Goal: Task Accomplishment & Management: Use online tool/utility

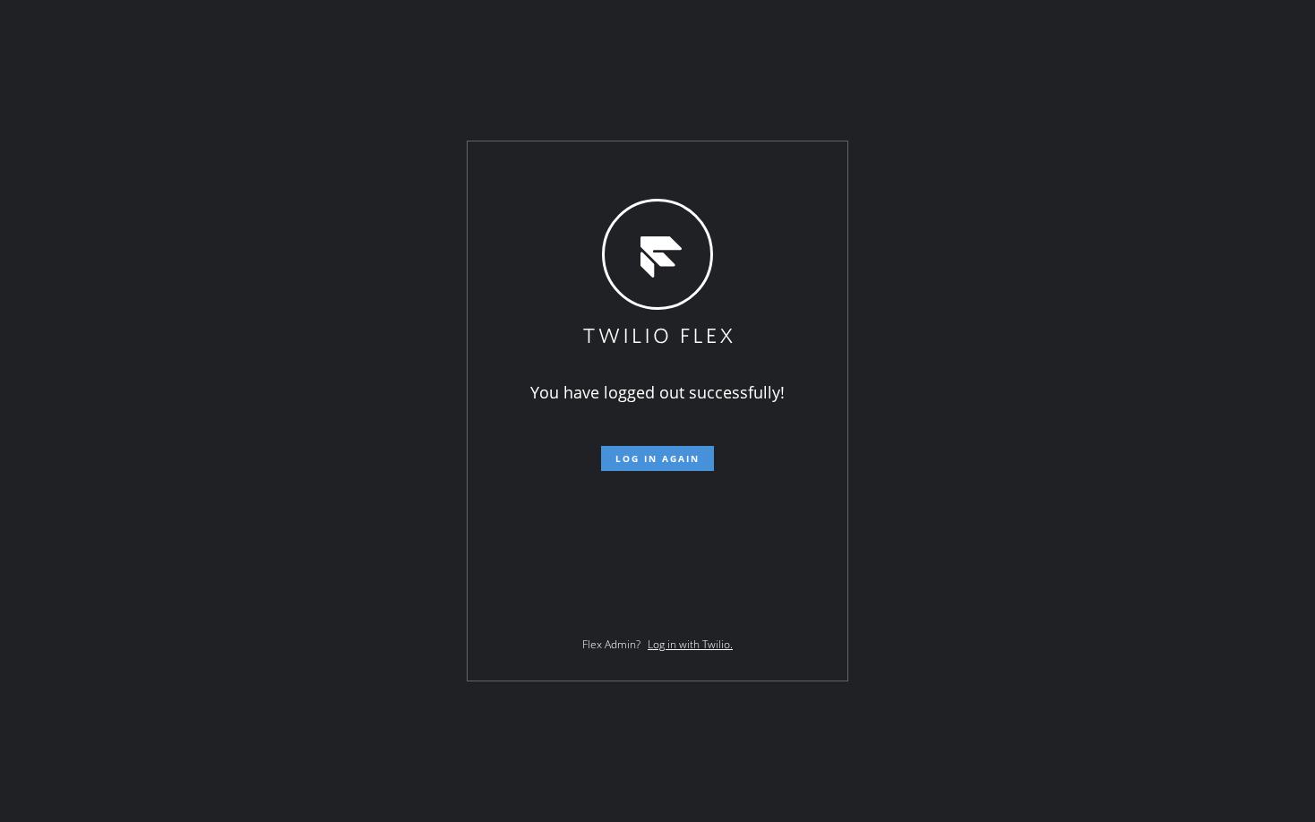
click at [649, 460] on span "Log in again" at bounding box center [657, 458] width 84 height 13
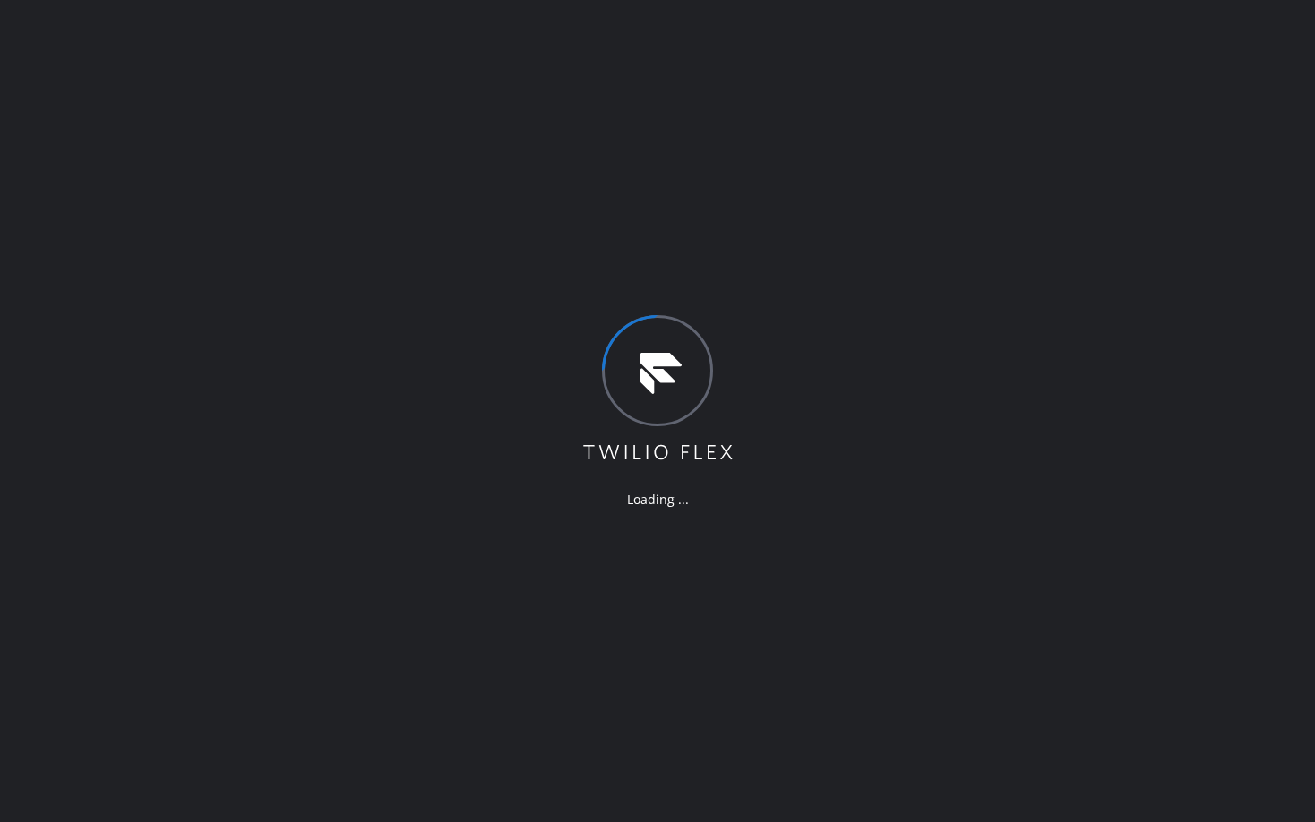
click at [419, 268] on div "Loading ..." at bounding box center [657, 411] width 1315 height 822
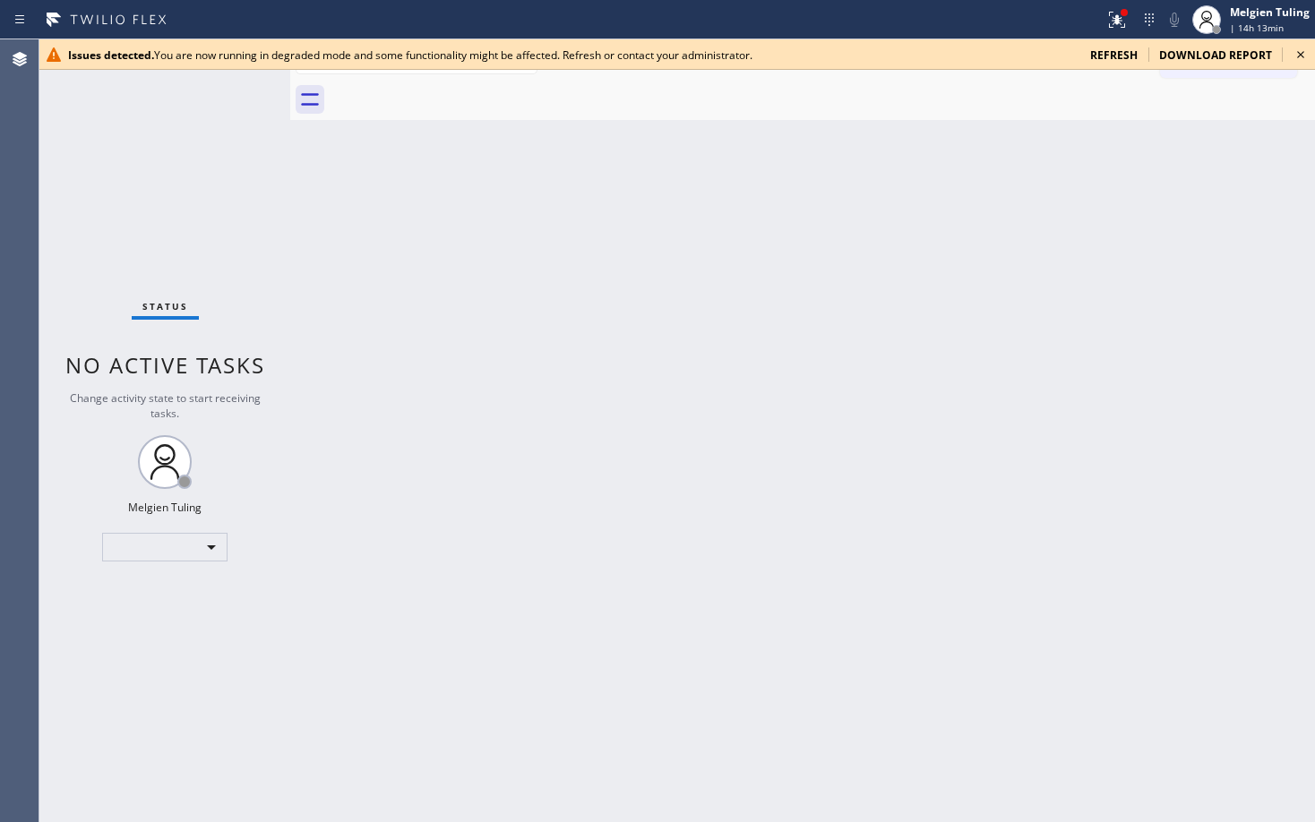
drag, startPoint x: 630, startPoint y: 592, endPoint x: 1117, endPoint y: 56, distance: 723.9
click at [1117, 56] on span "refresh" at bounding box center [1113, 54] width 47 height 15
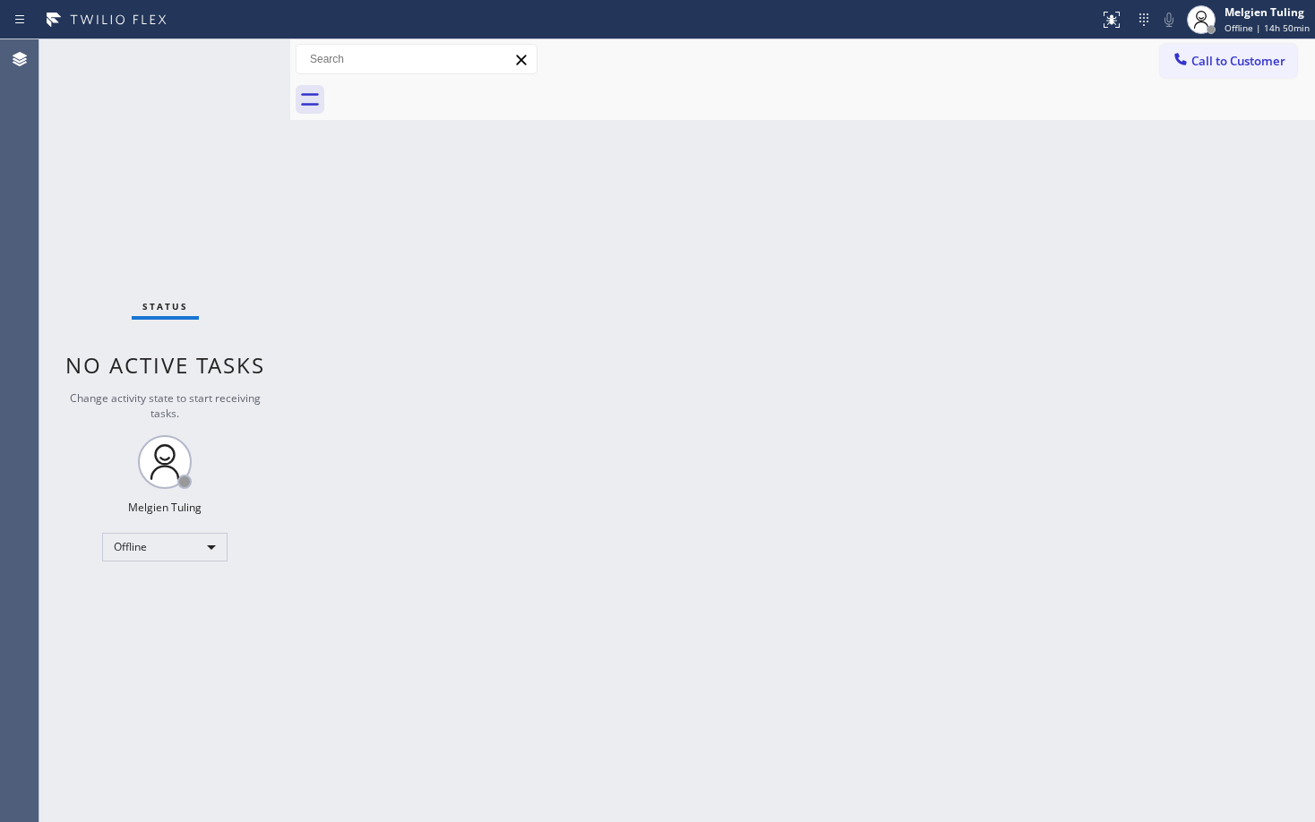
click at [430, 285] on div "Back to Dashboard Change Sender ID Customers Technicians Select a contact Outbo…" at bounding box center [802, 430] width 1024 height 783
click at [324, 242] on div "Back to Dashboard Change Sender ID Customers Technicians Select a contact Outbo…" at bounding box center [802, 430] width 1024 height 783
click at [1161, 407] on div "Back to Dashboard Change Sender ID Customers Technicians Select a contact Outbo…" at bounding box center [802, 430] width 1024 height 783
click at [153, 540] on div "Offline" at bounding box center [164, 547] width 125 height 29
click at [159, 595] on li "Available" at bounding box center [164, 594] width 122 height 21
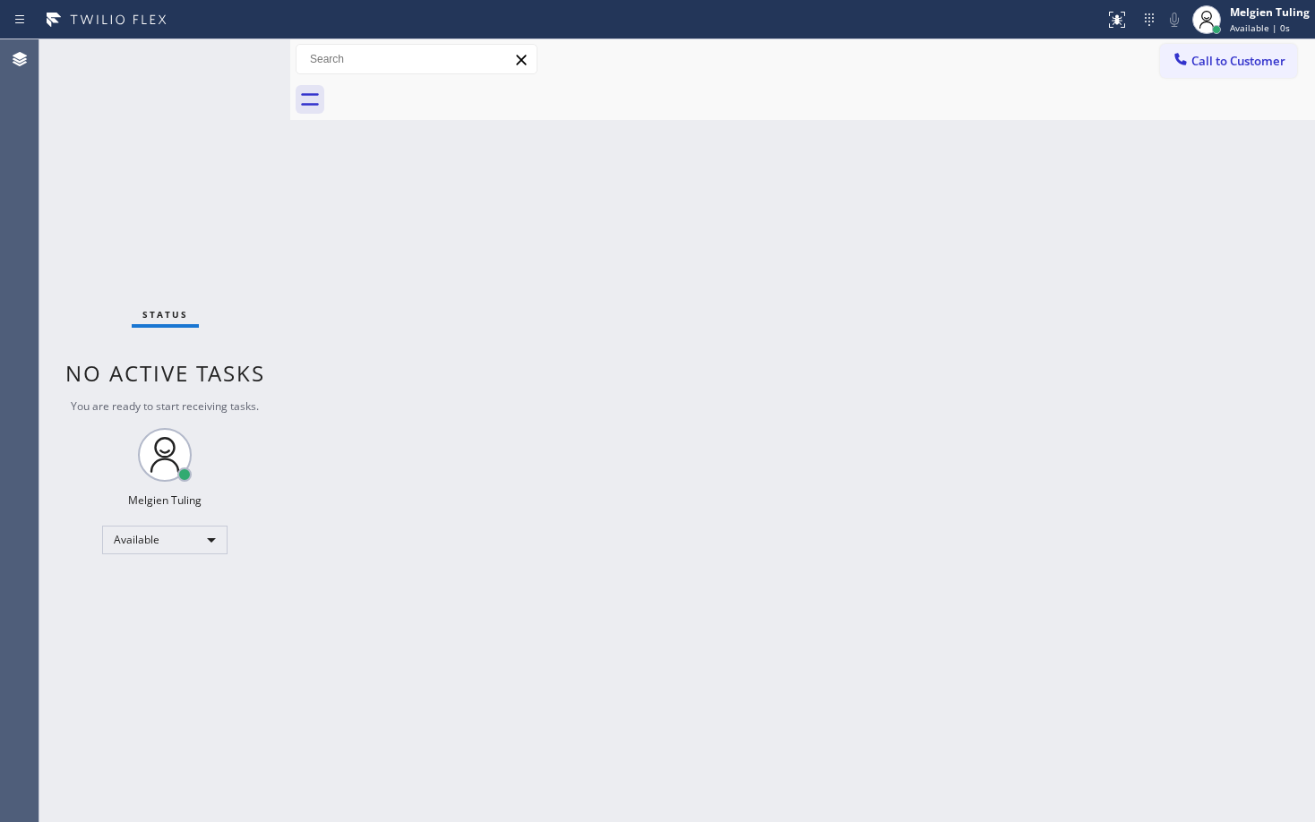
click at [655, 466] on div "Back to Dashboard Change Sender ID Customers Technicians Select a contact Outbo…" at bounding box center [802, 430] width 1024 height 783
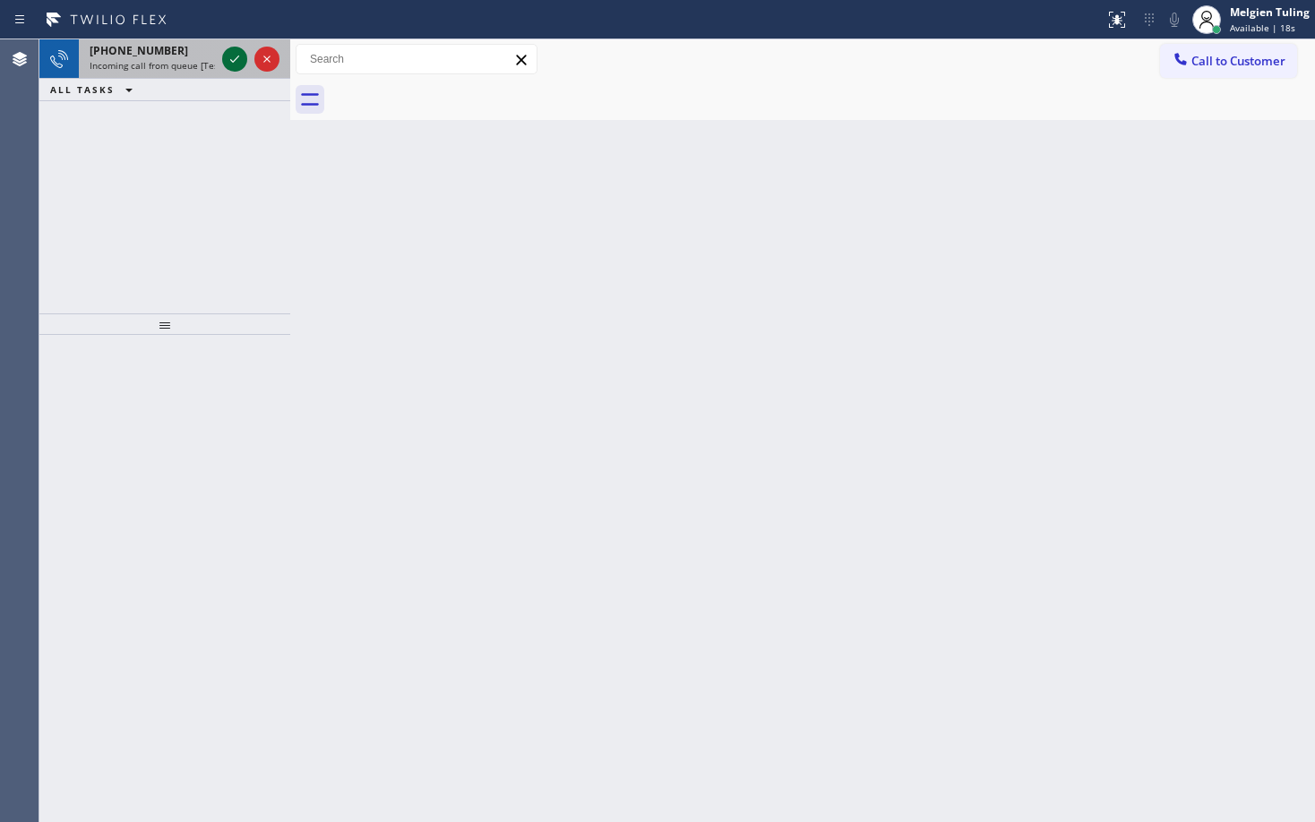
click at [230, 55] on icon at bounding box center [234, 58] width 21 height 21
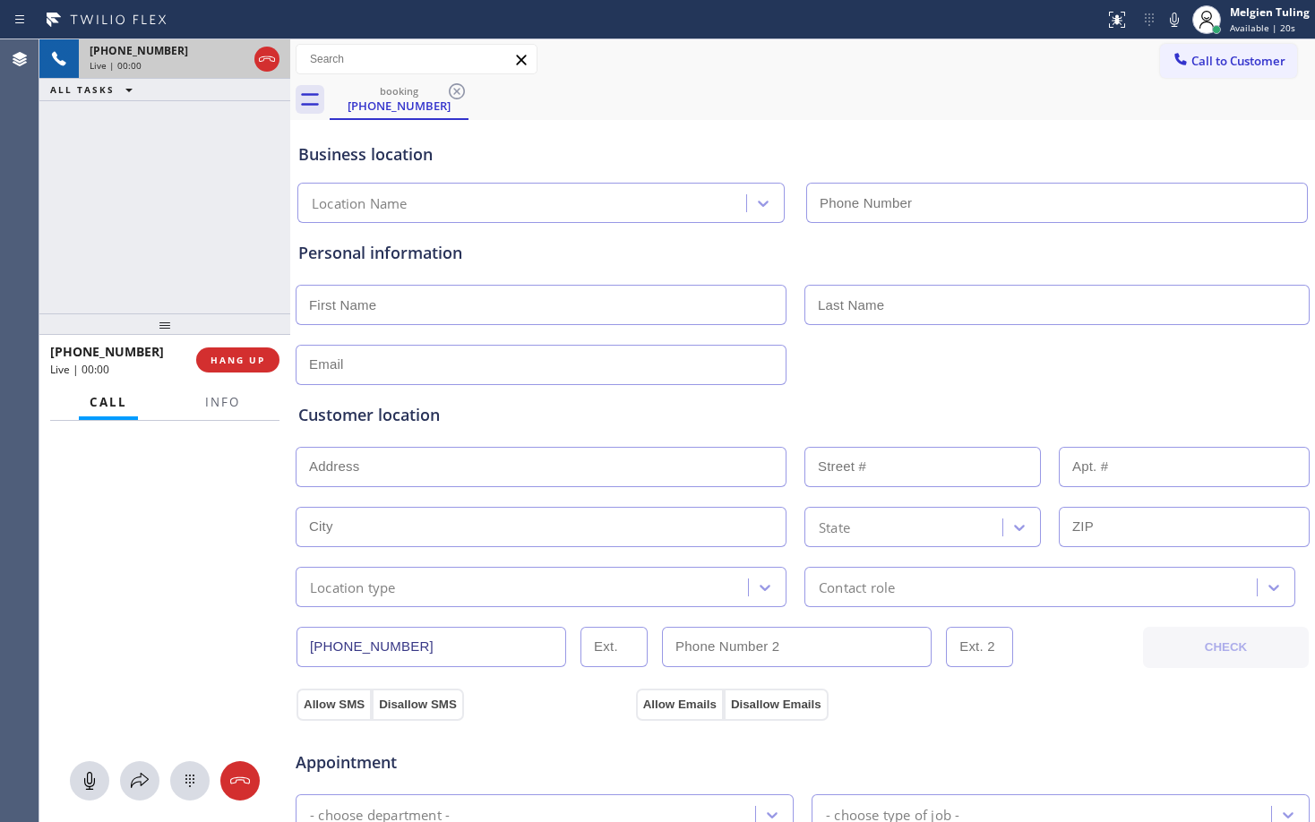
type input "(917) 905-7606"
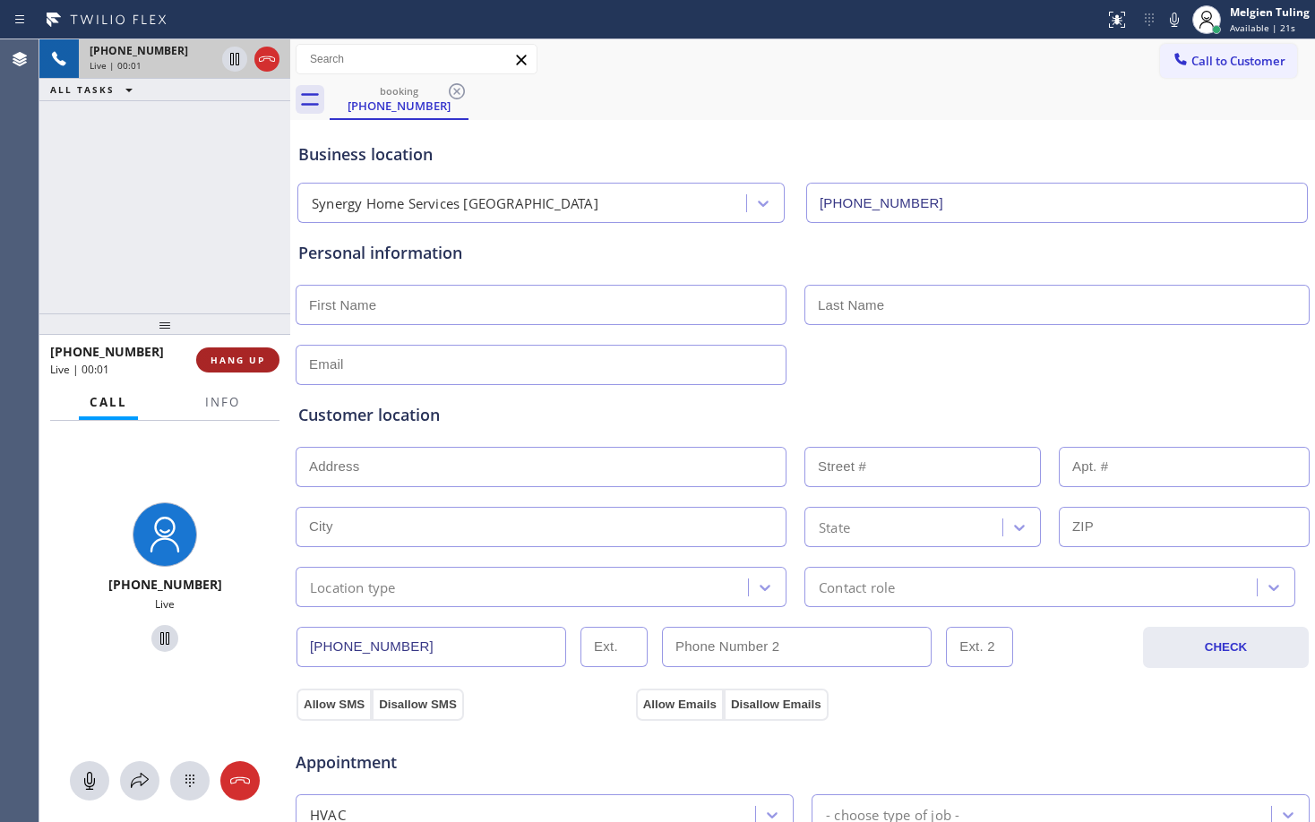
click at [223, 359] on span "HANG UP" at bounding box center [237, 360] width 55 height 13
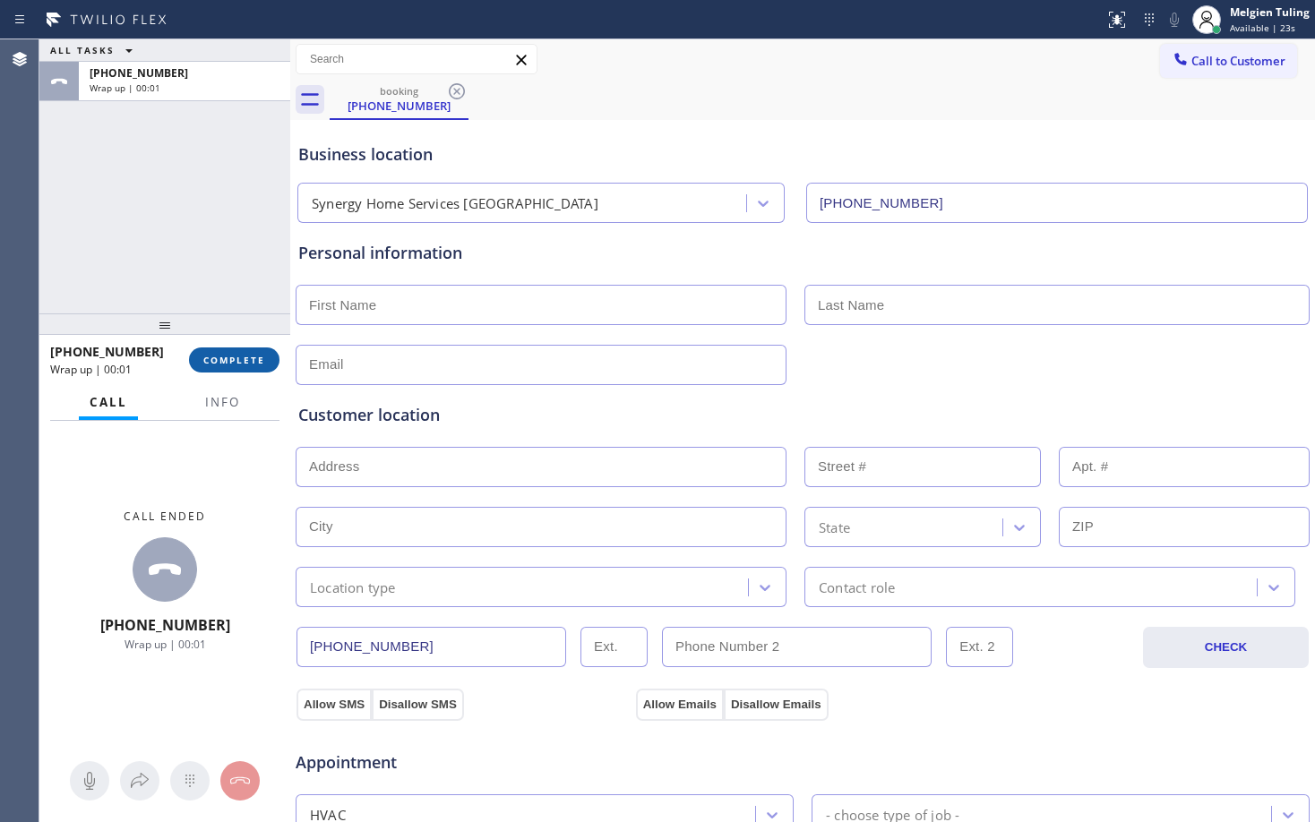
click at [239, 359] on span "COMPLETE" at bounding box center [234, 360] width 62 height 13
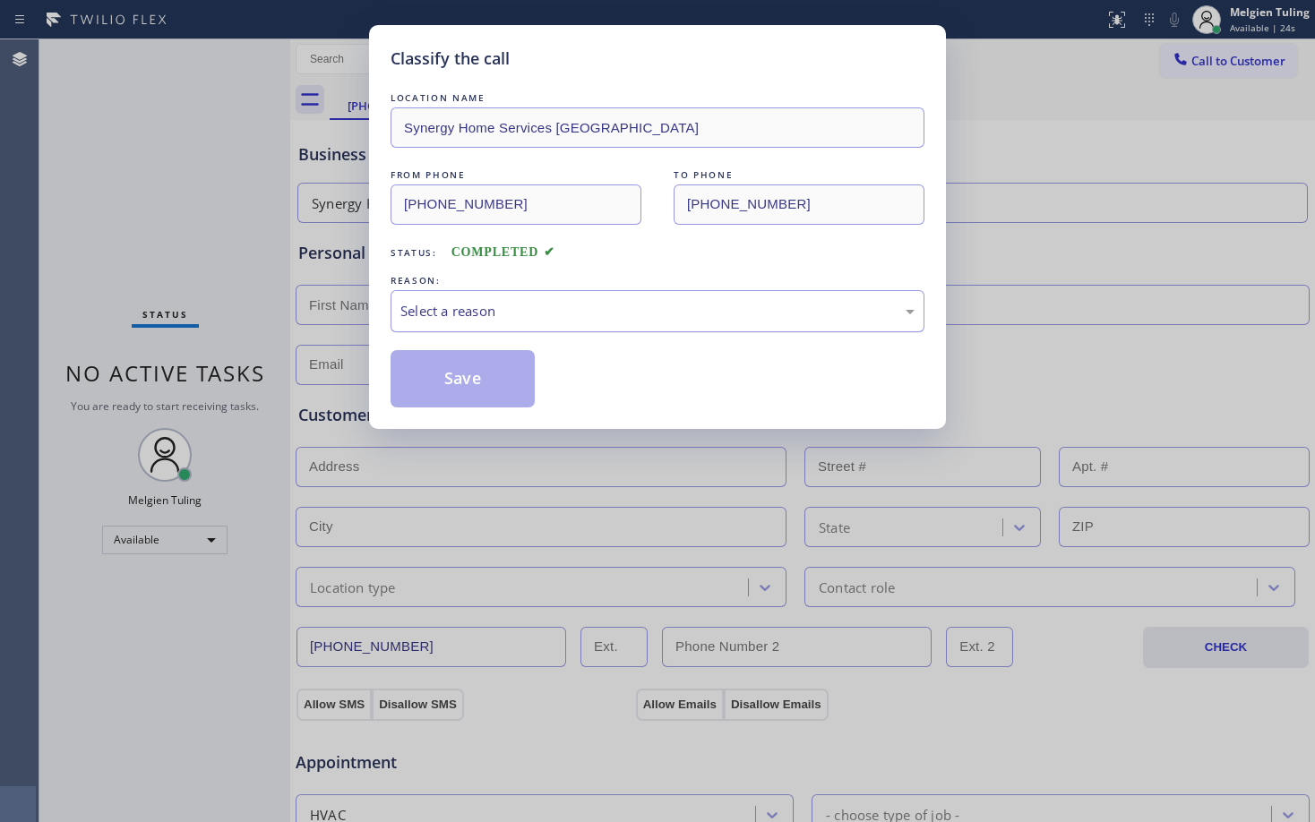
click at [494, 312] on div "Select a reason" at bounding box center [657, 311] width 514 height 21
drag, startPoint x: 451, startPoint y: 387, endPoint x: 441, endPoint y: 381, distance: 12.4
click at [441, 381] on button "Save" at bounding box center [462, 378] width 144 height 57
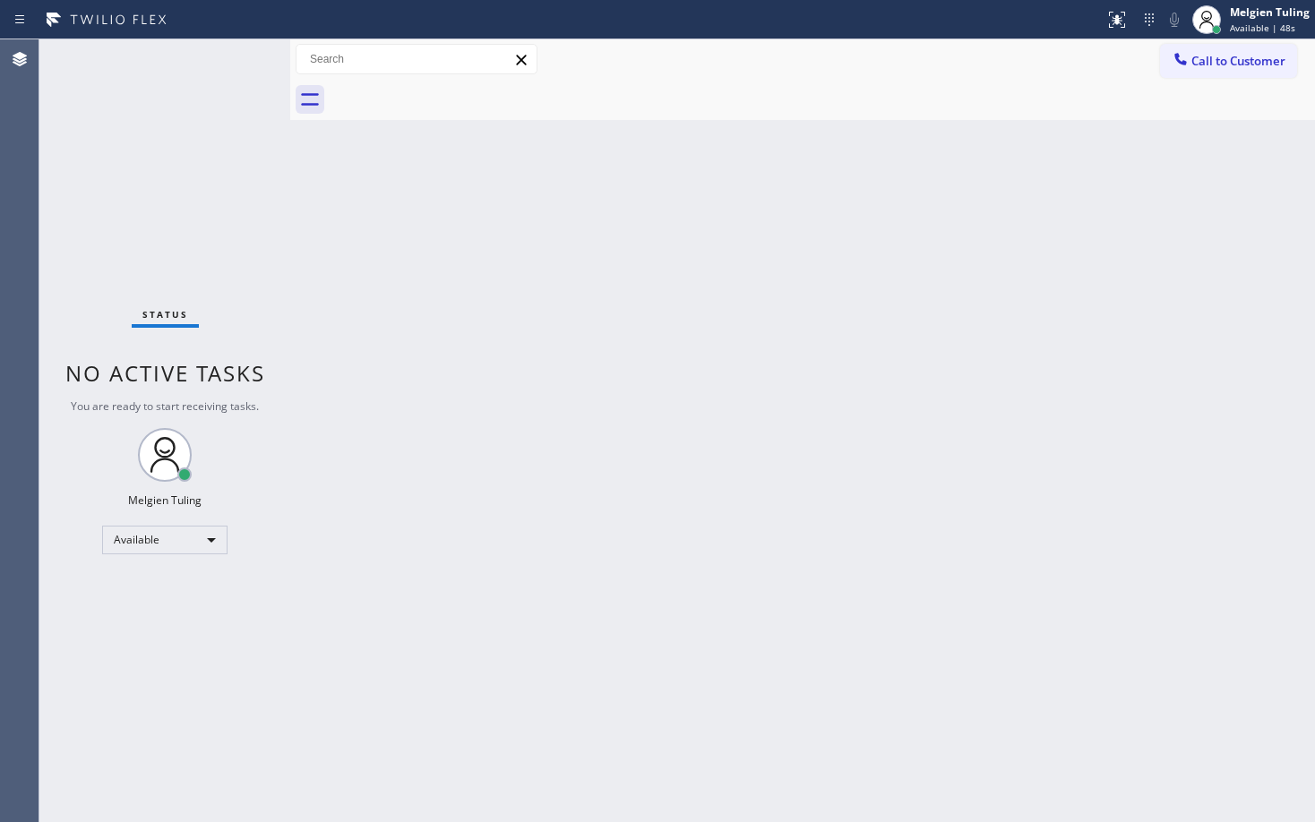
click at [389, 240] on div "Back to Dashboard Change Sender ID Customers Technicians Select a contact Outbo…" at bounding box center [802, 430] width 1024 height 783
click at [701, 405] on div "Back to Dashboard Change Sender ID Customers Technicians Select a contact Outbo…" at bounding box center [802, 430] width 1024 height 783
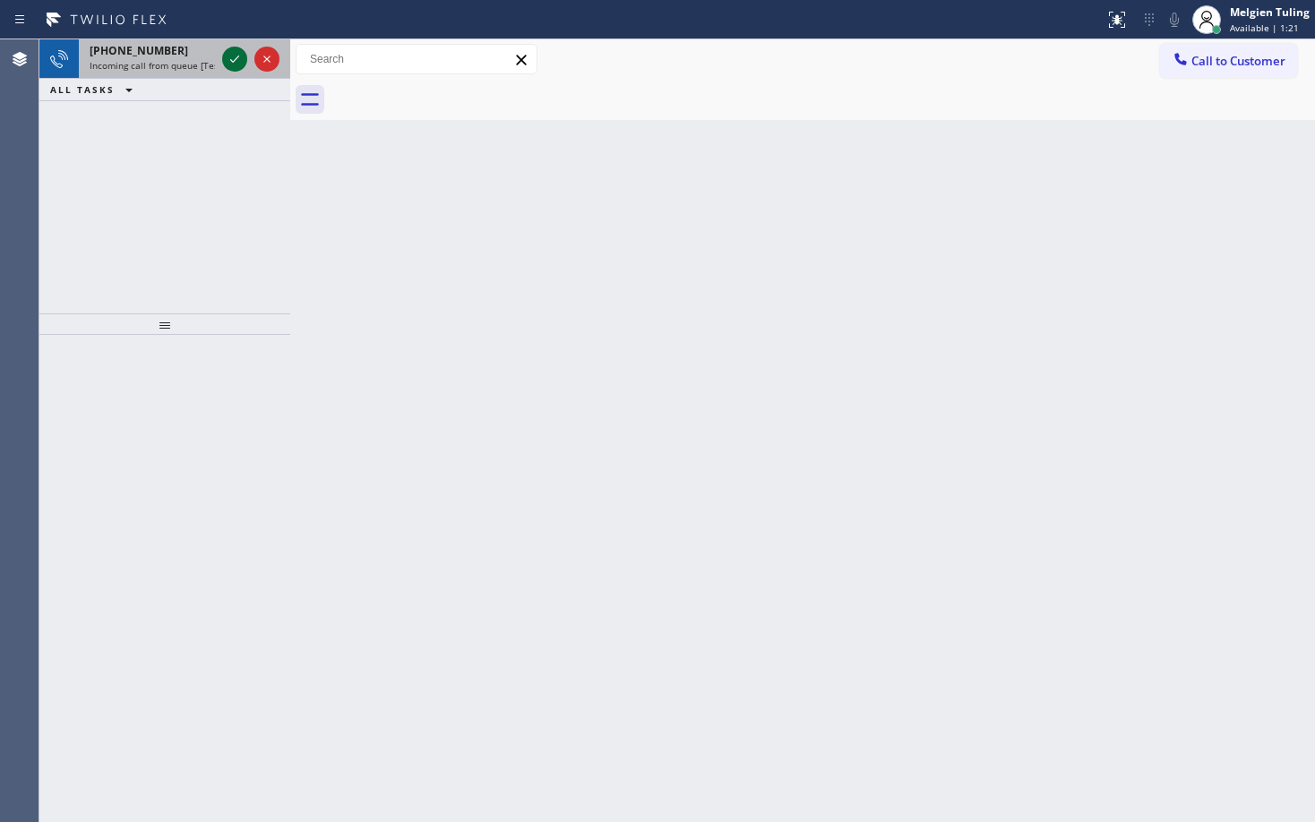
click at [234, 59] on icon at bounding box center [234, 58] width 21 height 21
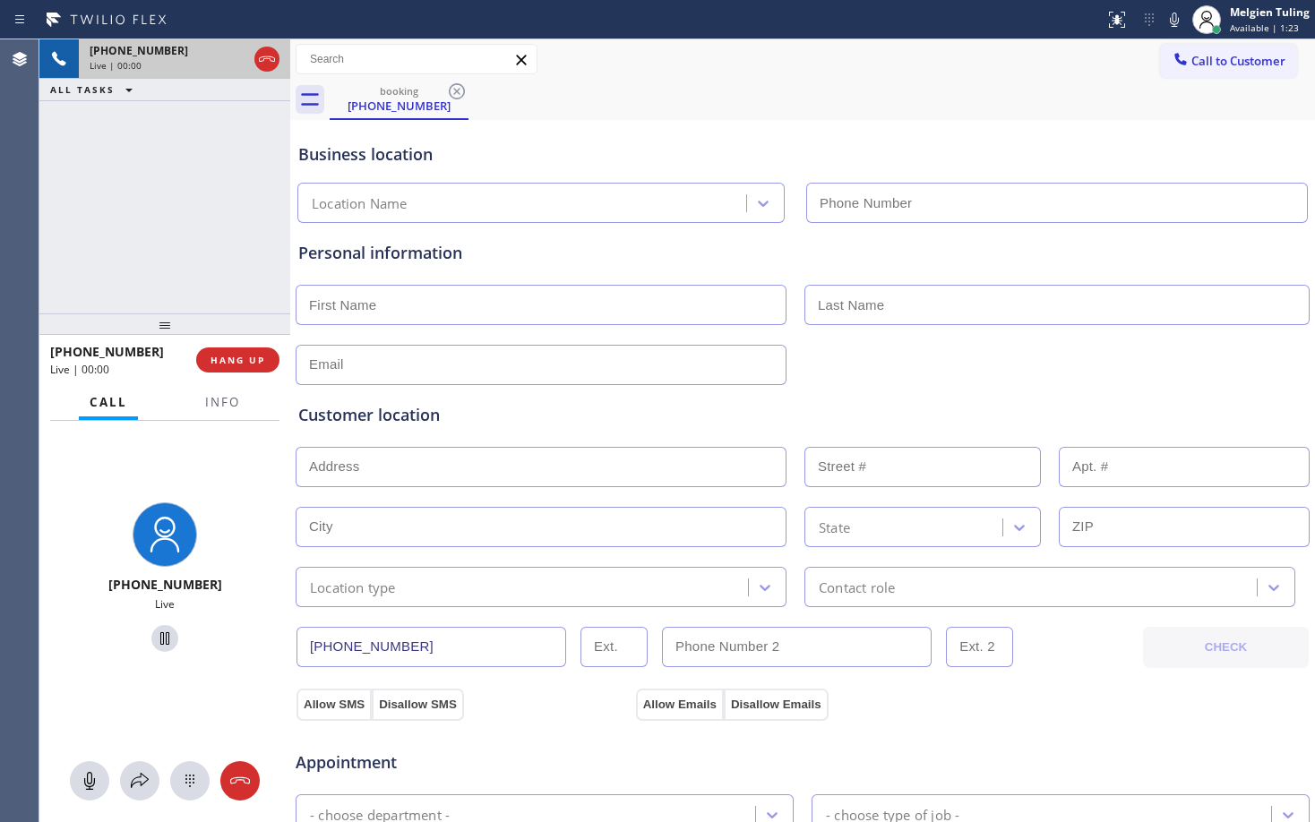
type input "(510) 880-1070"
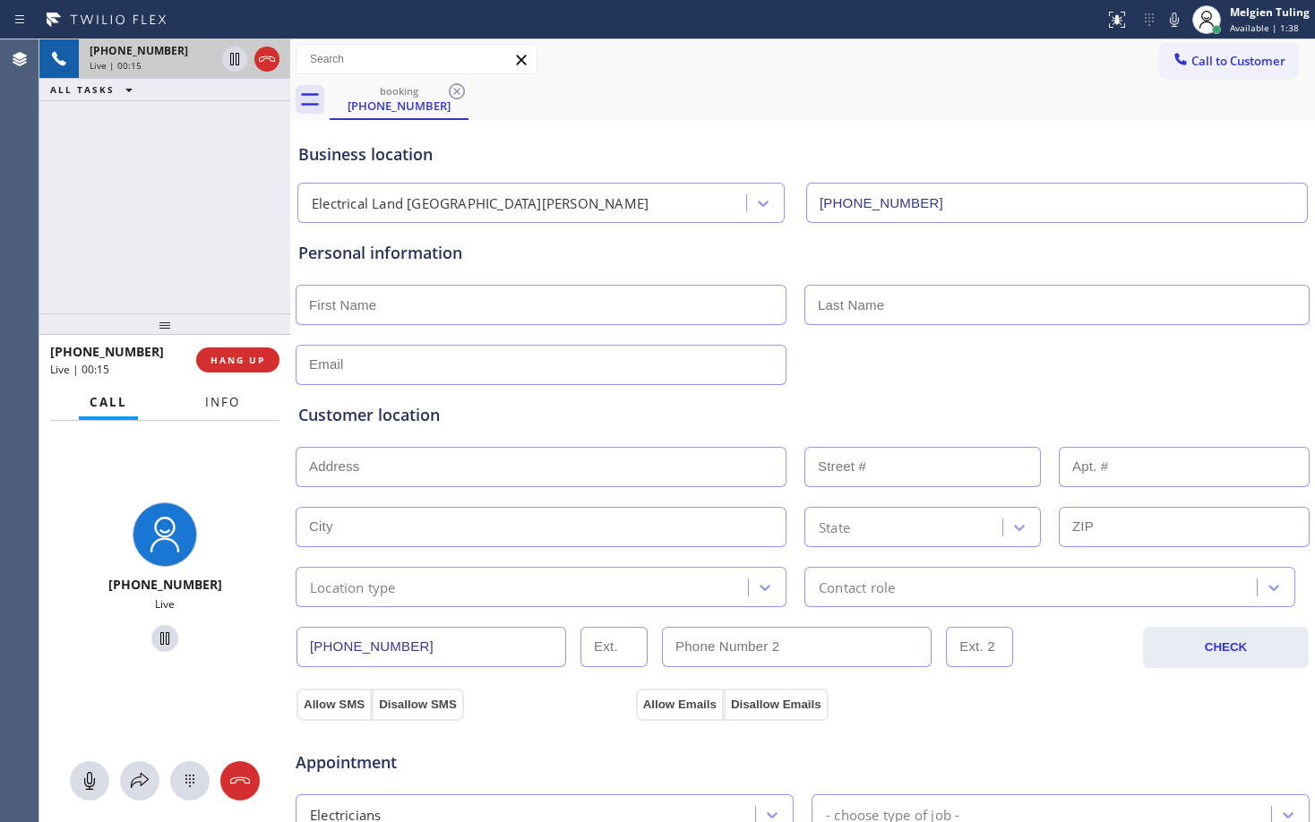
click at [218, 407] on span "Info" at bounding box center [222, 402] width 35 height 16
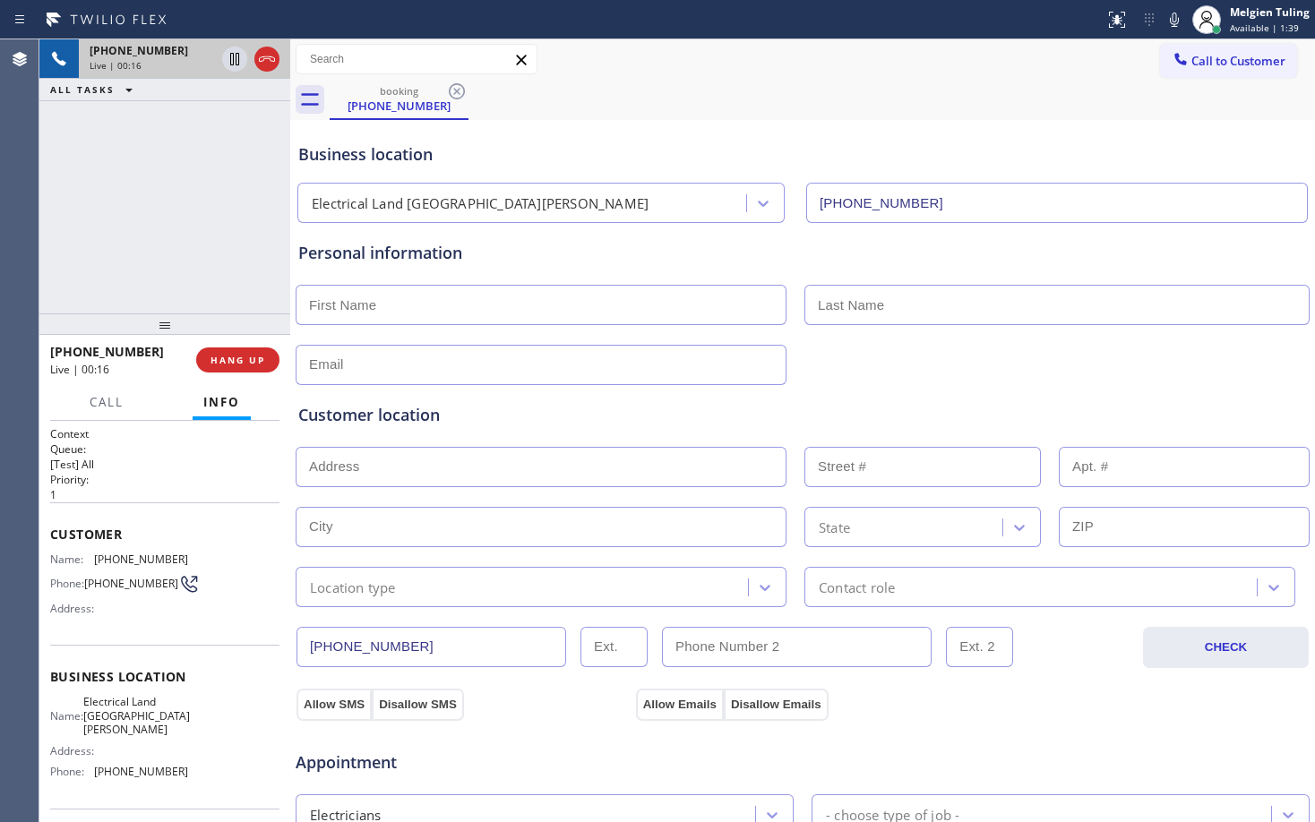
click at [590, 457] on input "text" at bounding box center [541, 467] width 491 height 40
click at [619, 481] on input "text" at bounding box center [541, 467] width 491 height 40
click at [697, 409] on div "Customer location" at bounding box center [802, 415] width 1008 height 24
drag, startPoint x: 143, startPoint y: 349, endPoint x: 43, endPoint y: 346, distance: 100.4
click at [43, 346] on div "+18008738014 Live | 00:29 HANG UP" at bounding box center [164, 360] width 251 height 50
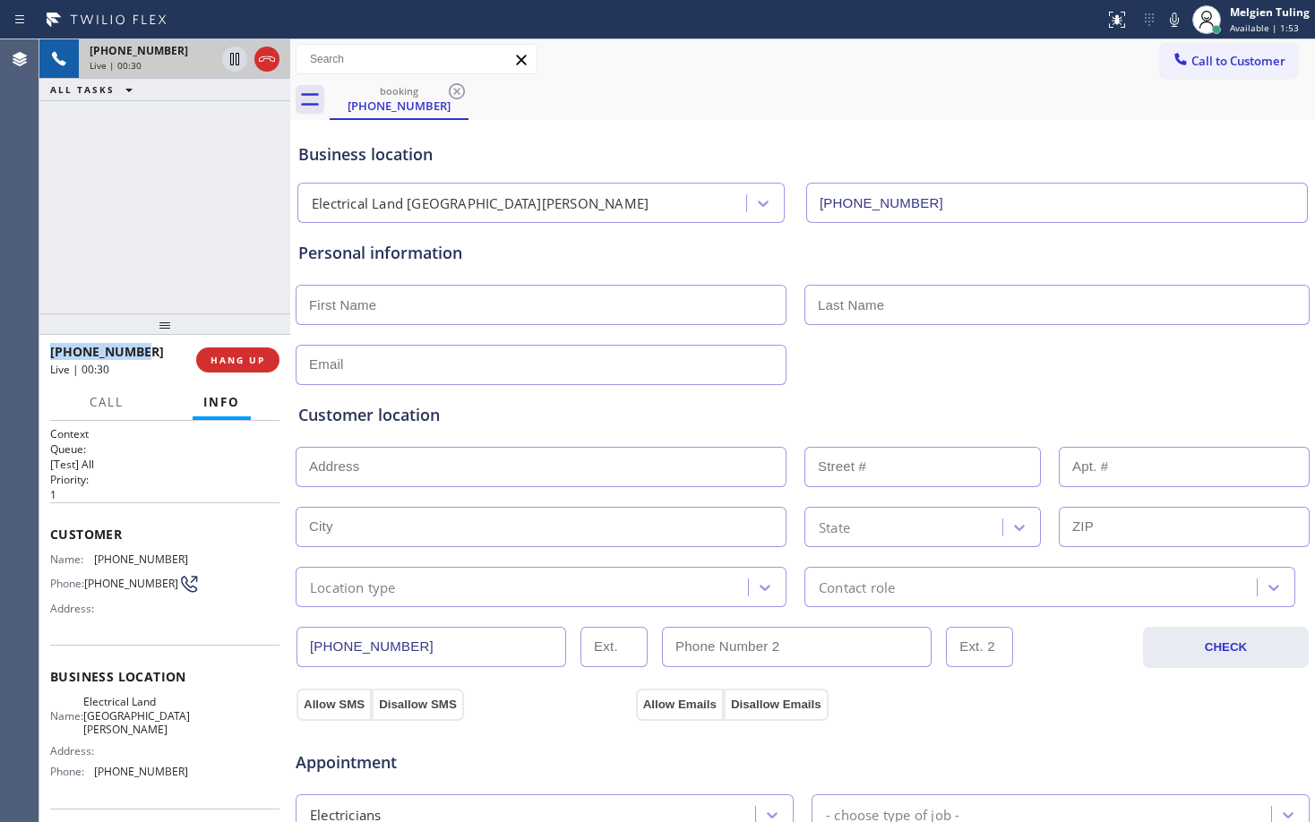
copy span "+18008738014"
click at [215, 364] on span "HANG UP" at bounding box center [237, 360] width 55 height 13
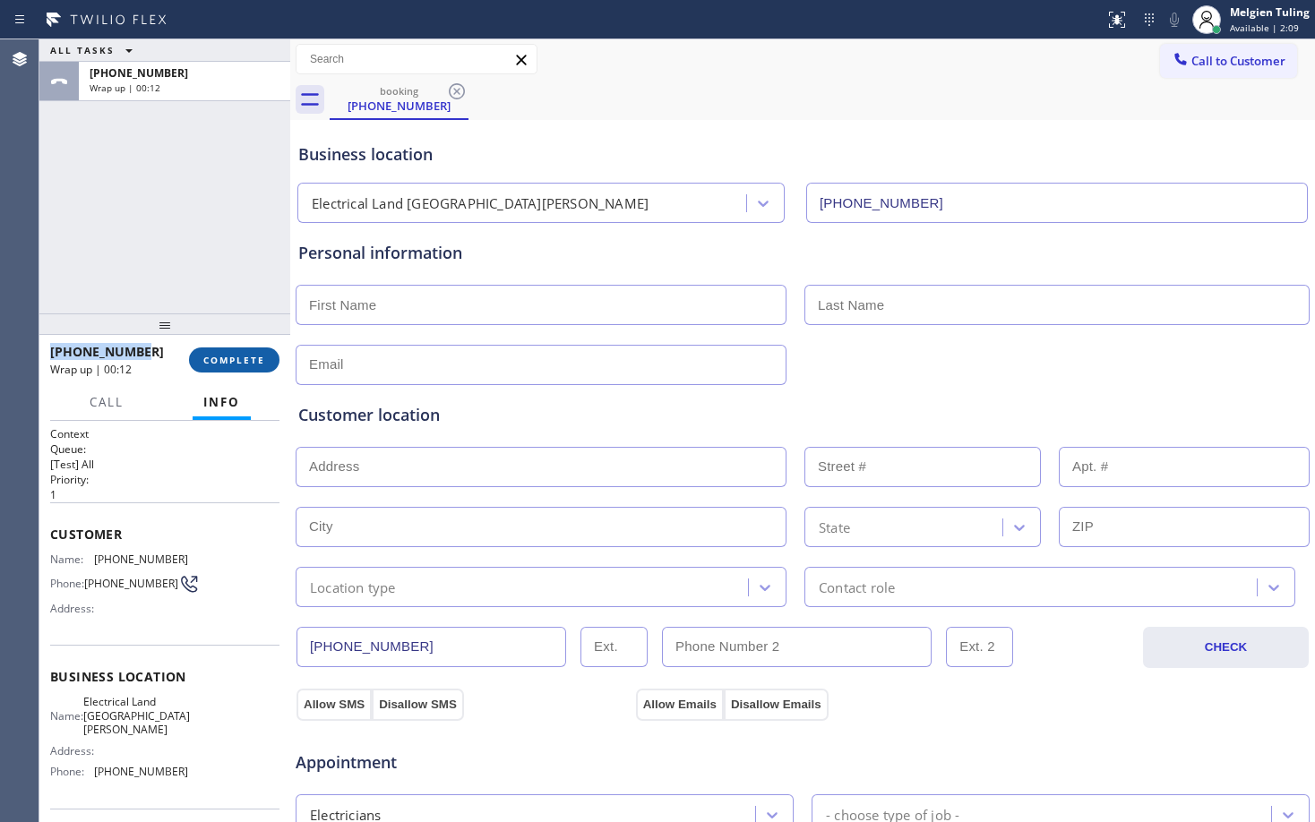
click at [224, 357] on span "COMPLETE" at bounding box center [234, 360] width 62 height 13
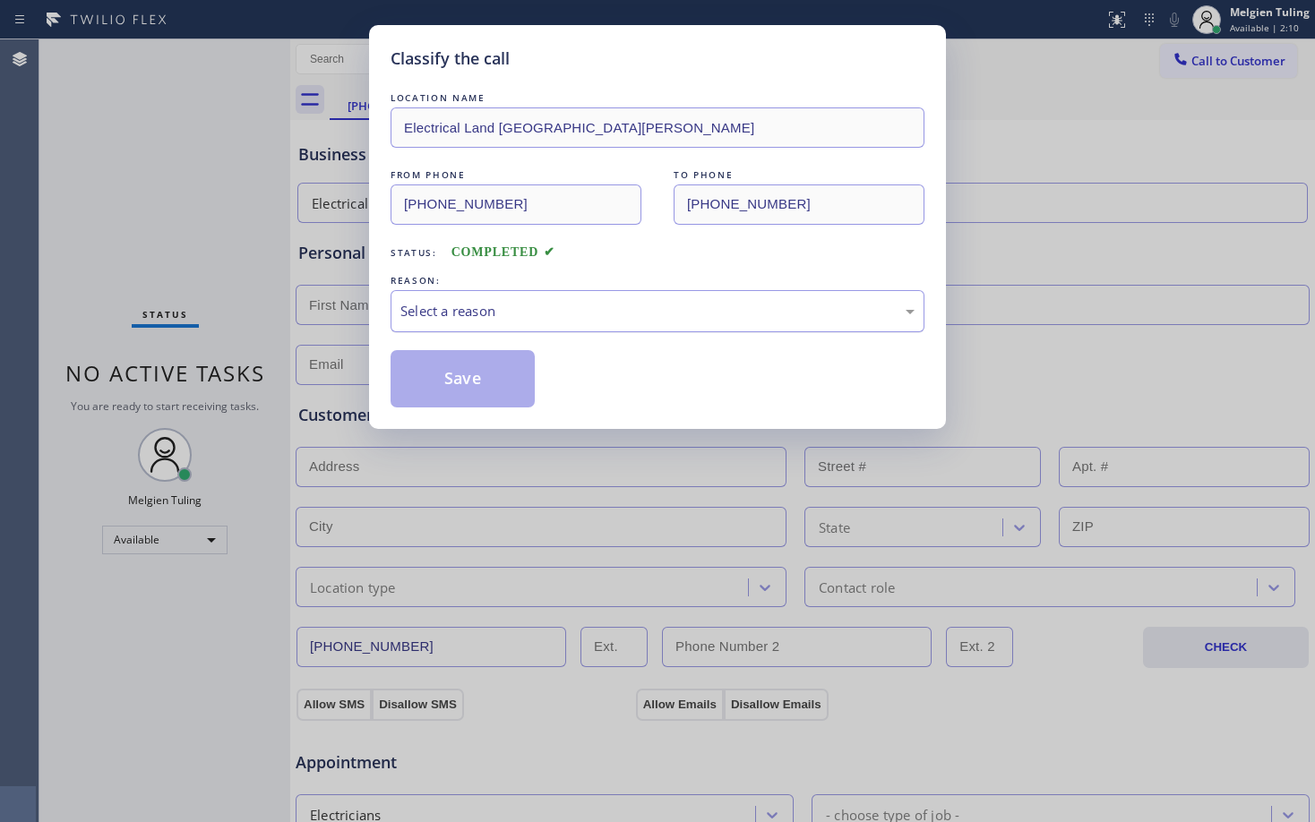
click at [471, 317] on div "Select a reason" at bounding box center [657, 311] width 514 height 21
click at [439, 381] on button "Save" at bounding box center [462, 378] width 144 height 57
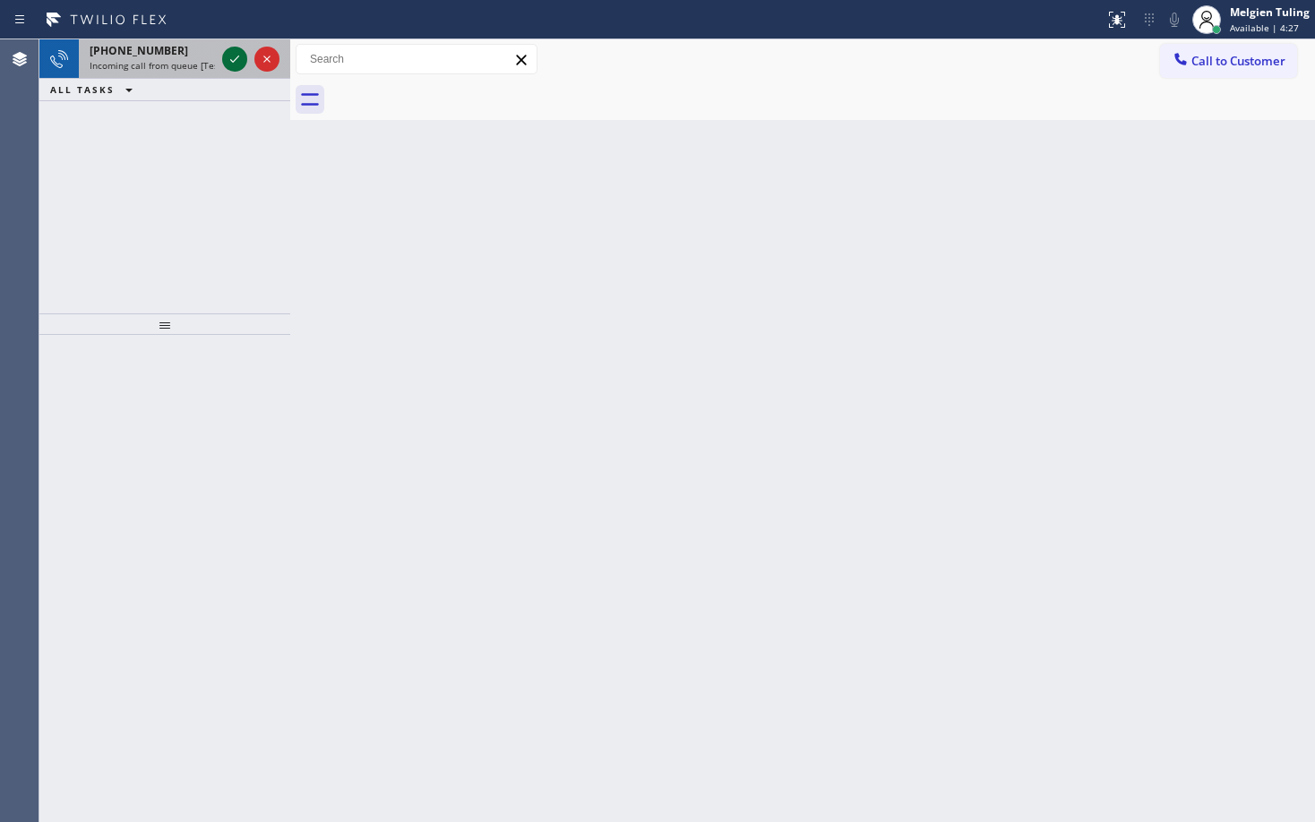
click at [235, 64] on icon at bounding box center [234, 58] width 21 height 21
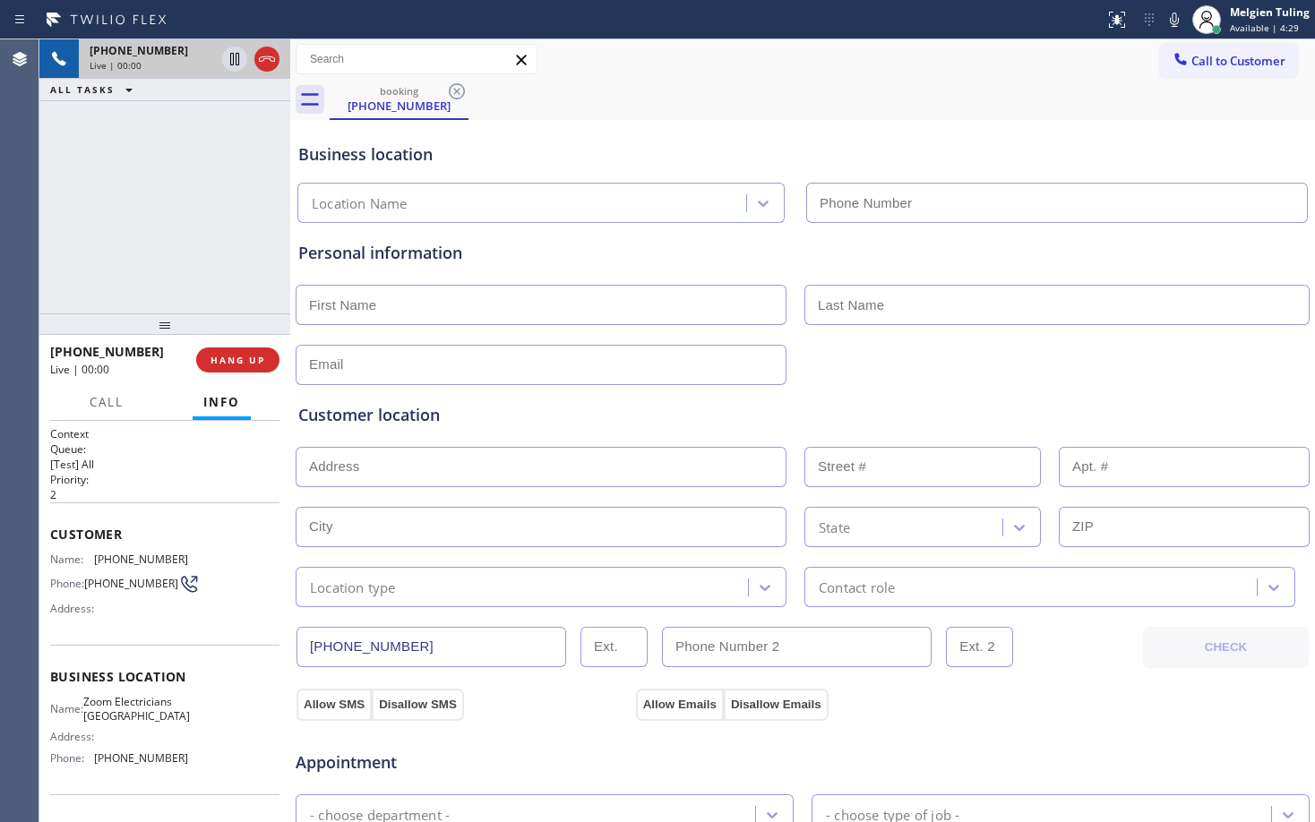
type input "(415) 599-7350"
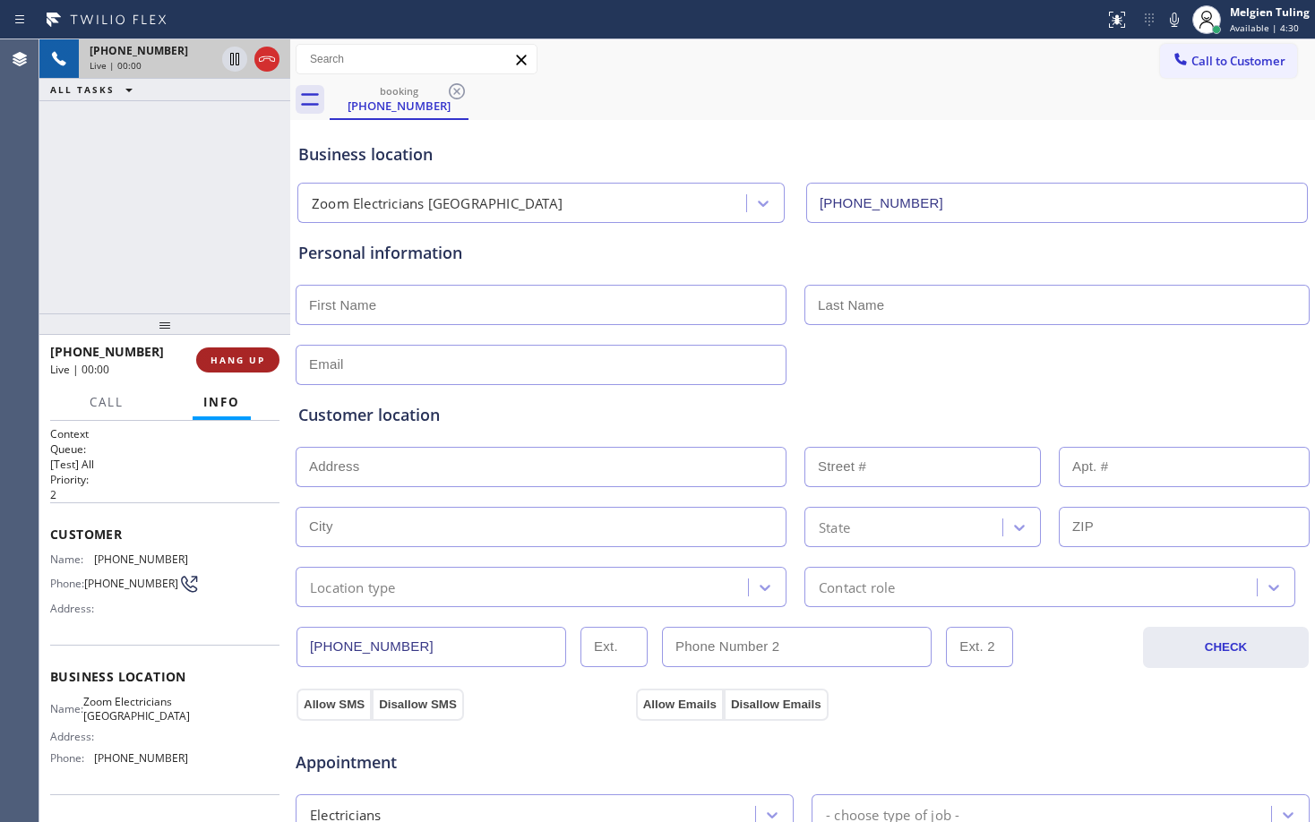
click at [247, 364] on span "HANG UP" at bounding box center [237, 360] width 55 height 13
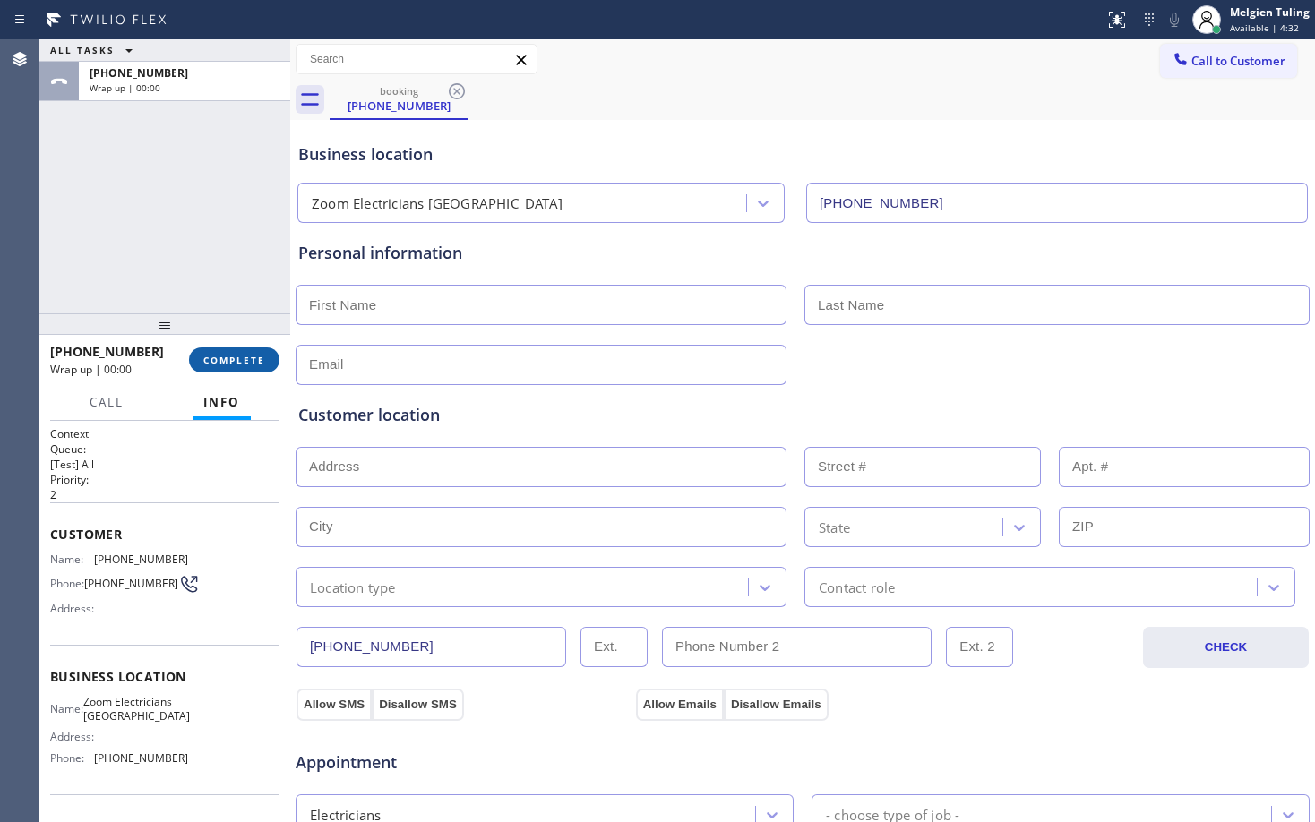
click at [244, 362] on span "COMPLETE" at bounding box center [234, 360] width 62 height 13
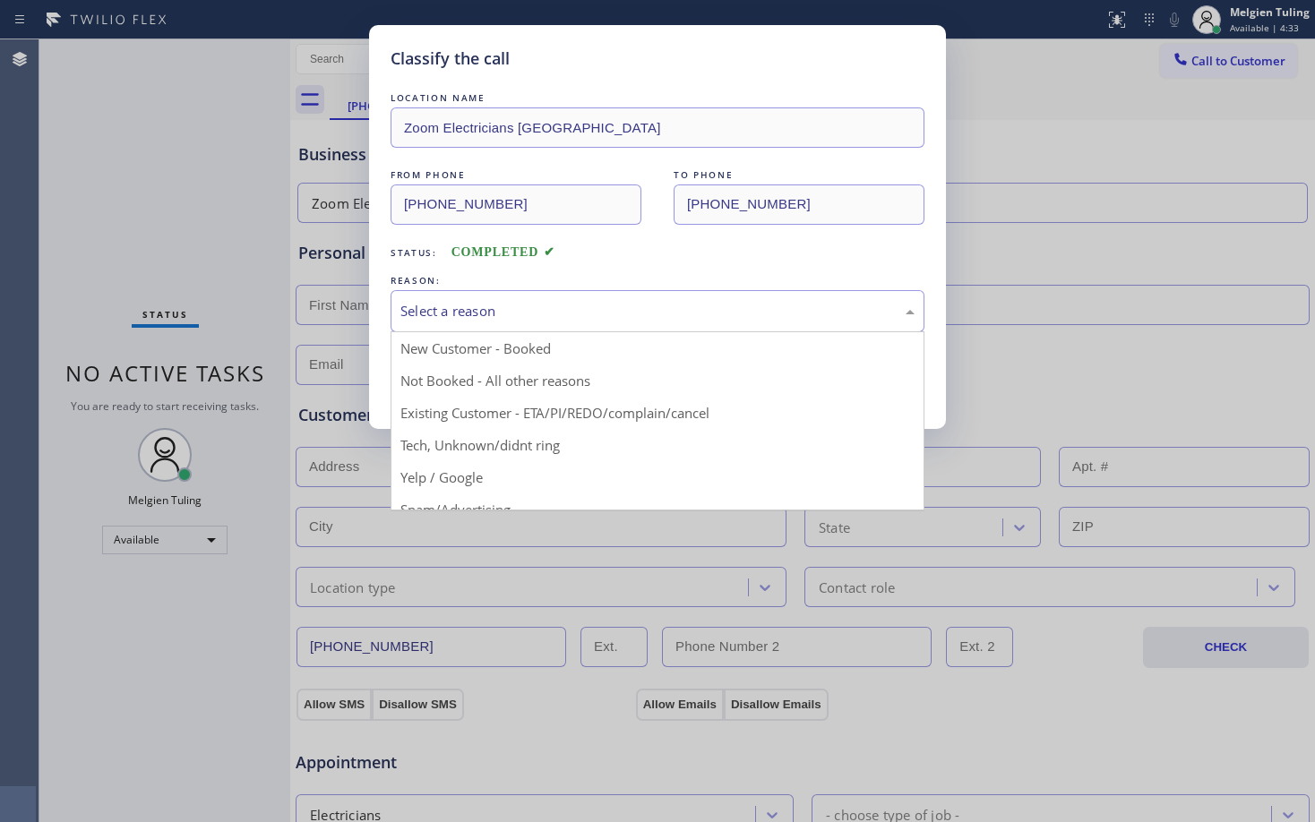
click at [476, 315] on div "Select a reason" at bounding box center [657, 311] width 514 height 21
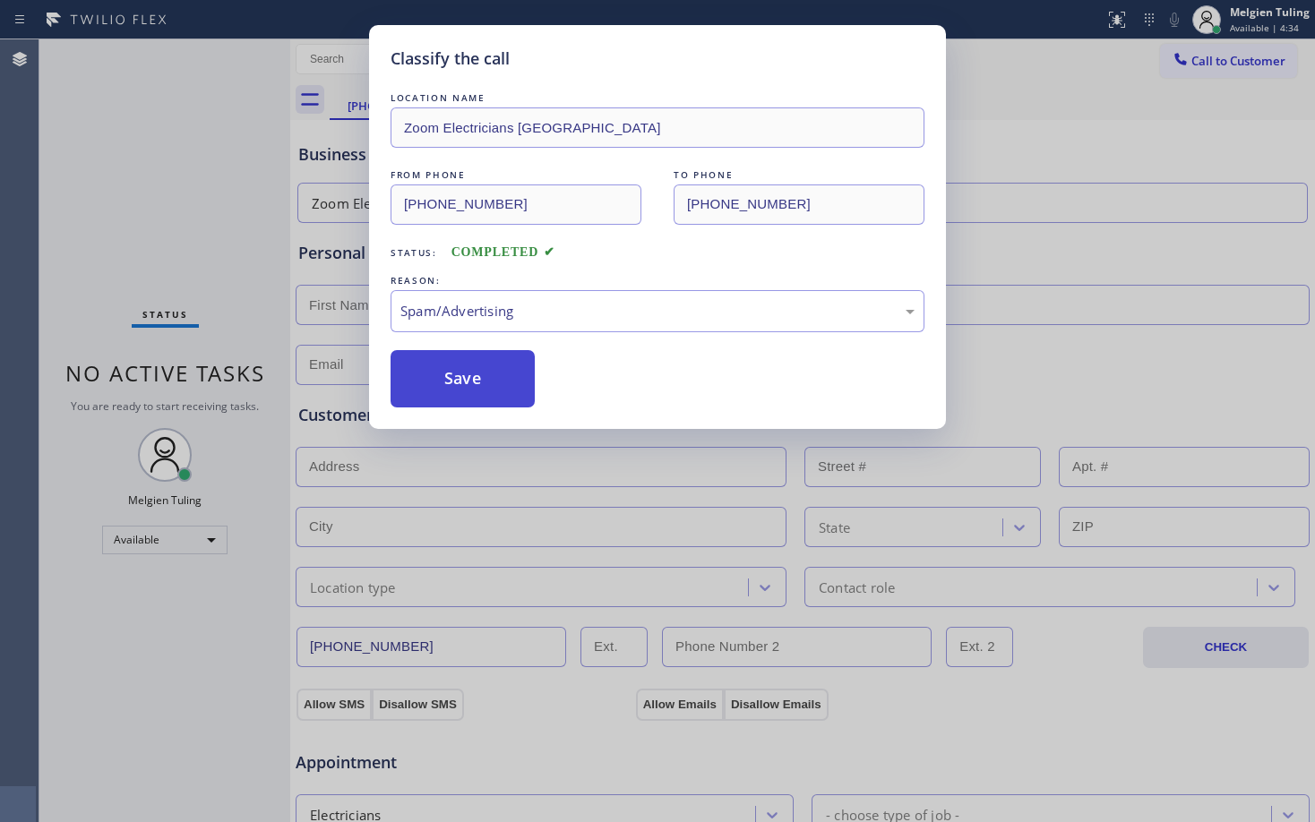
click at [476, 404] on button "Save" at bounding box center [462, 378] width 144 height 57
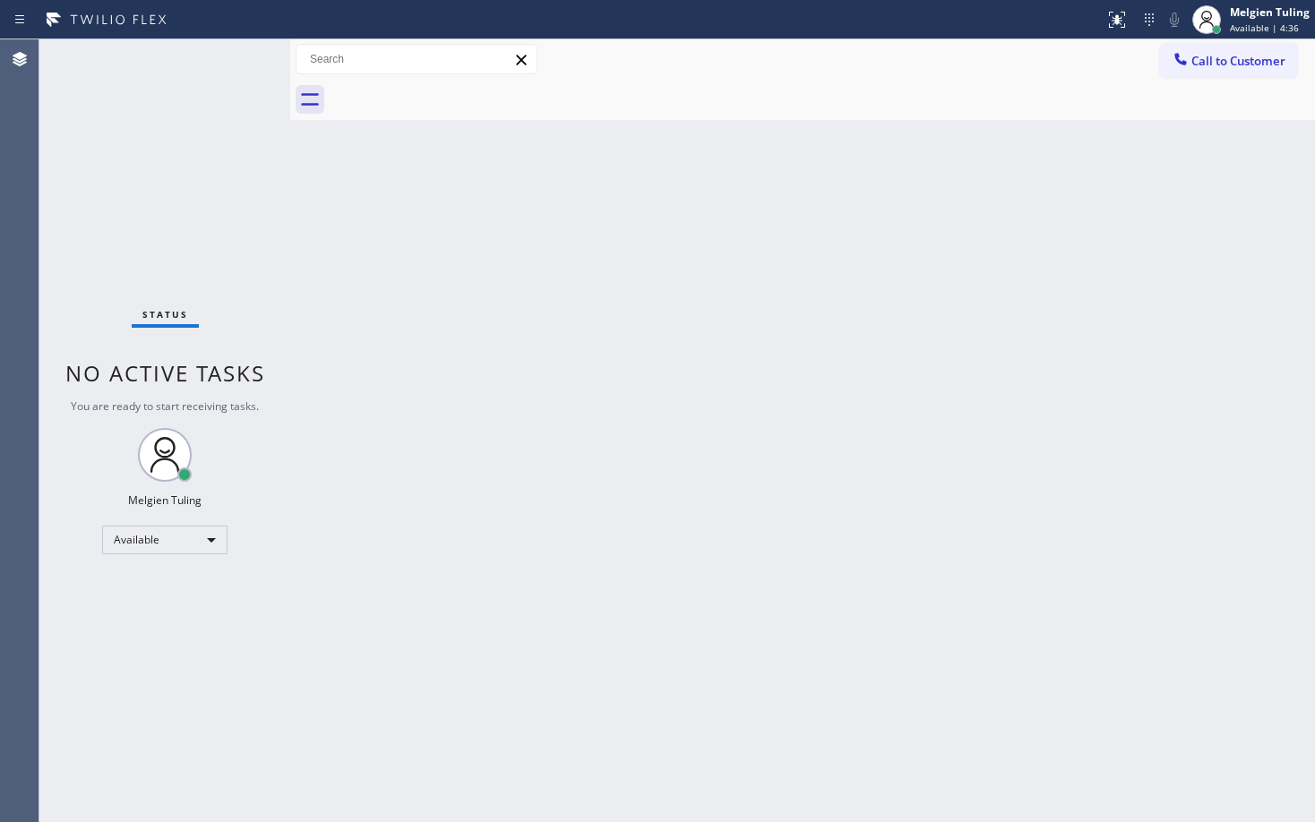
click at [476, 404] on div "Back to Dashboard Change Sender ID Customers Technicians Select a contact Outbo…" at bounding box center [802, 430] width 1024 height 783
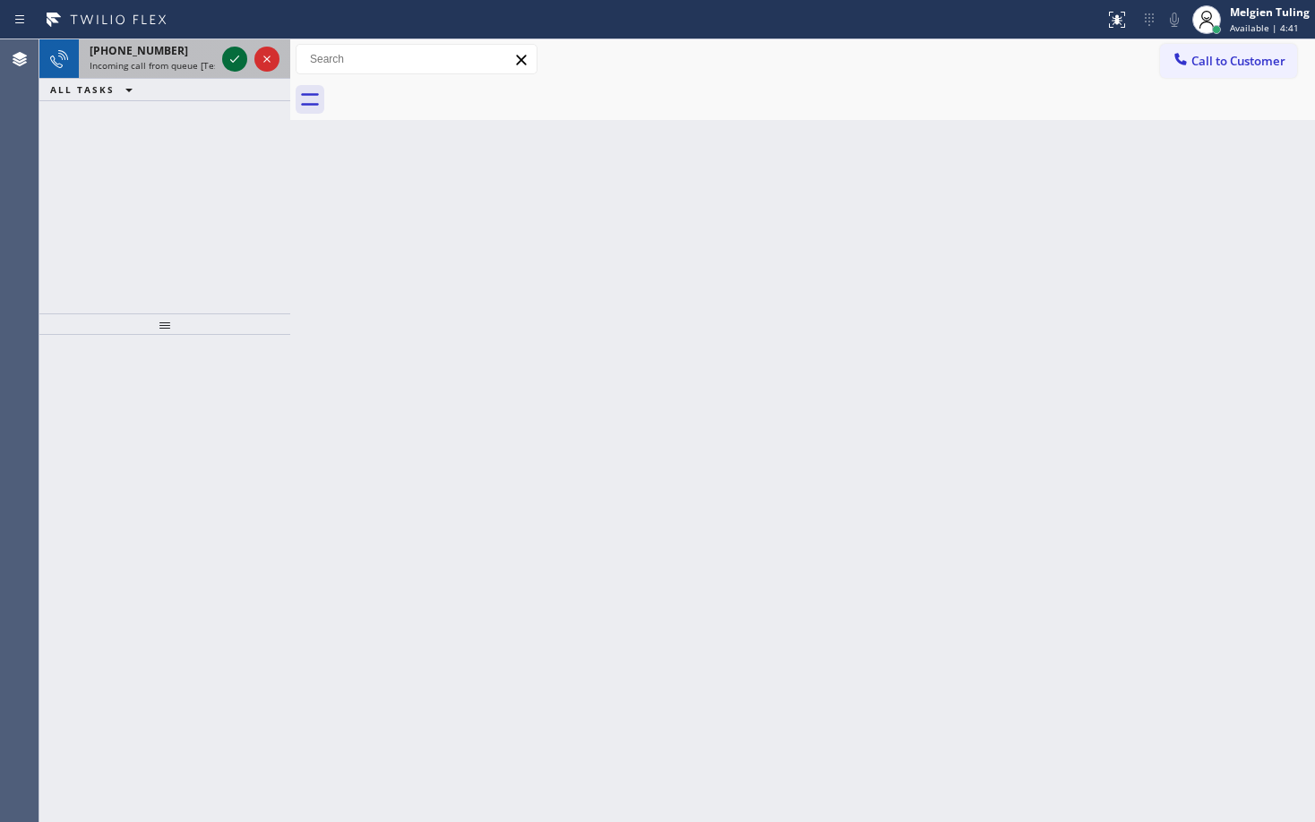
click at [237, 62] on icon at bounding box center [234, 58] width 21 height 21
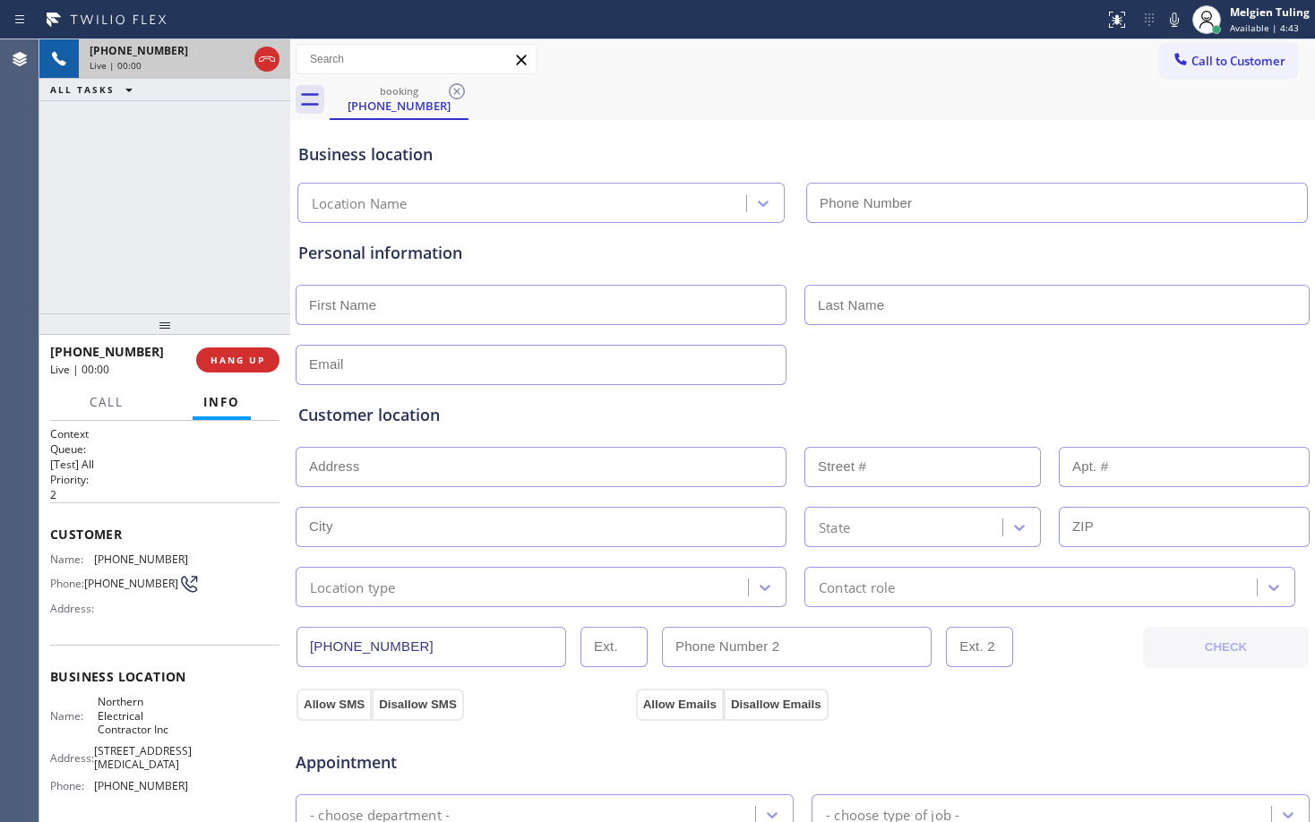
type input "(786) 981-8158"
click at [566, 439] on div "Customer location >> ADD NEW ADDRESS << + NEW ADDRESS State Location type Conta…" at bounding box center [802, 505] width 1008 height 204
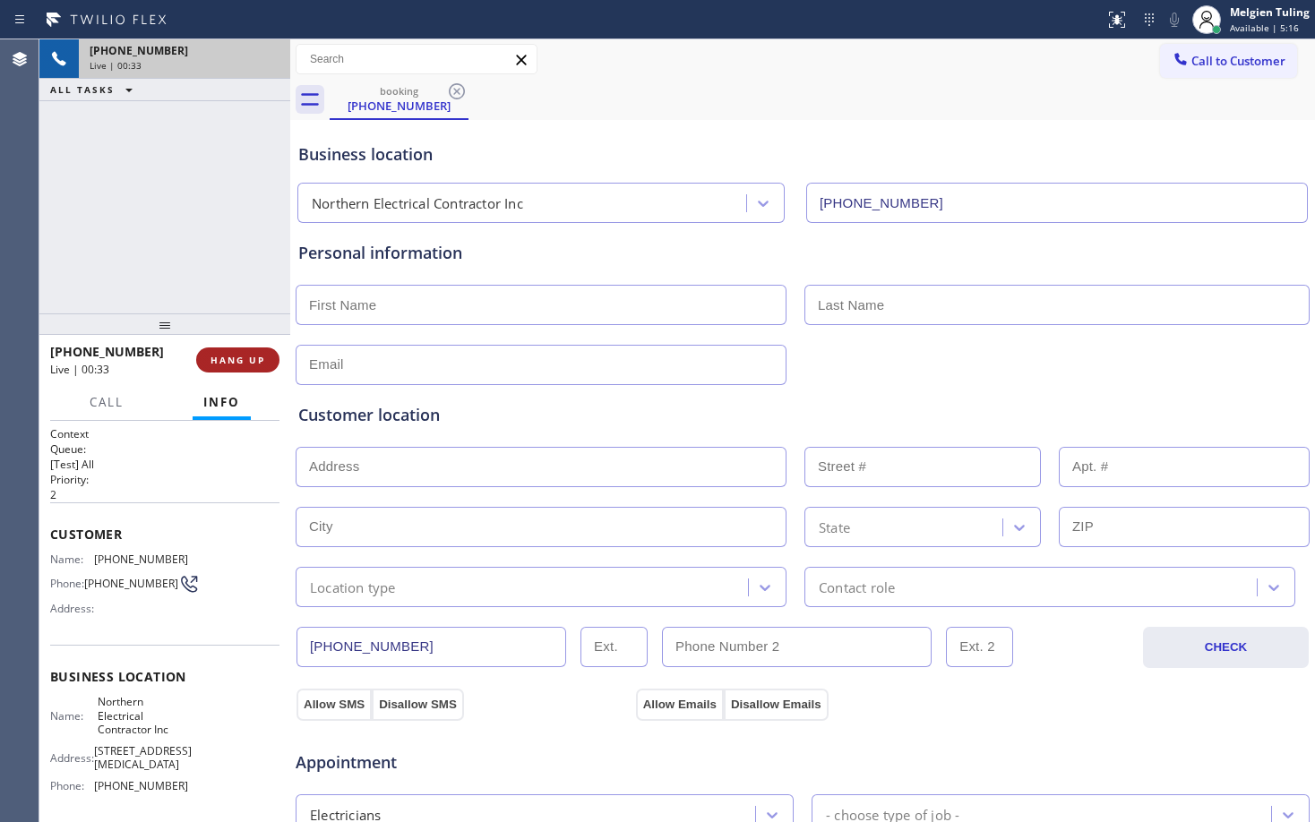
click at [233, 360] on span "HANG UP" at bounding box center [237, 360] width 55 height 13
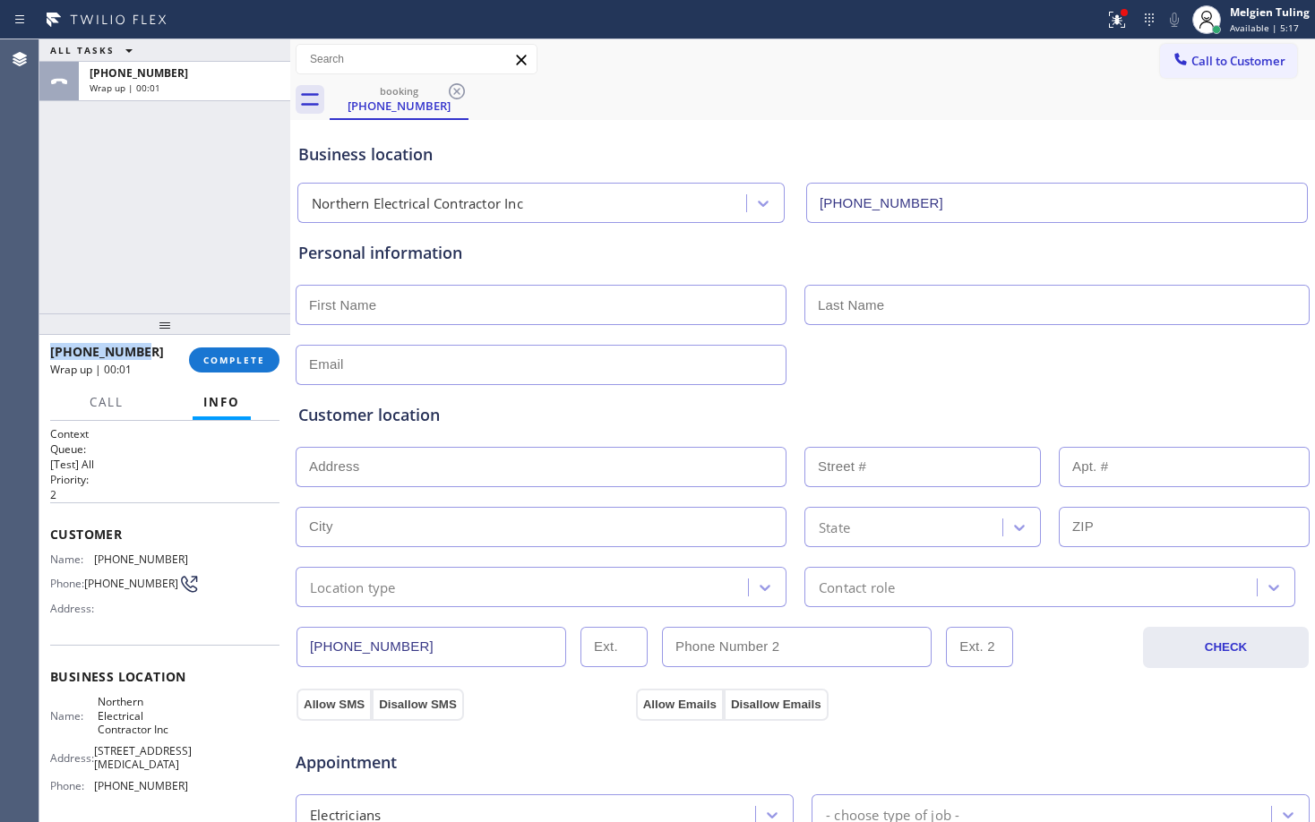
drag, startPoint x: 142, startPoint y: 351, endPoint x: 42, endPoint y: 347, distance: 100.4
click at [42, 347] on div "+17863170375 Wrap up | 00:01 COMPLETE" at bounding box center [164, 360] width 251 height 50
copy span "+17863170375"
click at [231, 354] on span "COMPLETE" at bounding box center [234, 360] width 62 height 13
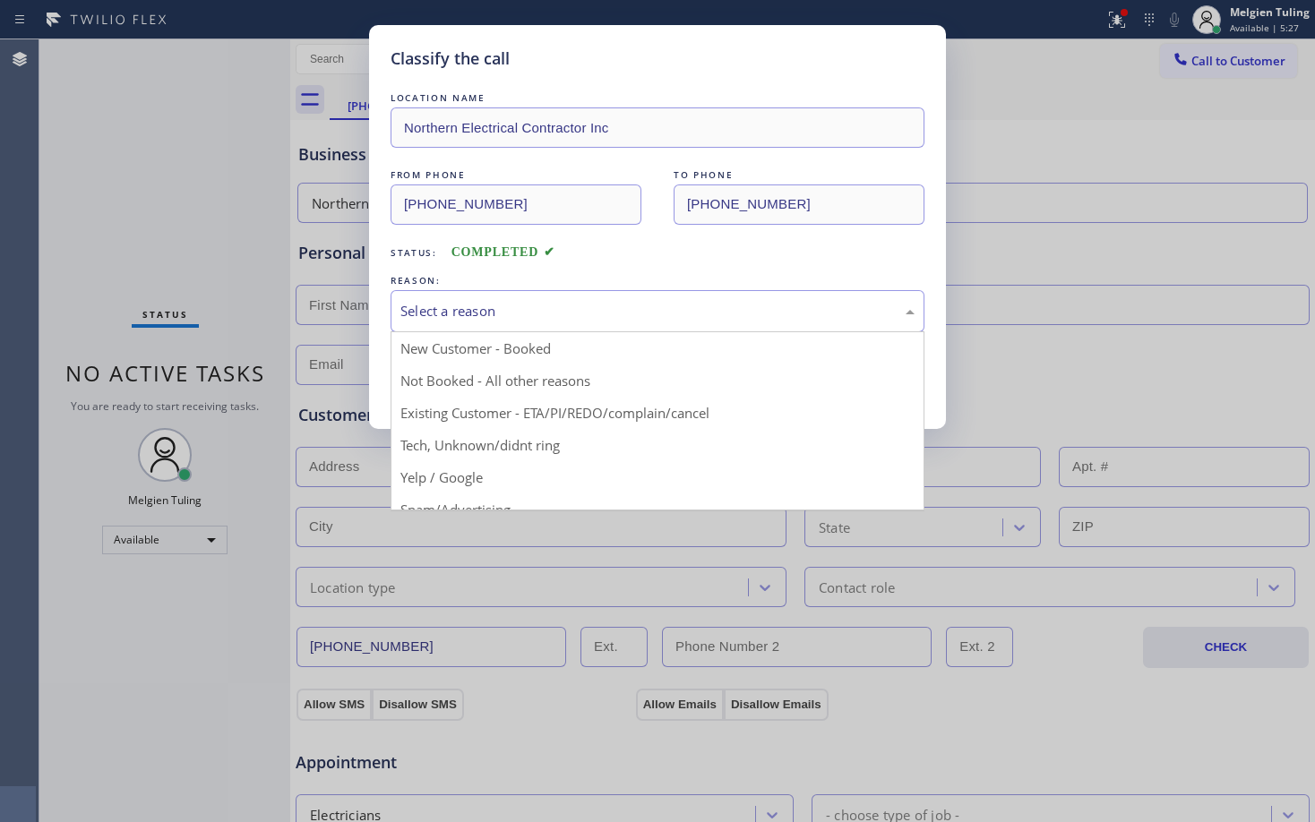
click at [523, 316] on div "Select a reason" at bounding box center [657, 311] width 514 height 21
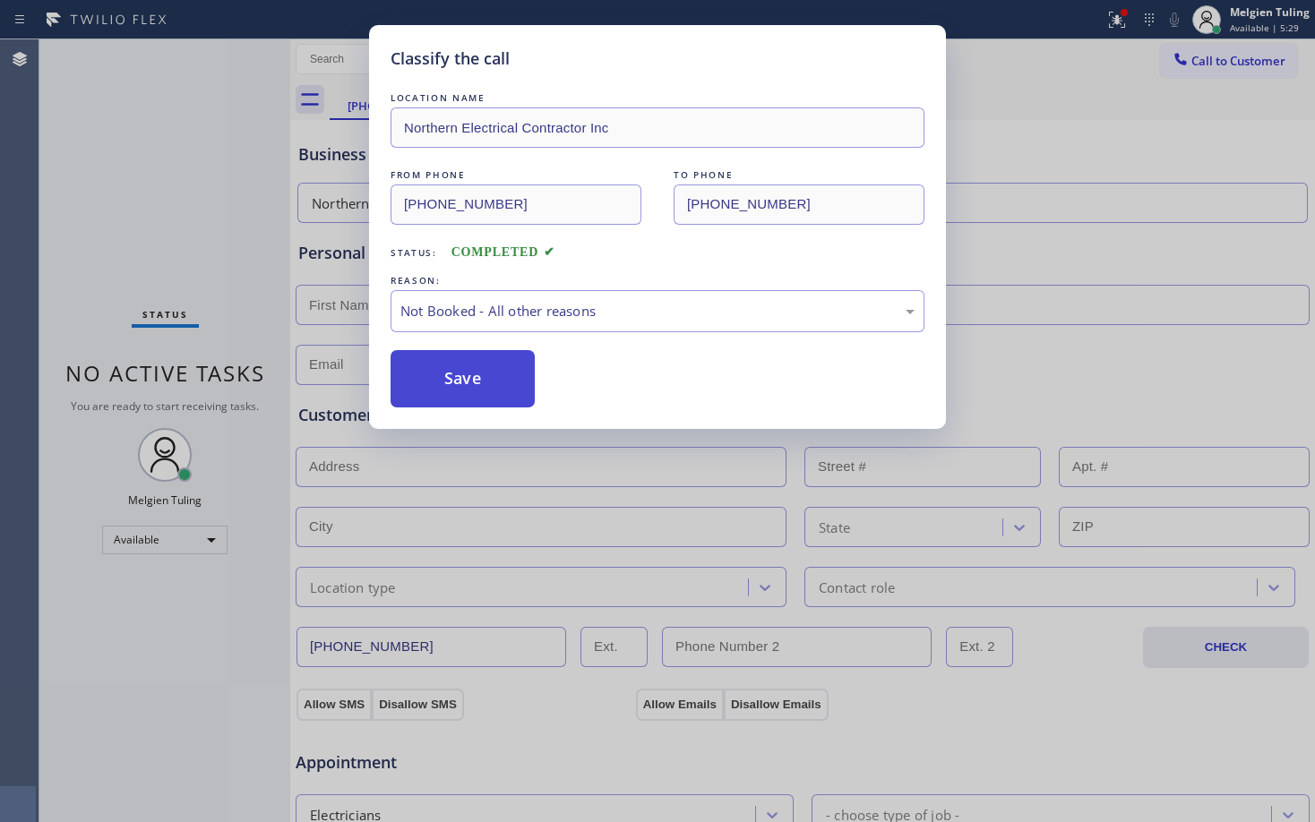
drag, startPoint x: 476, startPoint y: 390, endPoint x: 443, endPoint y: 376, distance: 34.9
click at [443, 376] on button "Save" at bounding box center [462, 378] width 144 height 57
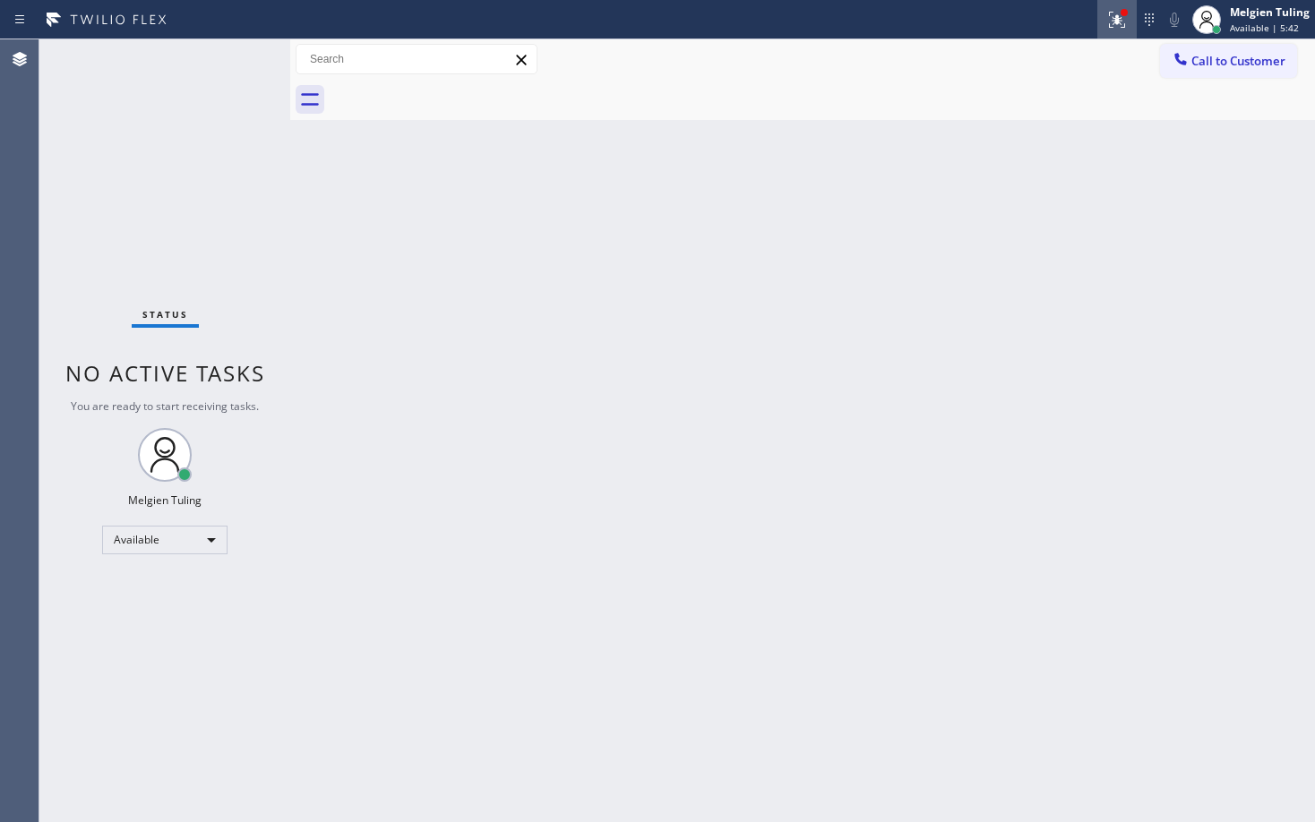
click at [1118, 27] on icon at bounding box center [1116, 19] width 21 height 21
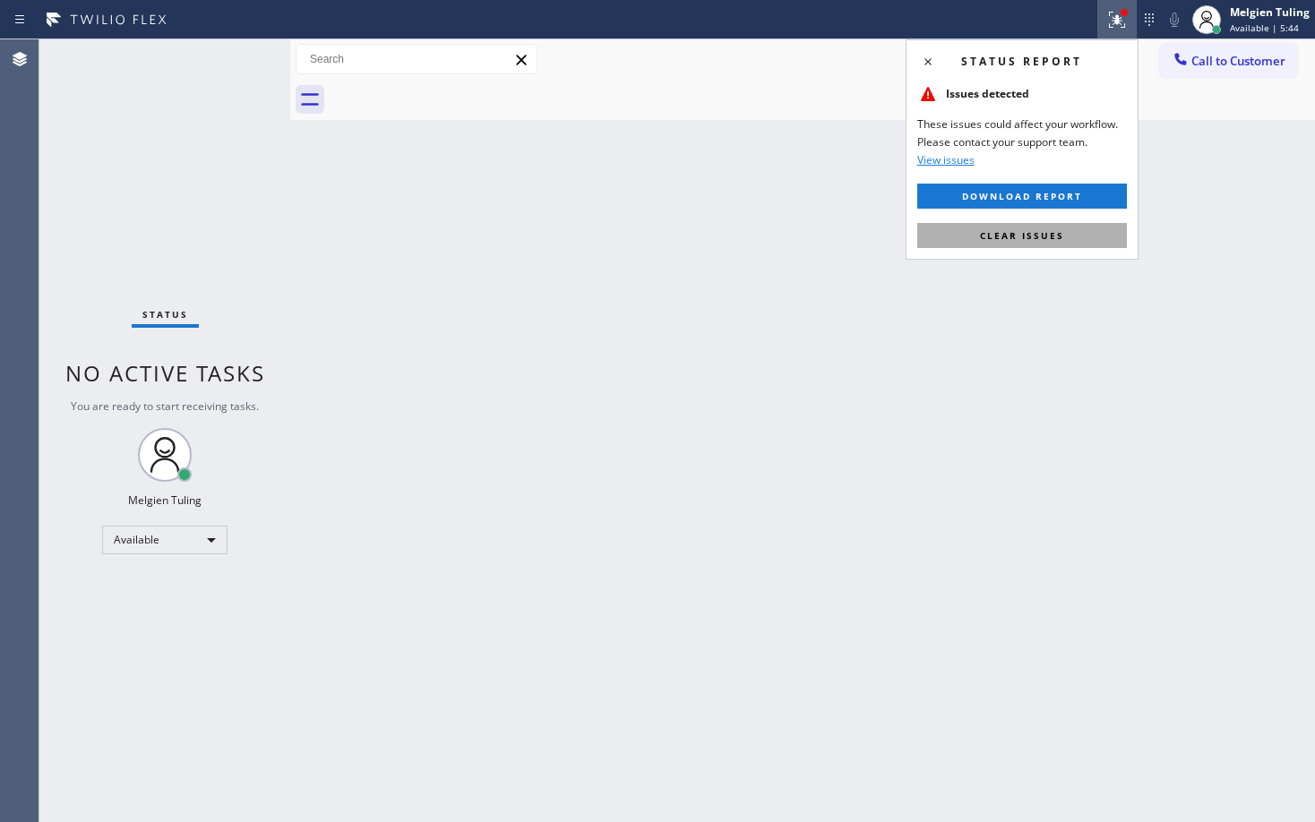
click at [974, 237] on button "Clear issues" at bounding box center [1022, 235] width 210 height 25
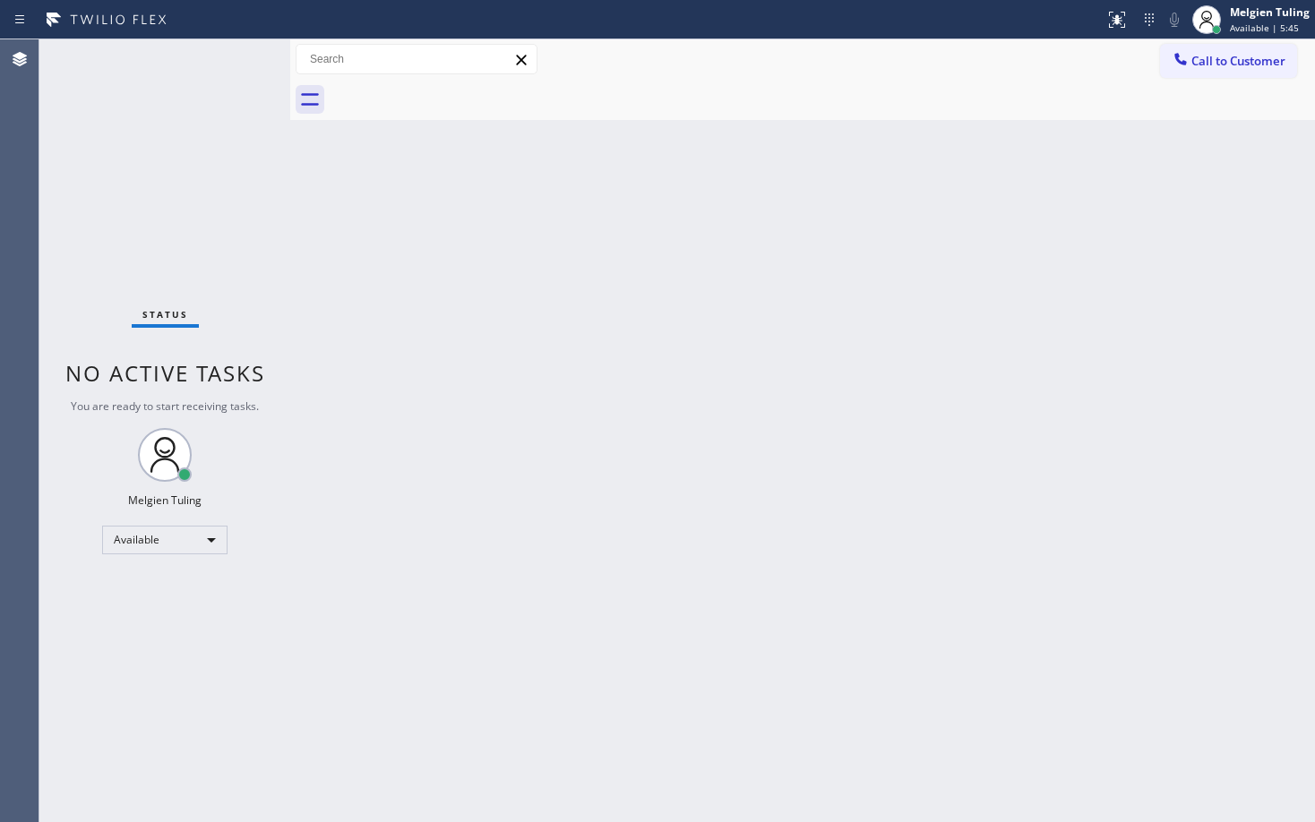
click at [792, 279] on div "Back to Dashboard Change Sender ID Customers Technicians Select a contact Outbo…" at bounding box center [802, 430] width 1024 height 783
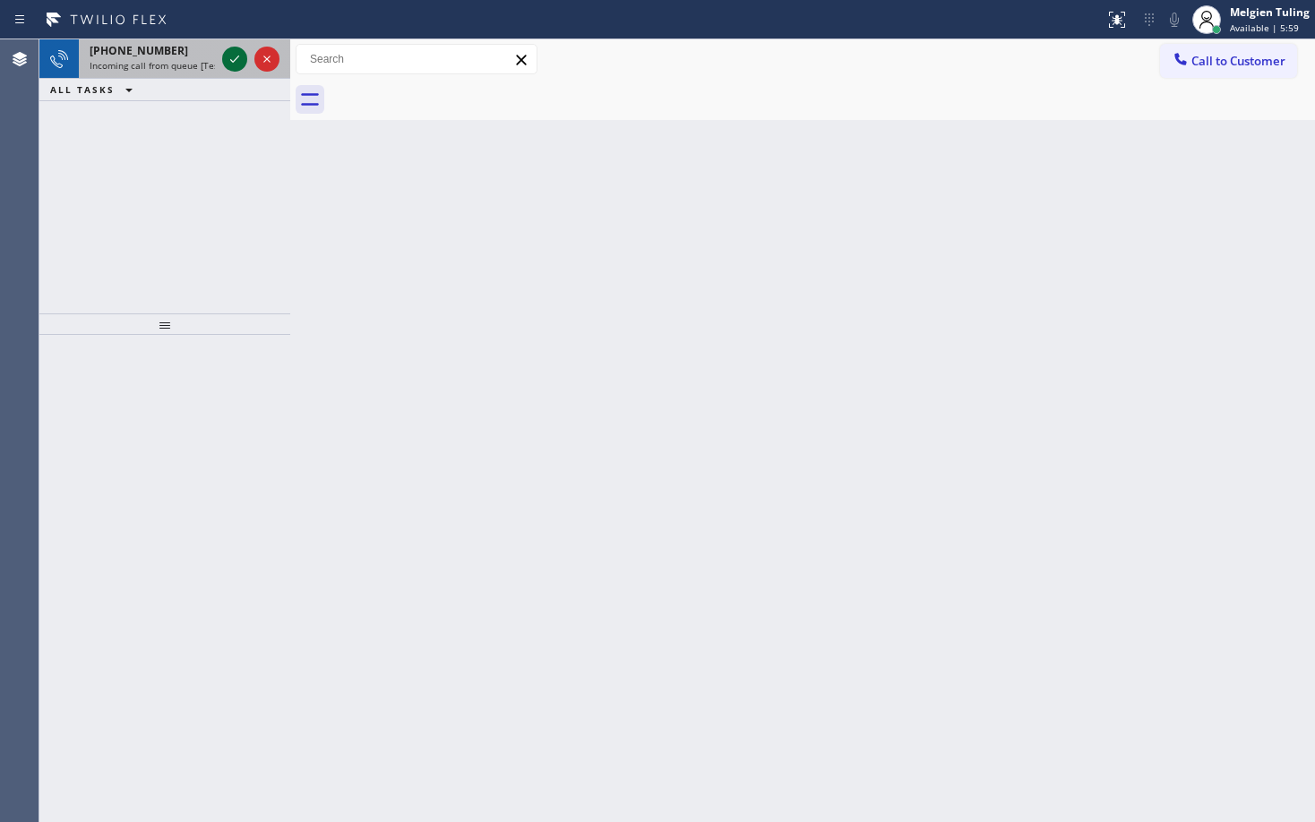
click at [234, 57] on icon at bounding box center [234, 58] width 21 height 21
click at [234, 58] on icon at bounding box center [234, 58] width 21 height 21
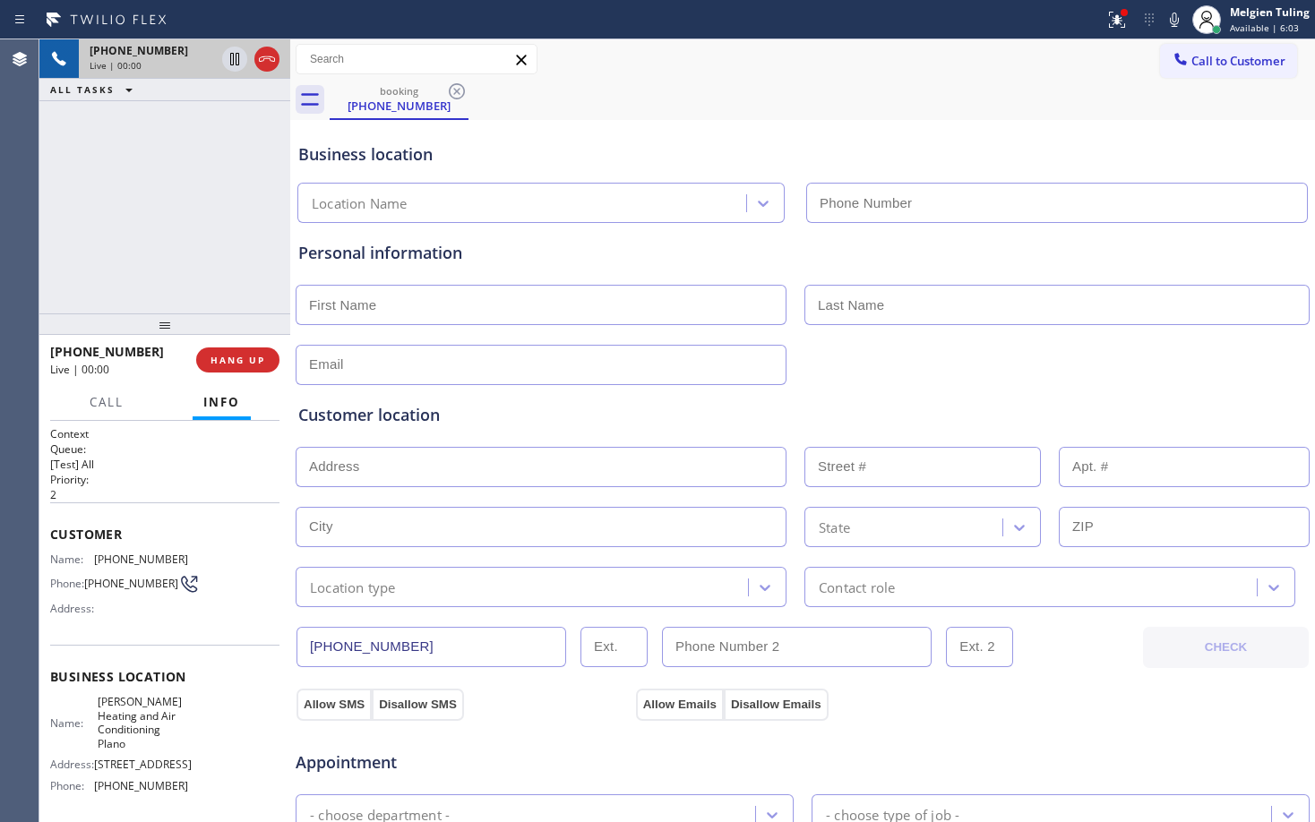
type input "(469) 905-4997"
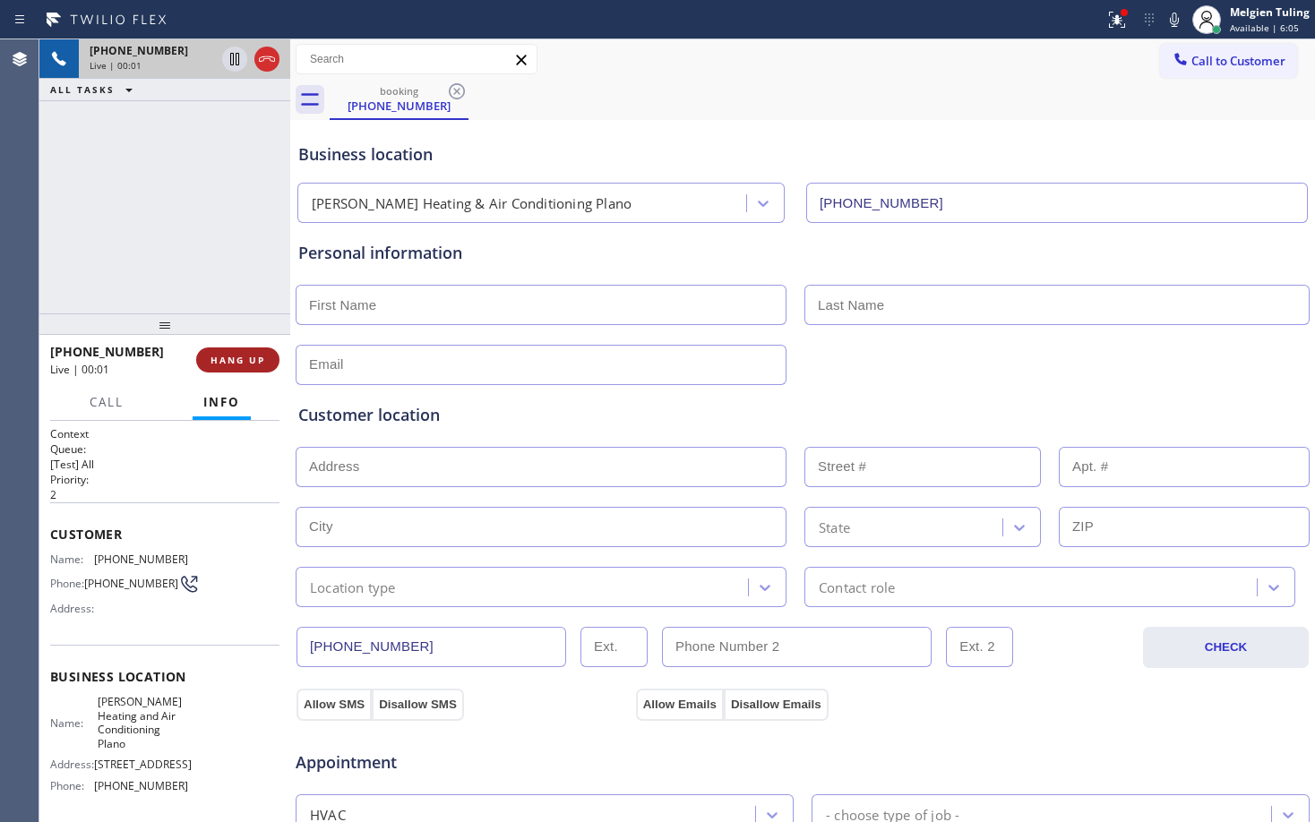
click at [235, 357] on span "HANG UP" at bounding box center [237, 360] width 55 height 13
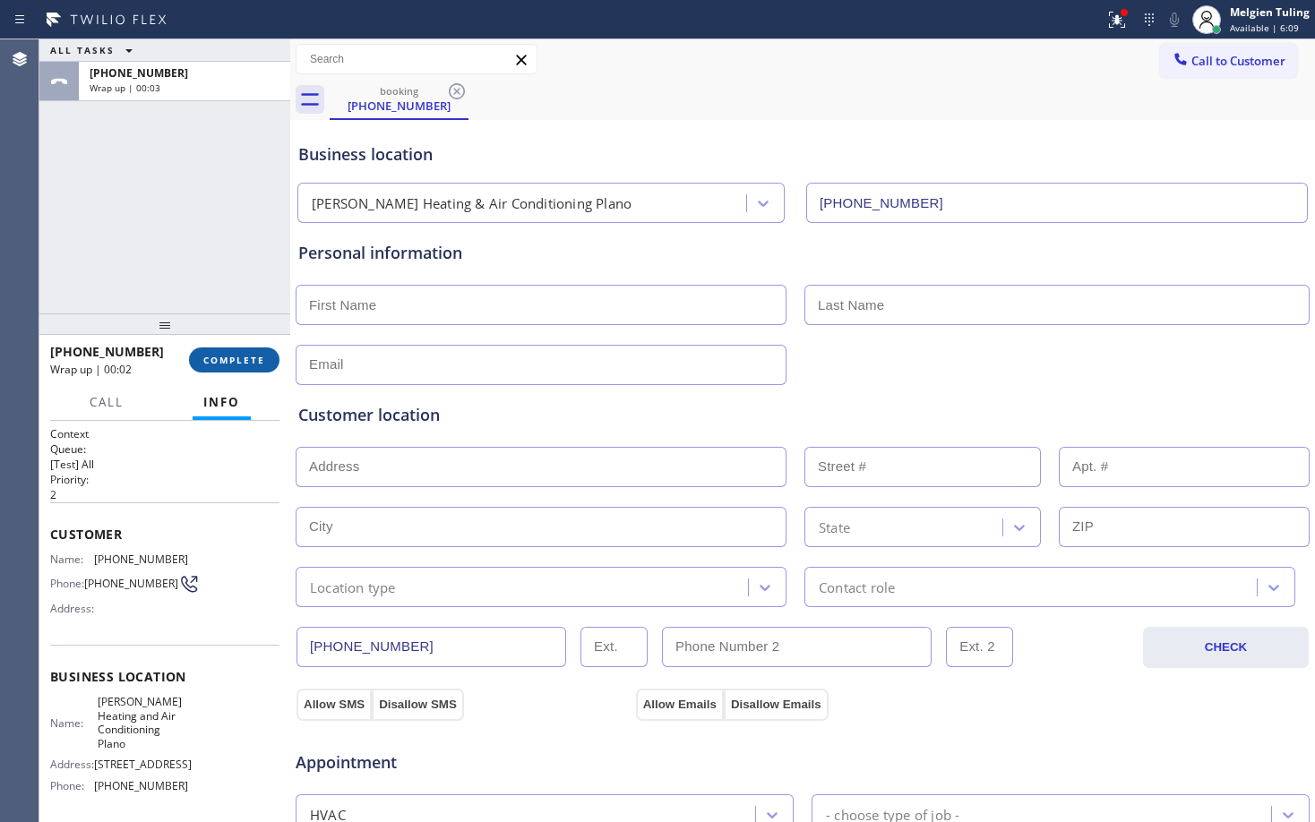
drag, startPoint x: 227, startPoint y: 359, endPoint x: 209, endPoint y: 362, distance: 19.0
click at [209, 362] on span "COMPLETE" at bounding box center [234, 360] width 62 height 13
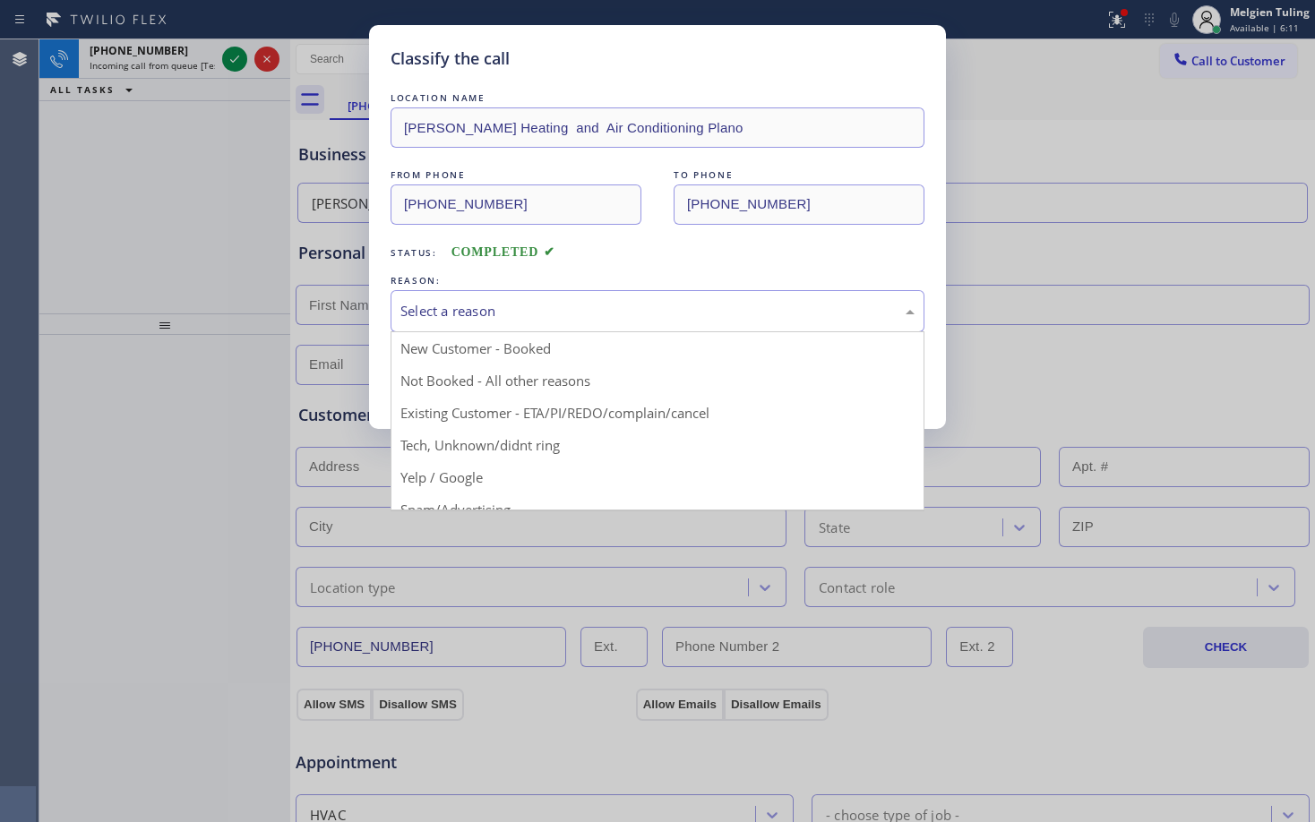
click at [409, 299] on div "Select a reason" at bounding box center [657, 311] width 534 height 42
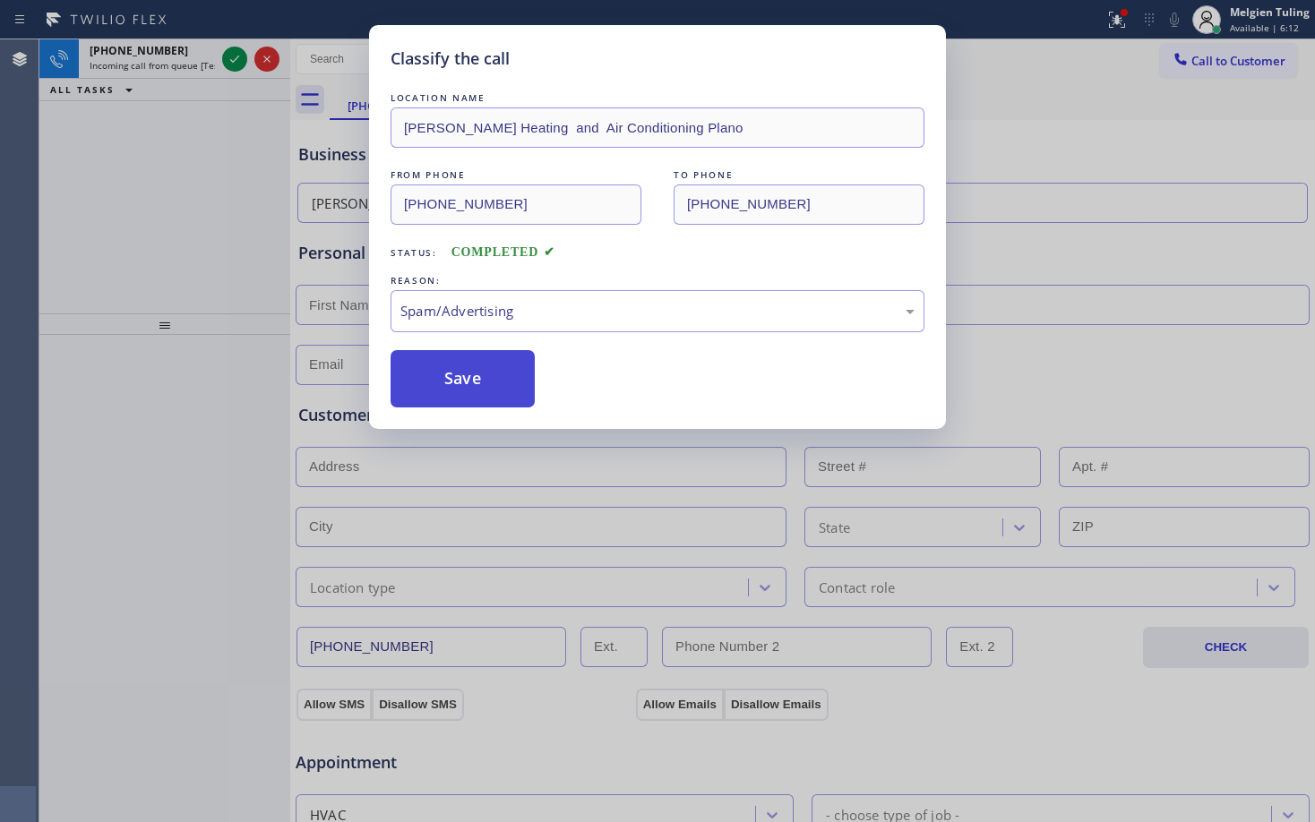
click at [463, 371] on button "Save" at bounding box center [462, 378] width 144 height 57
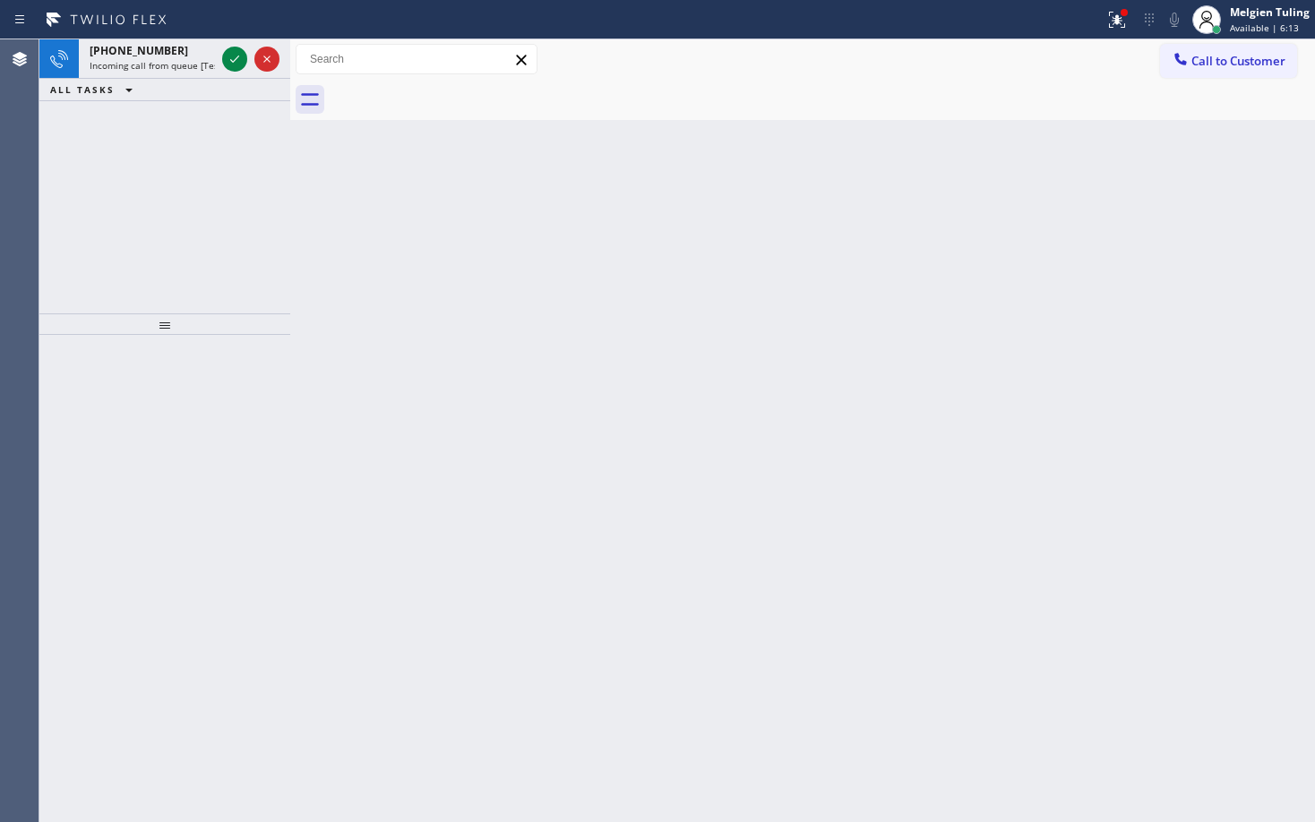
click at [234, 66] on icon at bounding box center [234, 58] width 21 height 21
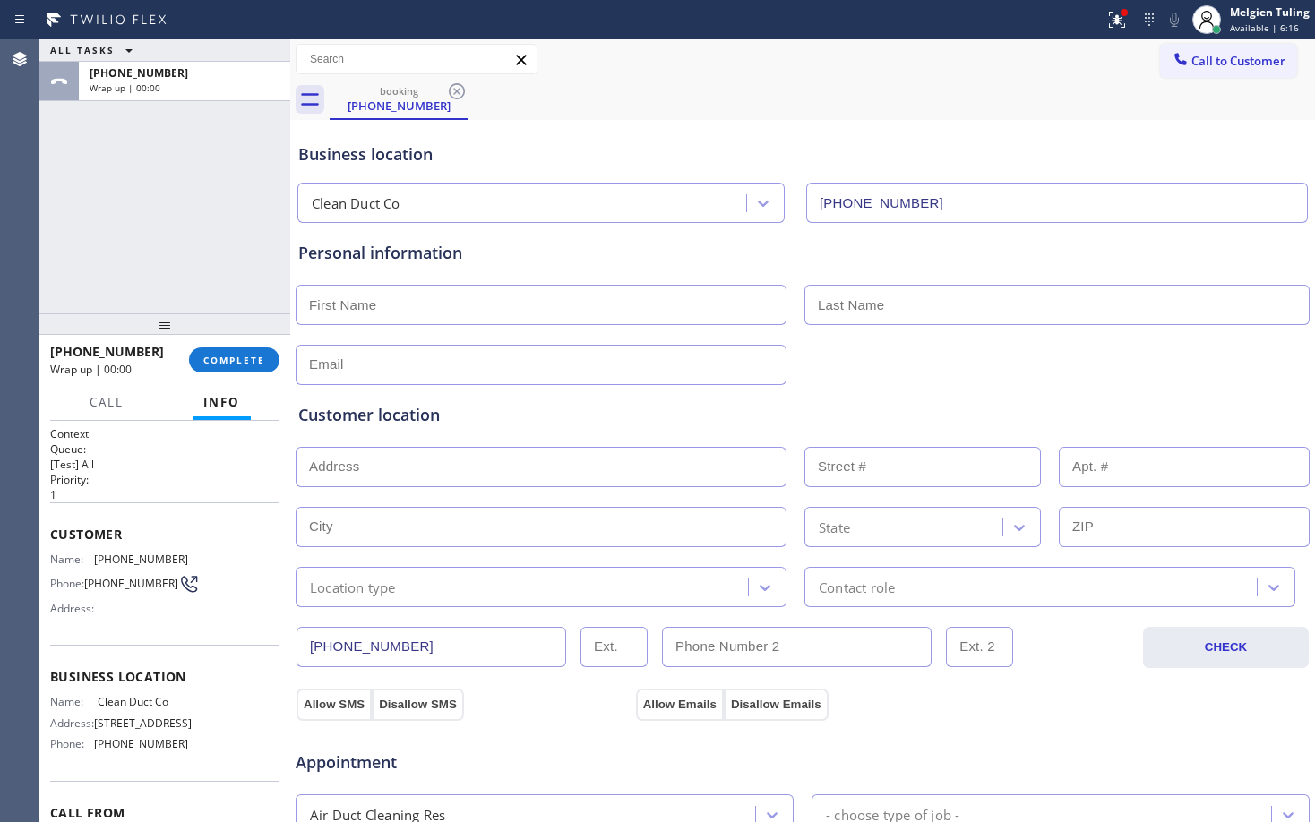
type input "(909) 906-1249"
click at [219, 366] on button "COMPLETE" at bounding box center [234, 359] width 90 height 25
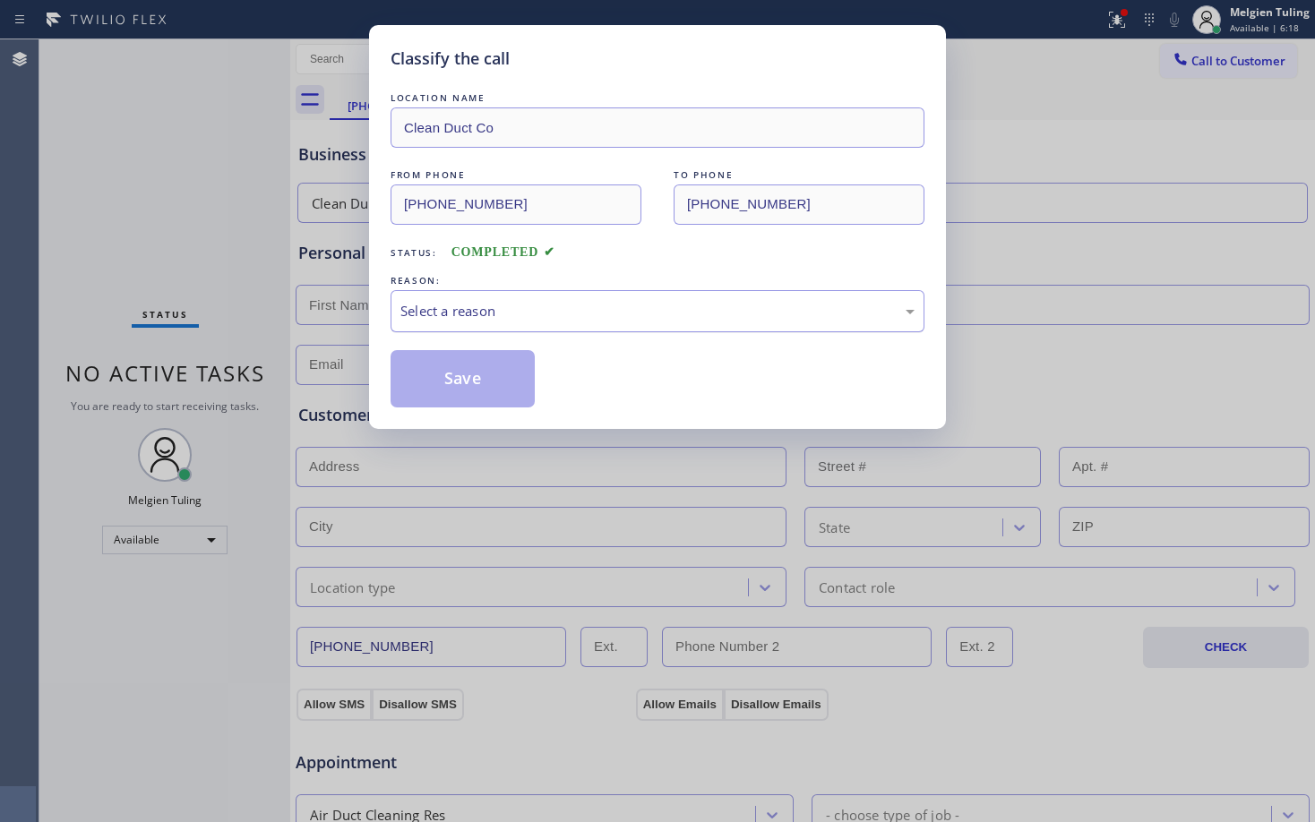
click at [495, 305] on div "Select a reason" at bounding box center [657, 311] width 514 height 21
click at [464, 376] on button "Save" at bounding box center [462, 378] width 144 height 57
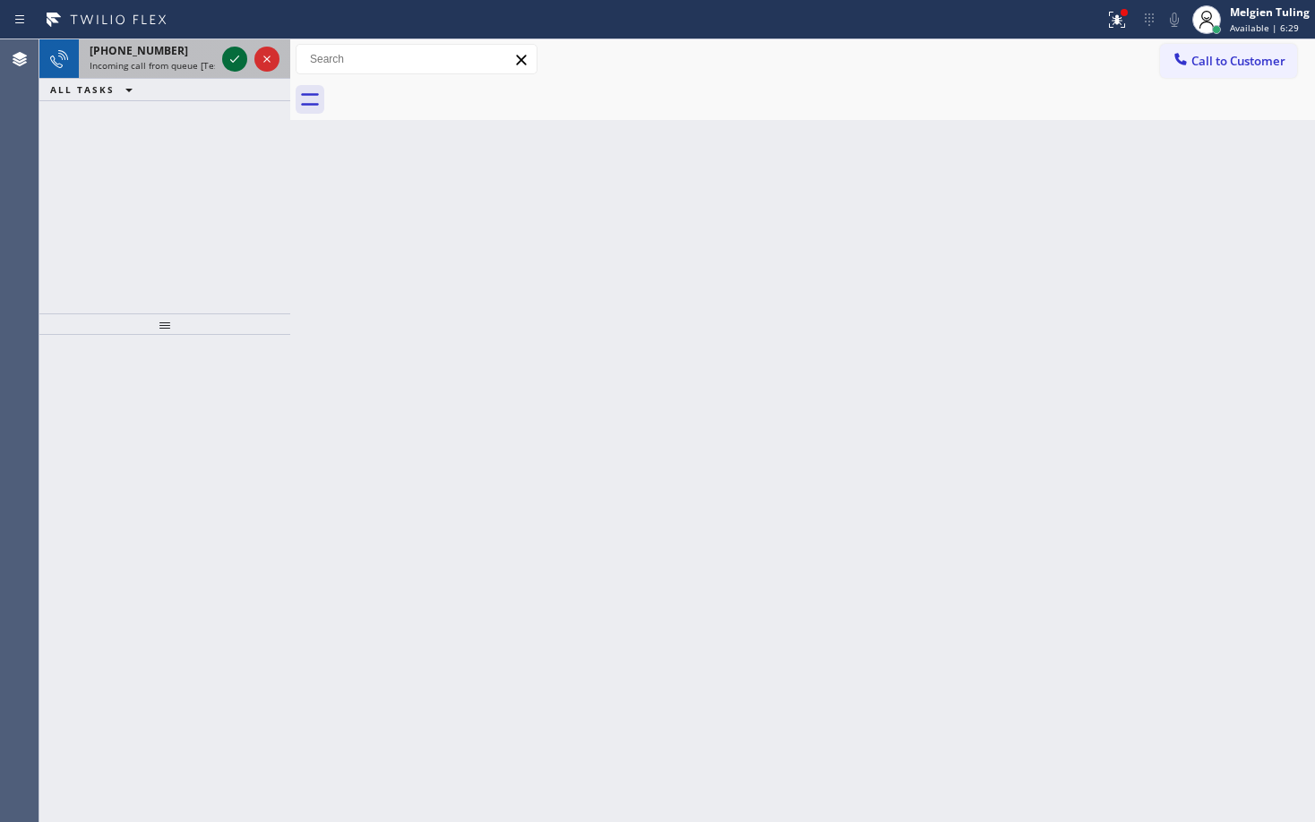
click at [237, 59] on icon at bounding box center [234, 58] width 21 height 21
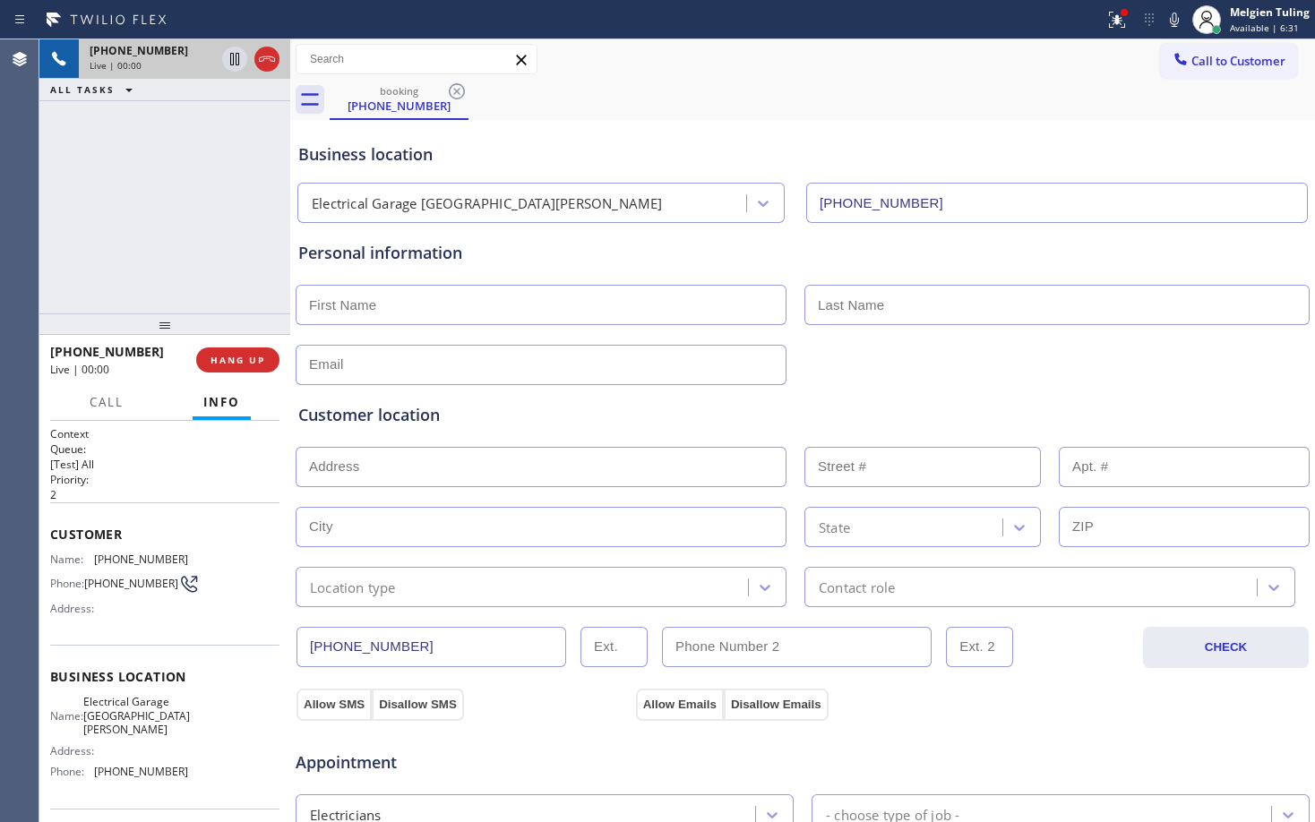
type input "(805) 360-3434"
click at [231, 365] on span "HANG UP" at bounding box center [237, 360] width 55 height 13
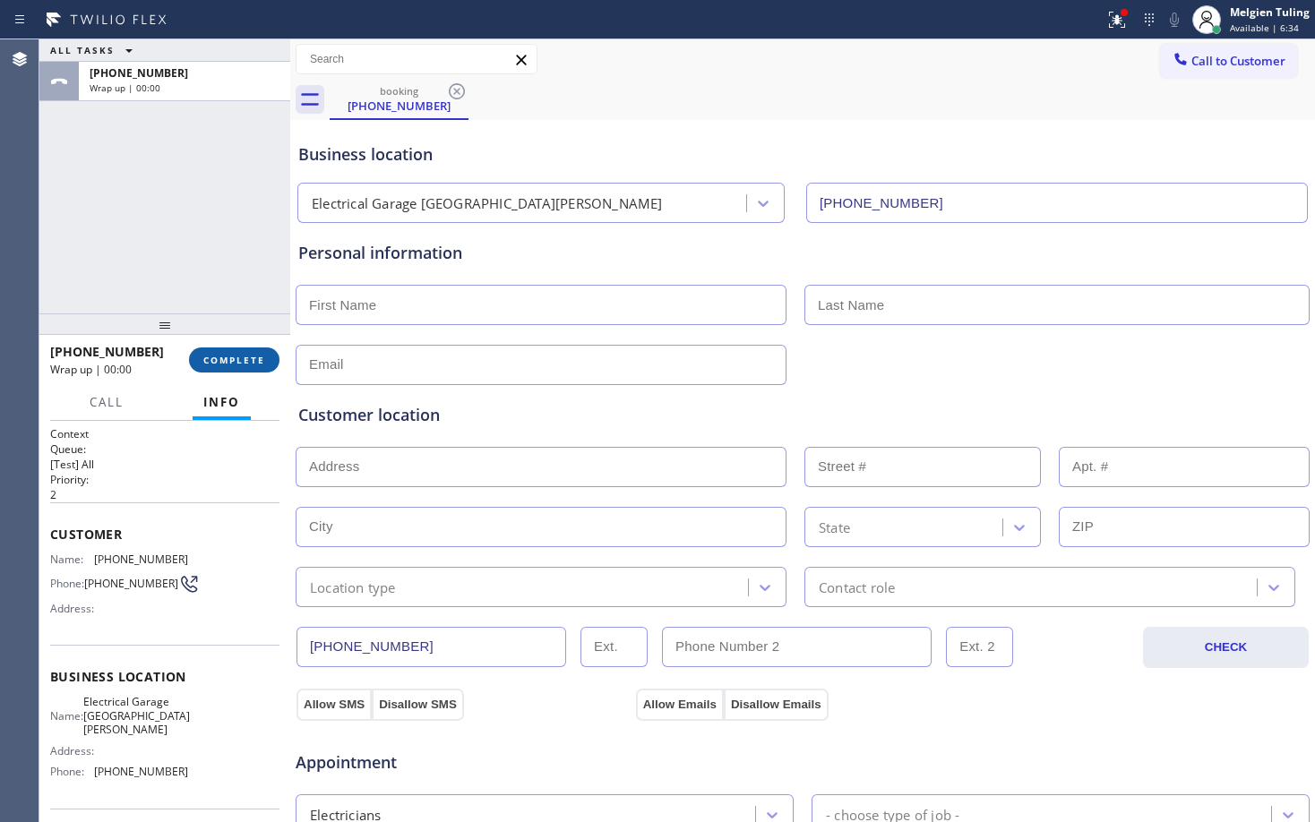
click at [231, 365] on span "COMPLETE" at bounding box center [234, 360] width 62 height 13
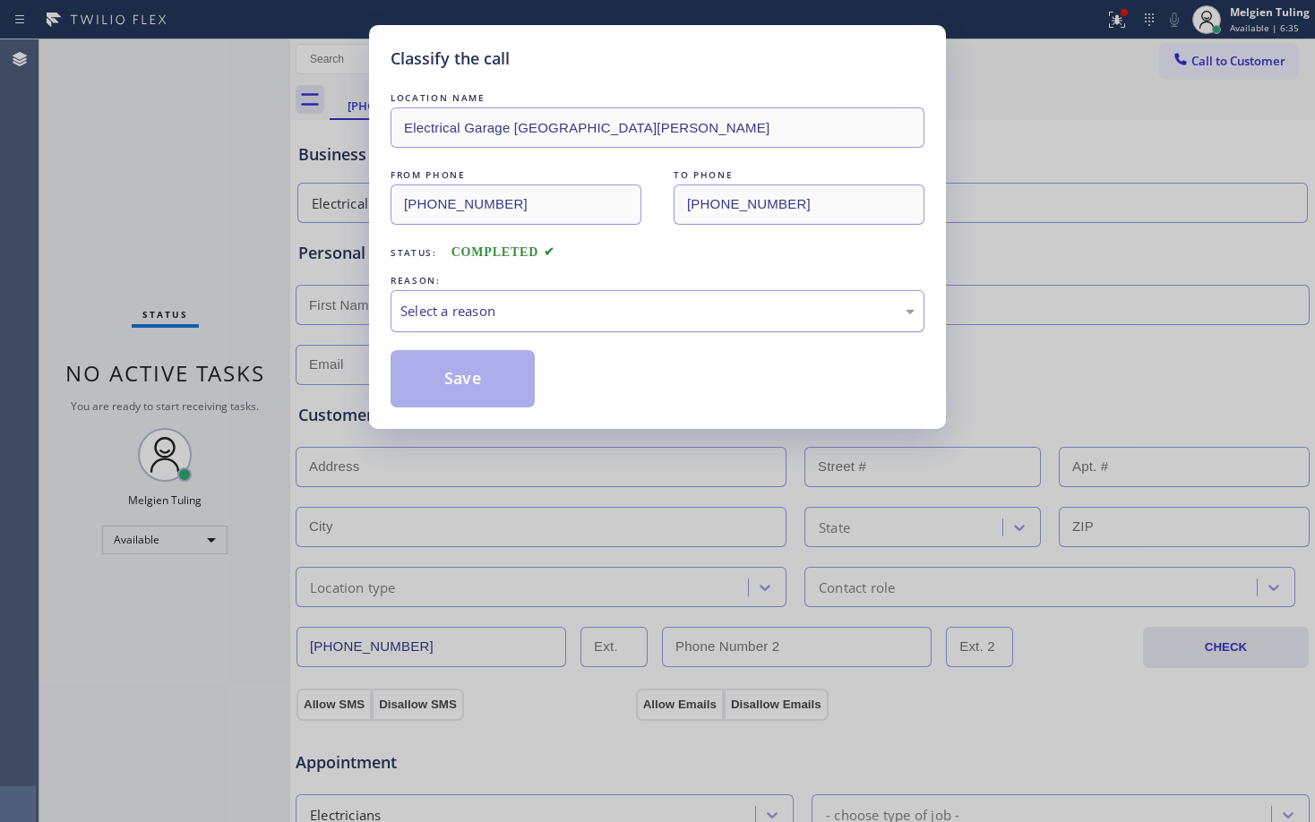
click at [443, 295] on div "Select a reason" at bounding box center [657, 311] width 534 height 42
click at [467, 368] on button "Save" at bounding box center [462, 378] width 144 height 57
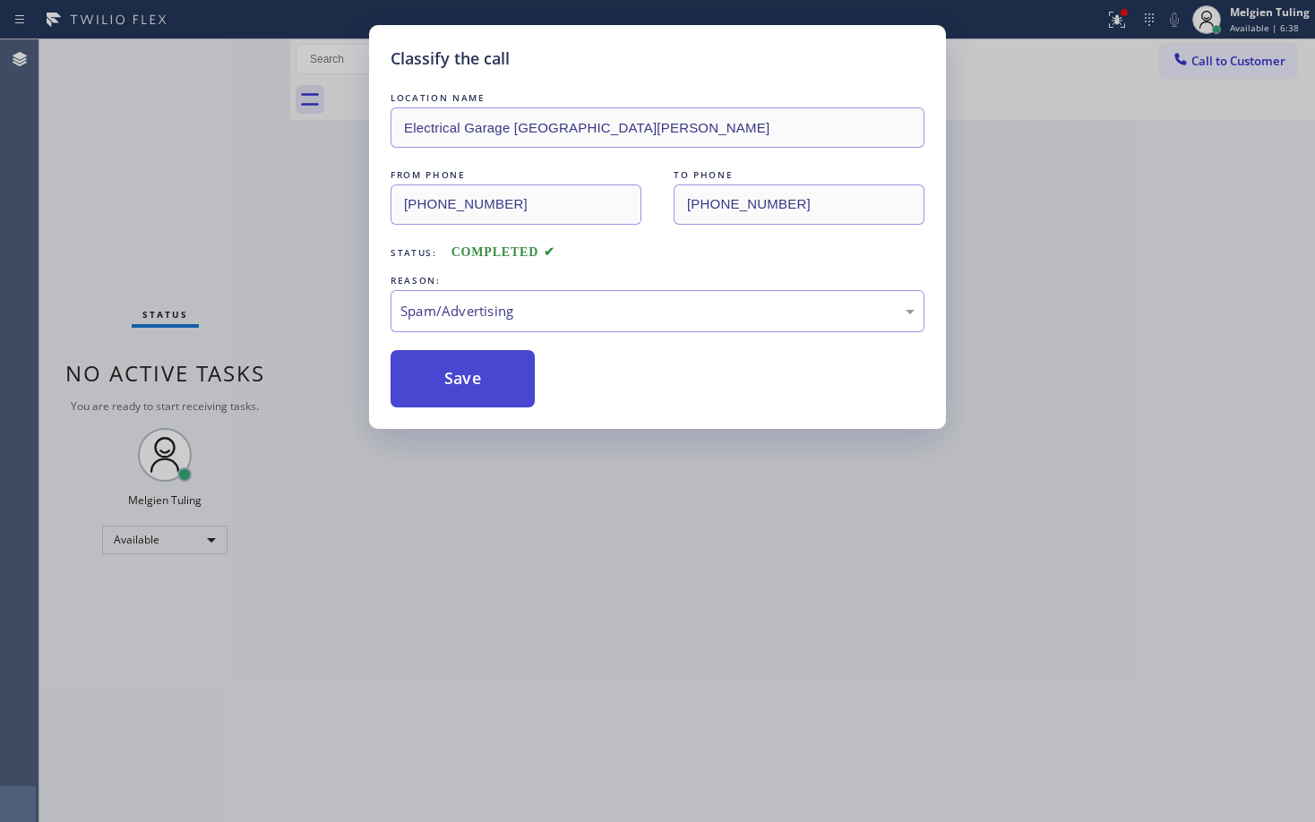
click at [467, 368] on button "Save" at bounding box center [462, 378] width 144 height 57
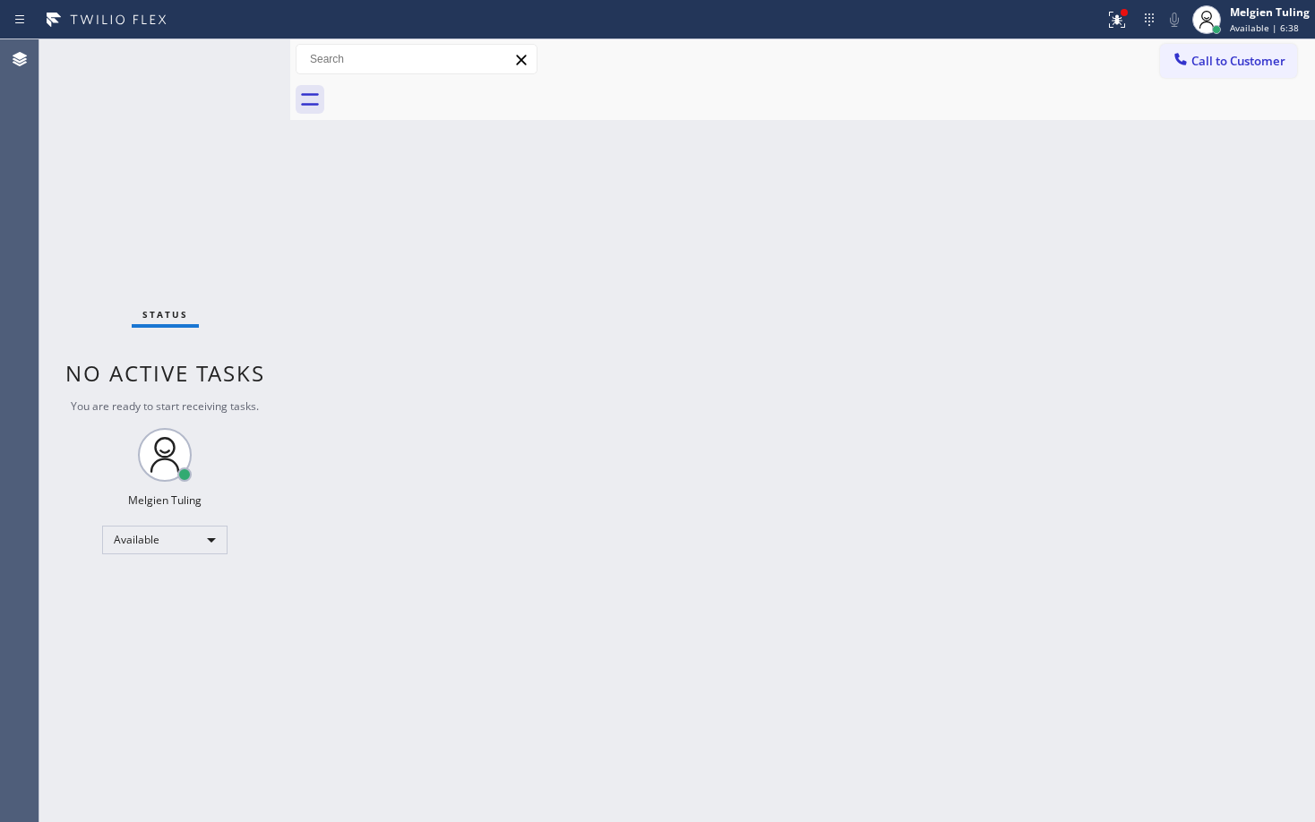
click at [151, 206] on div "Status No active tasks You are ready to start receiving tasks. Melgien Tuling A…" at bounding box center [164, 430] width 251 height 783
click at [1127, 24] on icon at bounding box center [1116, 19] width 21 height 21
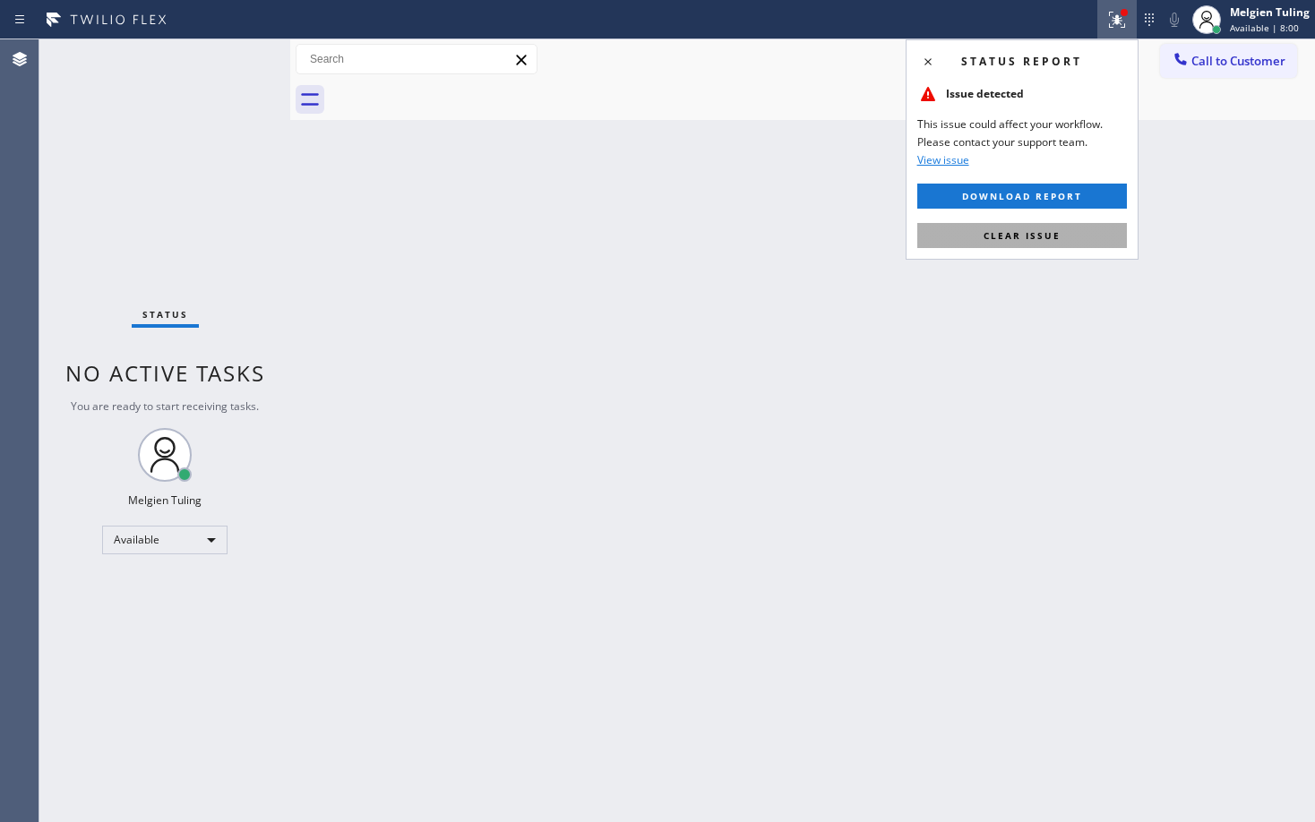
click at [1001, 236] on span "Clear issue" at bounding box center [1021, 235] width 77 height 13
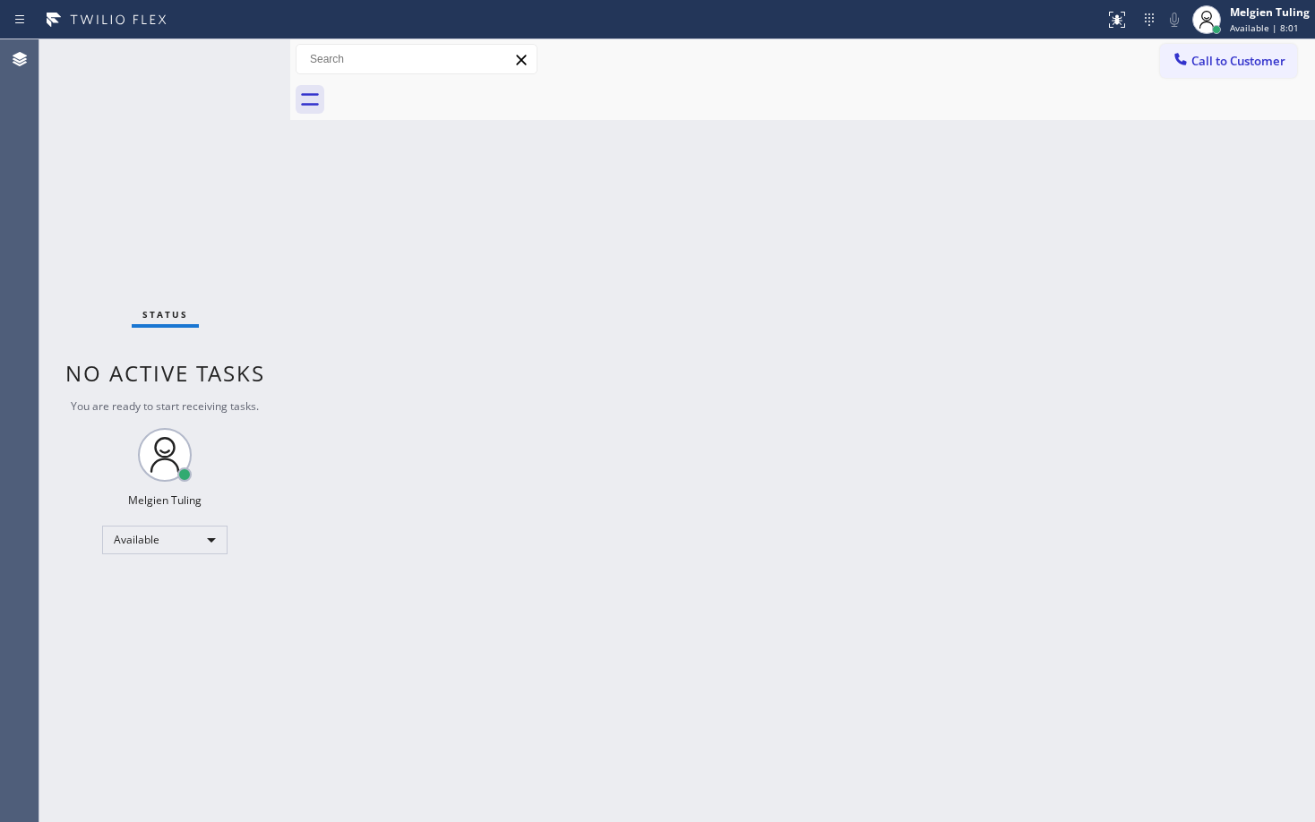
click at [1001, 236] on div "Back to Dashboard Change Sender ID Customers Technicians Select a contact Outbo…" at bounding box center [802, 430] width 1024 height 783
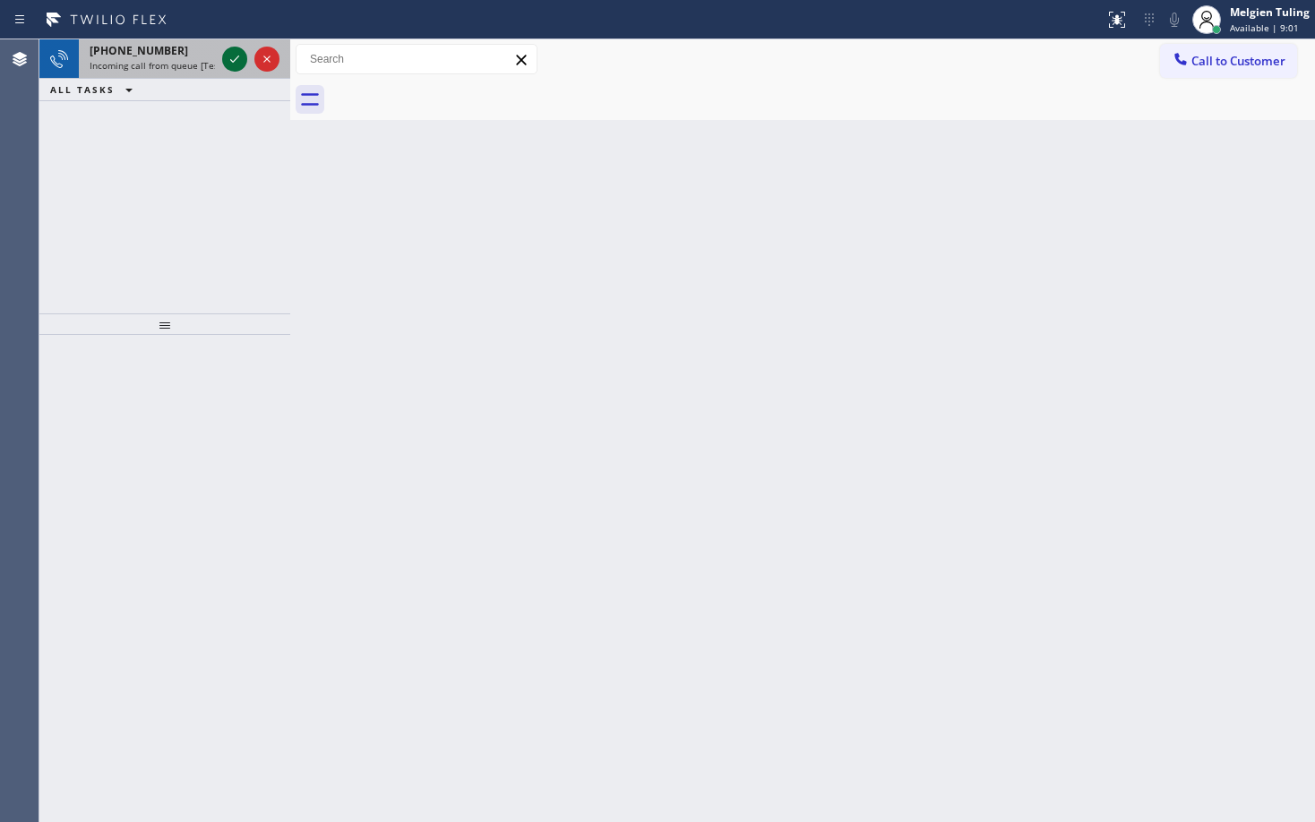
click at [227, 57] on icon at bounding box center [234, 58] width 21 height 21
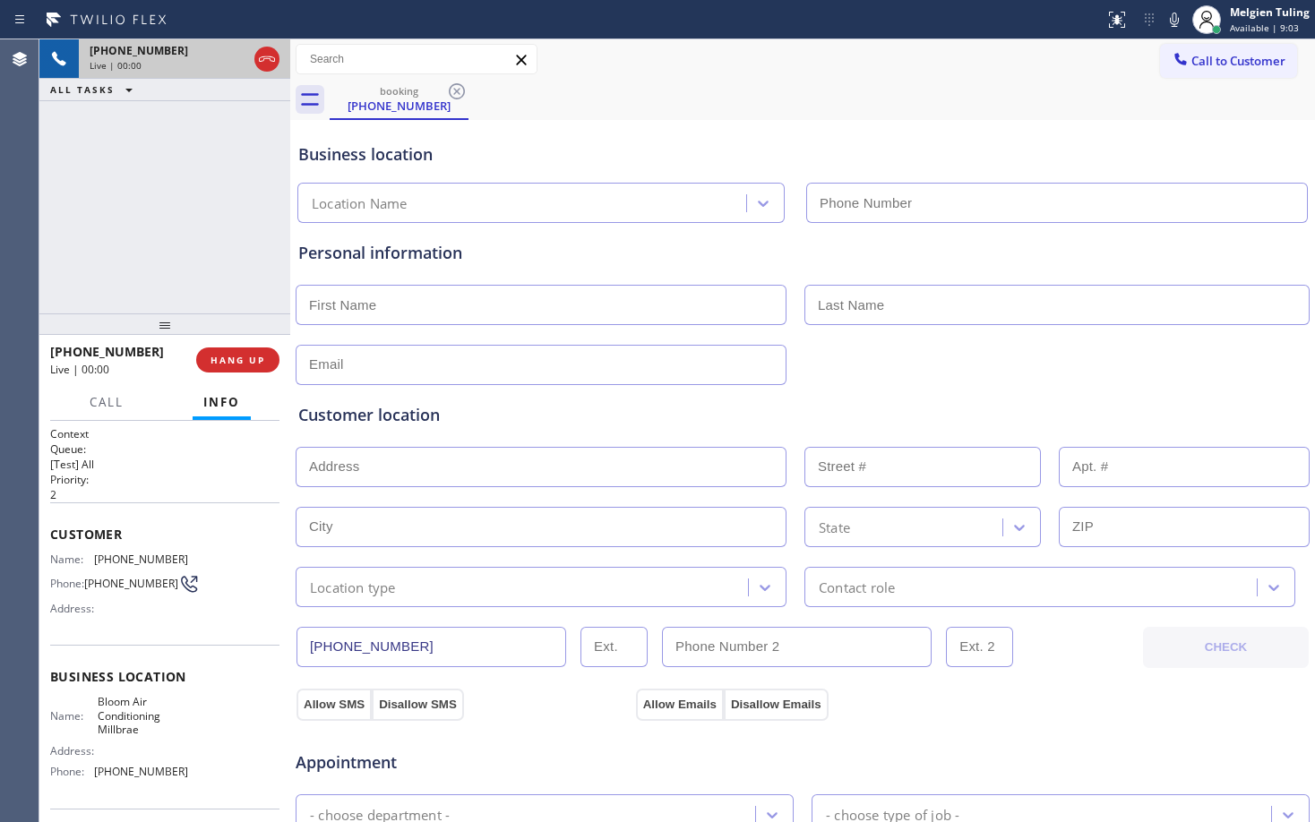
type input "(650) 800-6989"
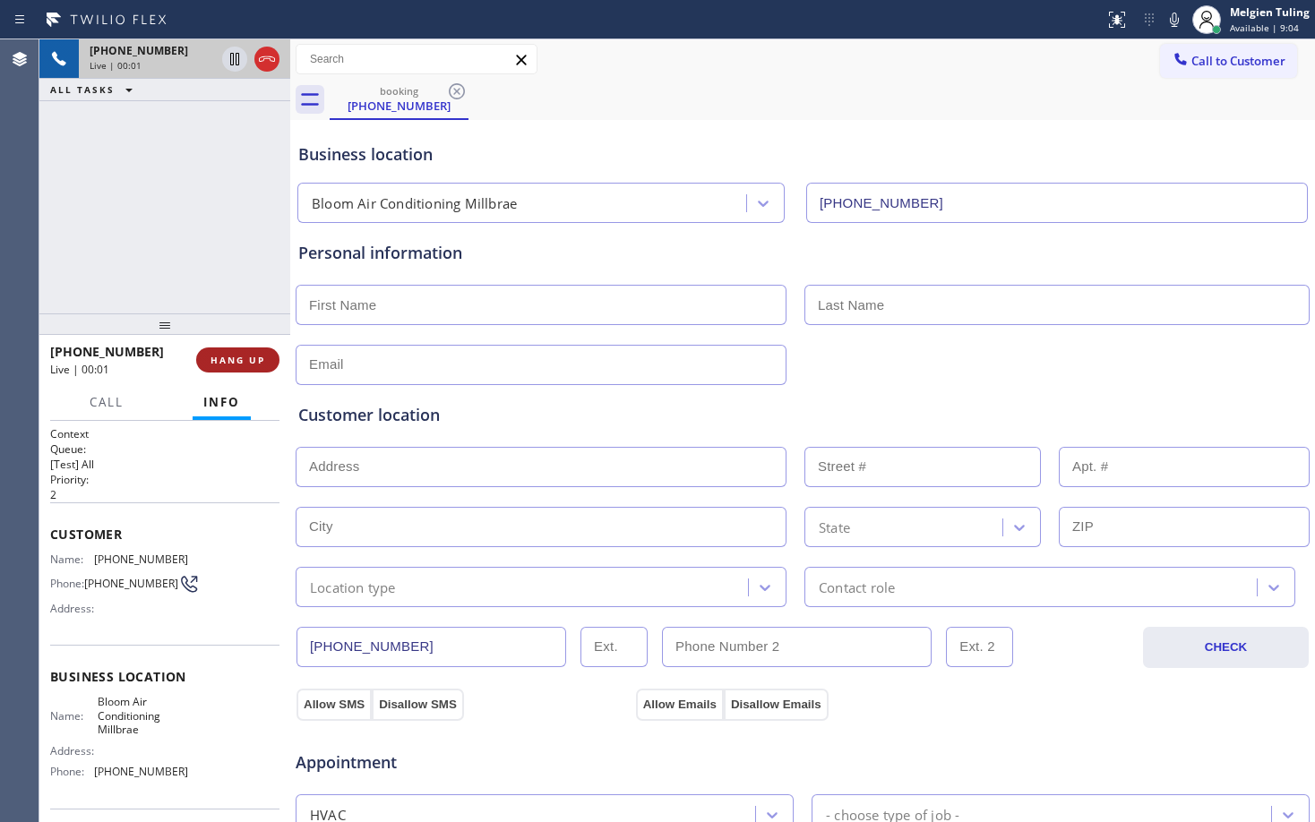
click at [216, 360] on span "HANG UP" at bounding box center [237, 360] width 55 height 13
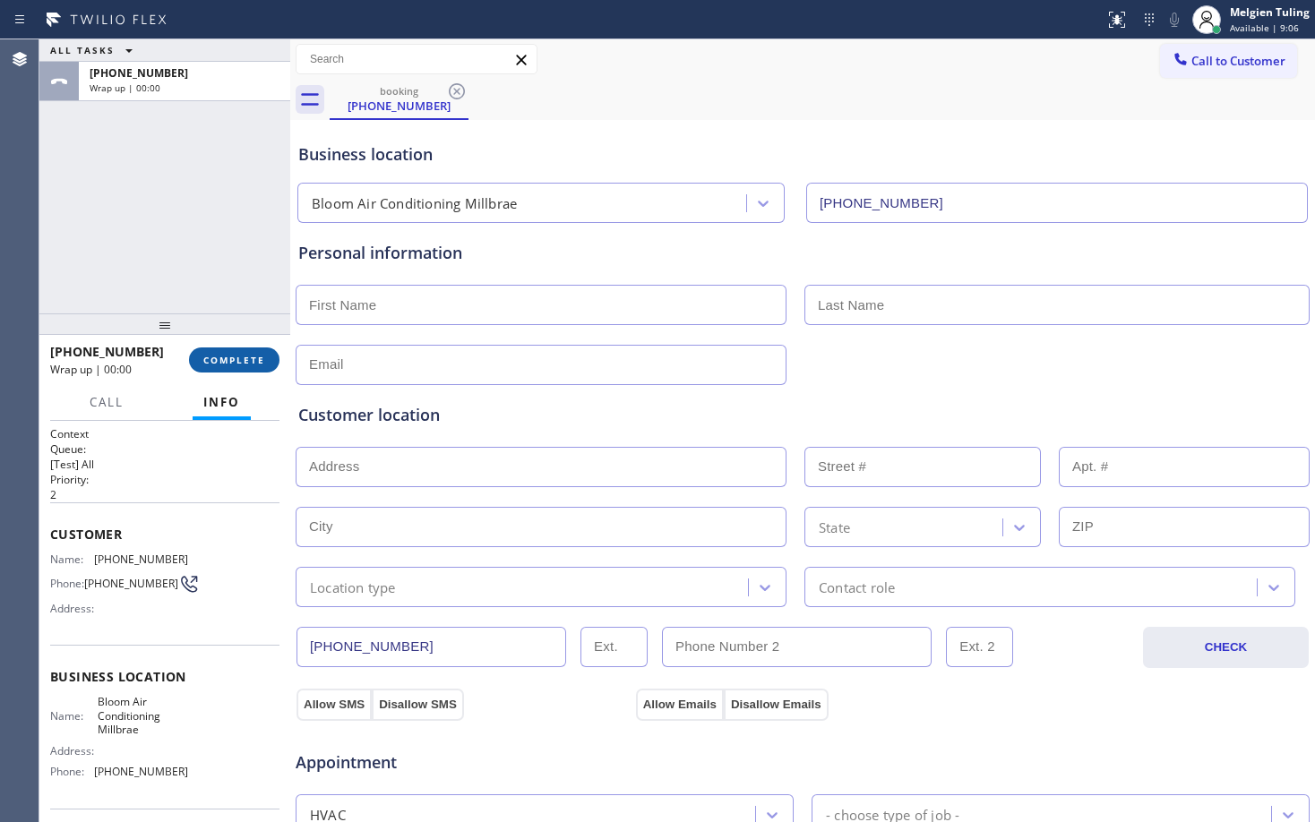
click at [218, 360] on span "COMPLETE" at bounding box center [234, 360] width 62 height 13
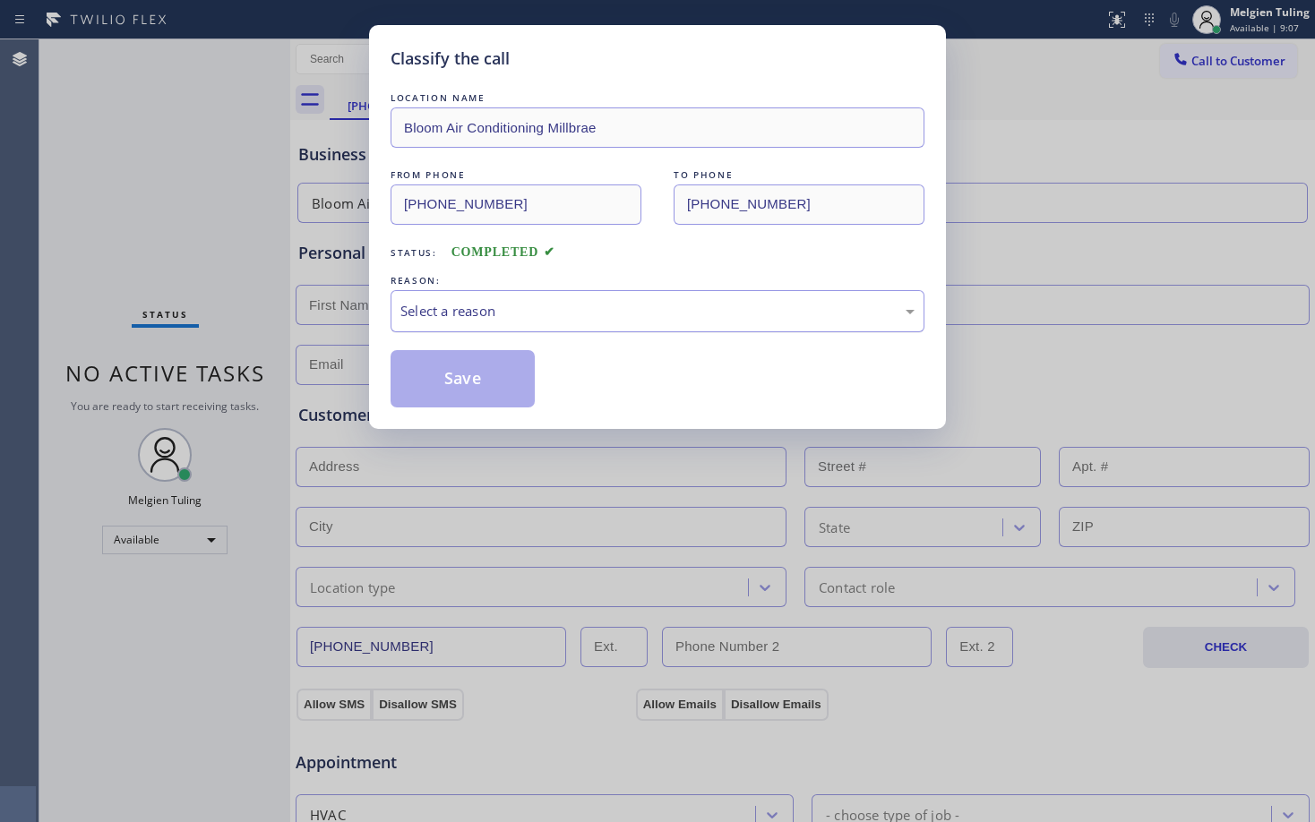
click at [453, 306] on div "Select a reason" at bounding box center [657, 311] width 514 height 21
click at [461, 357] on button "Save" at bounding box center [462, 378] width 144 height 57
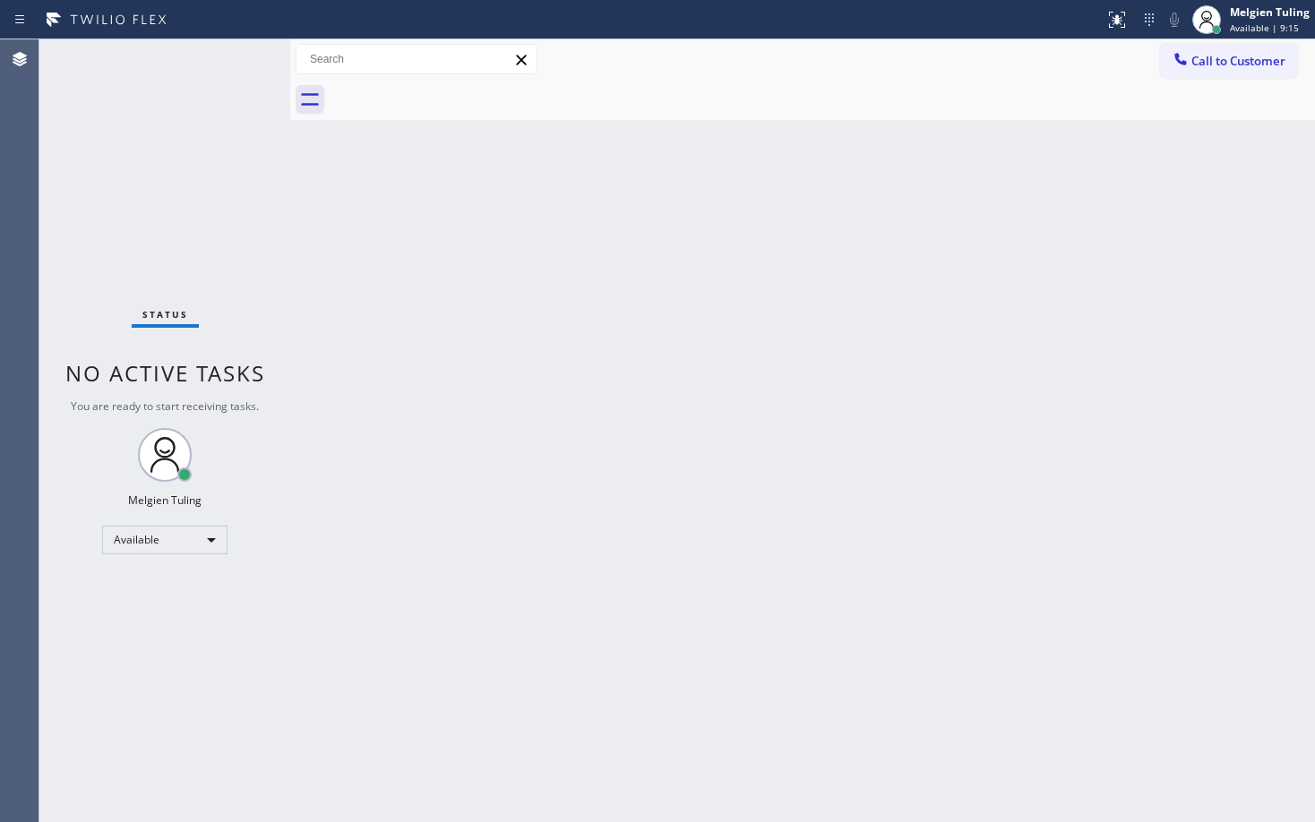
click at [275, 193] on div "Status No active tasks You are ready to start receiving tasks. Melgien Tuling A…" at bounding box center [164, 430] width 251 height 783
drag, startPoint x: 367, startPoint y: 294, endPoint x: 296, endPoint y: 175, distance: 139.0
click at [364, 287] on div "Back to Dashboard Change Sender ID Customers Technicians Select a contact Outbo…" at bounding box center [802, 430] width 1024 height 783
click at [710, 409] on div "Back to Dashboard Change Sender ID Customers Technicians Select a contact Outbo…" at bounding box center [802, 430] width 1024 height 783
click at [1179, 391] on div "Back to Dashboard Change Sender ID Customers Technicians Select a contact Outbo…" at bounding box center [802, 430] width 1024 height 783
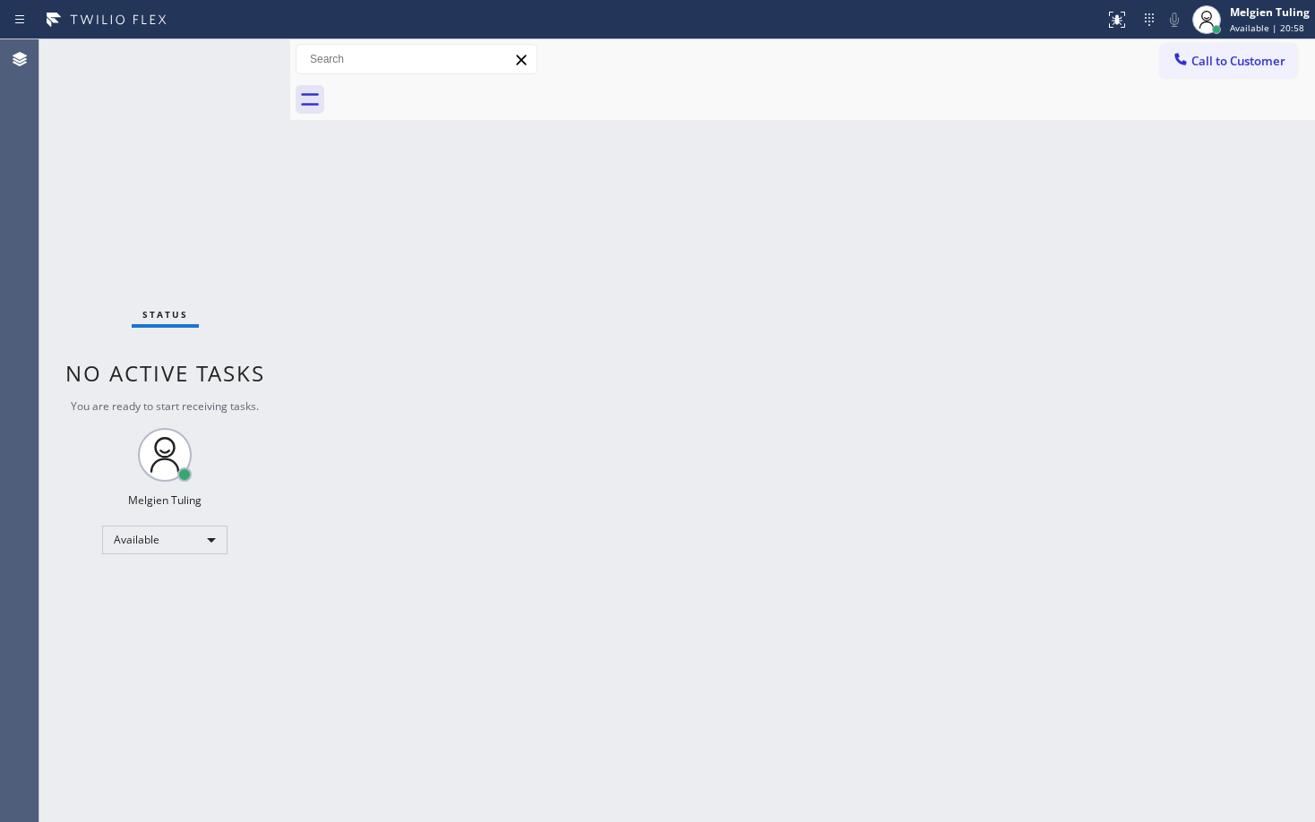
click at [1041, 313] on div "Back to Dashboard Change Sender ID Customers Technicians Select a contact Outbo…" at bounding box center [802, 430] width 1024 height 783
click at [407, 381] on div "Back to Dashboard Change Sender ID Customers Technicians Select a contact Outbo…" at bounding box center [802, 430] width 1024 height 783
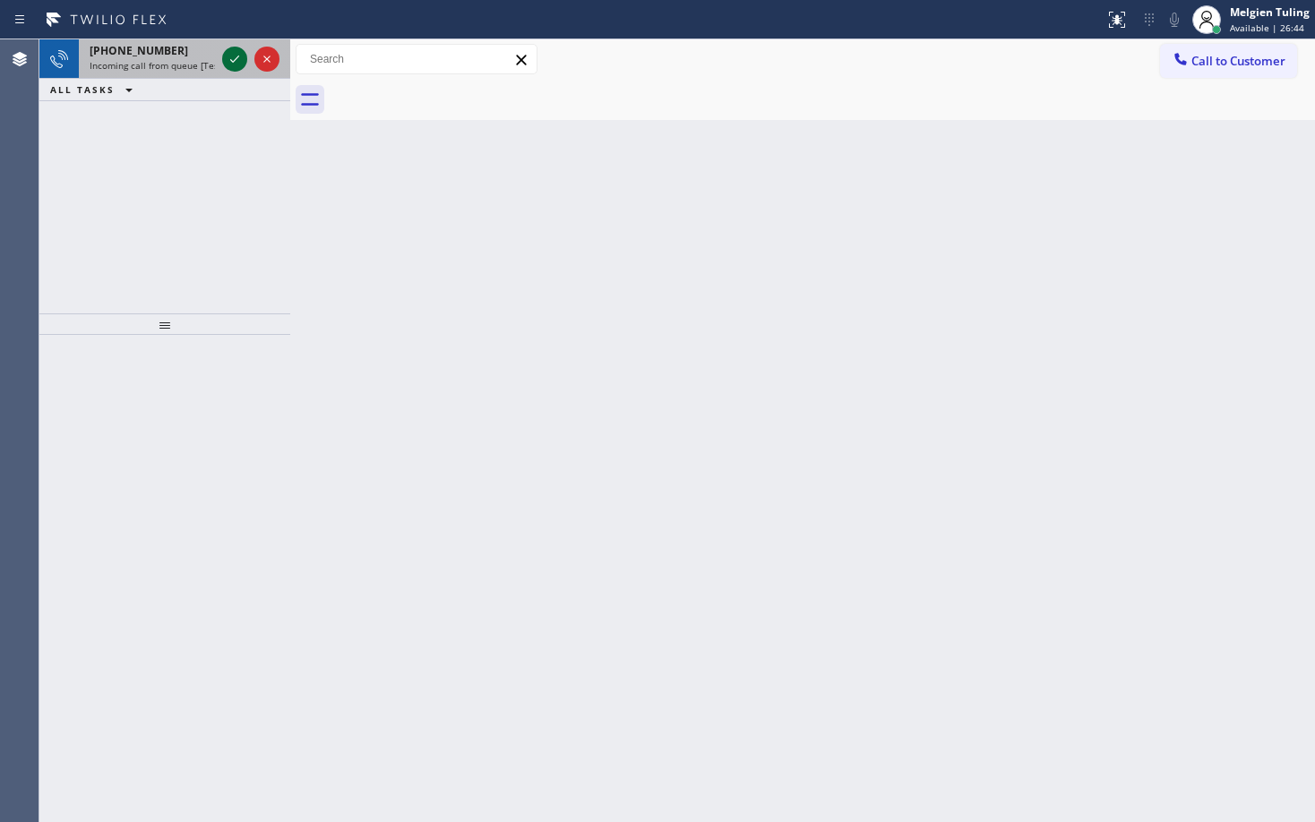
click at [238, 56] on icon at bounding box center [234, 58] width 21 height 21
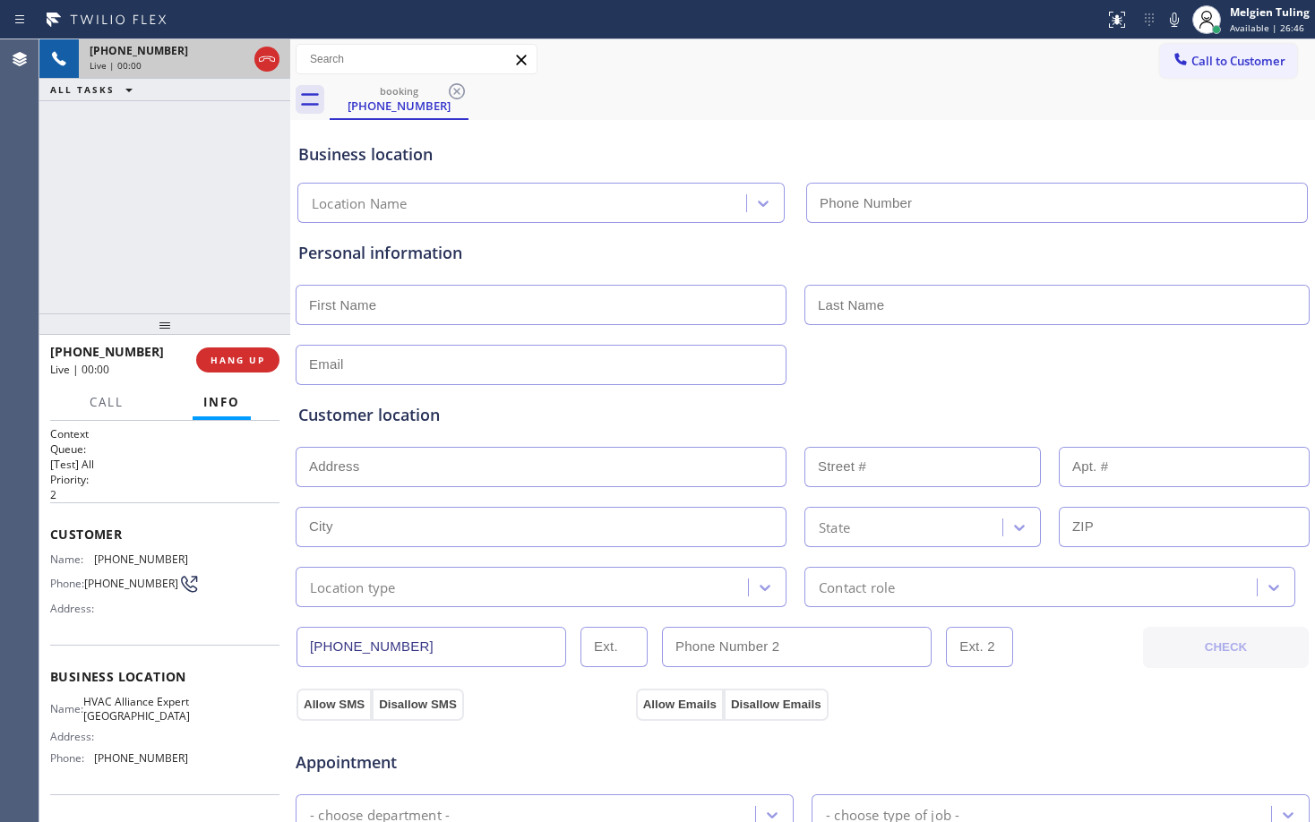
type input "(754) 212-9613"
click at [1091, 276] on div "Personal information" at bounding box center [802, 313] width 1008 height 144
click at [659, 118] on div "Business location HVAC Alliance Expert Dania Beach (754) 212-9613" at bounding box center [802, 170] width 1015 height 106
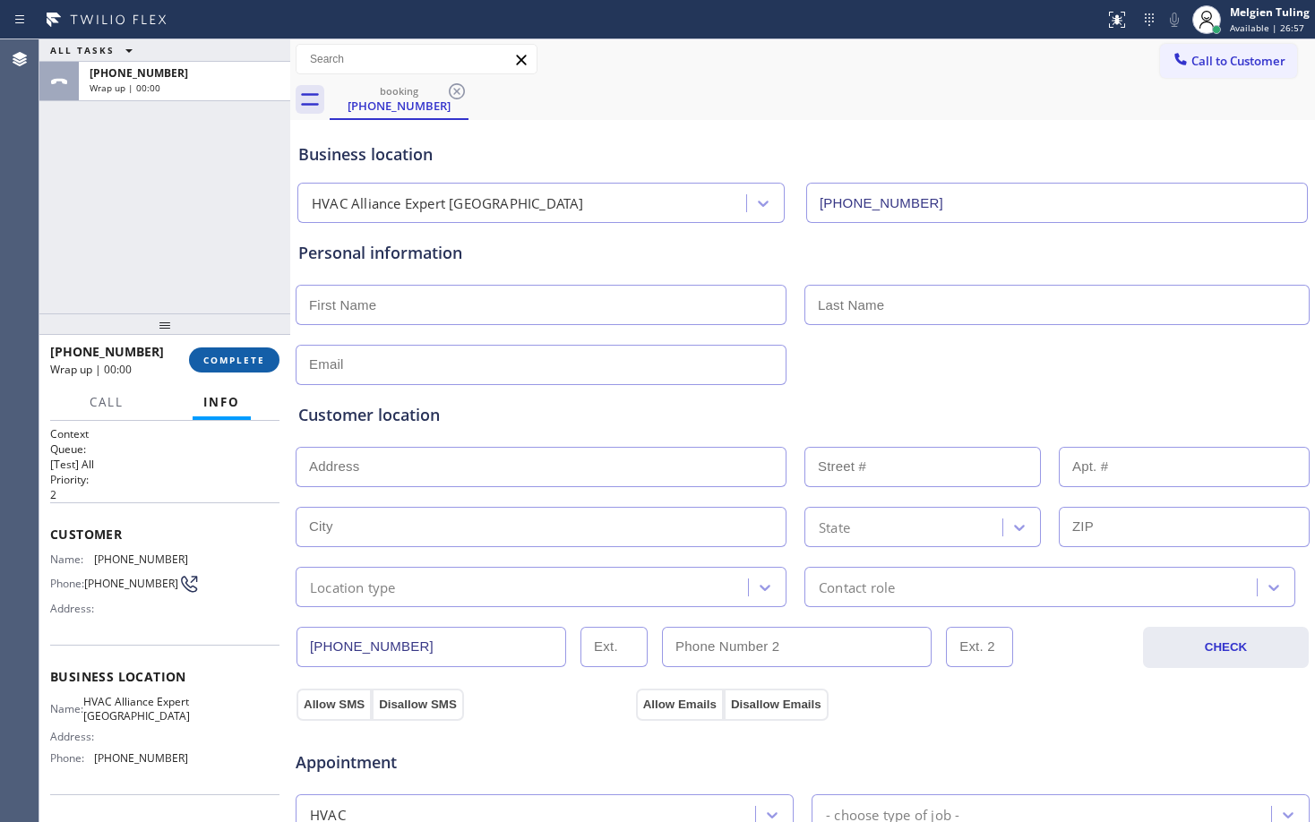
click at [223, 362] on span "COMPLETE" at bounding box center [234, 360] width 62 height 13
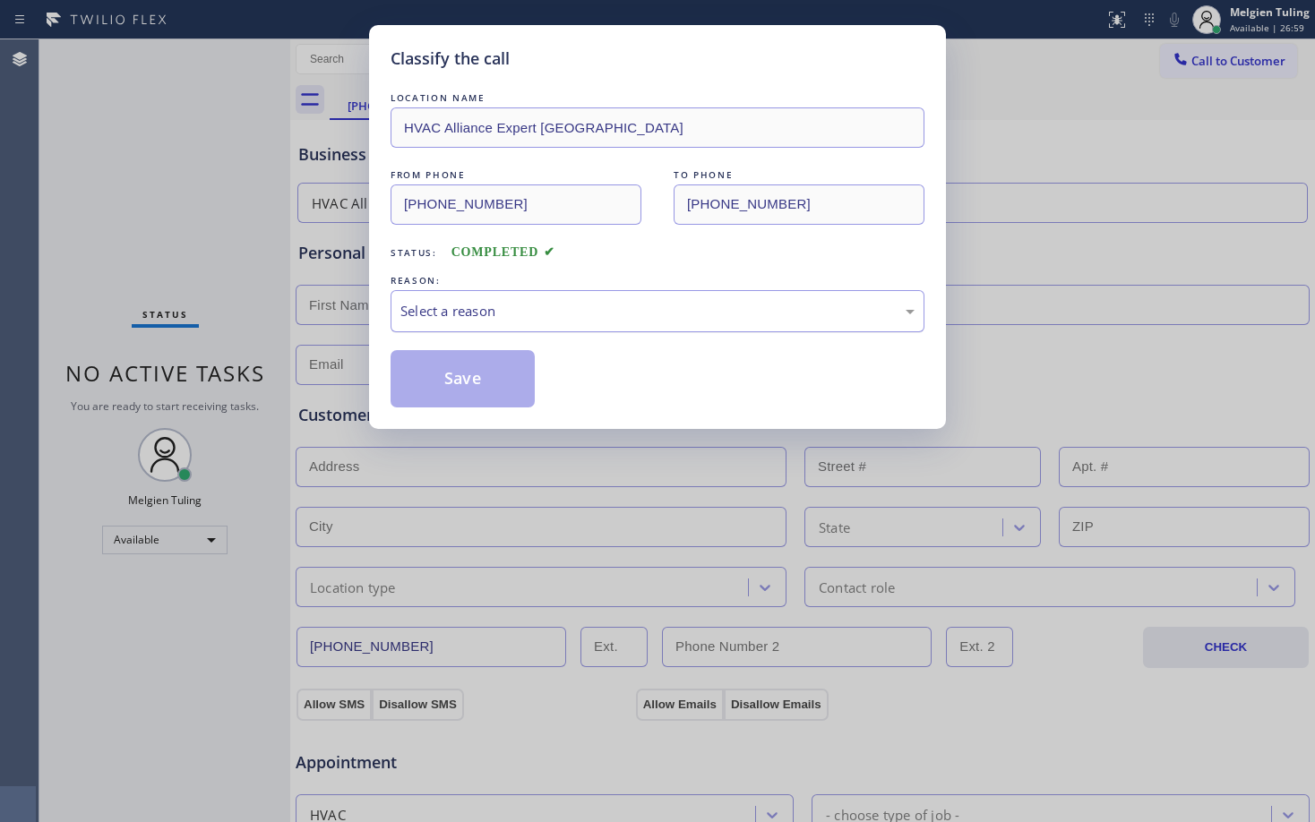
click at [518, 305] on div "Select a reason" at bounding box center [657, 311] width 514 height 21
click at [459, 383] on button "Save" at bounding box center [462, 378] width 144 height 57
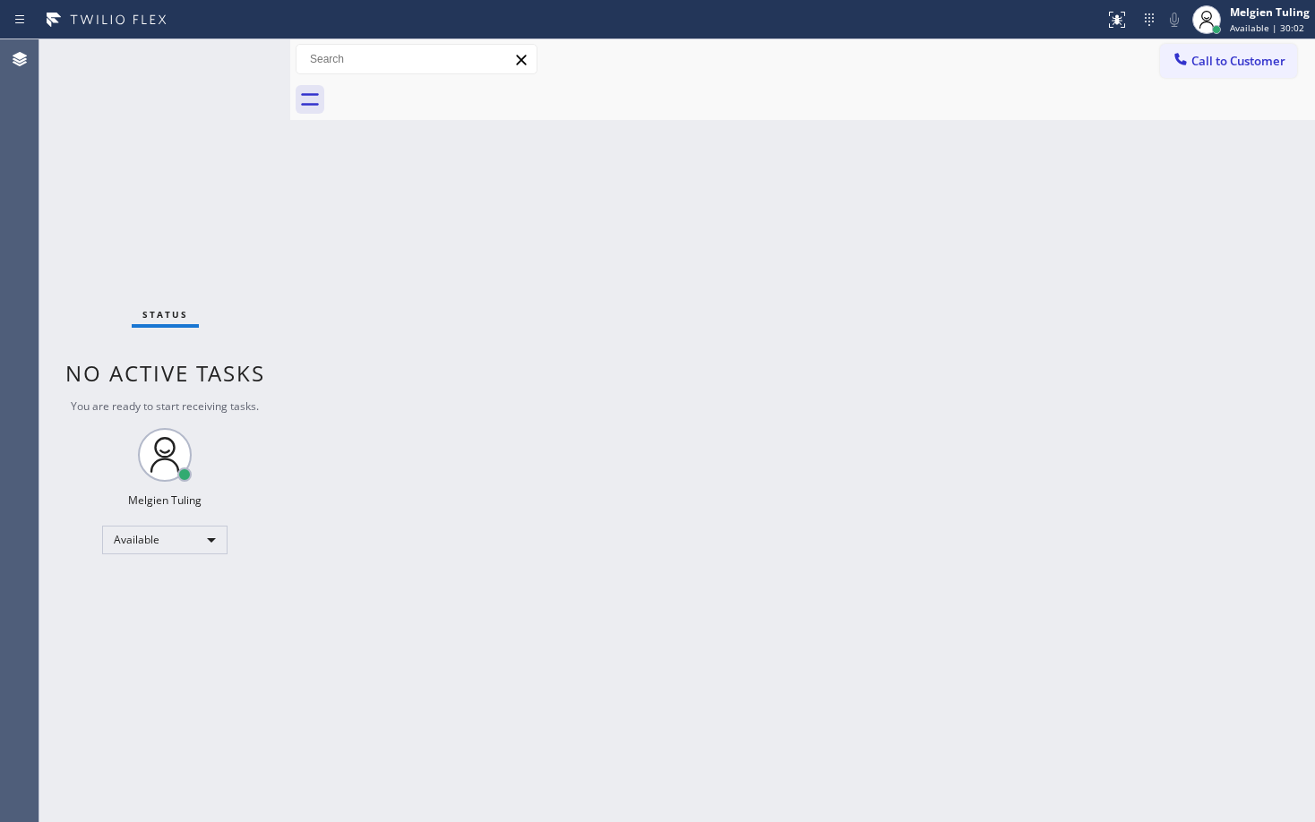
click at [429, 440] on div "Back to Dashboard Change Sender ID Customers Technicians Select a contact Outbo…" at bounding box center [802, 430] width 1024 height 783
click at [673, 338] on div "Back to Dashboard Change Sender ID Customers Technicians Select a contact Outbo…" at bounding box center [802, 430] width 1024 height 783
click at [404, 423] on div "Back to Dashboard Change Sender ID Customers Technicians Select a contact Outbo…" at bounding box center [802, 430] width 1024 height 783
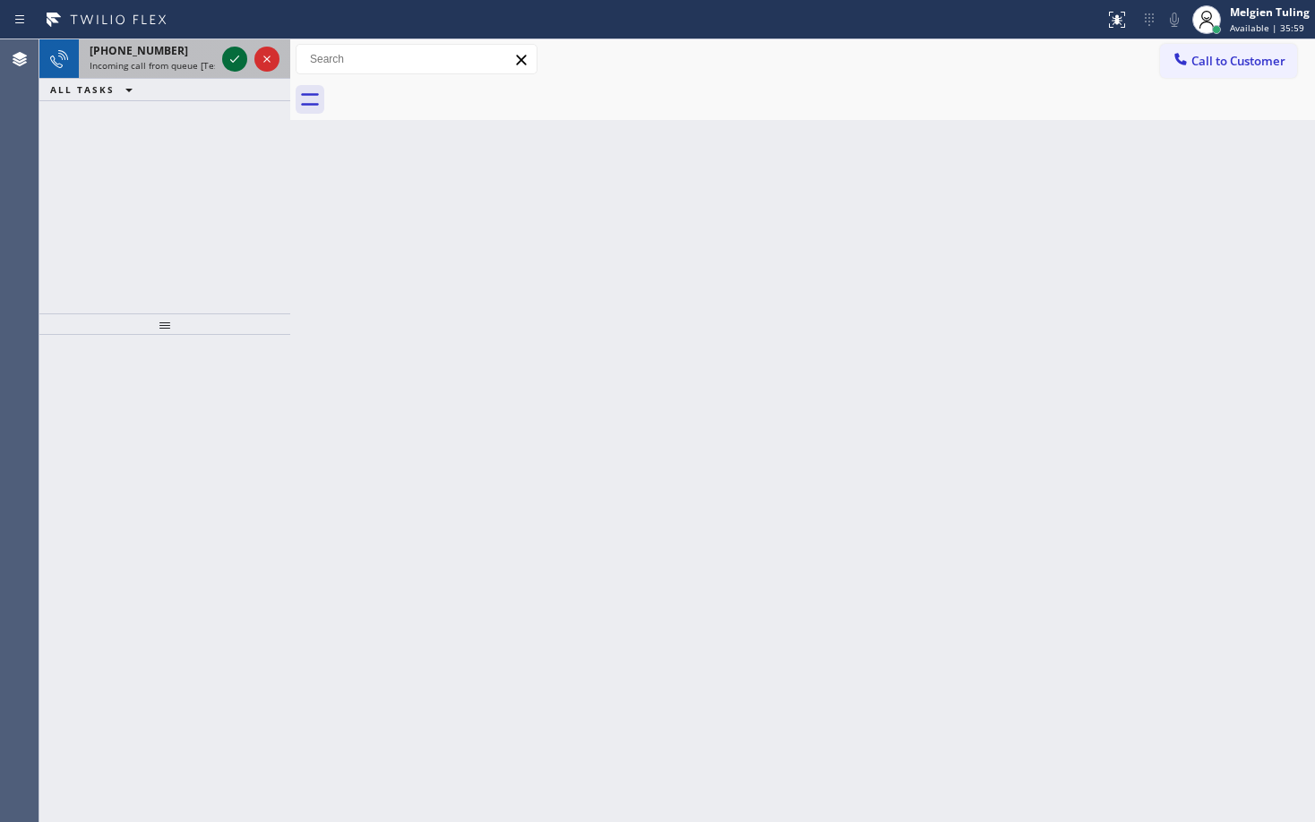
click at [238, 60] on icon at bounding box center [234, 58] width 21 height 21
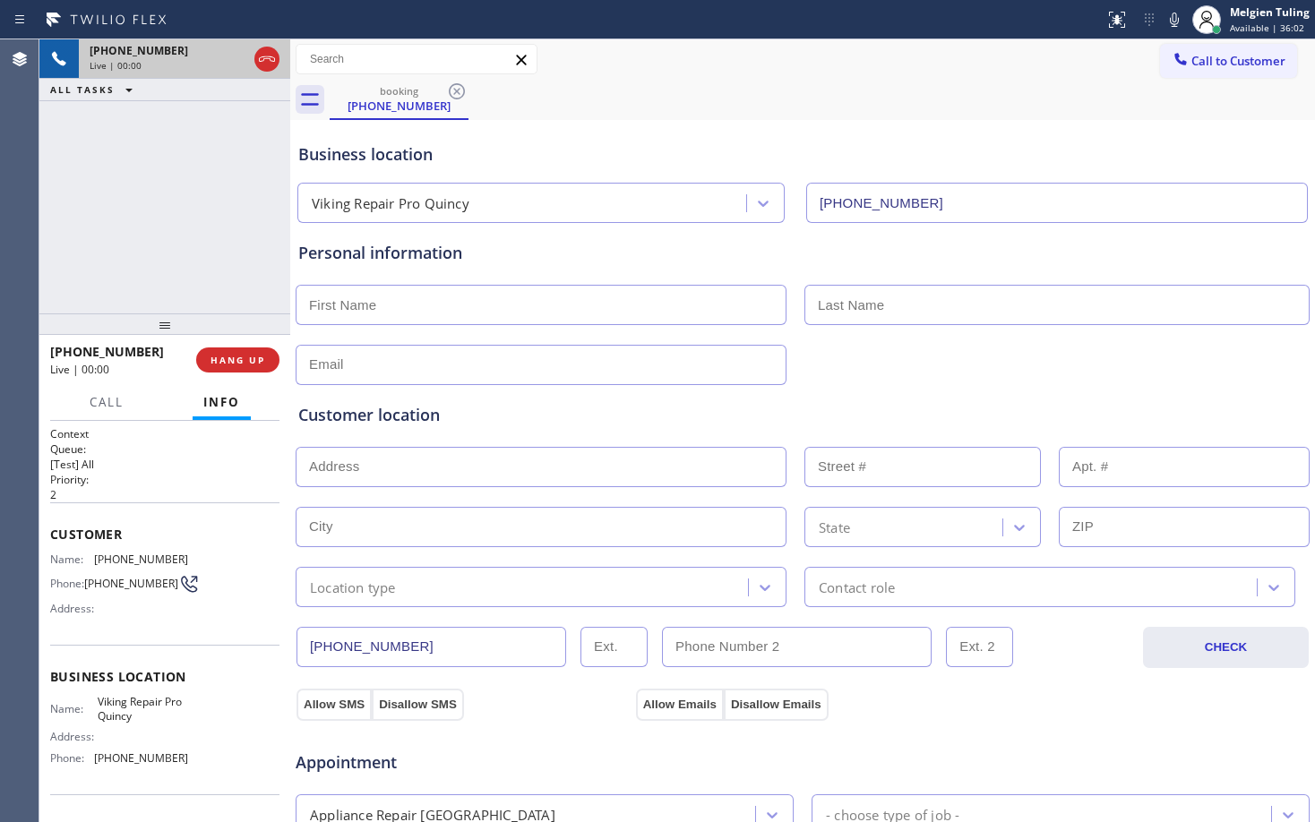
type input "(617) 295-7577"
click at [250, 364] on span "HANG UP" at bounding box center [237, 360] width 55 height 13
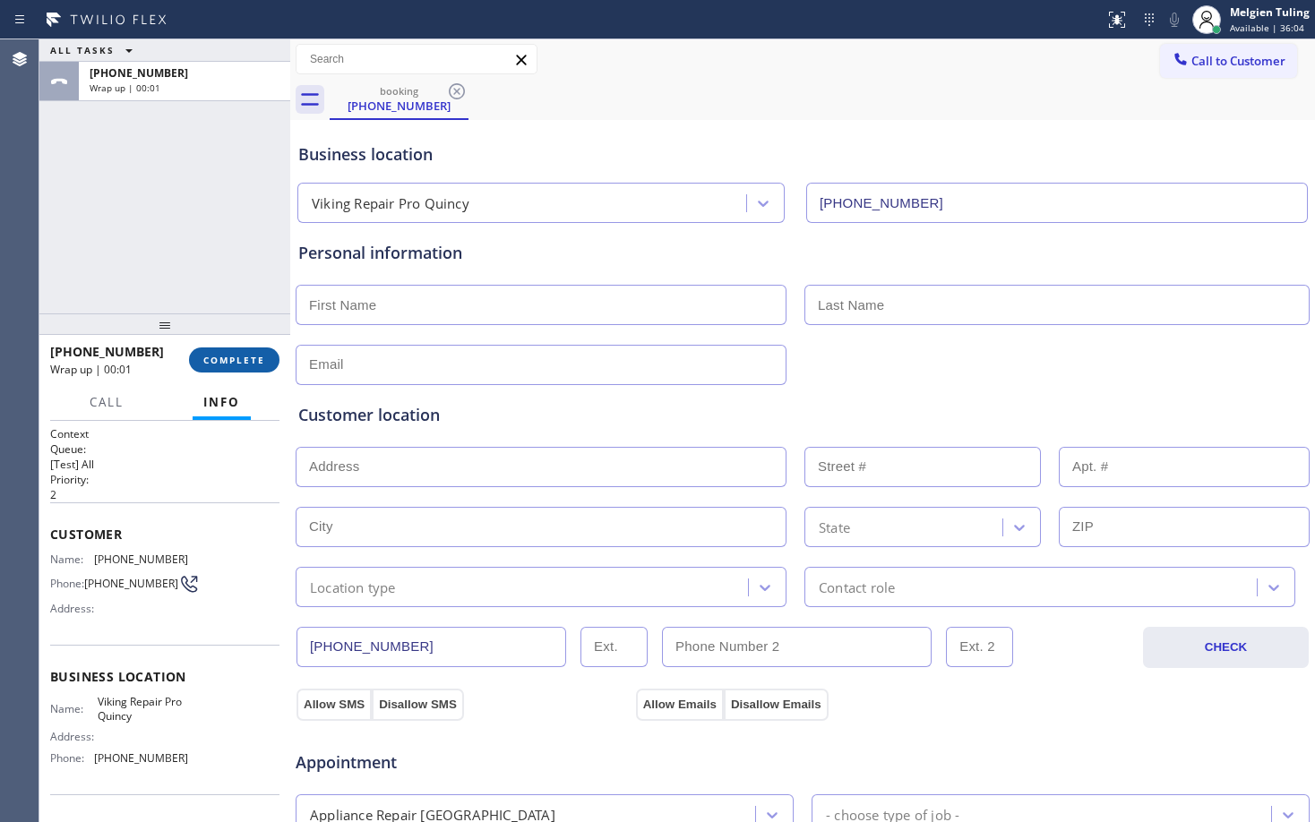
click at [244, 367] on button "COMPLETE" at bounding box center [234, 359] width 90 height 25
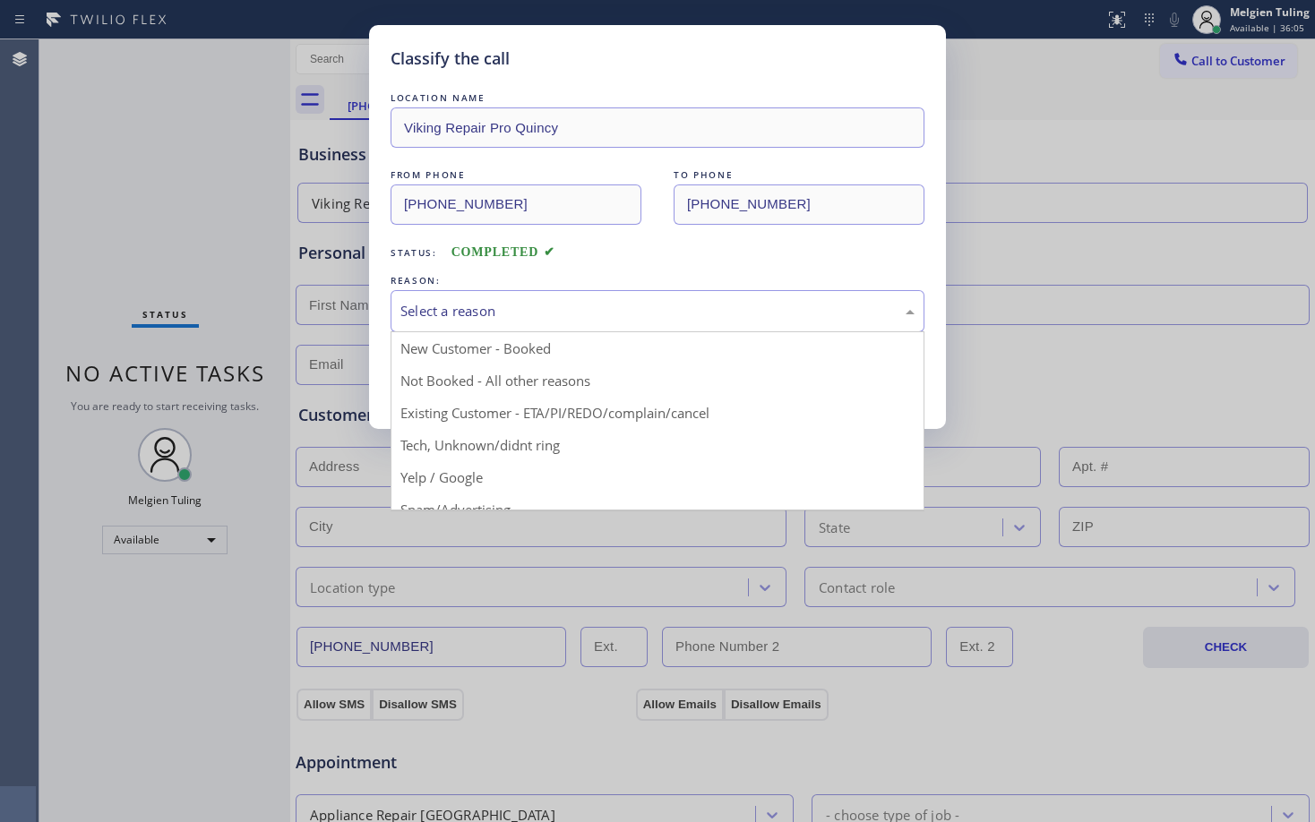
click at [466, 301] on div "Select a reason" at bounding box center [657, 311] width 514 height 21
click at [434, 501] on div "Classify the call LOCATION NAME Viking Repair Pro Quincy FROM PHONE (617) 203-5…" at bounding box center [657, 411] width 1315 height 822
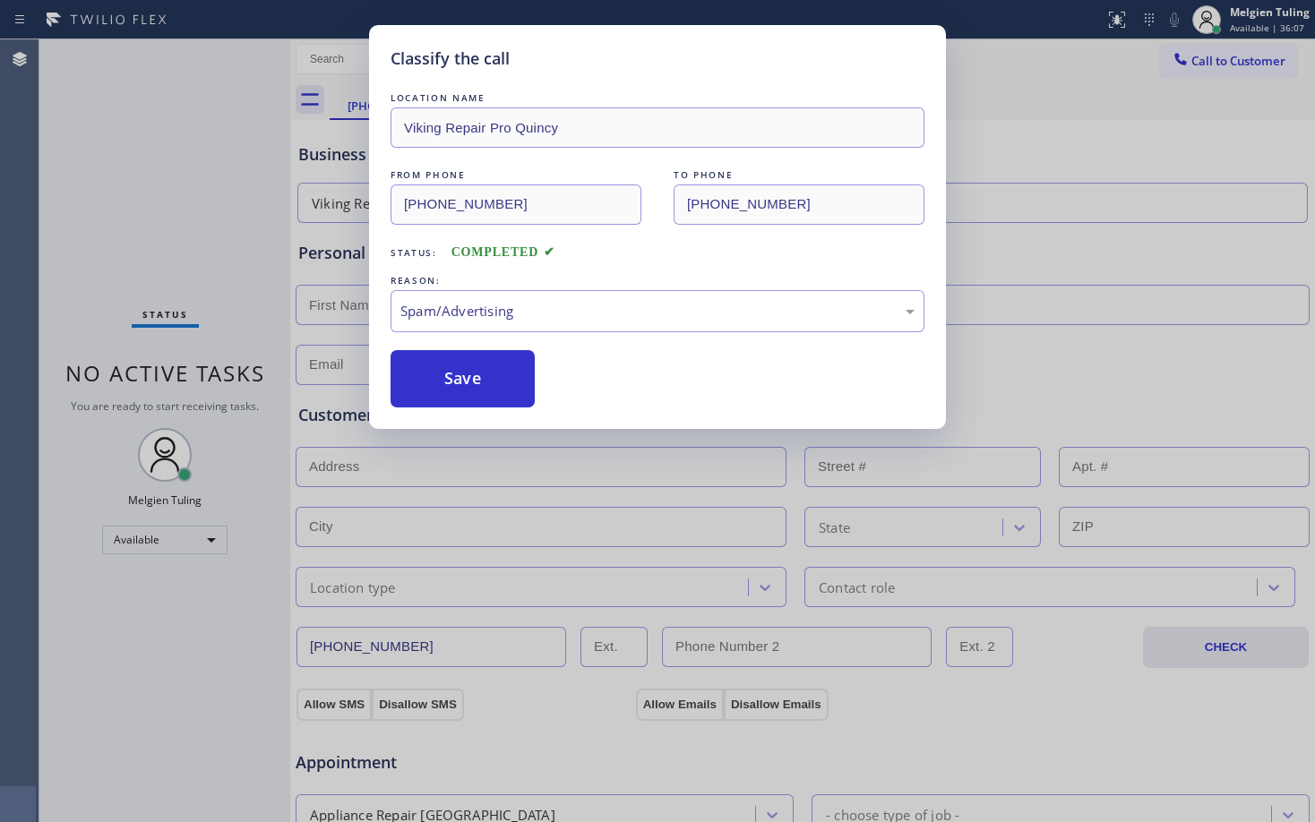
click at [460, 344] on div "LOCATION NAME Viking Repair Pro Quincy FROM PHONE (617) 203-5333 TO PHONE (617)…" at bounding box center [657, 248] width 534 height 319
click at [452, 372] on button "Save" at bounding box center [462, 378] width 144 height 57
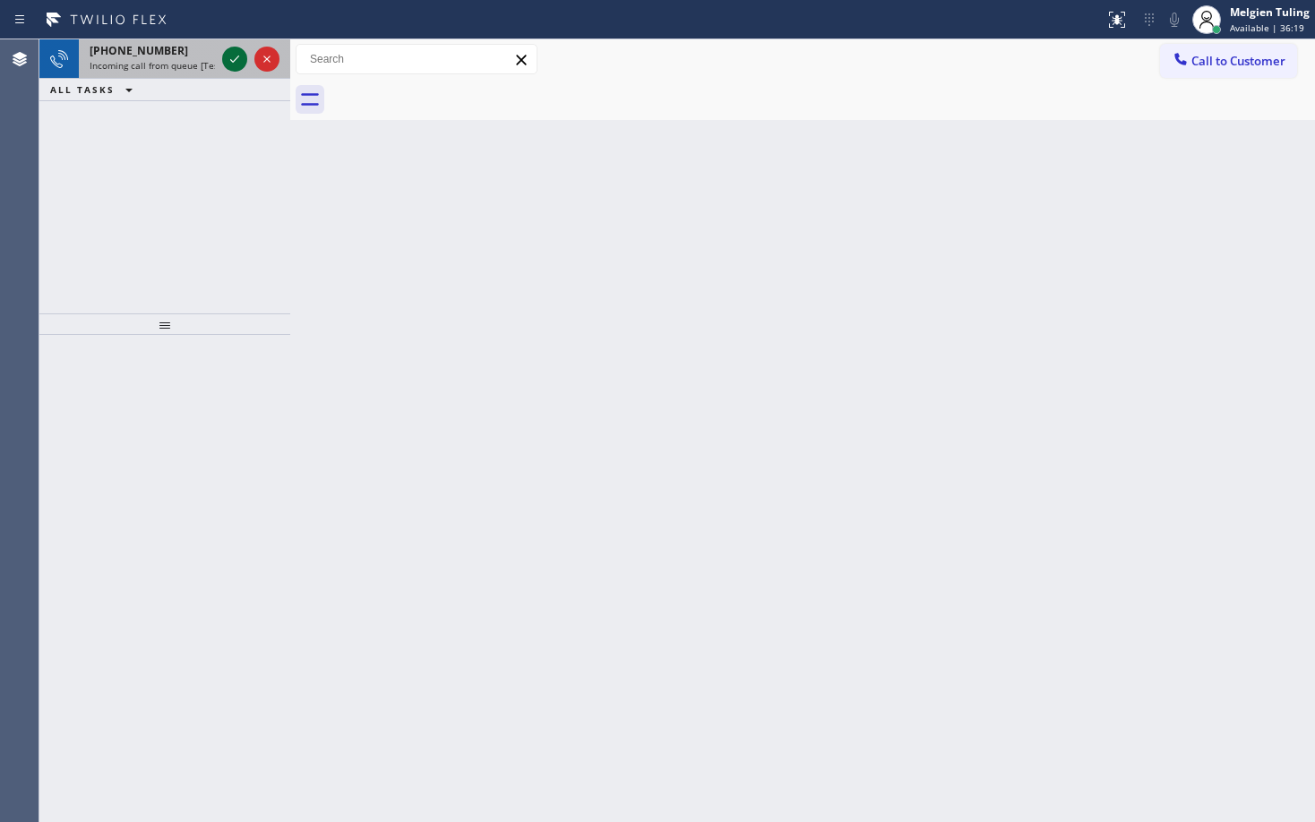
click at [235, 61] on icon at bounding box center [234, 59] width 9 height 7
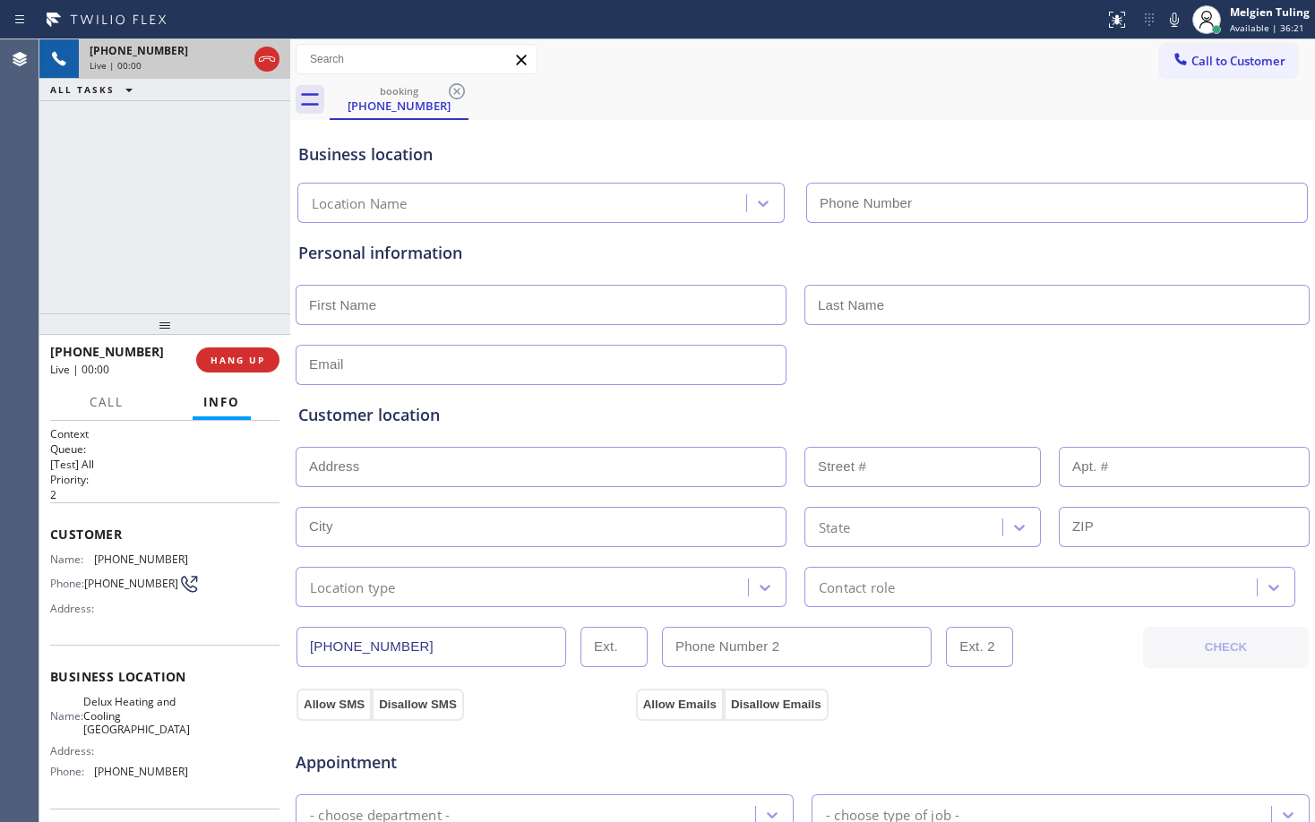
type input "(626) 507-9646"
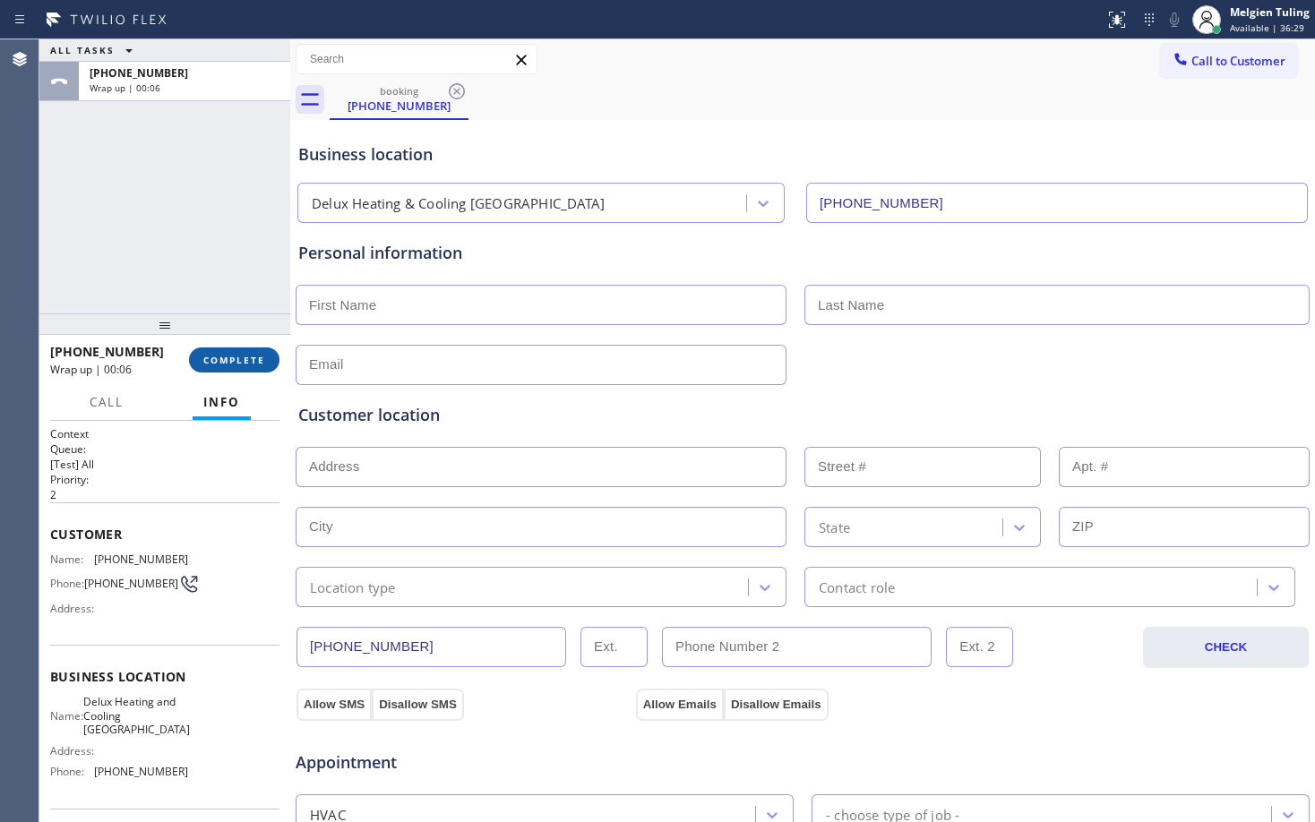
click at [230, 355] on span "COMPLETE" at bounding box center [234, 360] width 62 height 13
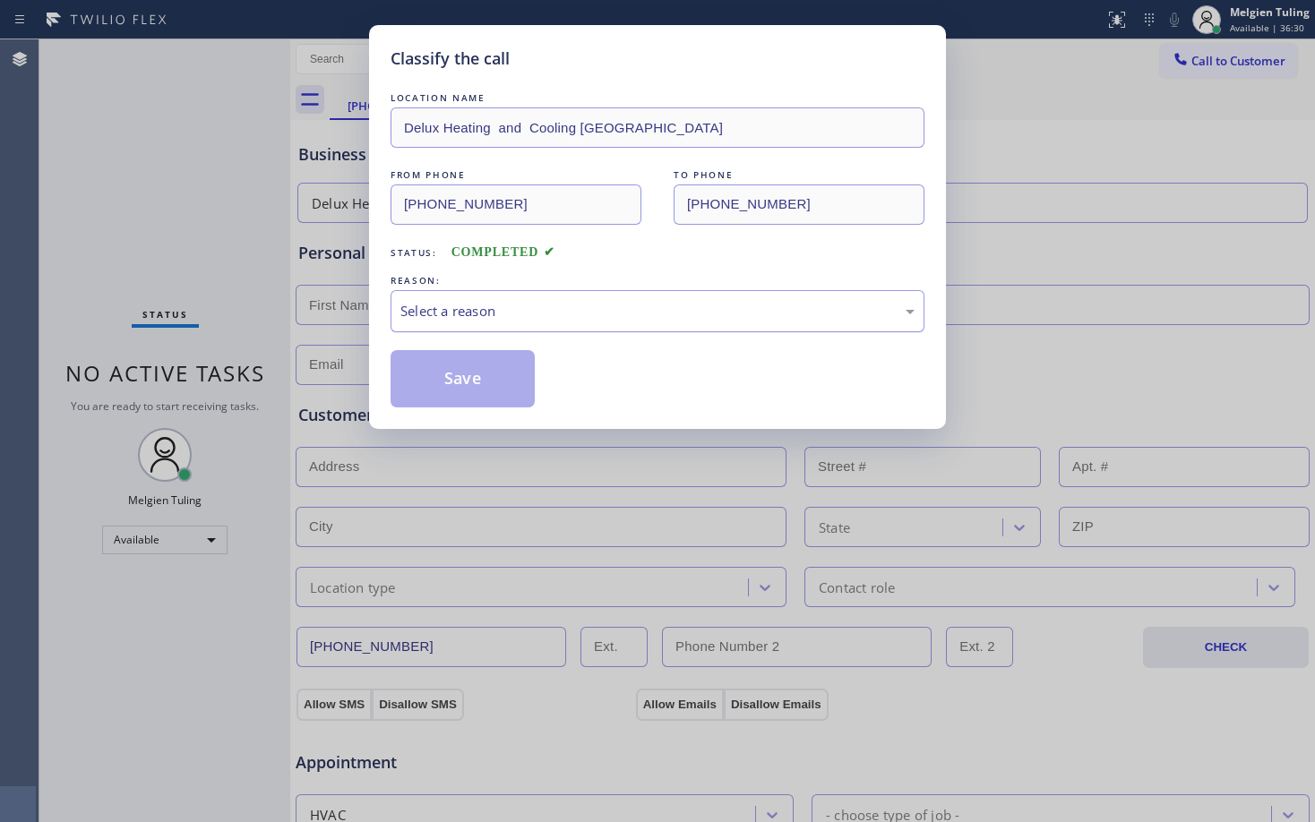
click at [437, 321] on div "Select a reason" at bounding box center [657, 311] width 514 height 21
click at [459, 387] on button "Save" at bounding box center [462, 378] width 144 height 57
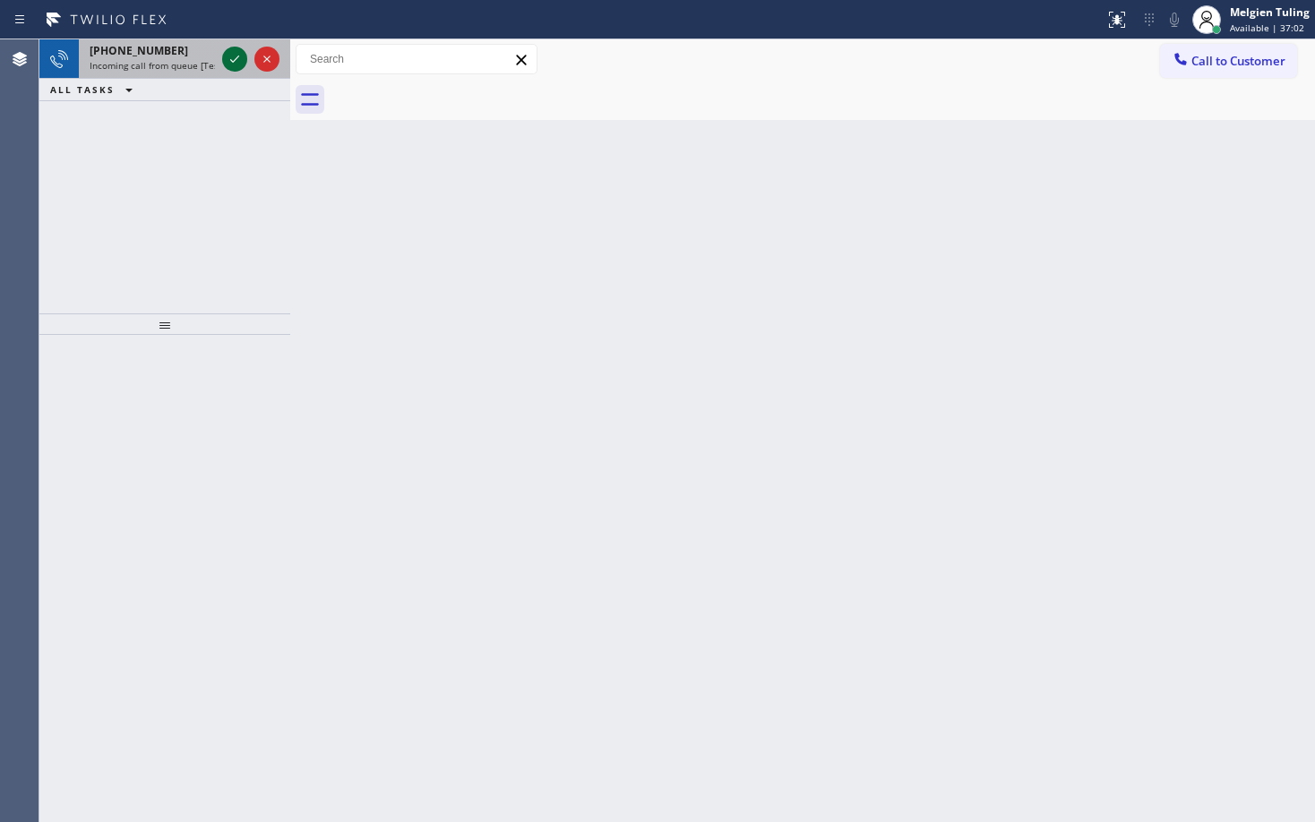
click at [228, 55] on icon at bounding box center [234, 58] width 21 height 21
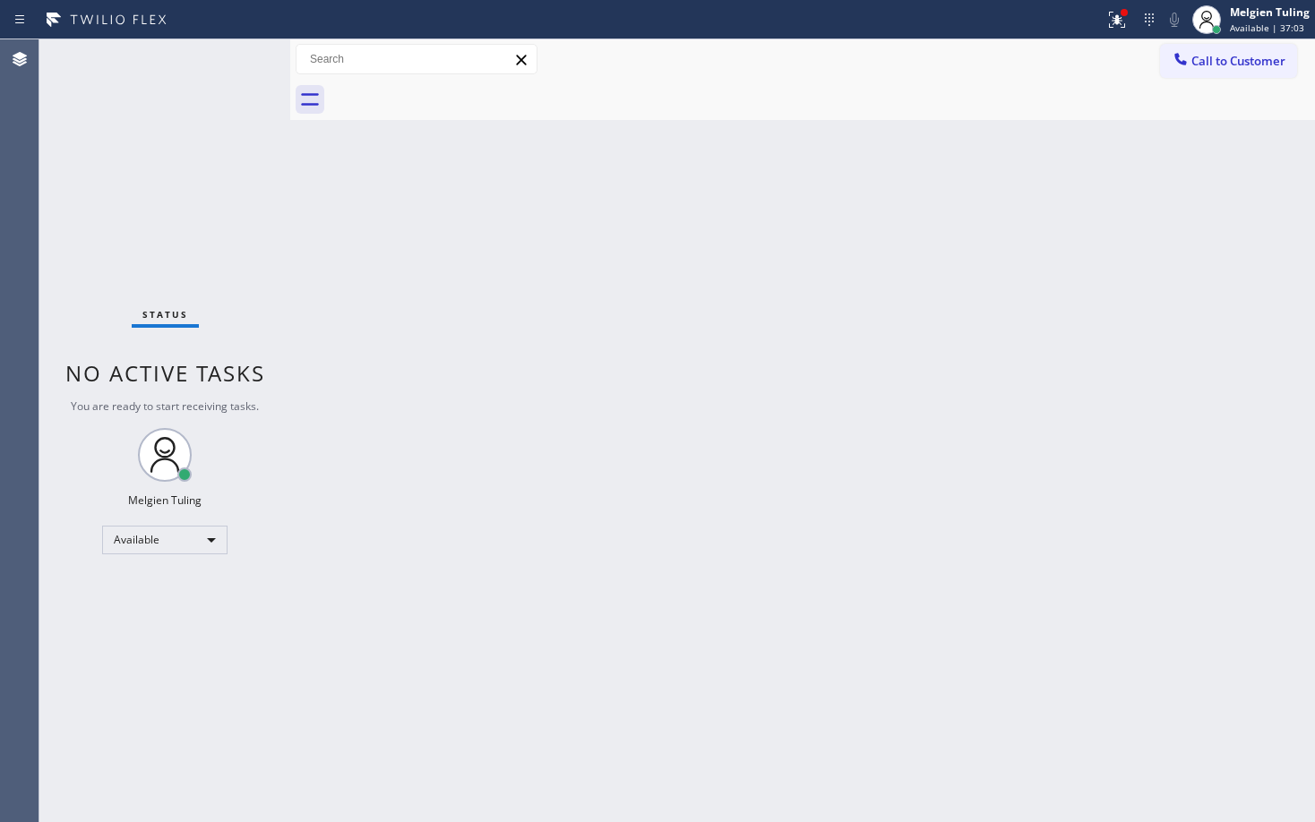
drag, startPoint x: 228, startPoint y: 55, endPoint x: 189, endPoint y: 115, distance: 71.8
click at [189, 115] on div "Status No active tasks You are ready to start receiving tasks. Melgien Tuling A…" at bounding box center [164, 430] width 251 height 783
click at [1118, 19] on icon at bounding box center [1114, 18] width 11 height 13
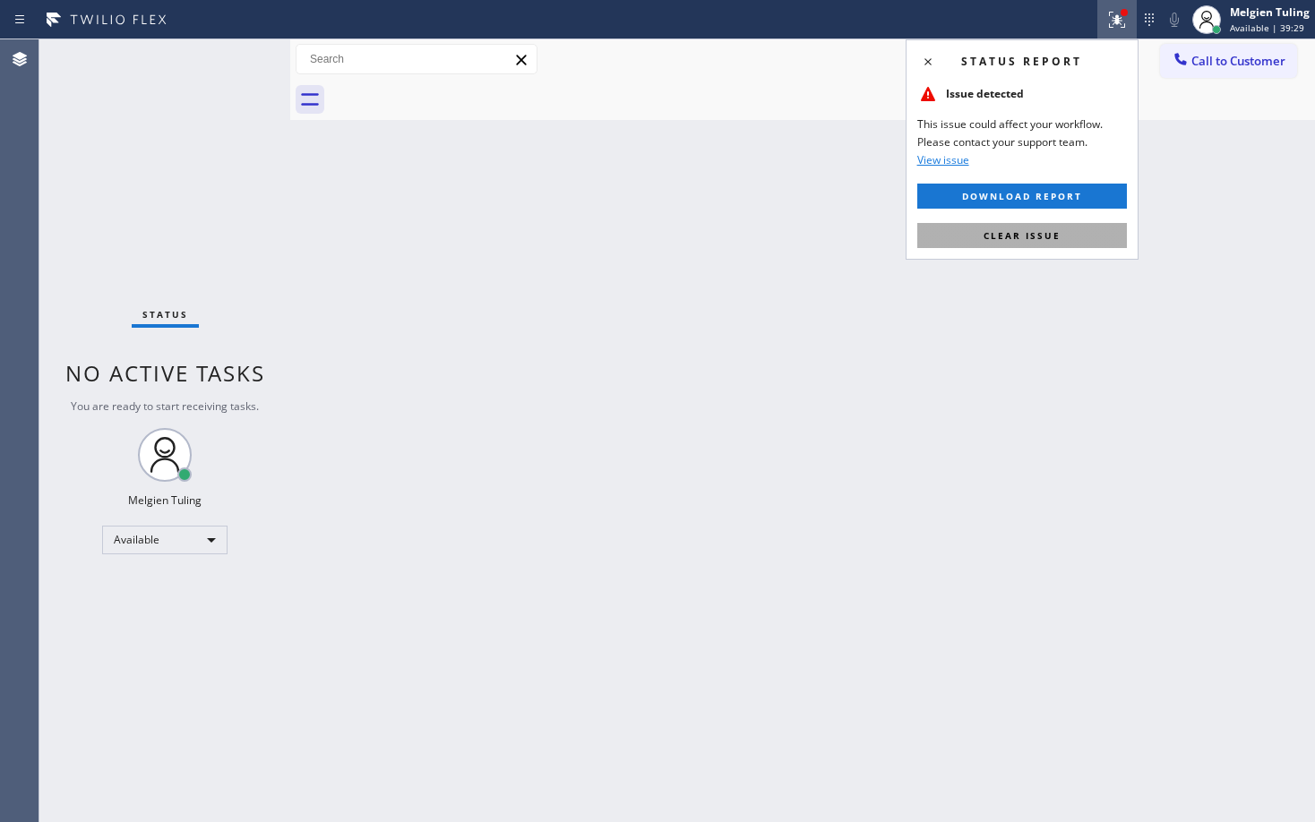
click at [1007, 227] on button "Clear issue" at bounding box center [1022, 235] width 210 height 25
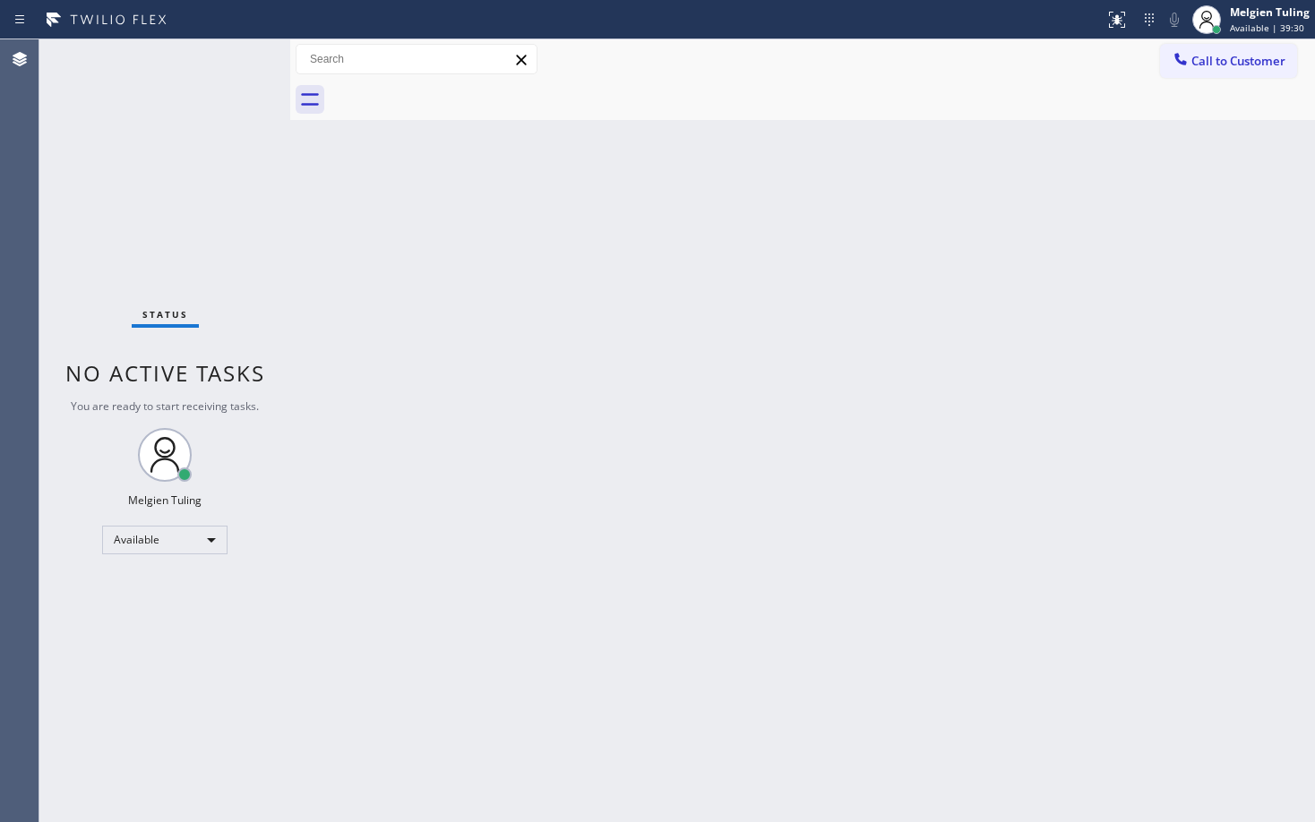
click at [666, 227] on div "Back to Dashboard Change Sender ID Customers Technicians Select a contact Outbo…" at bounding box center [802, 430] width 1024 height 783
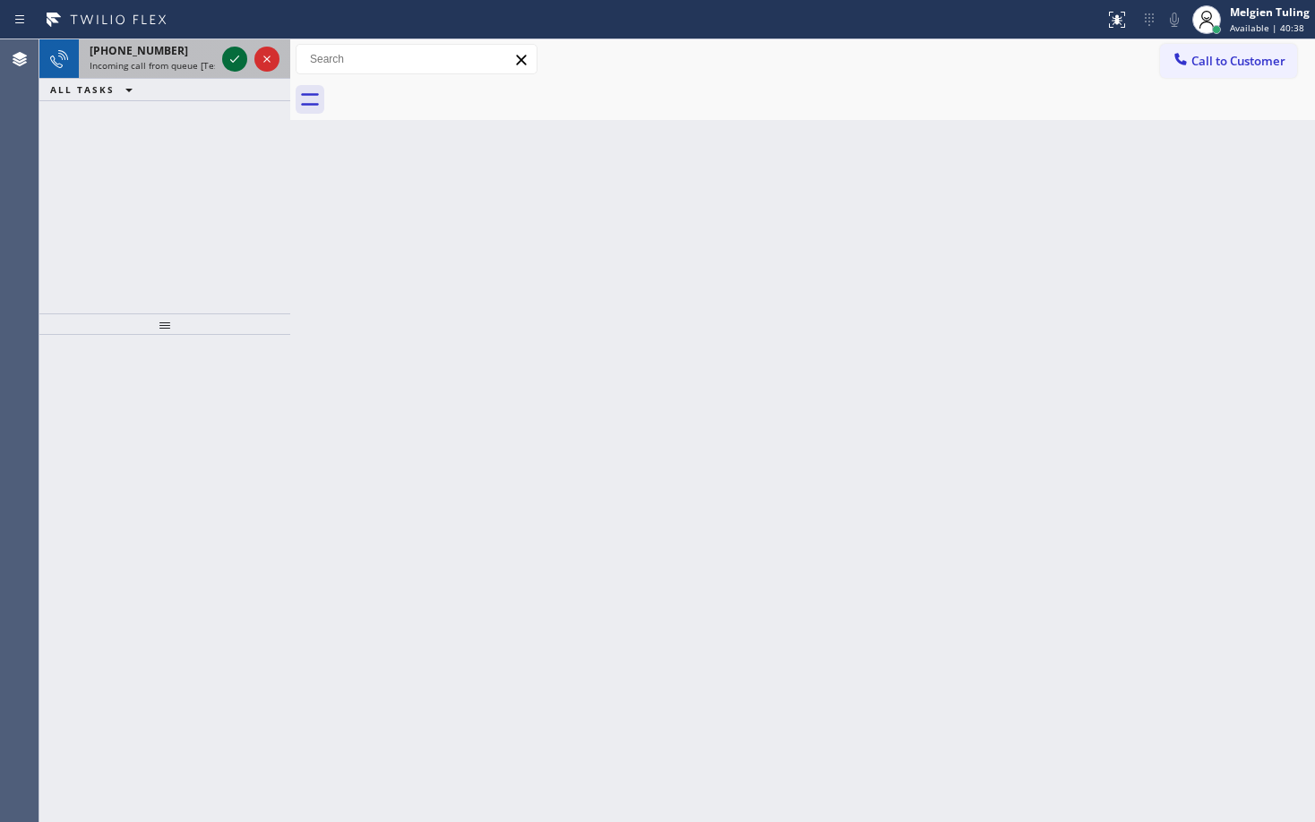
click at [227, 56] on icon at bounding box center [234, 58] width 21 height 21
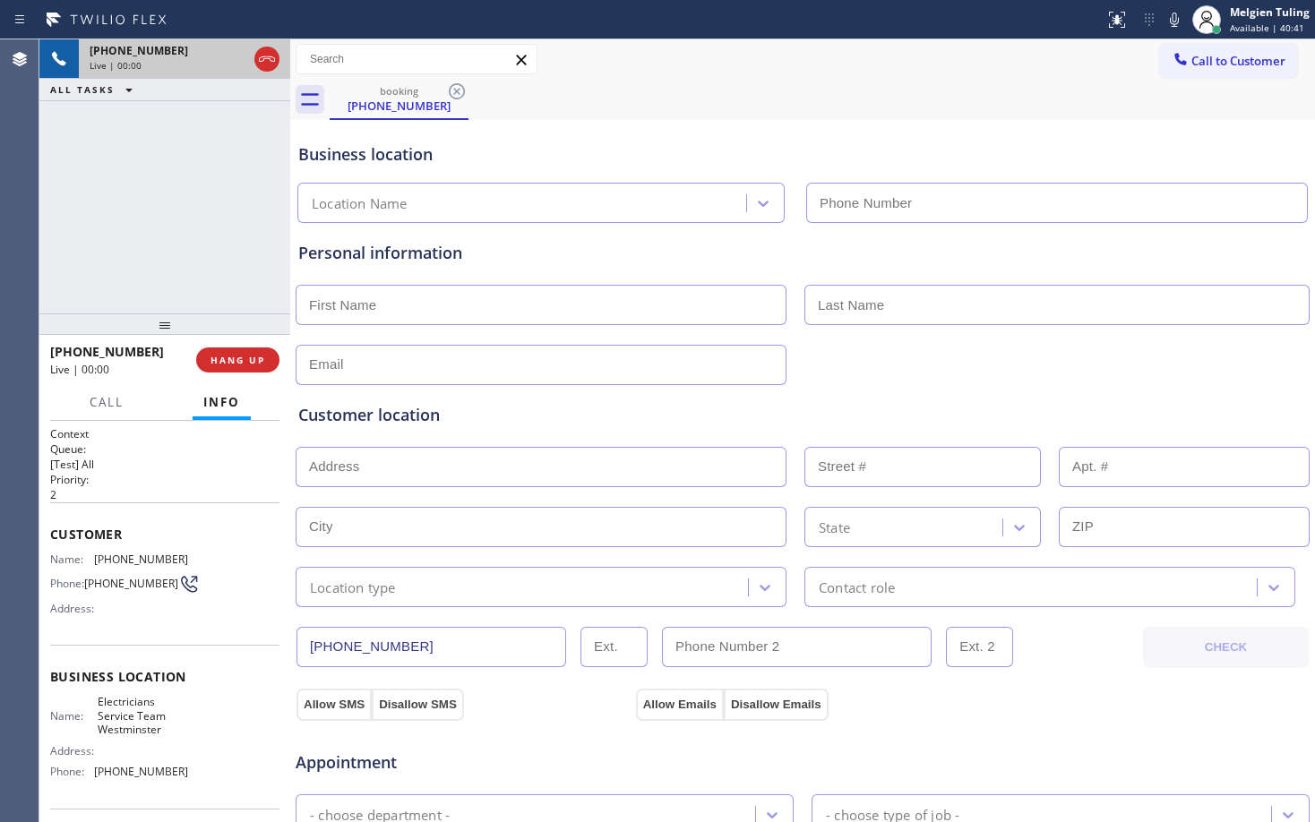
type input "(714) 410-6922"
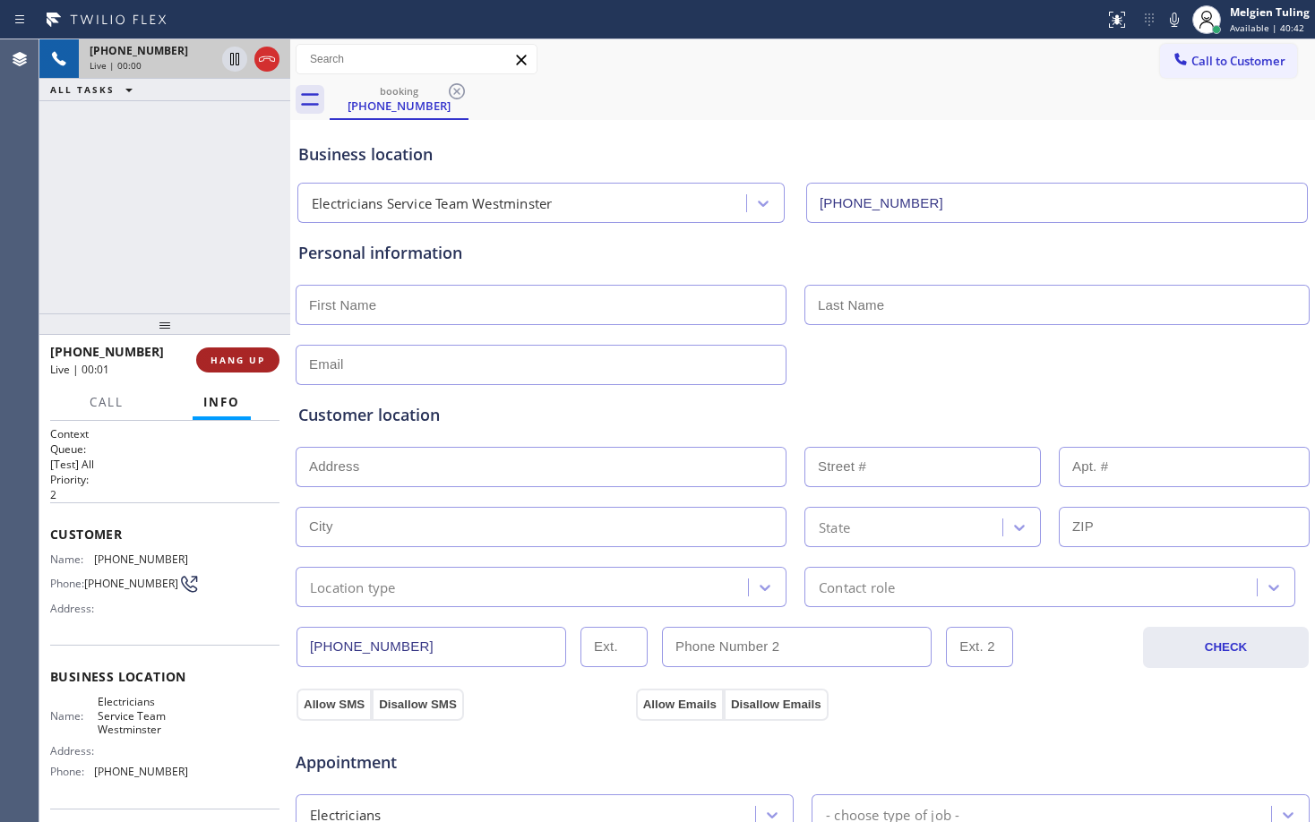
click at [246, 371] on button "HANG UP" at bounding box center [237, 359] width 83 height 25
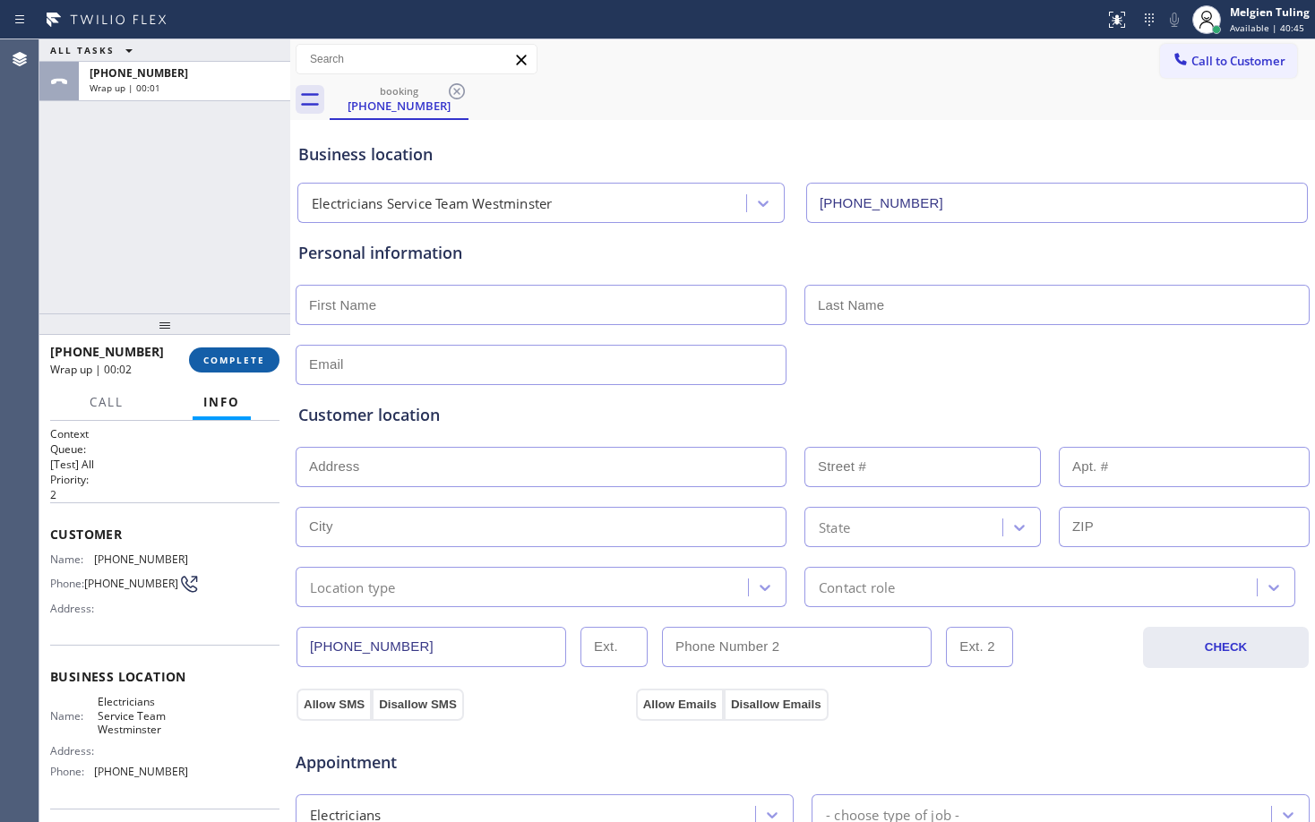
drag, startPoint x: 253, startPoint y: 350, endPoint x: 226, endPoint y: 370, distance: 33.3
click at [226, 370] on button "COMPLETE" at bounding box center [234, 359] width 90 height 25
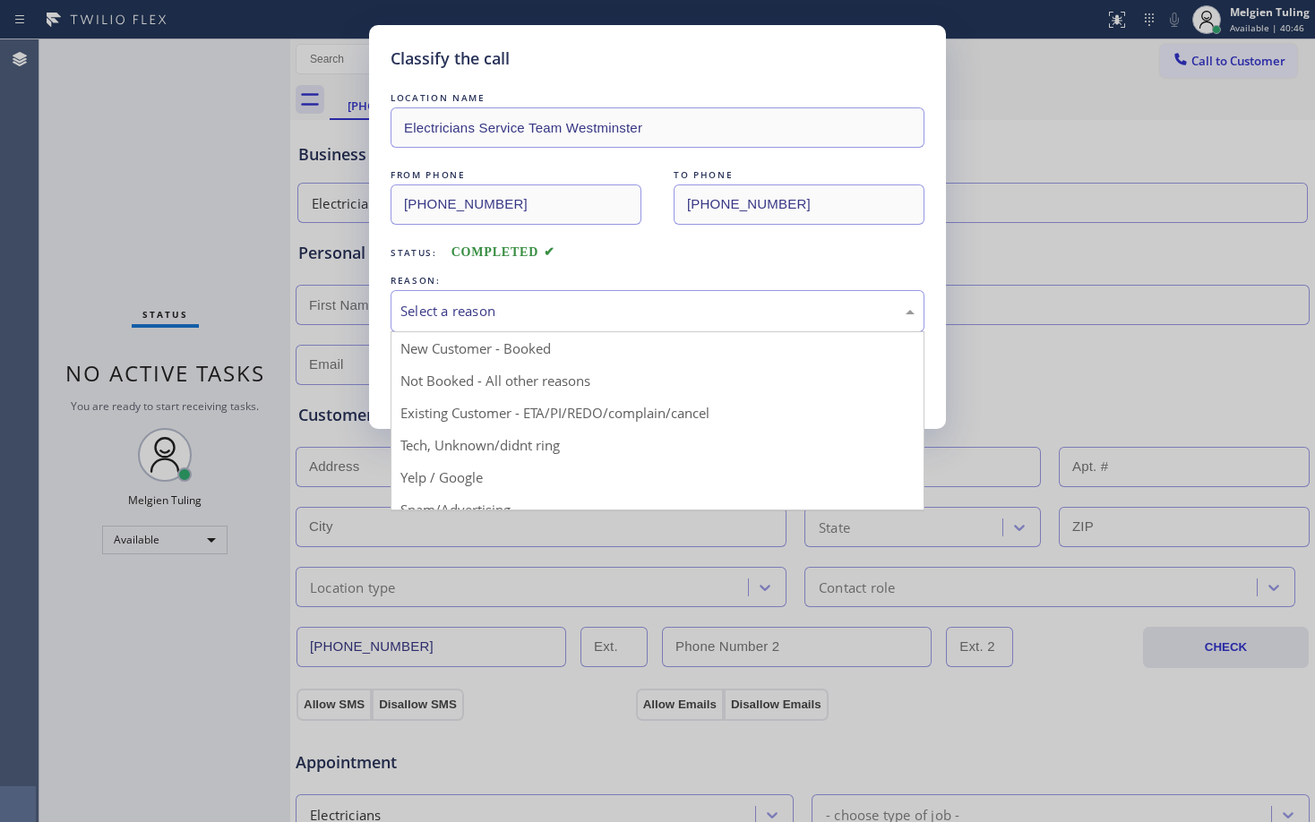
click at [438, 310] on div "Select a reason" at bounding box center [657, 311] width 514 height 21
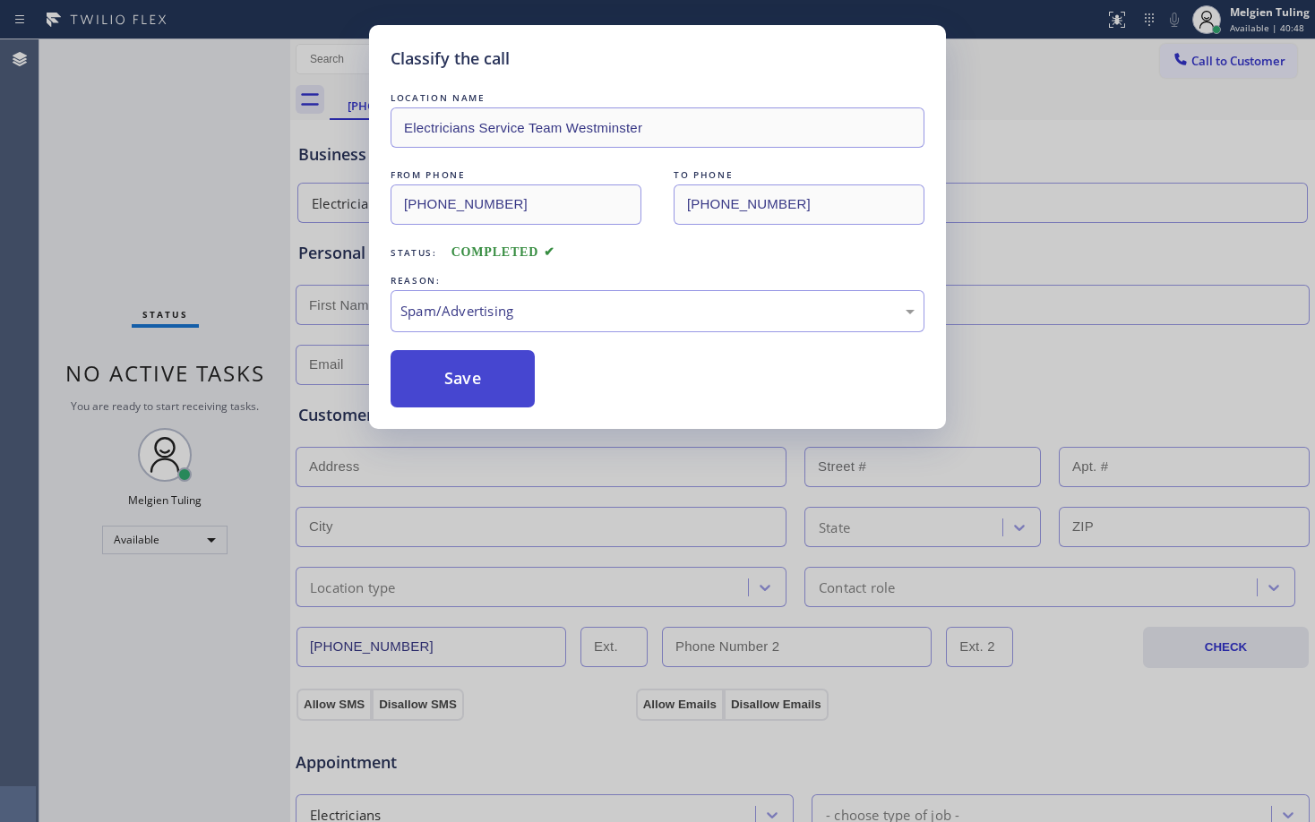
click at [458, 385] on button "Save" at bounding box center [462, 378] width 144 height 57
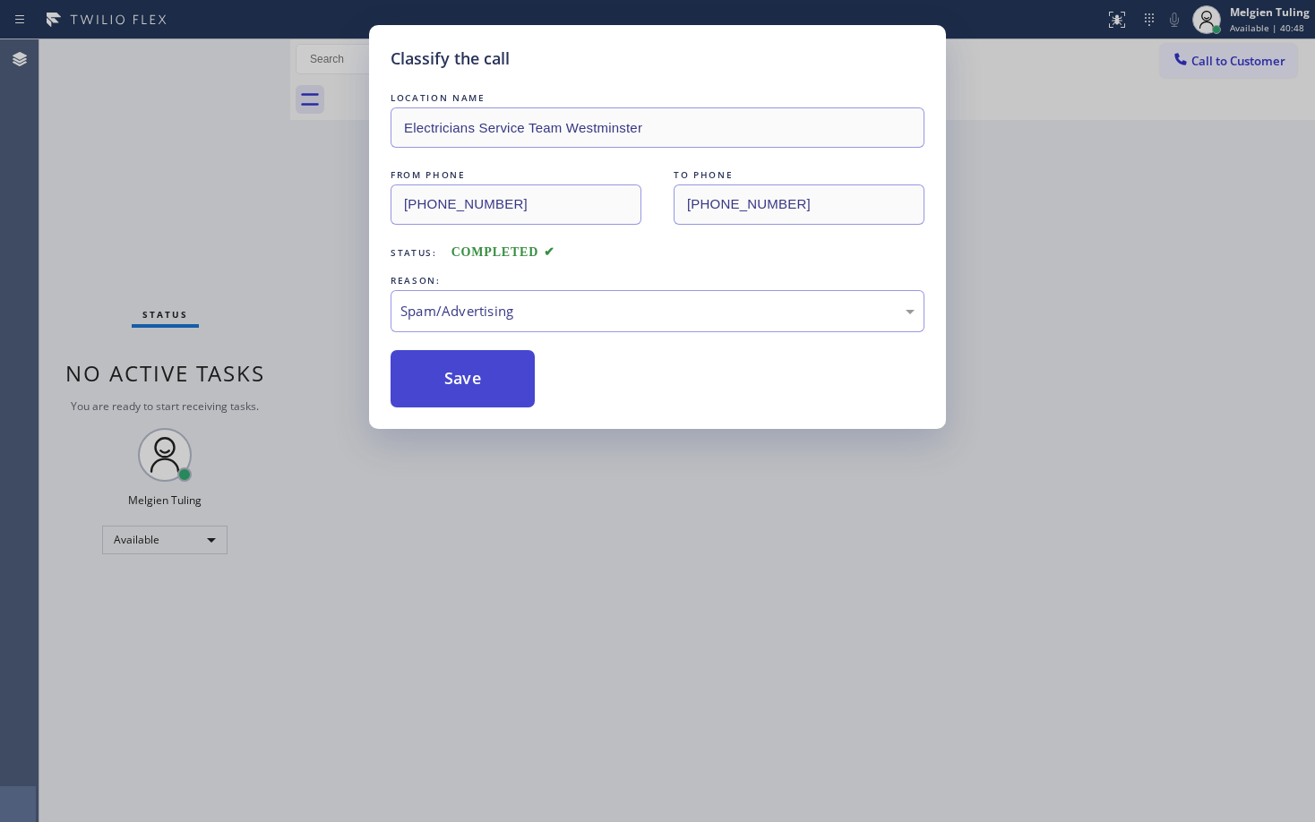
click at [458, 385] on button "Save" at bounding box center [462, 378] width 144 height 57
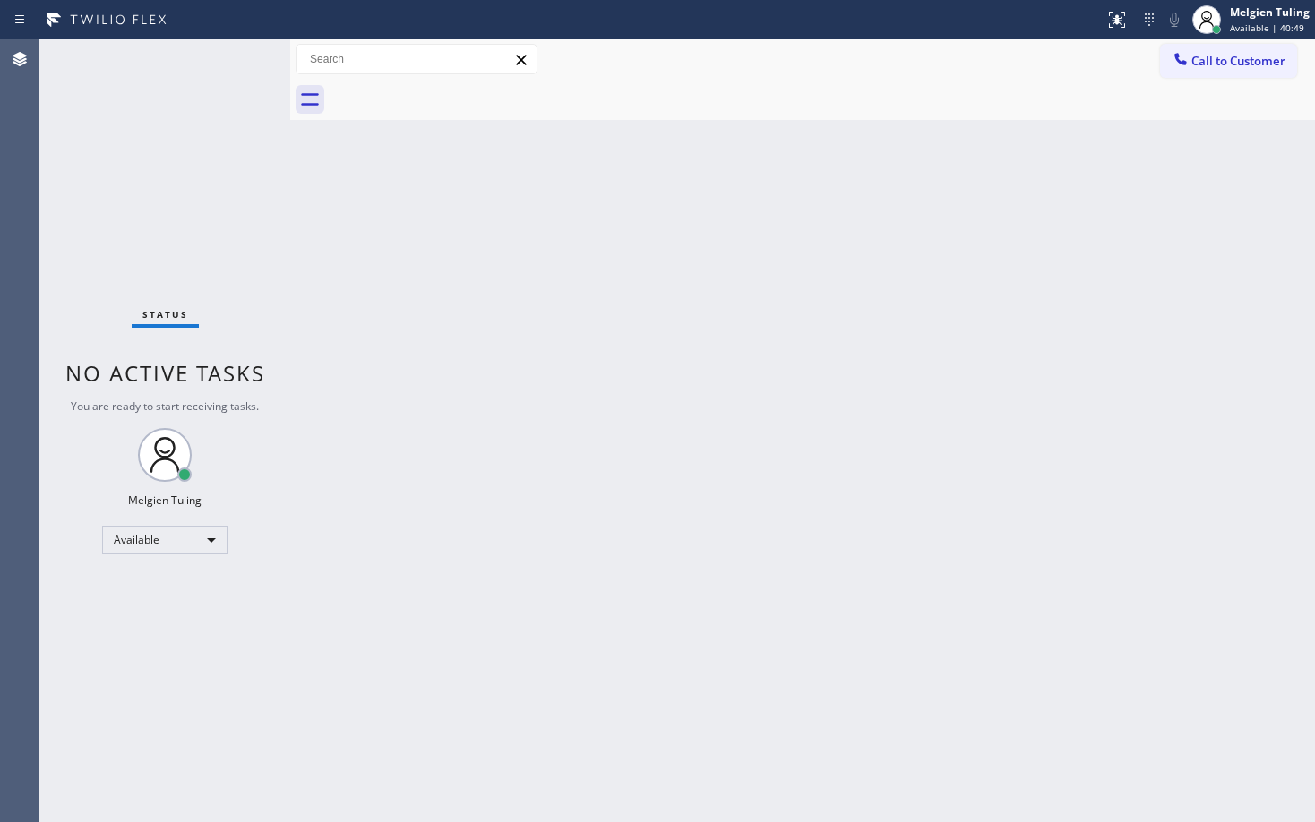
click at [387, 354] on div "Back to Dashboard Change Sender ID Customers Technicians Select a contact Outbo…" at bounding box center [802, 430] width 1024 height 783
click at [124, 541] on div "Available" at bounding box center [164, 540] width 125 height 29
drag, startPoint x: 124, startPoint y: 626, endPoint x: 124, endPoint y: 639, distance: 13.5
click at [124, 639] on li "Break" at bounding box center [164, 631] width 122 height 21
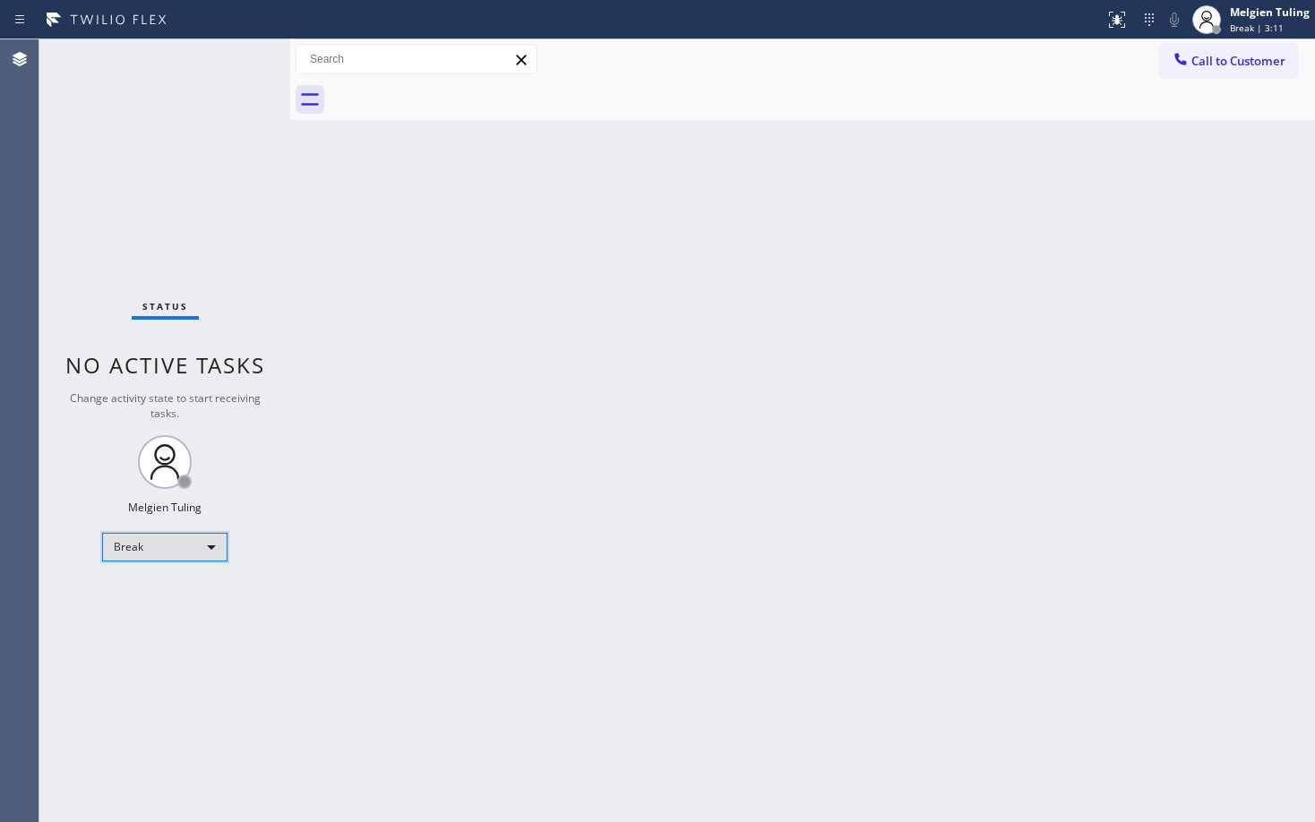
click at [215, 544] on div "Break" at bounding box center [164, 547] width 125 height 29
click at [129, 602] on li "Available" at bounding box center [164, 594] width 122 height 21
click at [129, 602] on div "Status No active tasks Change activity state to start receiving tasks. Melgien …" at bounding box center [164, 430] width 251 height 783
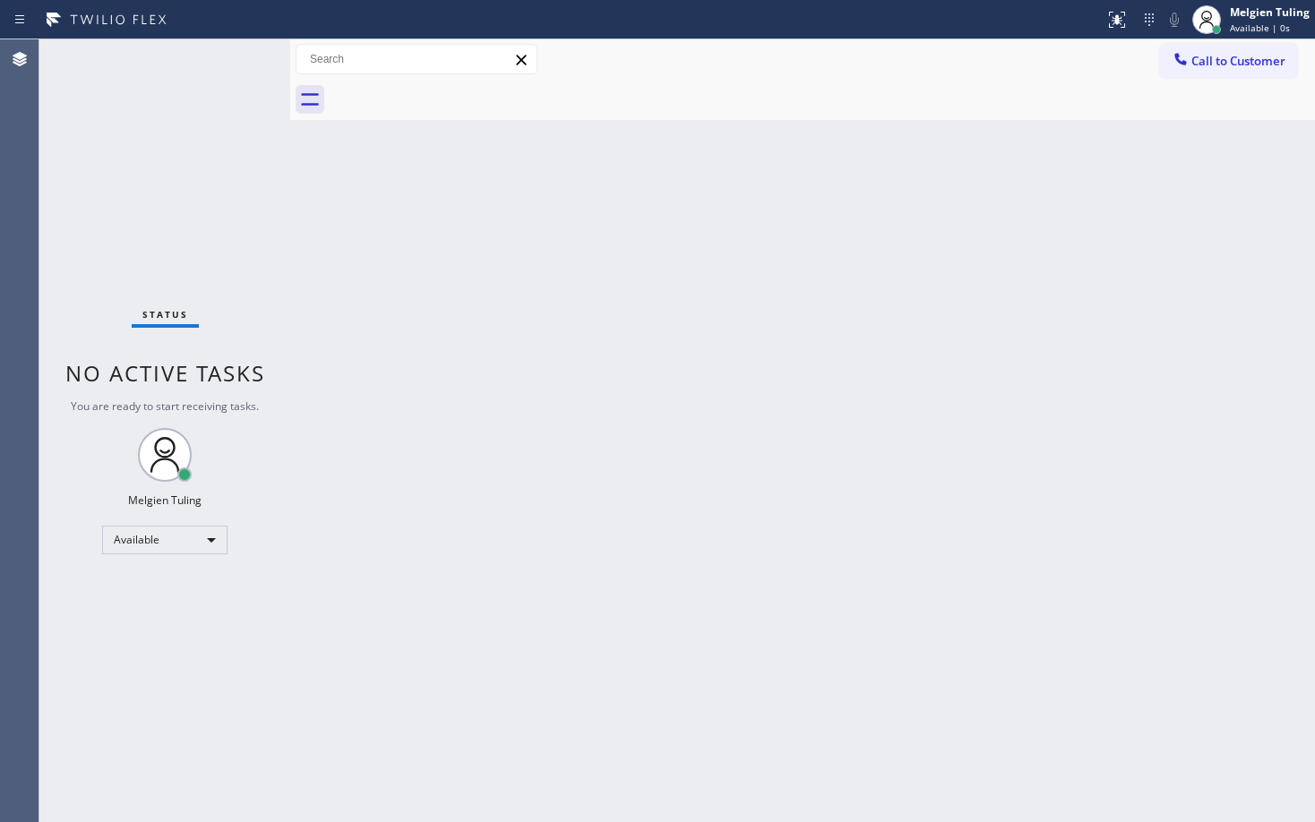
click at [493, 550] on div "Back to Dashboard Change Sender ID Customers Technicians Select a contact Outbo…" at bounding box center [802, 430] width 1024 height 783
click at [216, 50] on div "Status No active tasks You are ready to start receiving tasks. Melgien Tuling A…" at bounding box center [164, 430] width 251 height 783
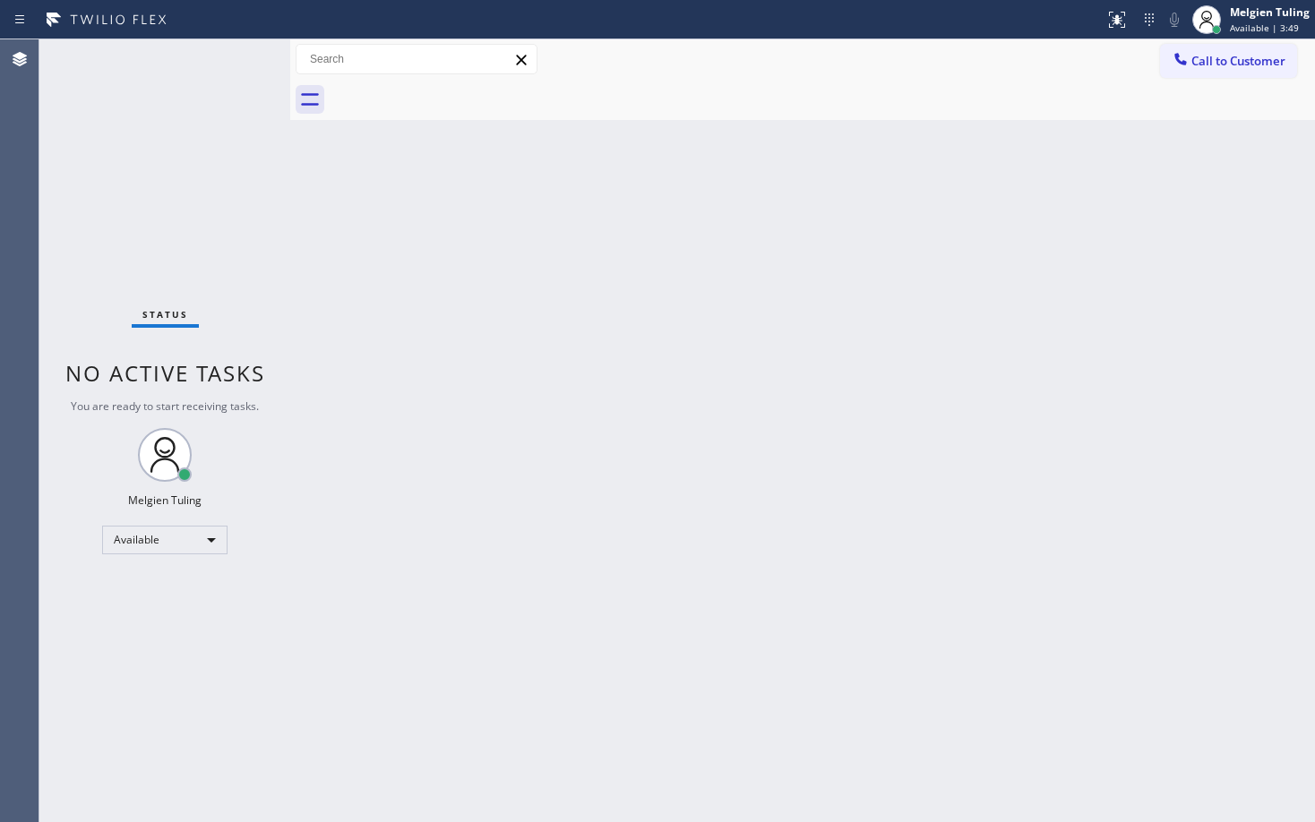
click at [419, 191] on div "Back to Dashboard Change Sender ID Customers Technicians Select a contact Outbo…" at bounding box center [802, 430] width 1024 height 783
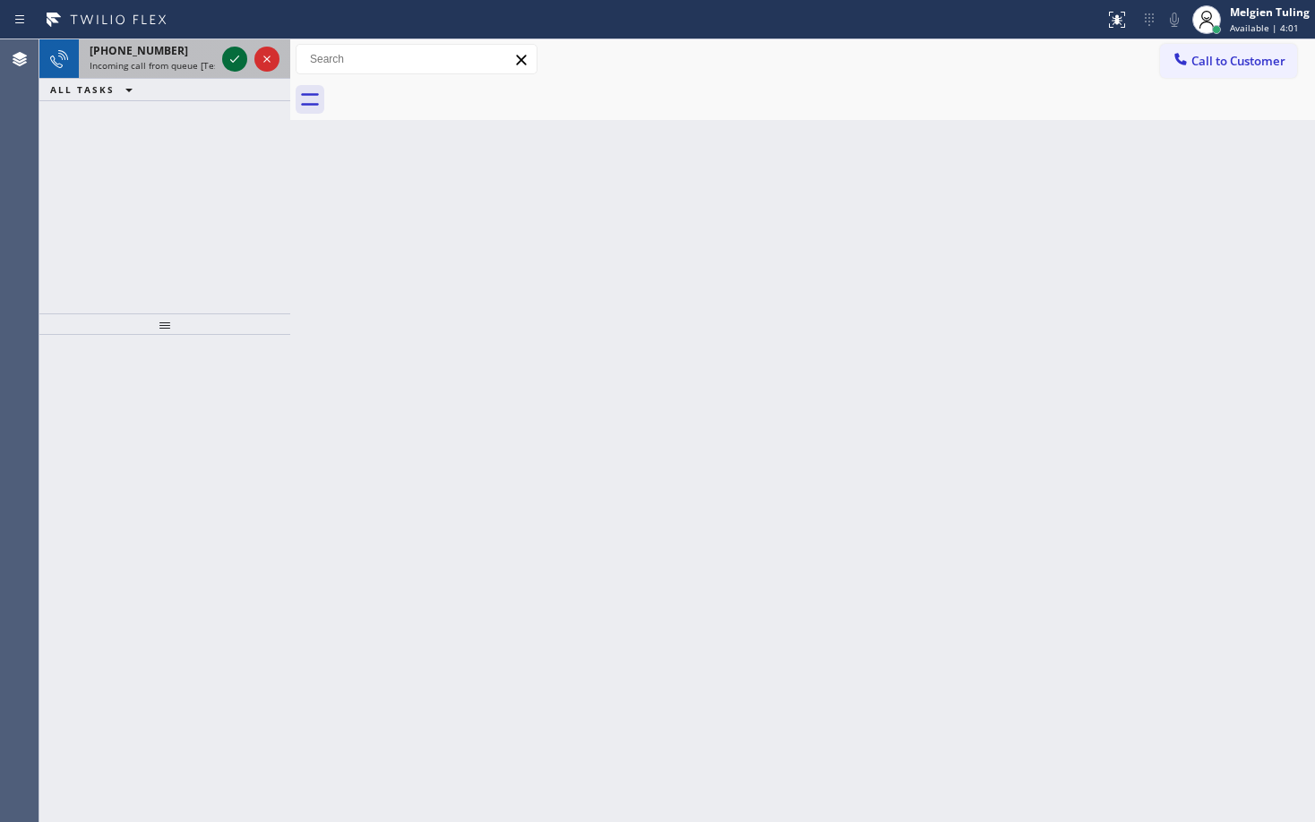
click at [229, 58] on icon at bounding box center [234, 58] width 21 height 21
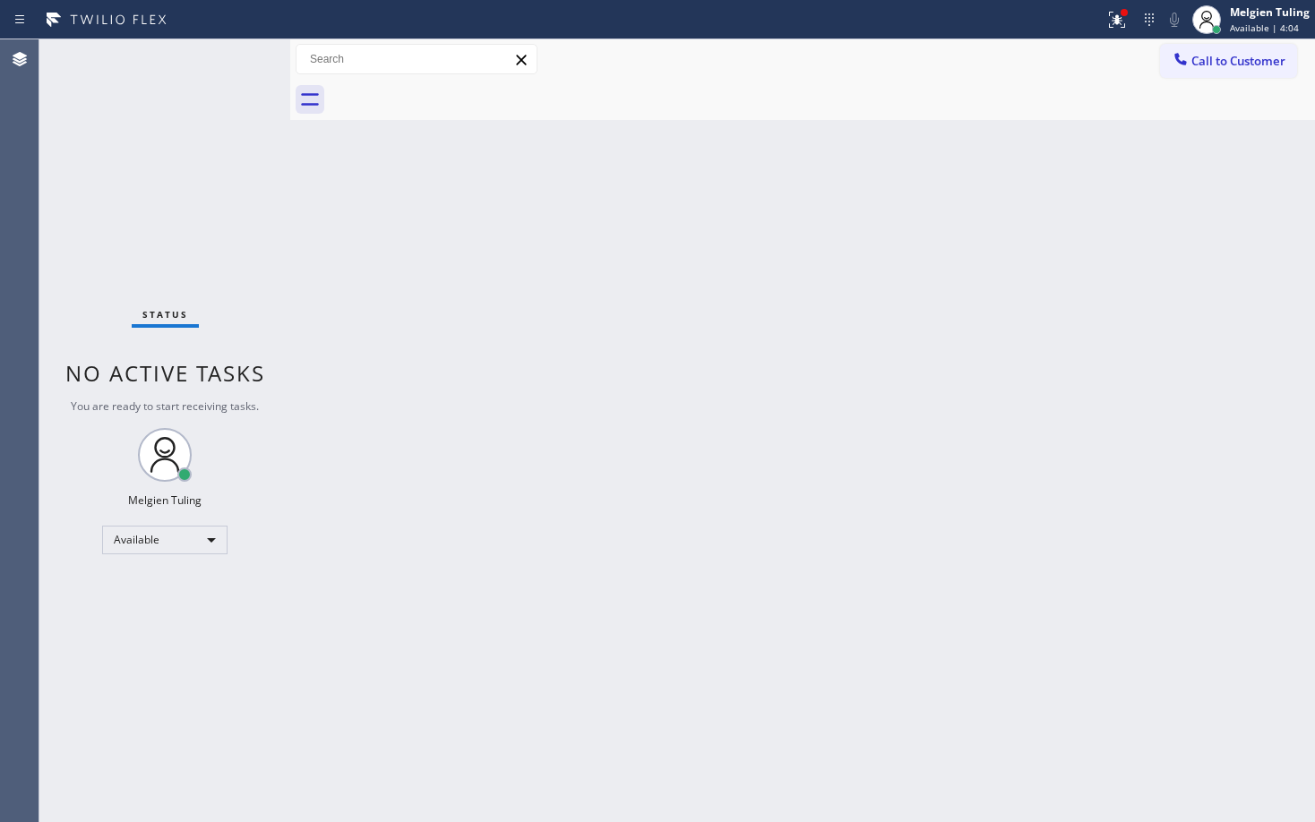
click at [897, 254] on div "Back to Dashboard Change Sender ID Customers Technicians Select a contact Outbo…" at bounding box center [802, 430] width 1024 height 783
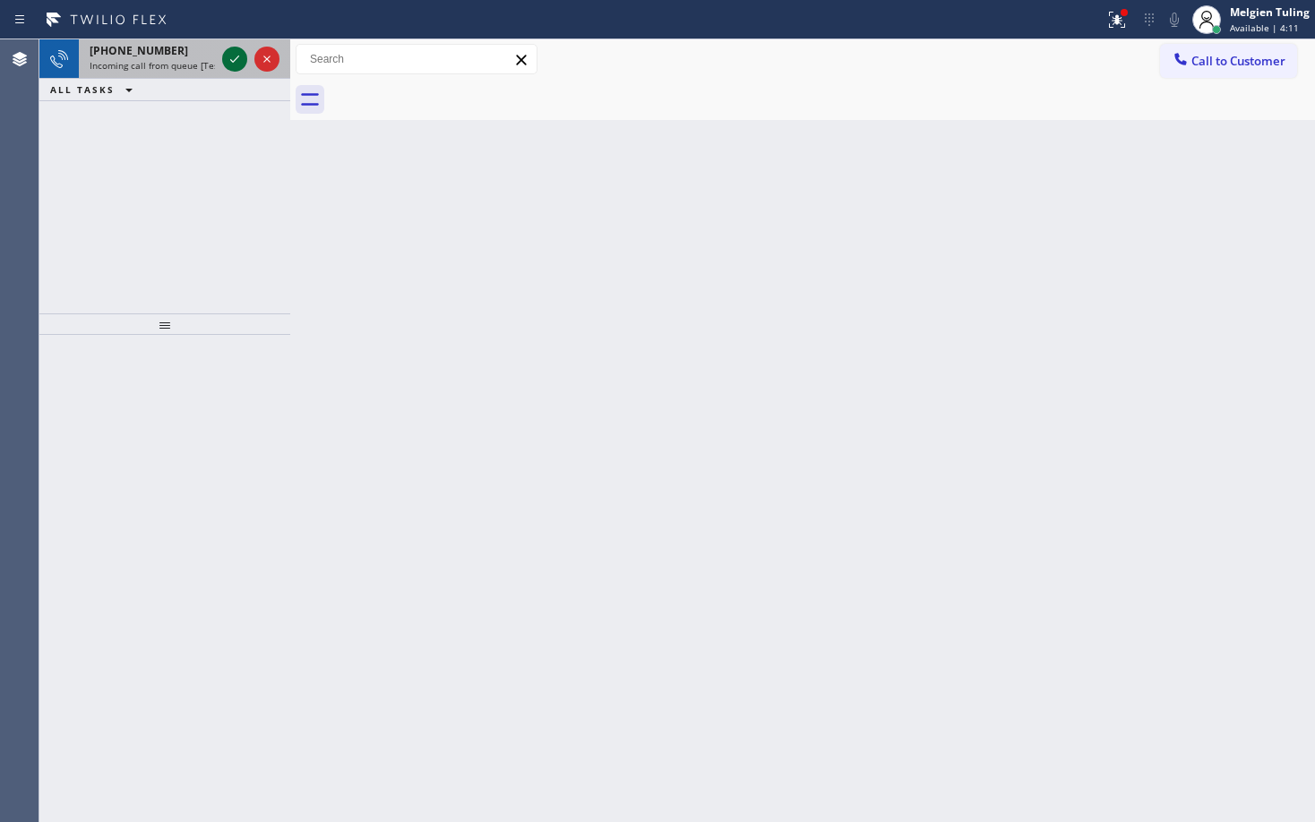
click at [227, 65] on icon at bounding box center [234, 58] width 21 height 21
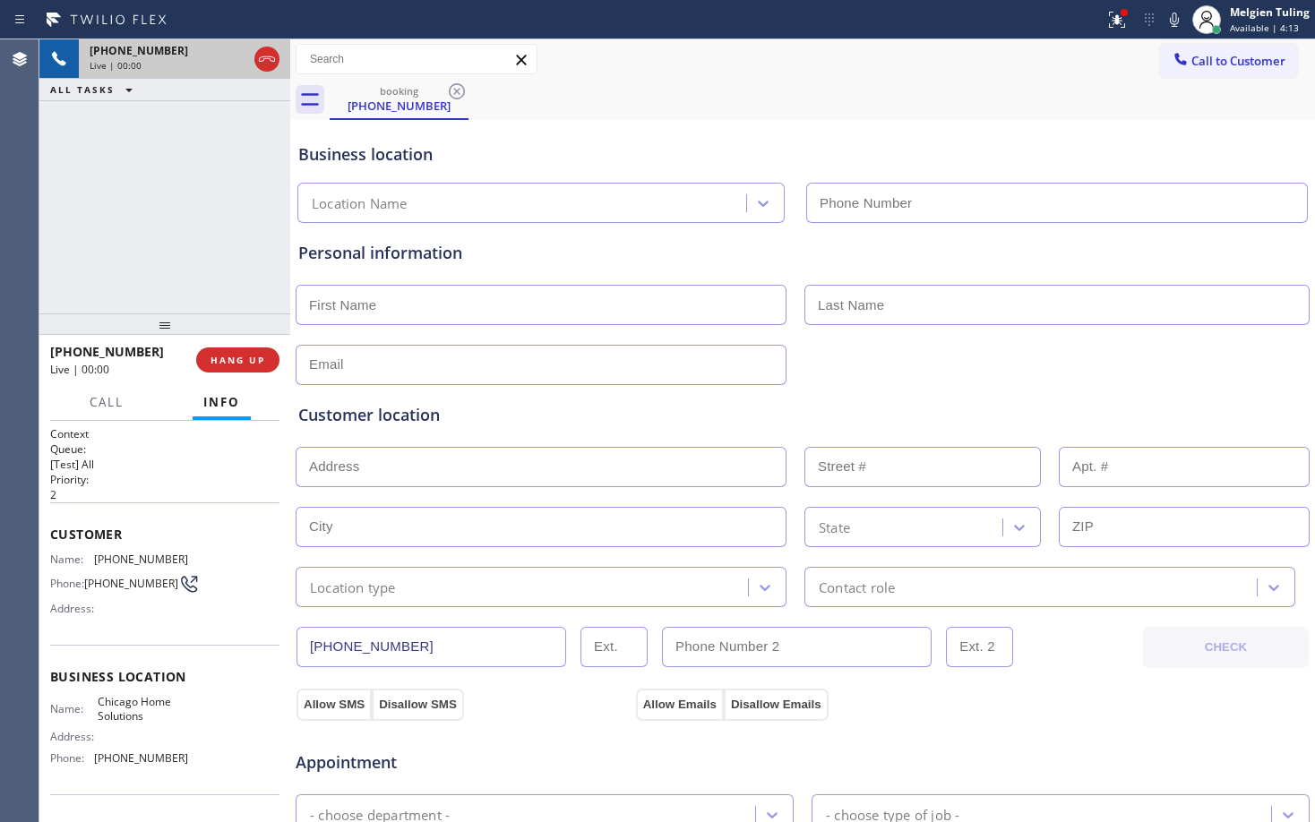
type input "(201) 613-7592"
click at [229, 361] on span "HANG UP" at bounding box center [237, 360] width 55 height 13
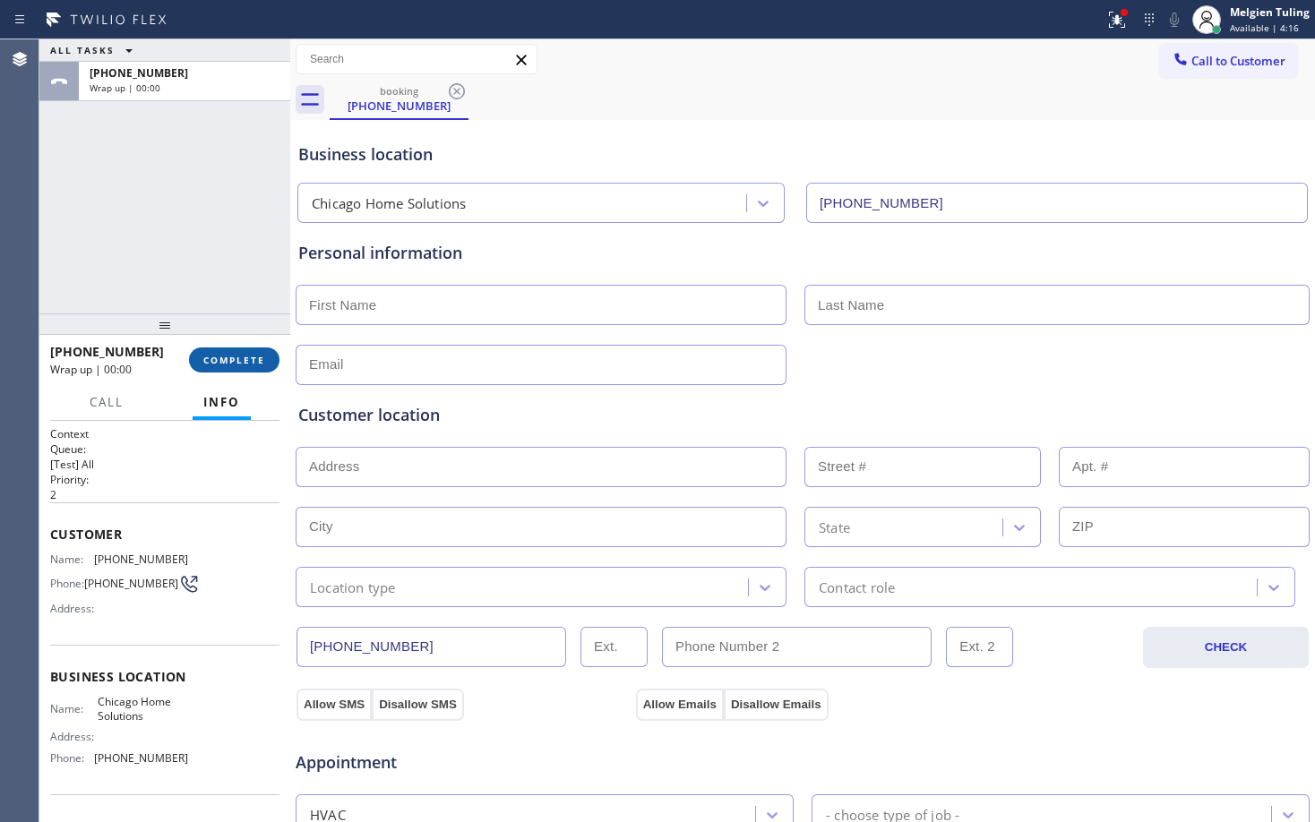
click at [229, 361] on span "COMPLETE" at bounding box center [234, 360] width 62 height 13
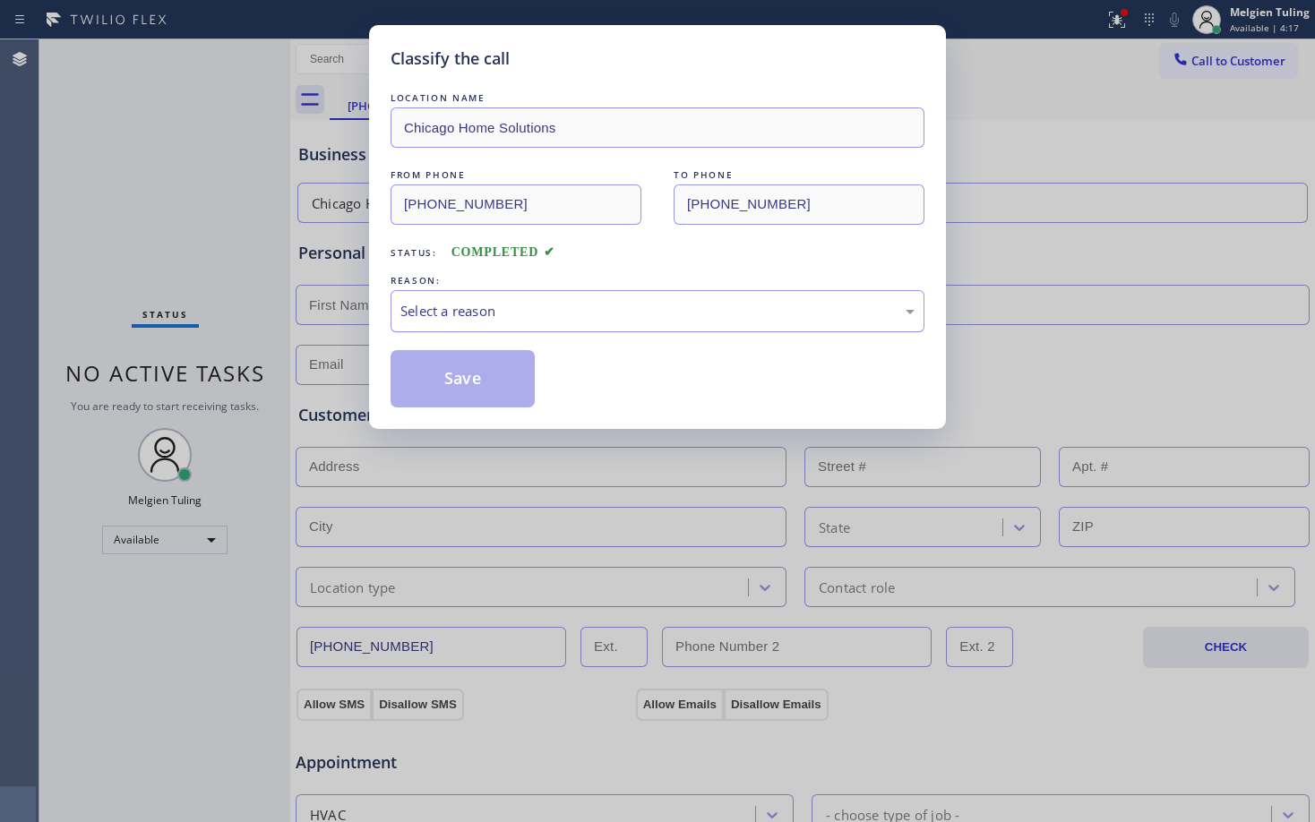
click at [493, 303] on div "Select a reason" at bounding box center [657, 311] width 514 height 21
click at [476, 374] on button "Save" at bounding box center [462, 378] width 144 height 57
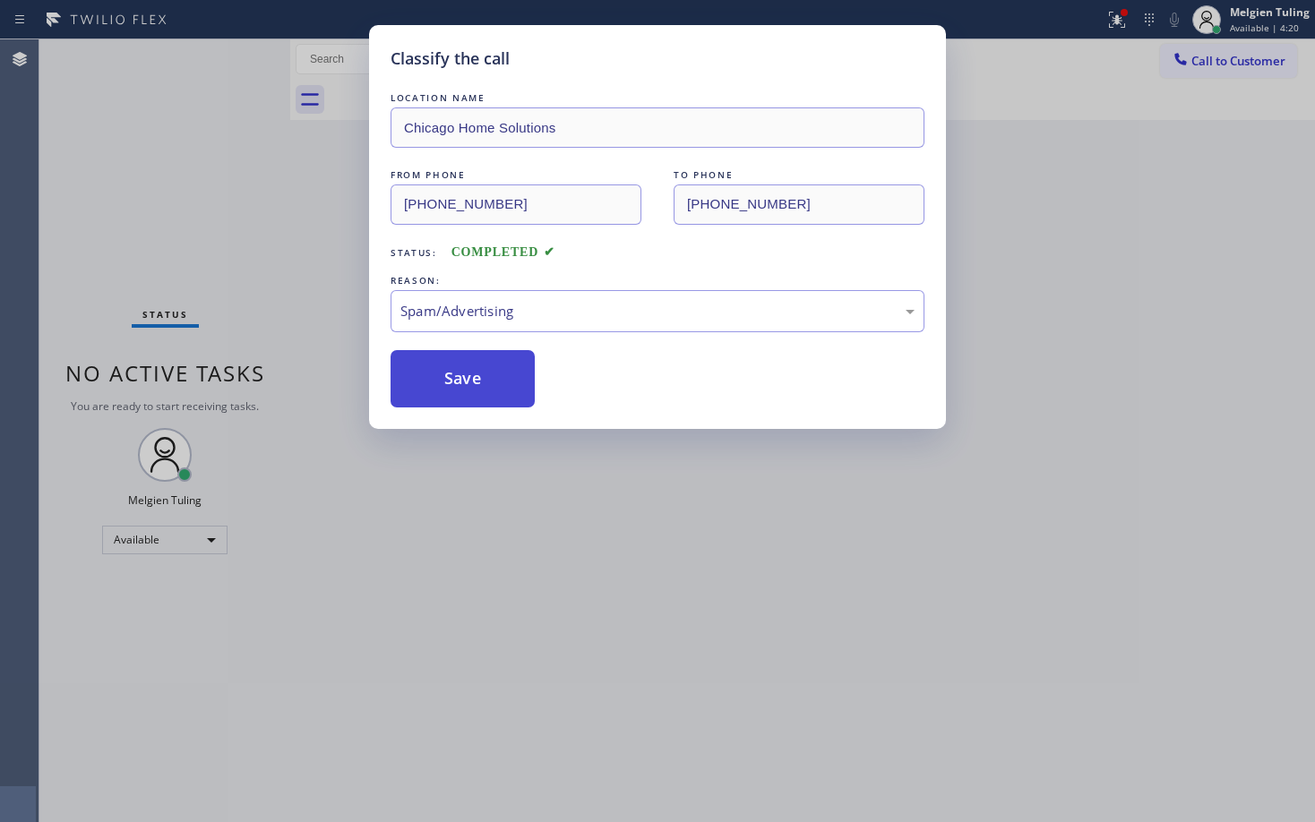
click at [476, 374] on button "Save" at bounding box center [462, 378] width 144 height 57
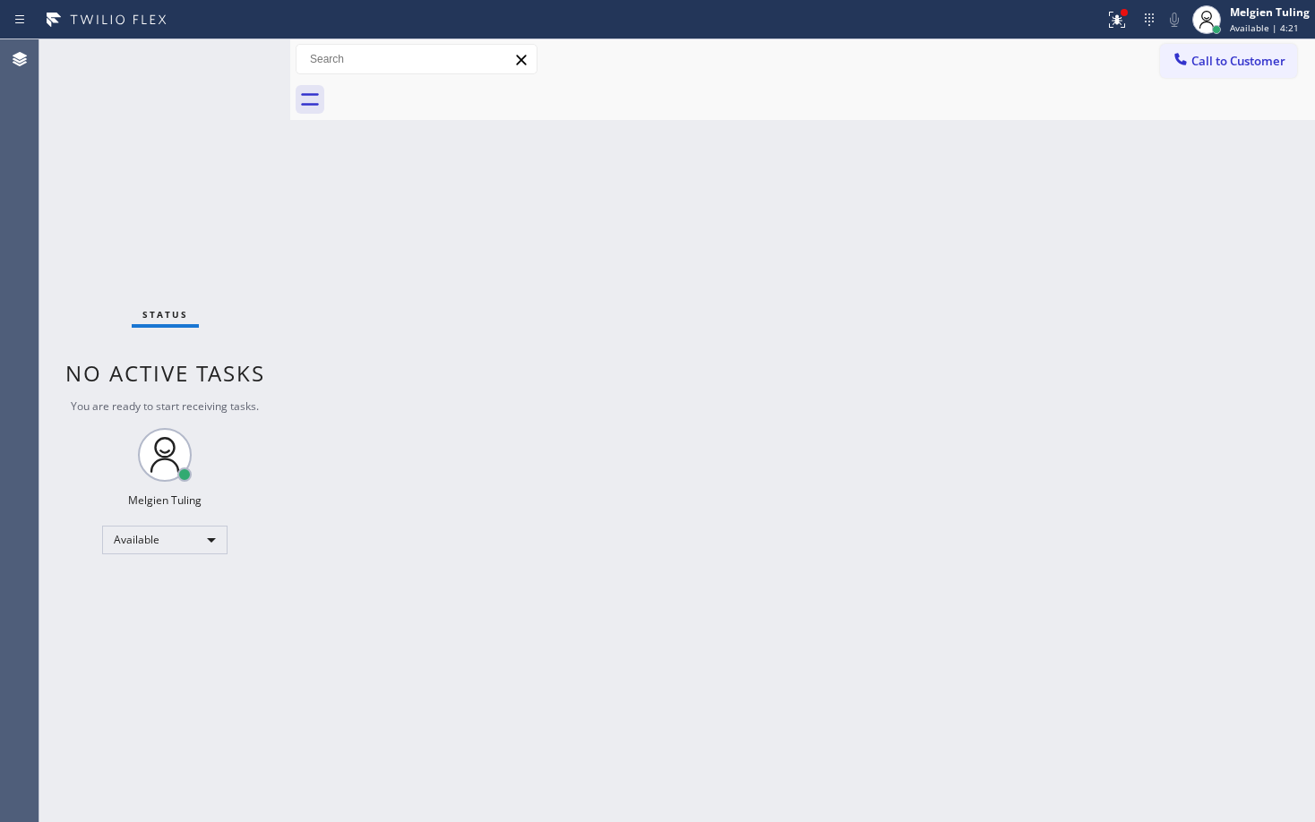
click at [315, 251] on div "Back to Dashboard Change Sender ID Customers Technicians Select a contact Outbo…" at bounding box center [802, 430] width 1024 height 783
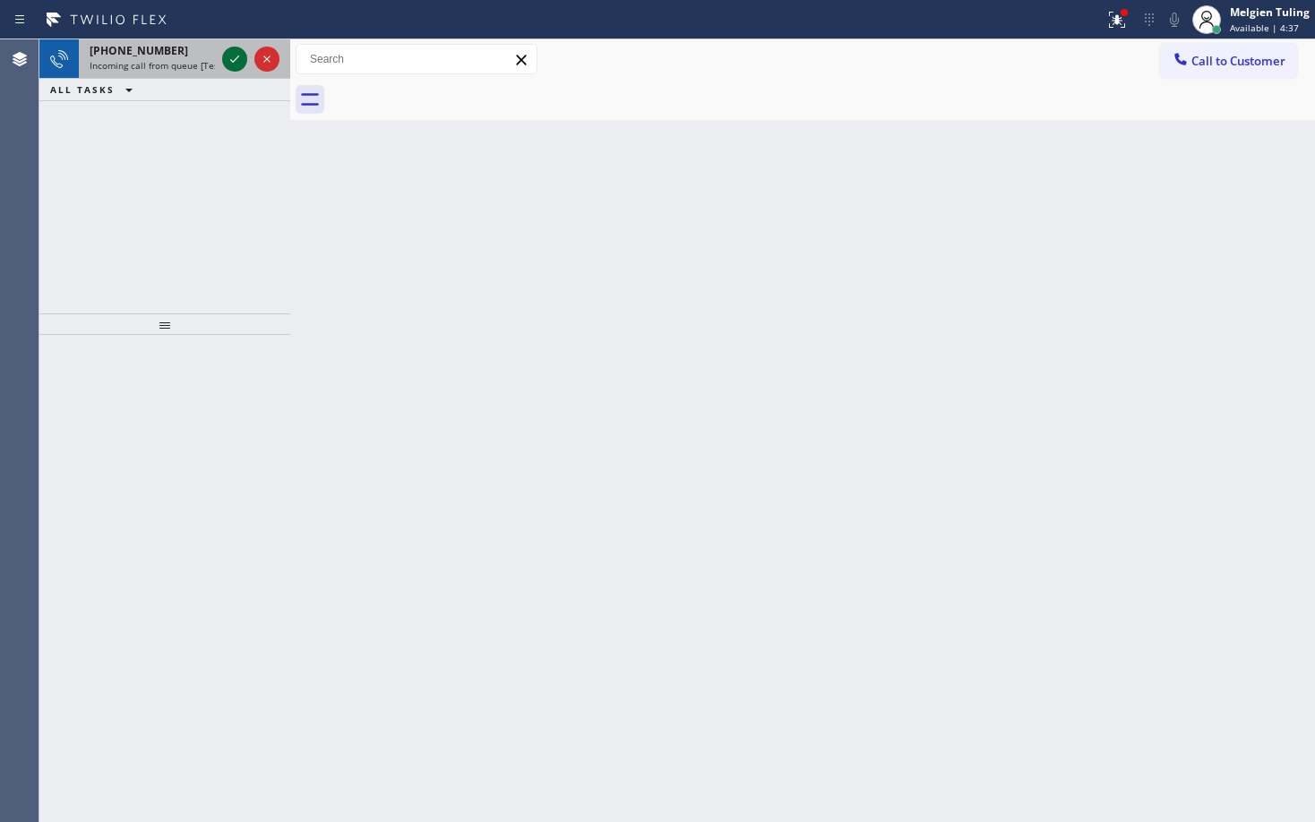
click at [234, 50] on icon at bounding box center [234, 58] width 21 height 21
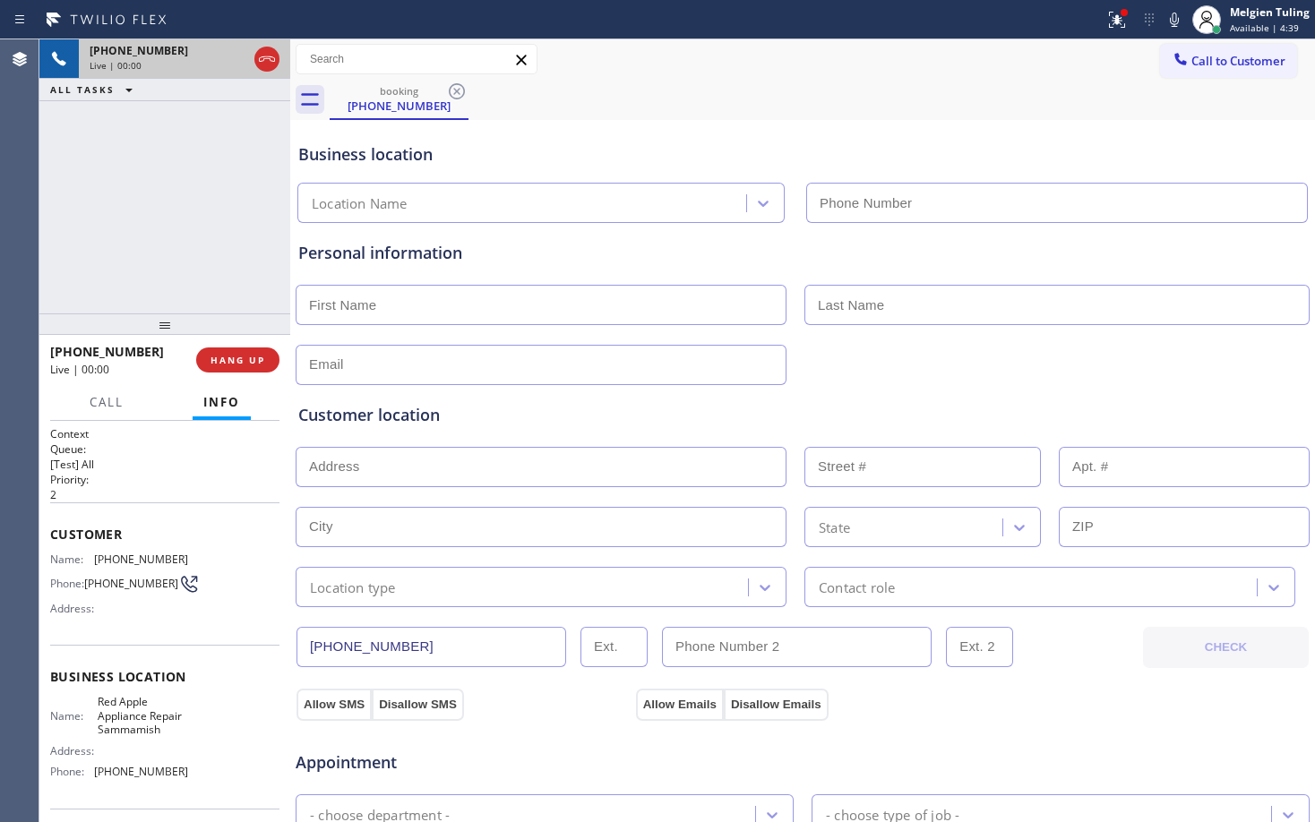
type input "(425) 382-7766"
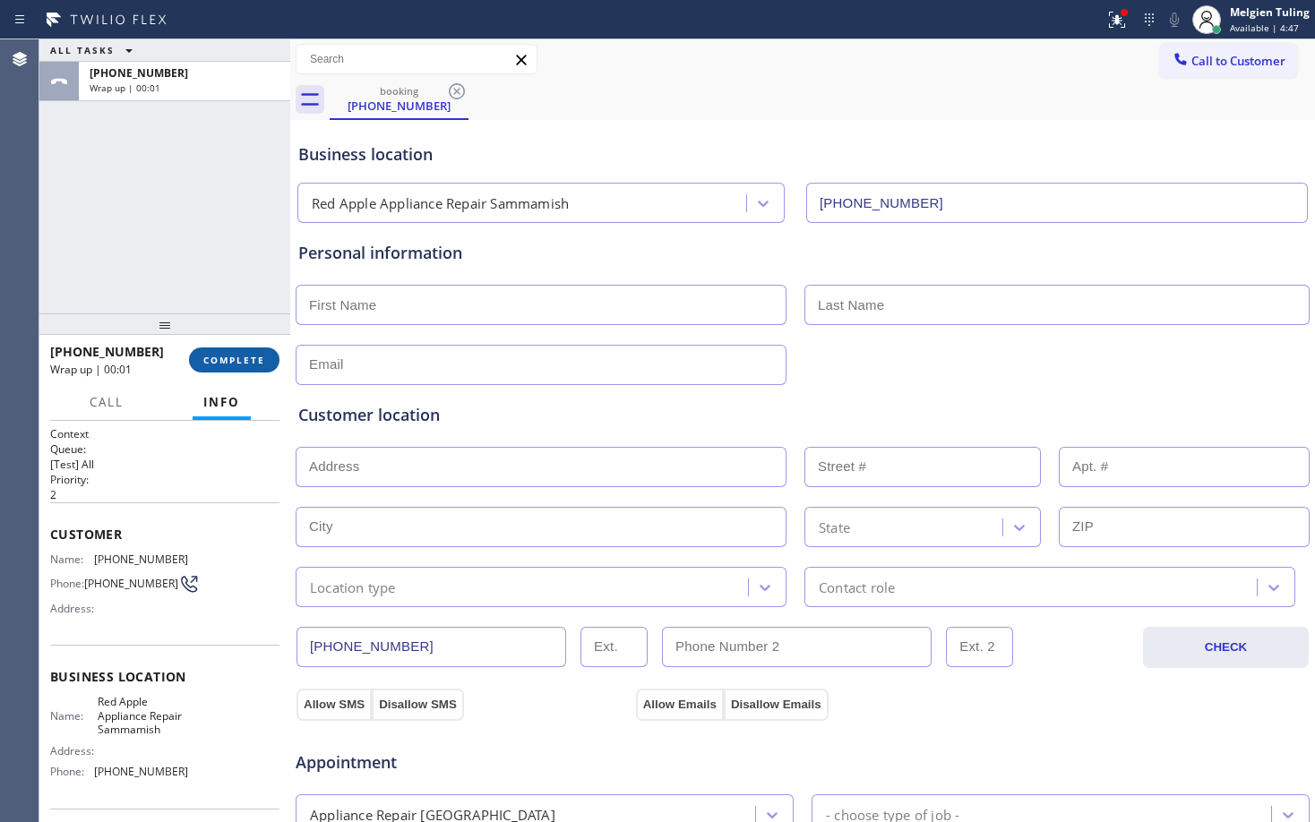
click at [251, 370] on button "COMPLETE" at bounding box center [234, 359] width 90 height 25
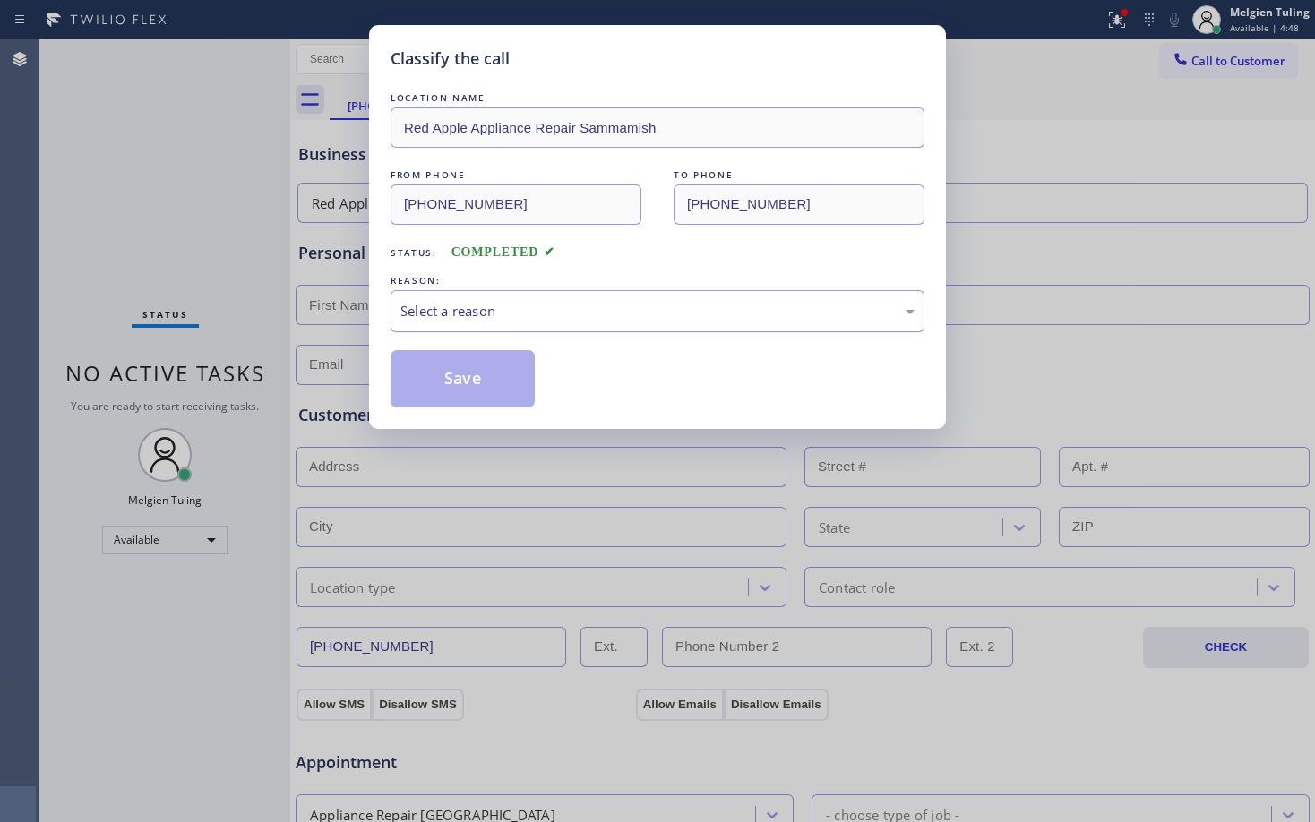
click at [454, 317] on div "Select a reason" at bounding box center [657, 311] width 514 height 21
click at [438, 377] on button "Save" at bounding box center [462, 378] width 144 height 57
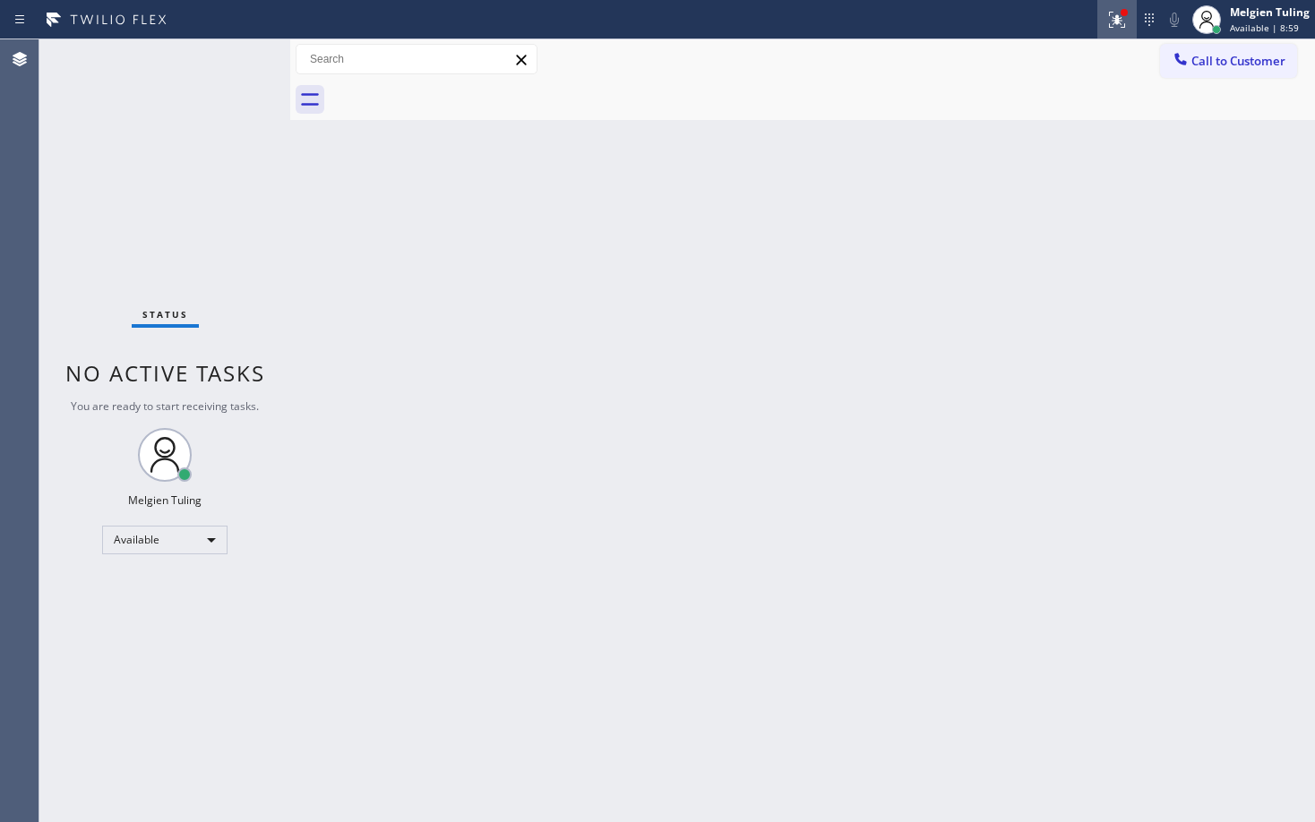
click at [1108, 22] on icon at bounding box center [1116, 19] width 21 height 21
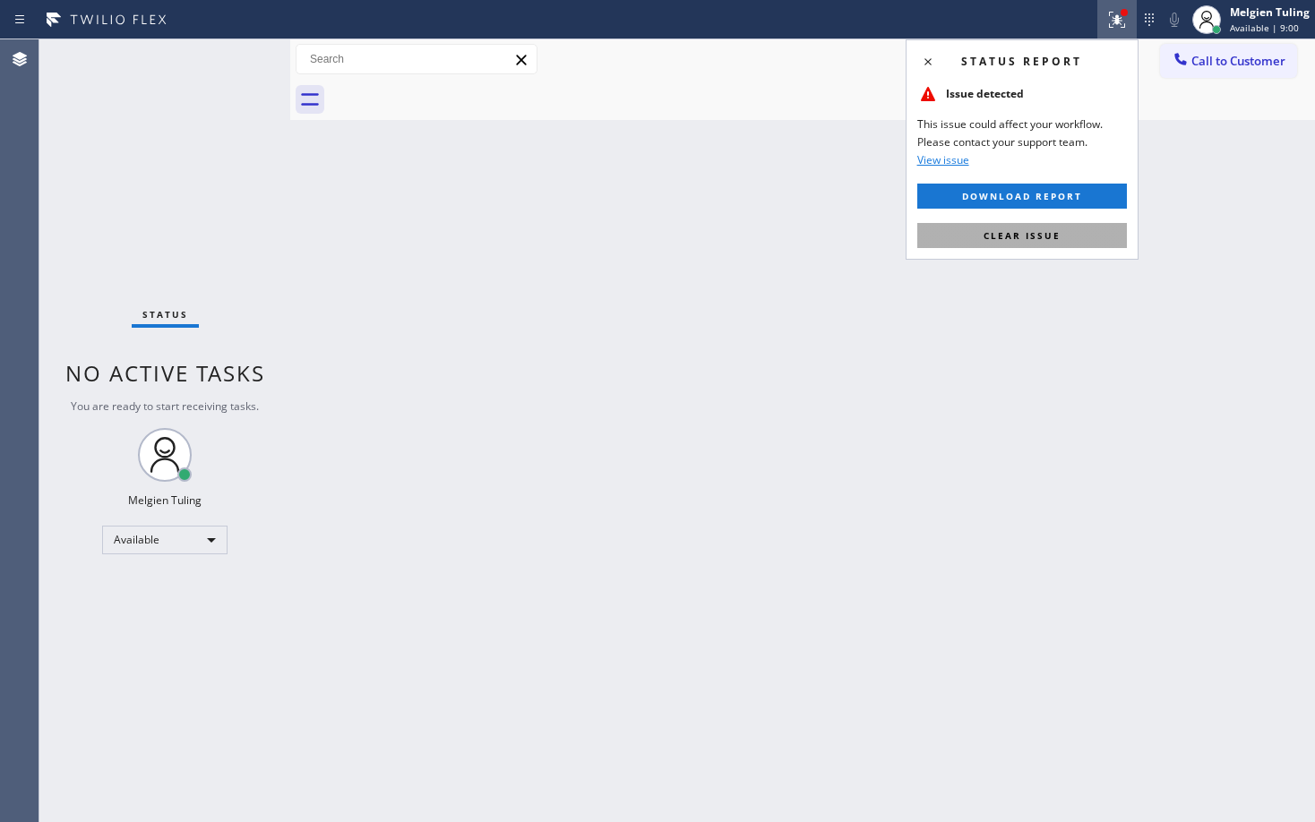
click at [995, 238] on span "Clear issue" at bounding box center [1021, 235] width 77 height 13
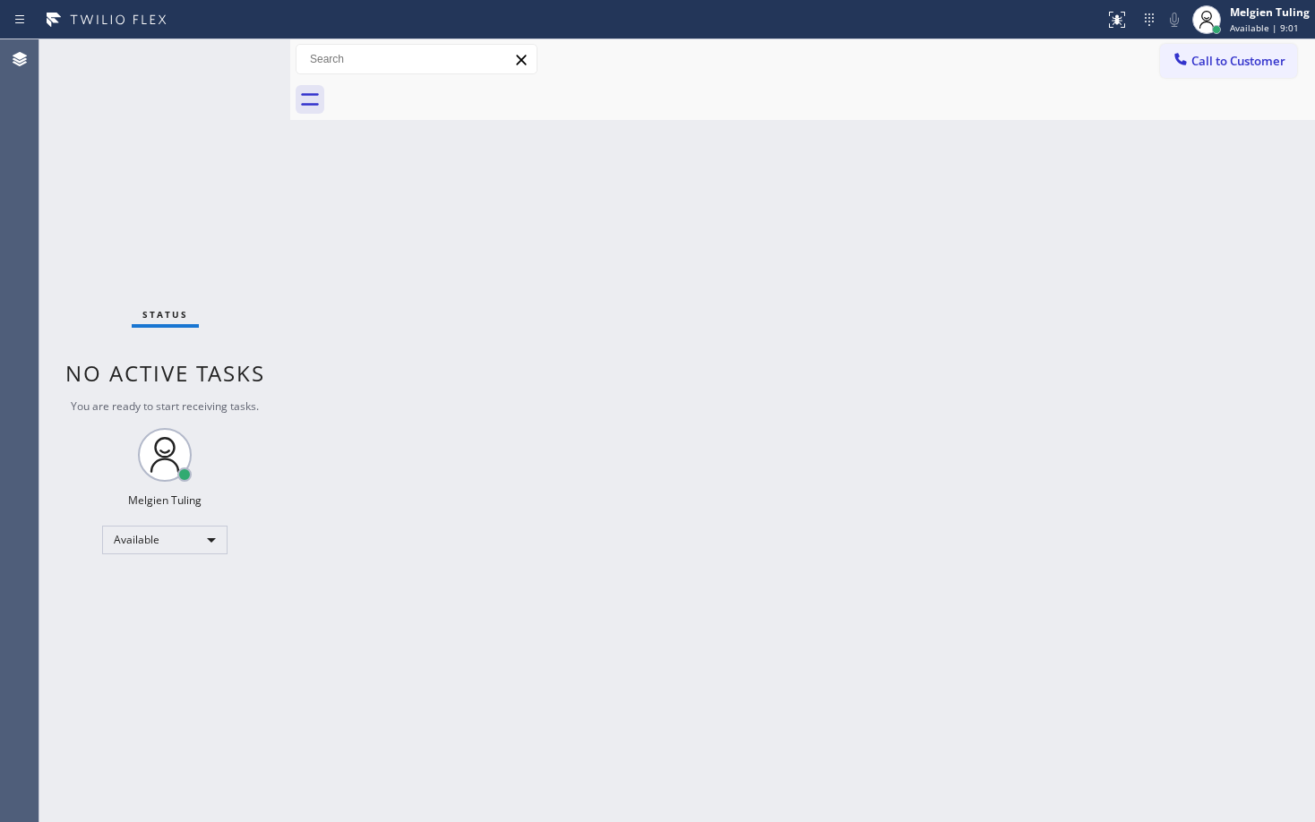
click at [1033, 201] on div "Back to Dashboard Change Sender ID Customers Technicians Select a contact Outbo…" at bounding box center [802, 430] width 1024 height 783
click at [436, 299] on div "Back to Dashboard Change Sender ID Customers Technicians Select a contact Outbo…" at bounding box center [802, 430] width 1024 height 783
click at [210, 64] on div "Status No active tasks You are ready to start receiving tasks. Melgien Tuling A…" at bounding box center [164, 430] width 251 height 783
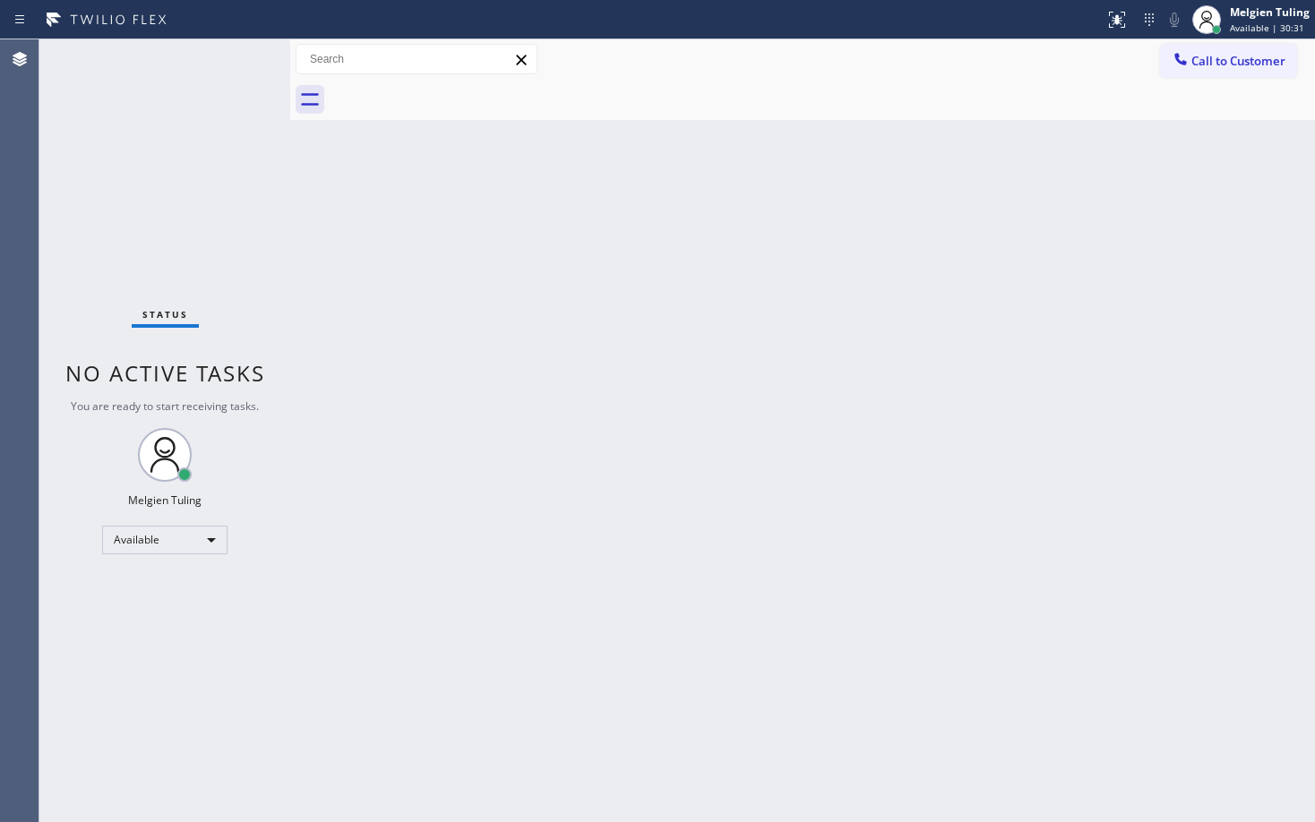
click at [817, 308] on div "Back to Dashboard Change Sender ID Customers Technicians Select a contact Outbo…" at bounding box center [802, 430] width 1024 height 783
click at [203, 99] on div "Status No active tasks You are ready to start receiving tasks. Melgien Tuling A…" at bounding box center [164, 430] width 251 height 783
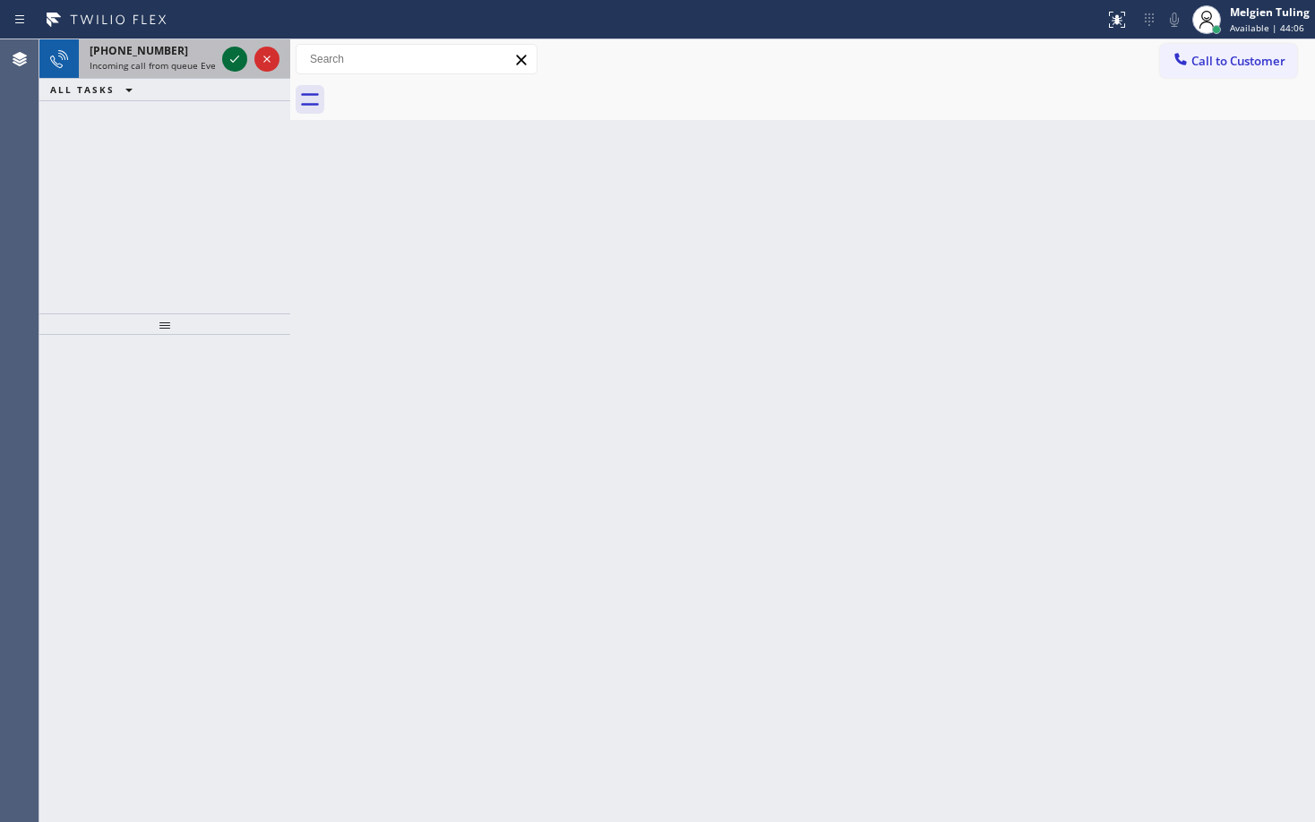
click at [226, 57] on icon at bounding box center [234, 58] width 21 height 21
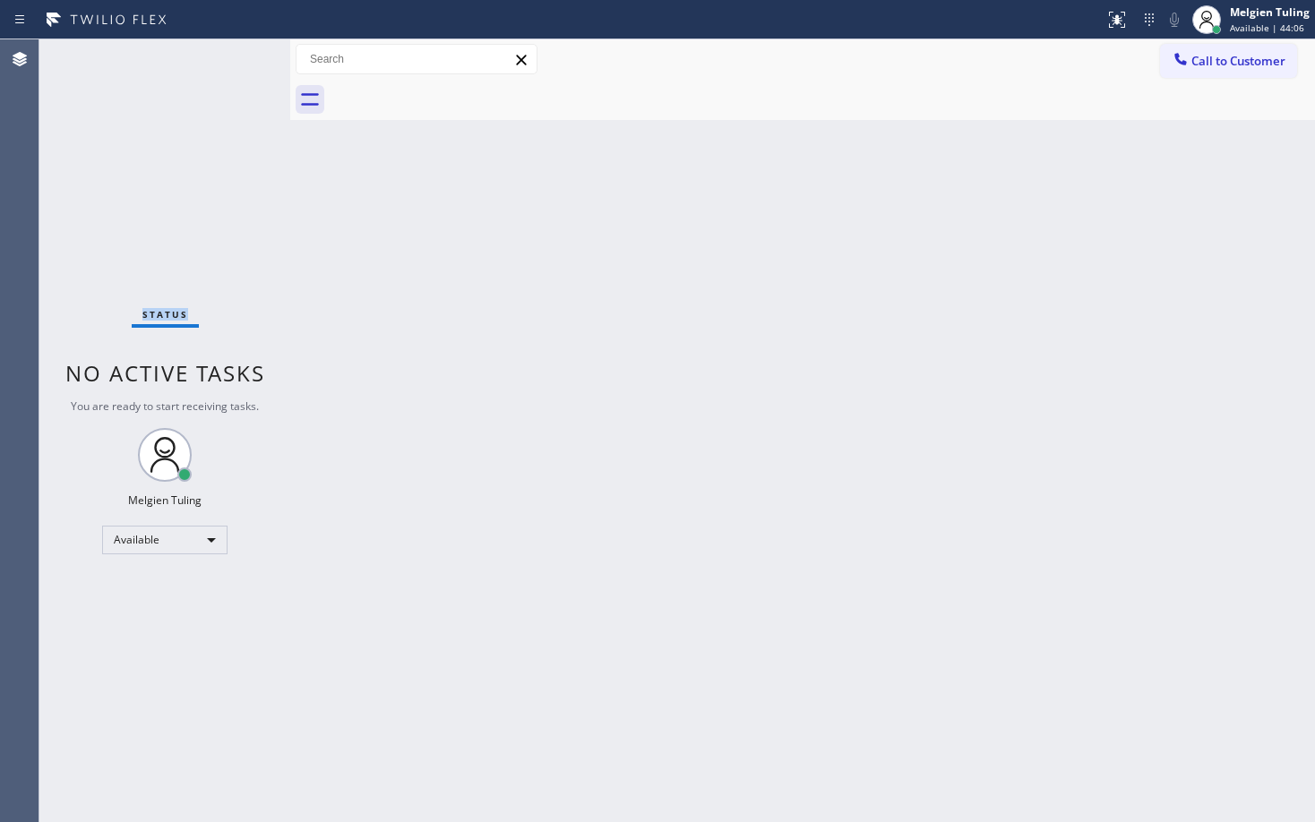
click at [226, 56] on div "Status No active tasks You are ready to start receiving tasks. Melgien Tuling A…" at bounding box center [164, 430] width 251 height 783
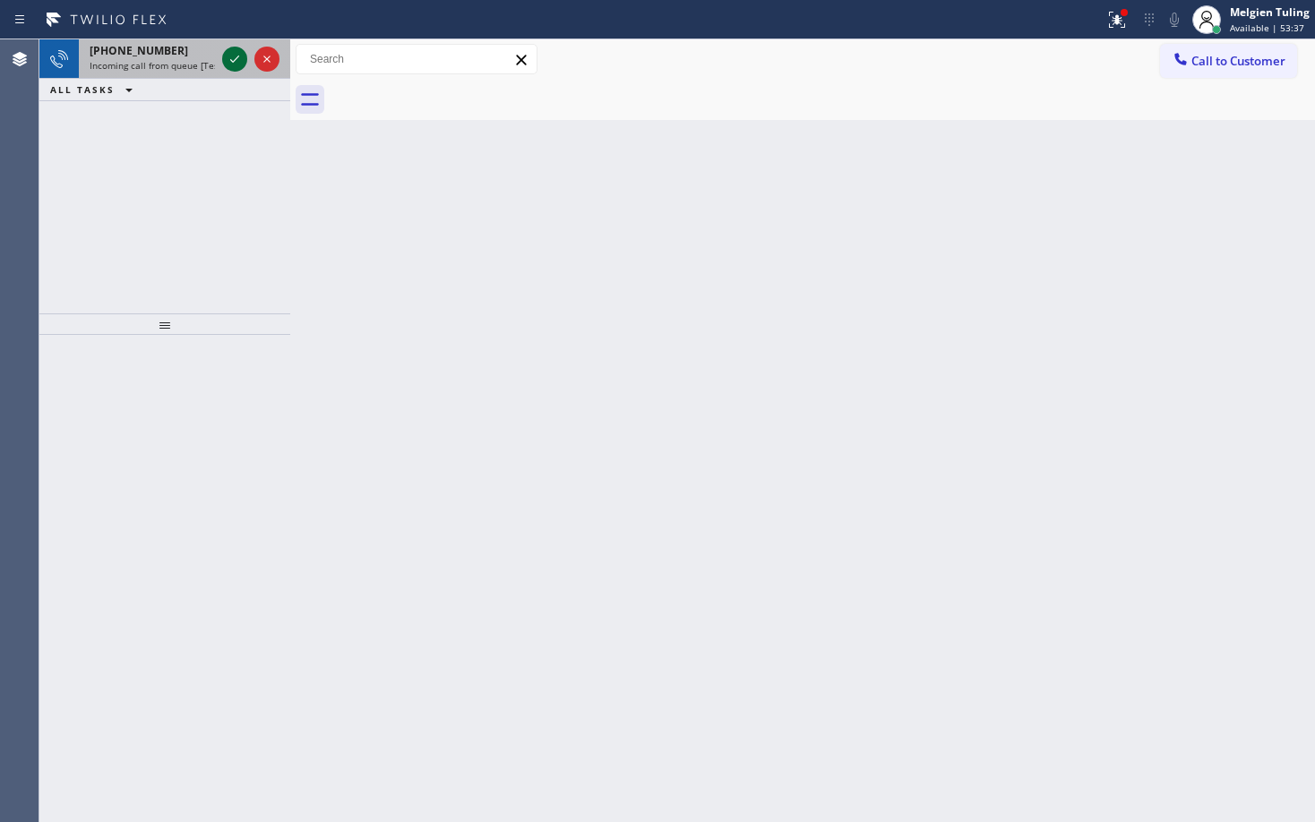
drag, startPoint x: 219, startPoint y: 61, endPoint x: 230, endPoint y: 55, distance: 12.4
click at [225, 58] on div at bounding box center [251, 58] width 64 height 39
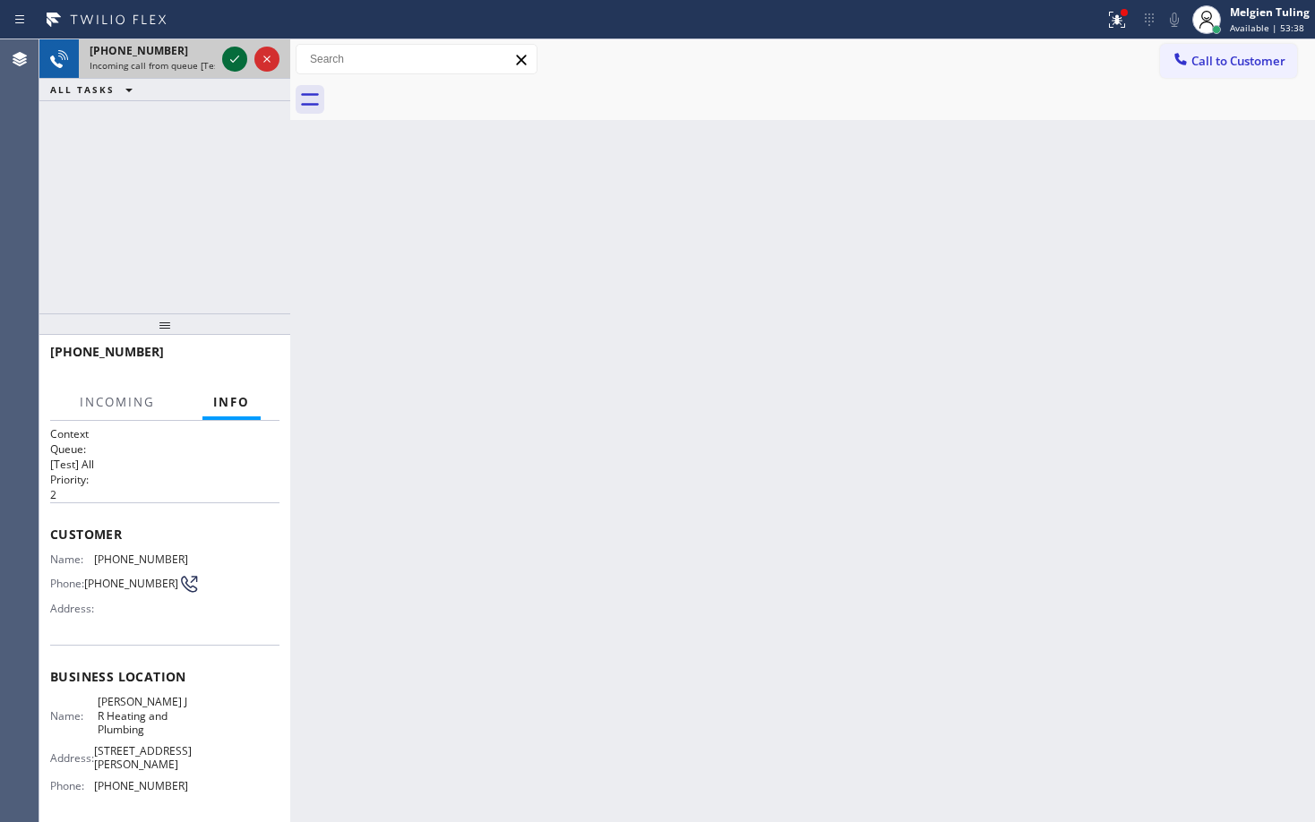
click at [230, 55] on icon at bounding box center [234, 58] width 21 height 21
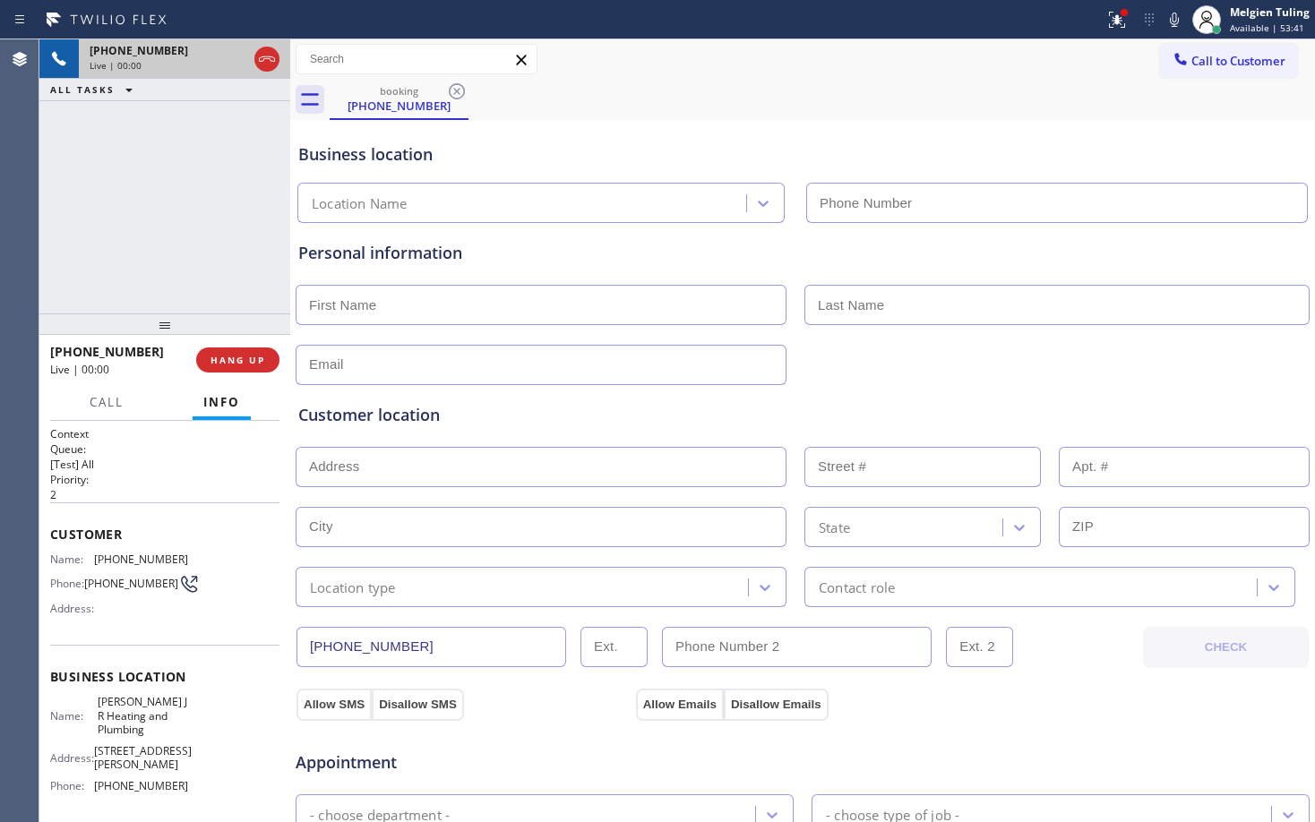
type input "(626) 684-4866"
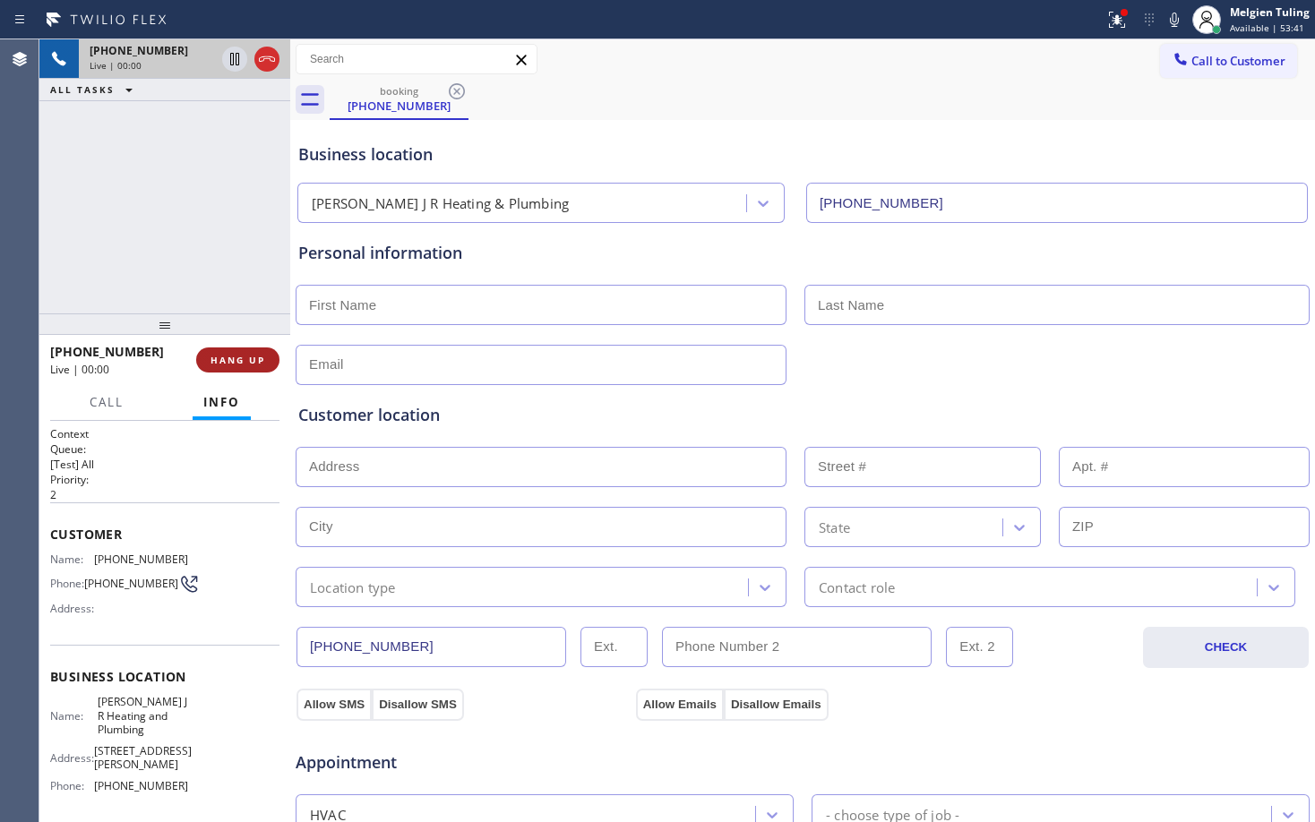
click at [228, 364] on span "HANG UP" at bounding box center [237, 360] width 55 height 13
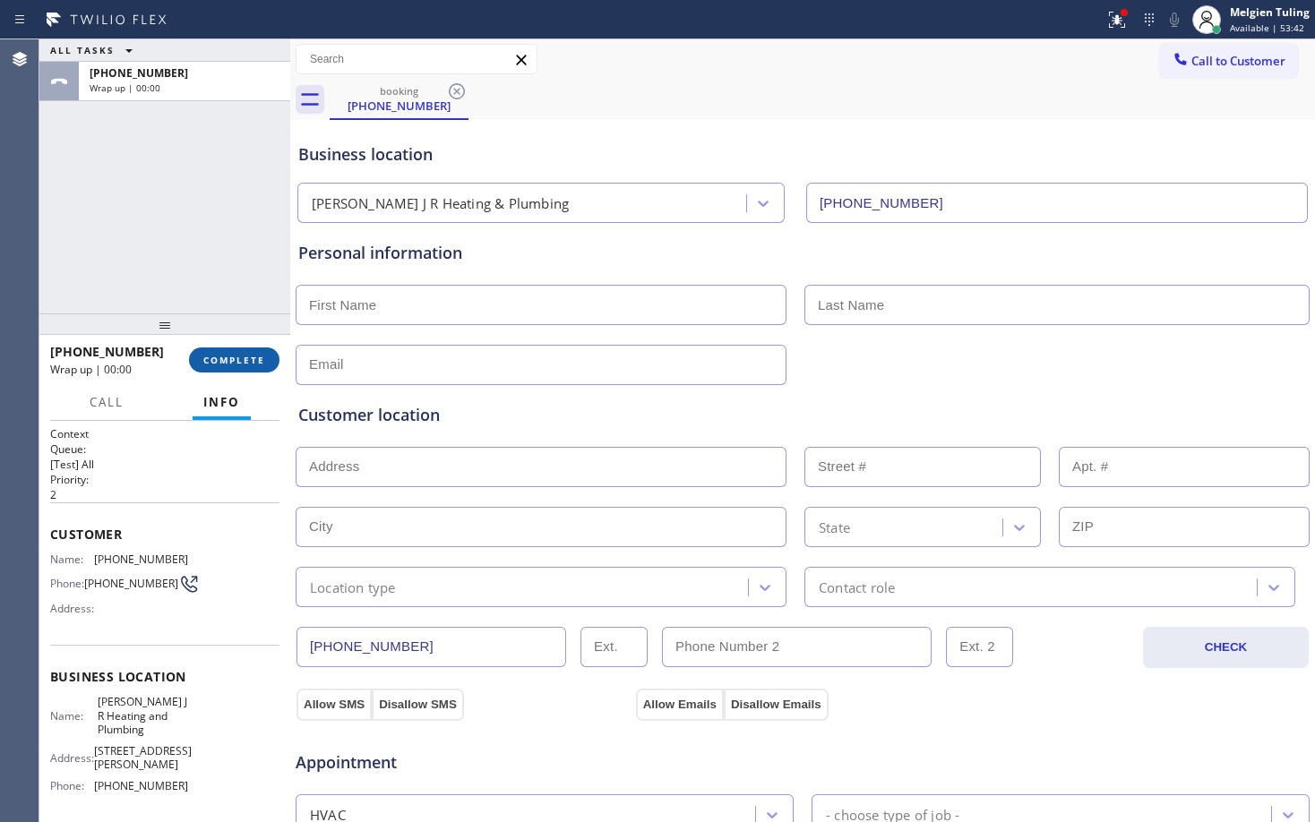
click at [234, 358] on span "COMPLETE" at bounding box center [234, 360] width 62 height 13
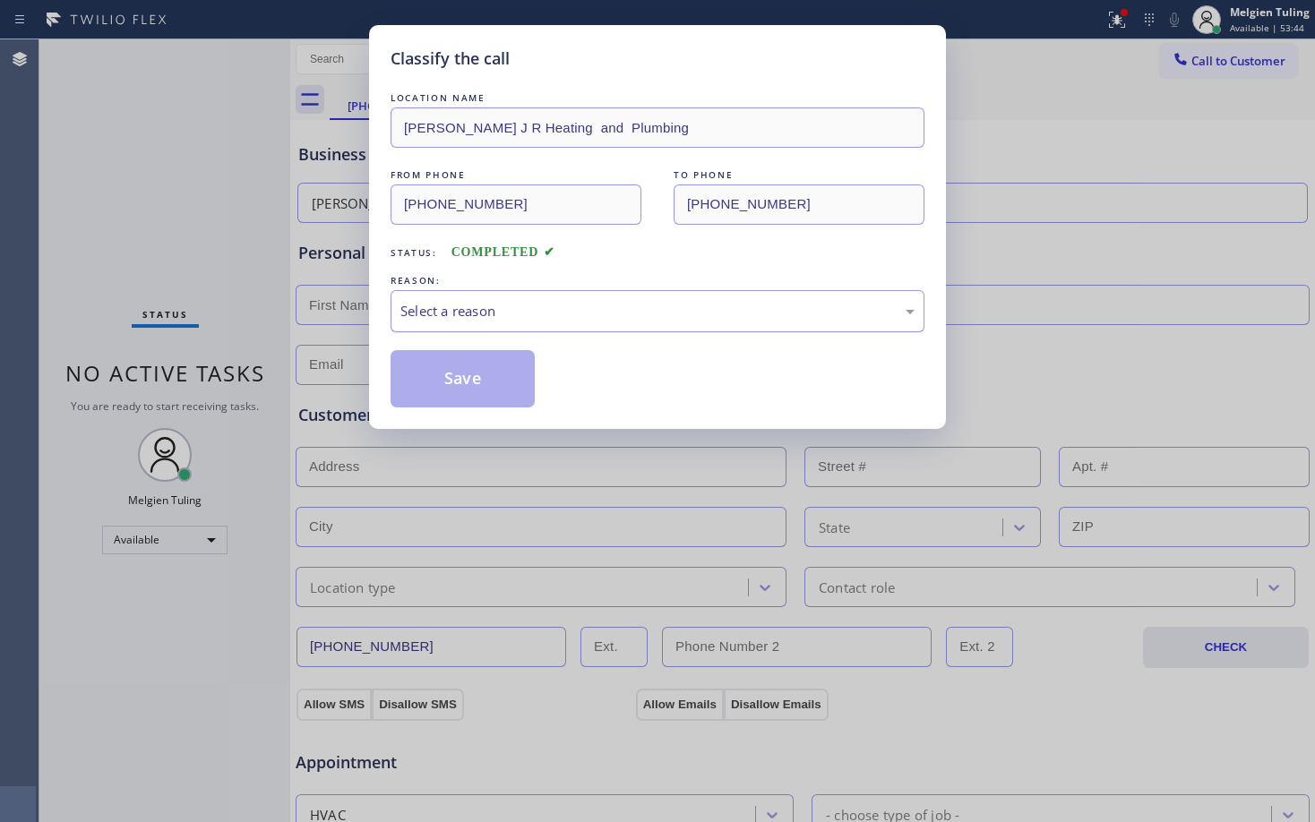
click at [414, 304] on div "Select a reason" at bounding box center [657, 311] width 514 height 21
drag, startPoint x: 477, startPoint y: 379, endPoint x: 492, endPoint y: 371, distance: 16.4
click at [478, 378] on button "Save" at bounding box center [462, 378] width 144 height 57
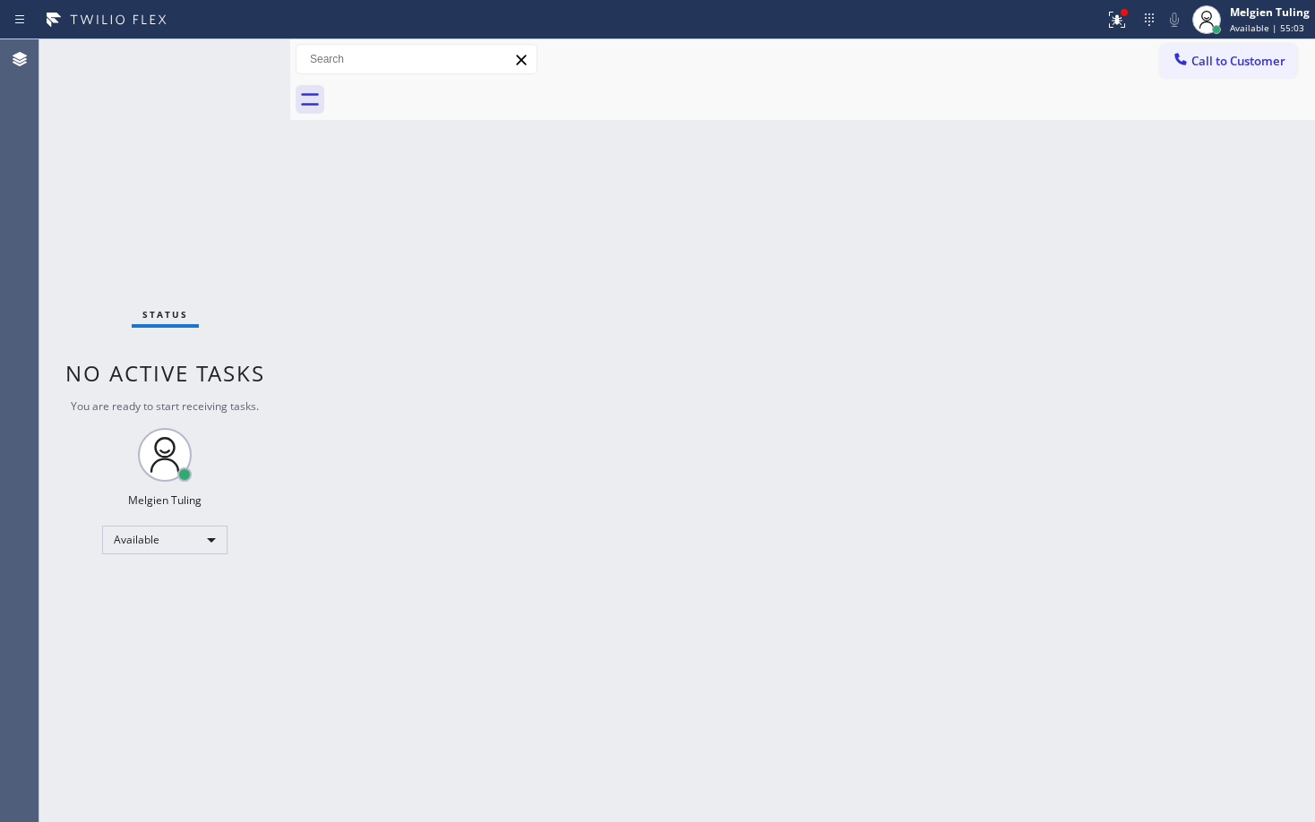
click at [237, 63] on div "Status No active tasks You are ready to start receiving tasks. Melgien Tuling A…" at bounding box center [164, 430] width 251 height 783
click at [1118, 15] on icon at bounding box center [1116, 17] width 11 height 6
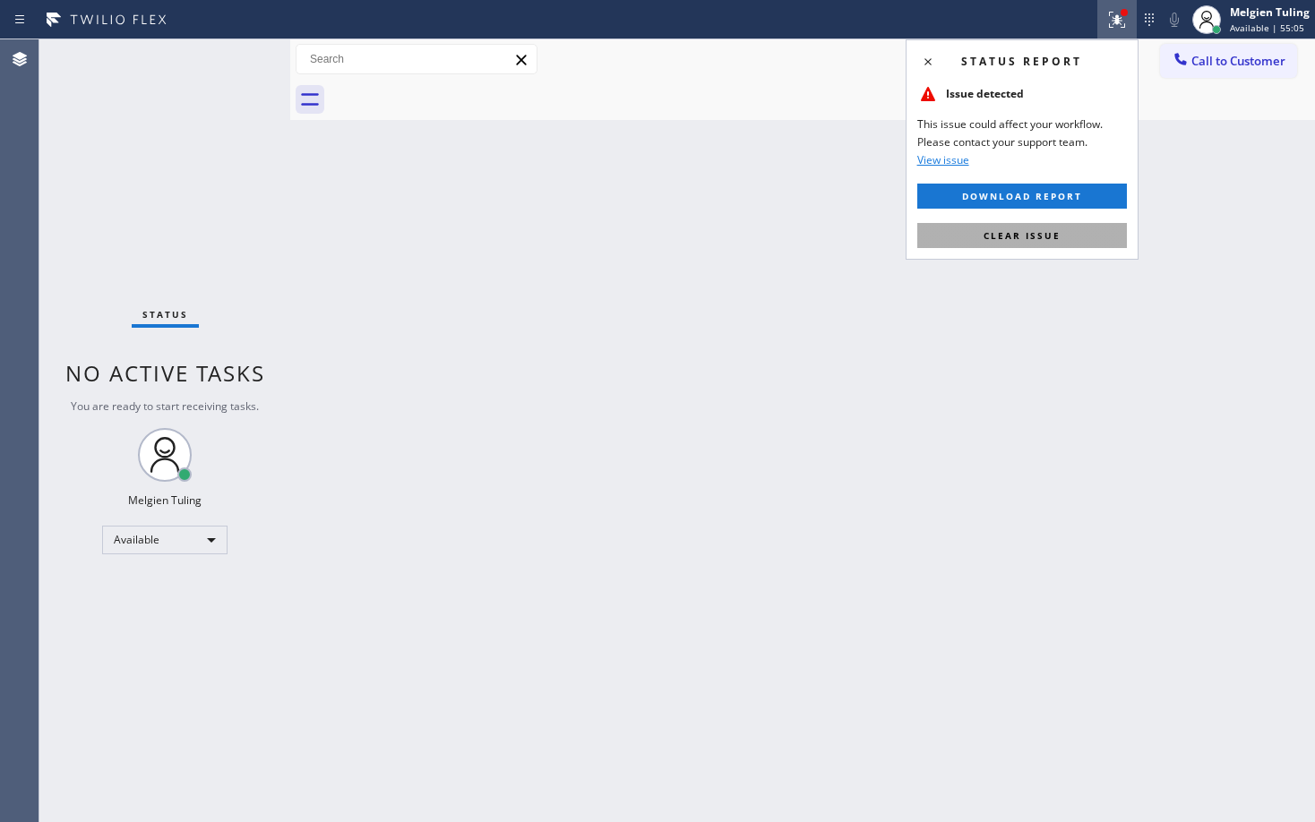
click at [1013, 236] on span "Clear issue" at bounding box center [1021, 235] width 77 height 13
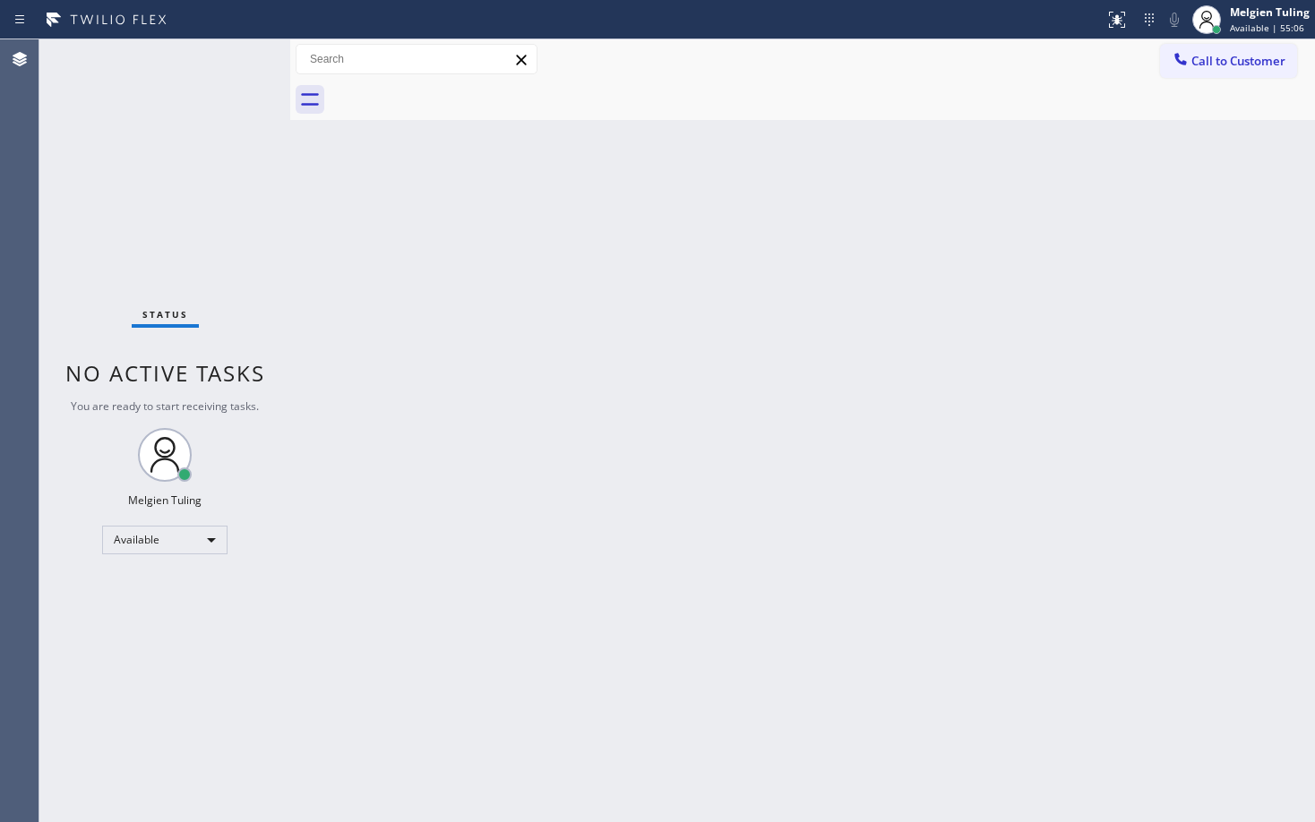
drag, startPoint x: 892, startPoint y: 293, endPoint x: 954, endPoint y: 70, distance: 231.4
click at [892, 286] on div "Back to Dashboard Change Sender ID Customers Technicians Select a contact Outbo…" at bounding box center [802, 430] width 1024 height 783
click at [566, 266] on div "Back to Dashboard Change Sender ID Customers Technicians Select a contact Outbo…" at bounding box center [802, 430] width 1024 height 783
click at [634, 337] on div "Back to Dashboard Change Sender ID Customers Technicians Select a contact Outbo…" at bounding box center [802, 430] width 1024 height 783
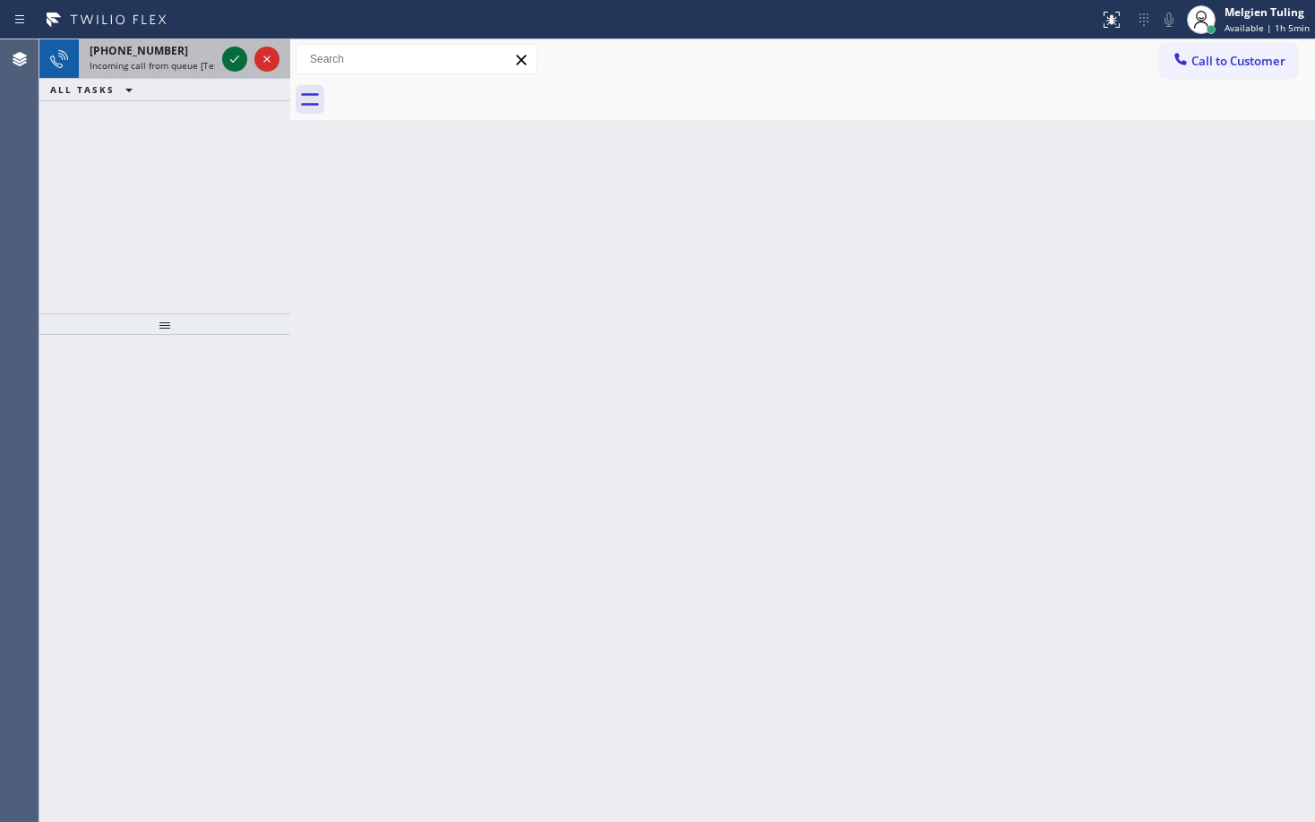
click at [239, 53] on icon at bounding box center [234, 58] width 21 height 21
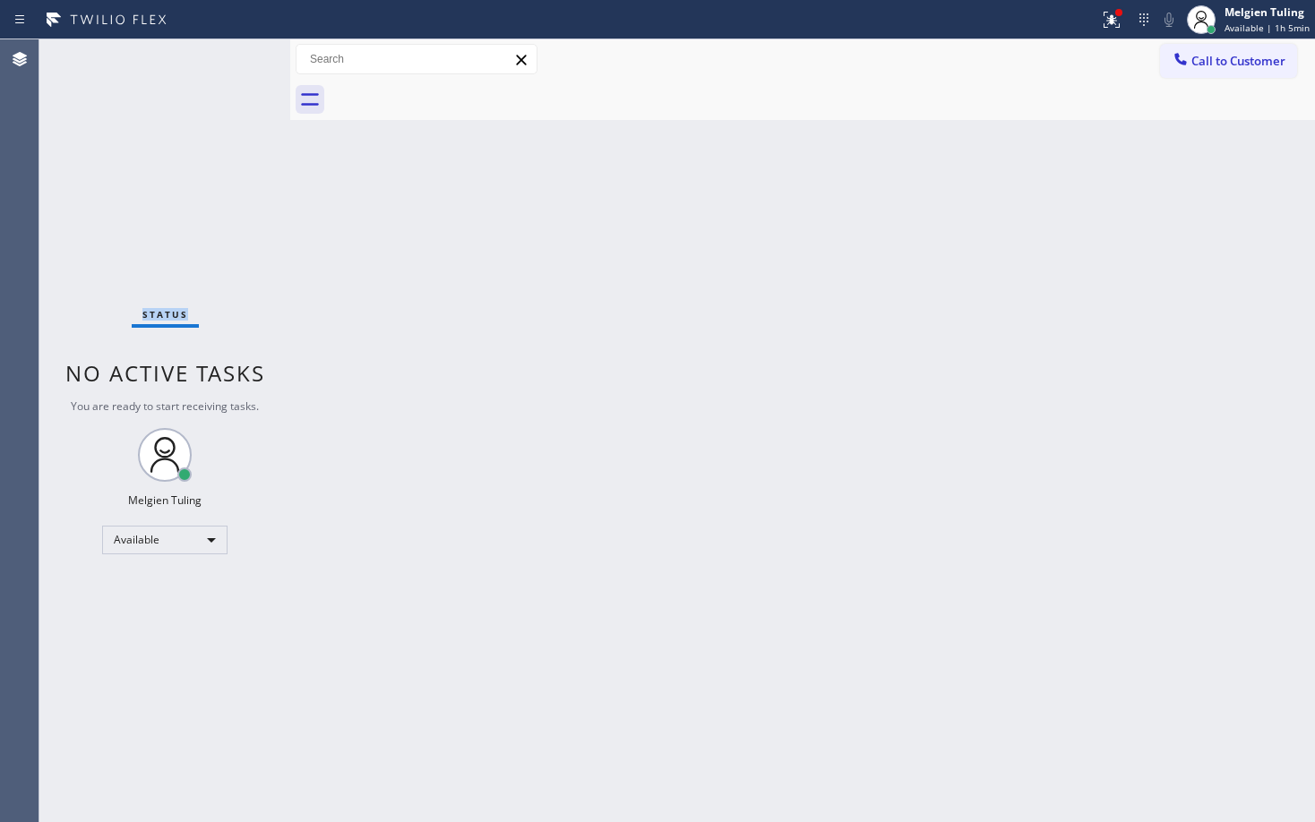
click at [239, 53] on div "Status No active tasks You are ready to start receiving tasks. Melgien Tuling A…" at bounding box center [164, 430] width 251 height 783
click at [1112, 13] on icon at bounding box center [1111, 19] width 21 height 21
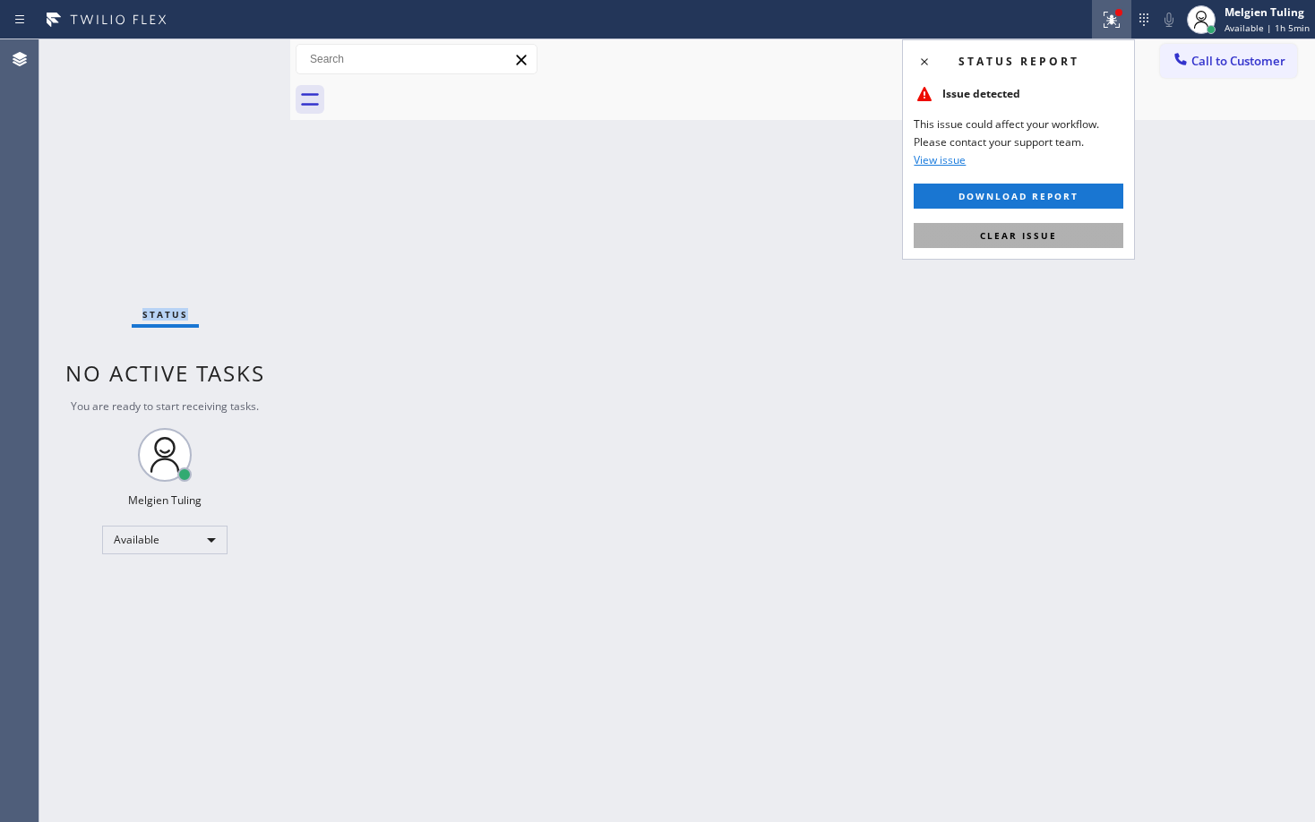
click at [965, 236] on button "Clear issue" at bounding box center [1018, 235] width 210 height 25
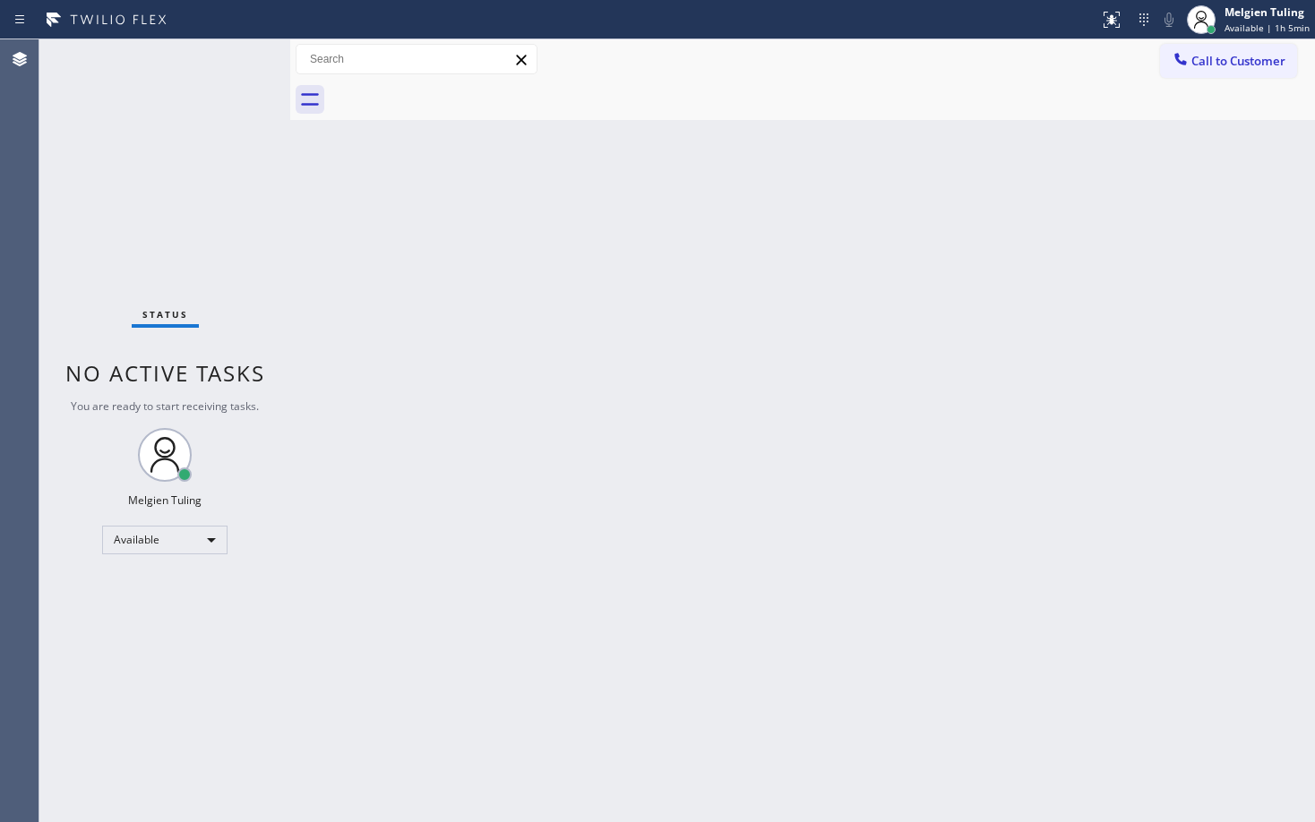
click at [965, 235] on div "Back to Dashboard Change Sender ID Customers Technicians Select a contact Outbo…" at bounding box center [802, 430] width 1024 height 783
click at [225, 262] on div "Status No active tasks You are ready to start receiving tasks. Melgien Tuling A…" at bounding box center [164, 430] width 251 height 783
click at [253, 258] on div "Status No active tasks You are ready to start receiving tasks. Melgien Tuling A…" at bounding box center [164, 430] width 251 height 783
click at [240, 64] on div "Status No active tasks You are ready to start receiving tasks. Melgien Tuling A…" at bounding box center [164, 430] width 251 height 783
click at [610, 312] on div "Back to Dashboard Change Sender ID Customers Technicians Select a contact Outbo…" at bounding box center [802, 430] width 1024 height 783
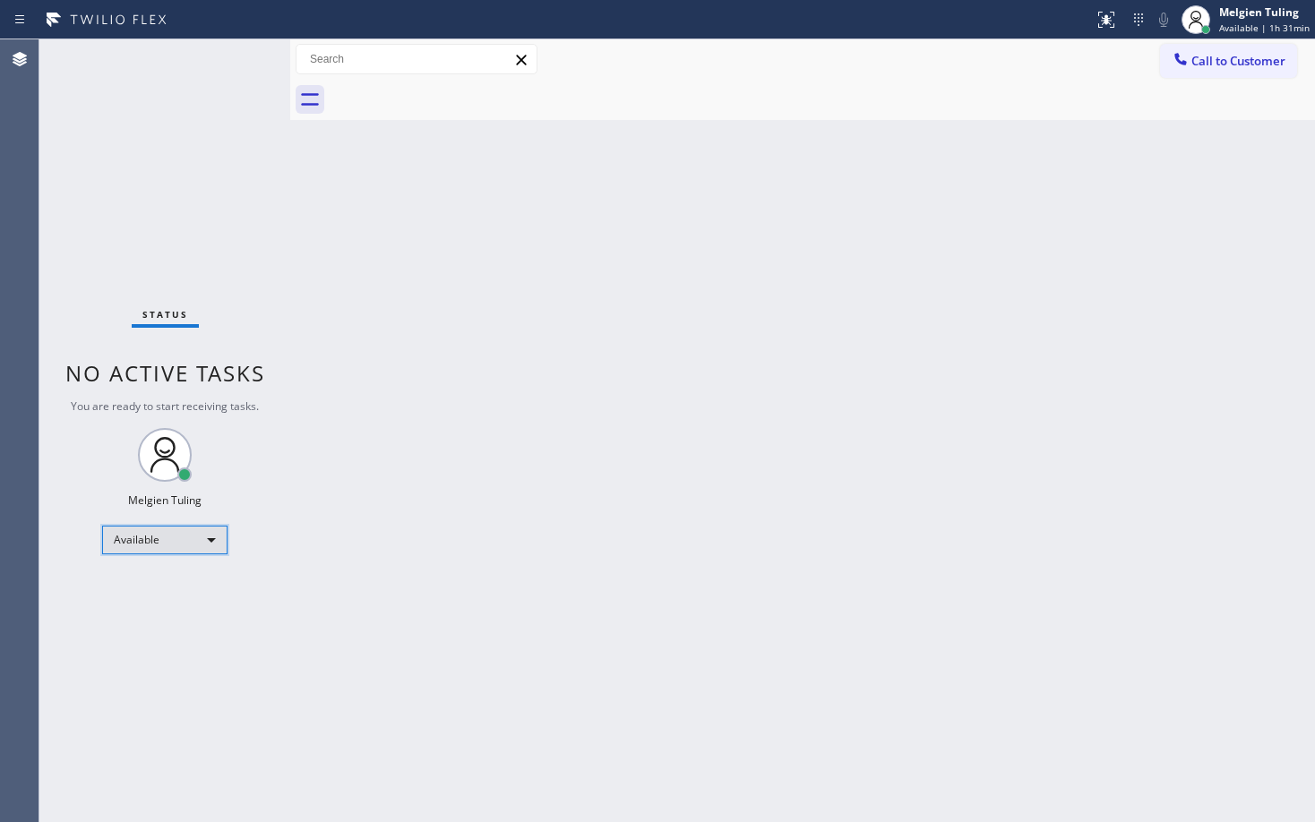
drag, startPoint x: 197, startPoint y: 531, endPoint x: 190, endPoint y: 543, distance: 13.7
click at [190, 543] on div "Available" at bounding box center [164, 540] width 125 height 29
click at [145, 630] on li "Break" at bounding box center [164, 631] width 122 height 21
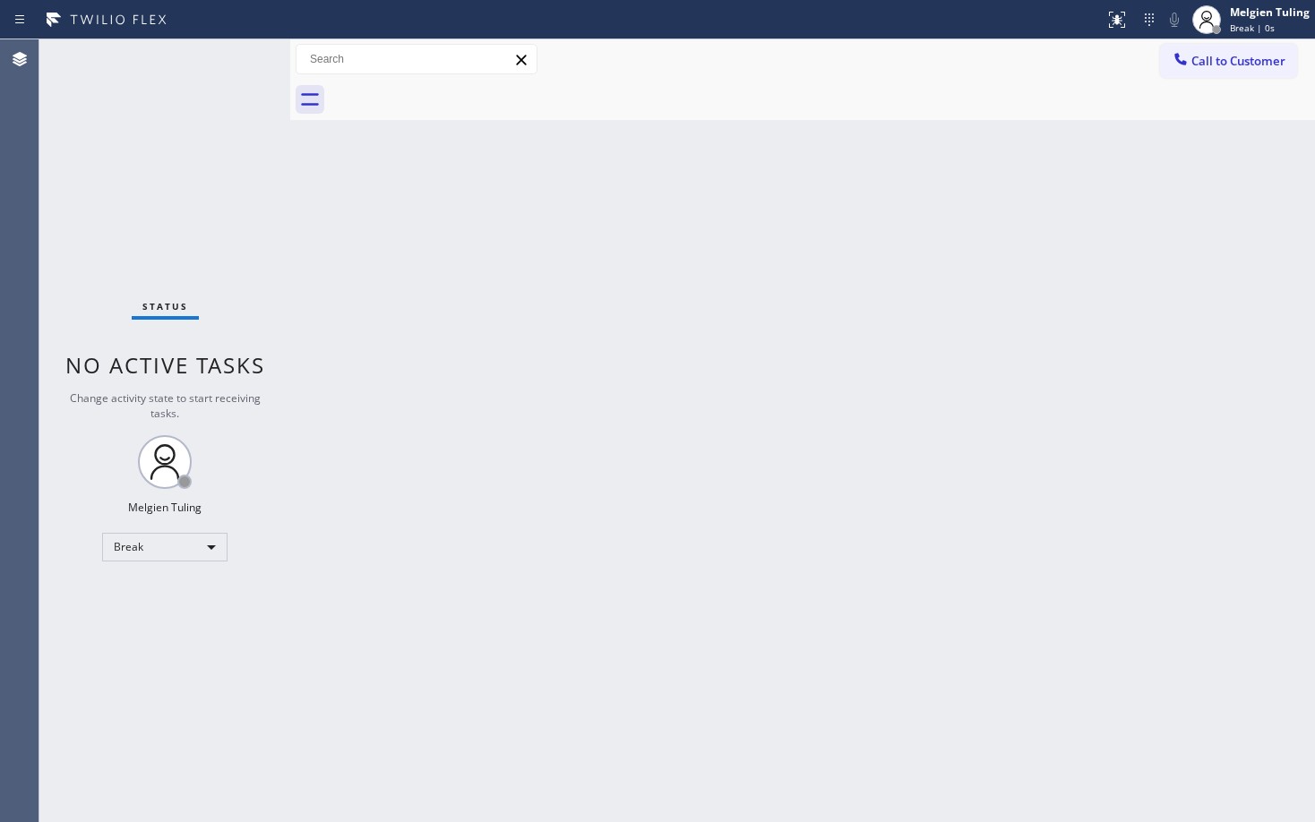
click at [425, 535] on div "Back to Dashboard Change Sender ID Customers Technicians Select a contact Outbo…" at bounding box center [802, 430] width 1024 height 783
drag, startPoint x: 840, startPoint y: 545, endPoint x: 847, endPoint y: 570, distance: 25.2
click at [847, 570] on div "Back to Dashboard Change Sender ID Customers Technicians Select a contact Outbo…" at bounding box center [802, 430] width 1024 height 783
click at [805, 400] on div "Back to Dashboard Change Sender ID Customers Technicians Select a contact Outbo…" at bounding box center [802, 430] width 1024 height 783
click at [393, 604] on div "Back to Dashboard Change Sender ID Customers Technicians Select a contact Outbo…" at bounding box center [802, 430] width 1024 height 783
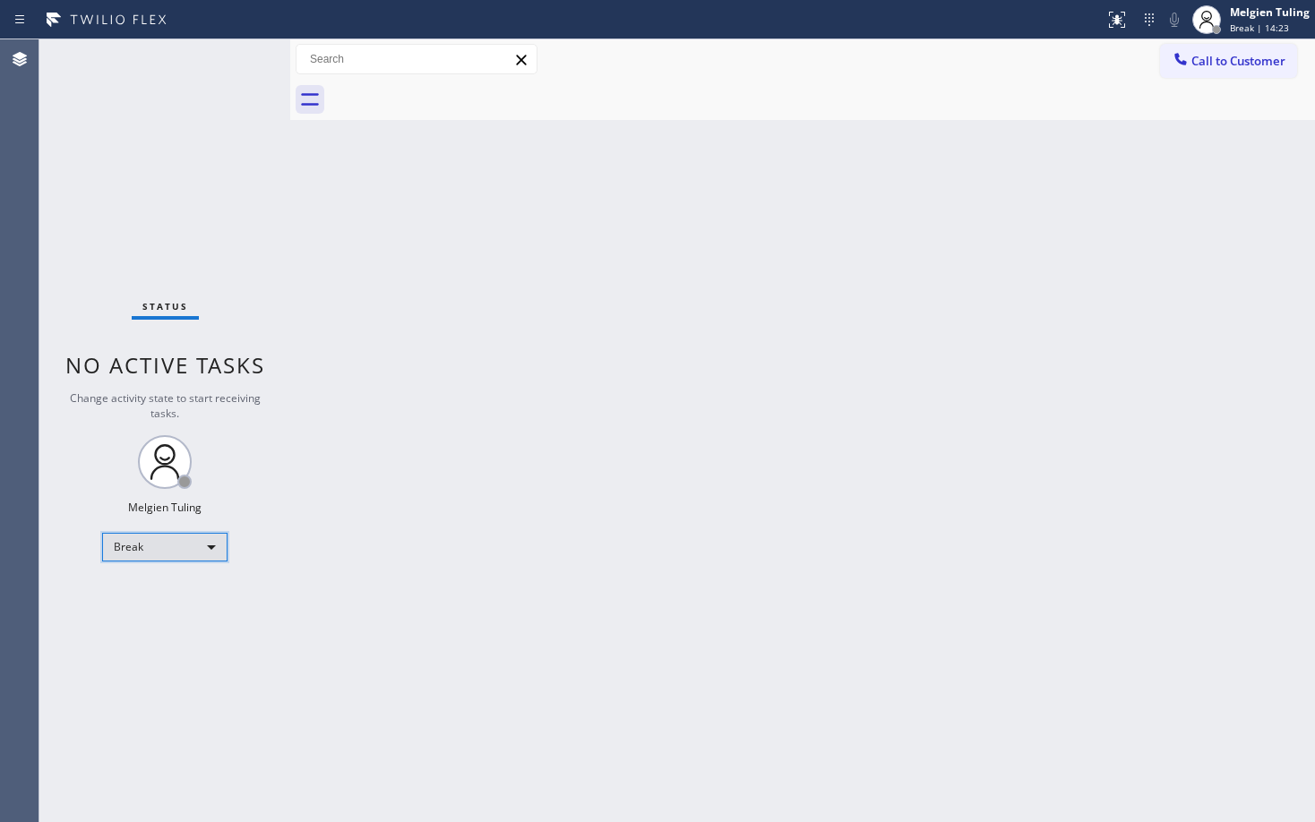
click at [185, 548] on div "Break" at bounding box center [164, 547] width 125 height 29
click at [175, 595] on li "Available" at bounding box center [164, 594] width 122 height 21
click at [861, 558] on div "Back to Dashboard Change Sender ID Customers Technicians Select a contact Outbo…" at bounding box center [802, 430] width 1024 height 783
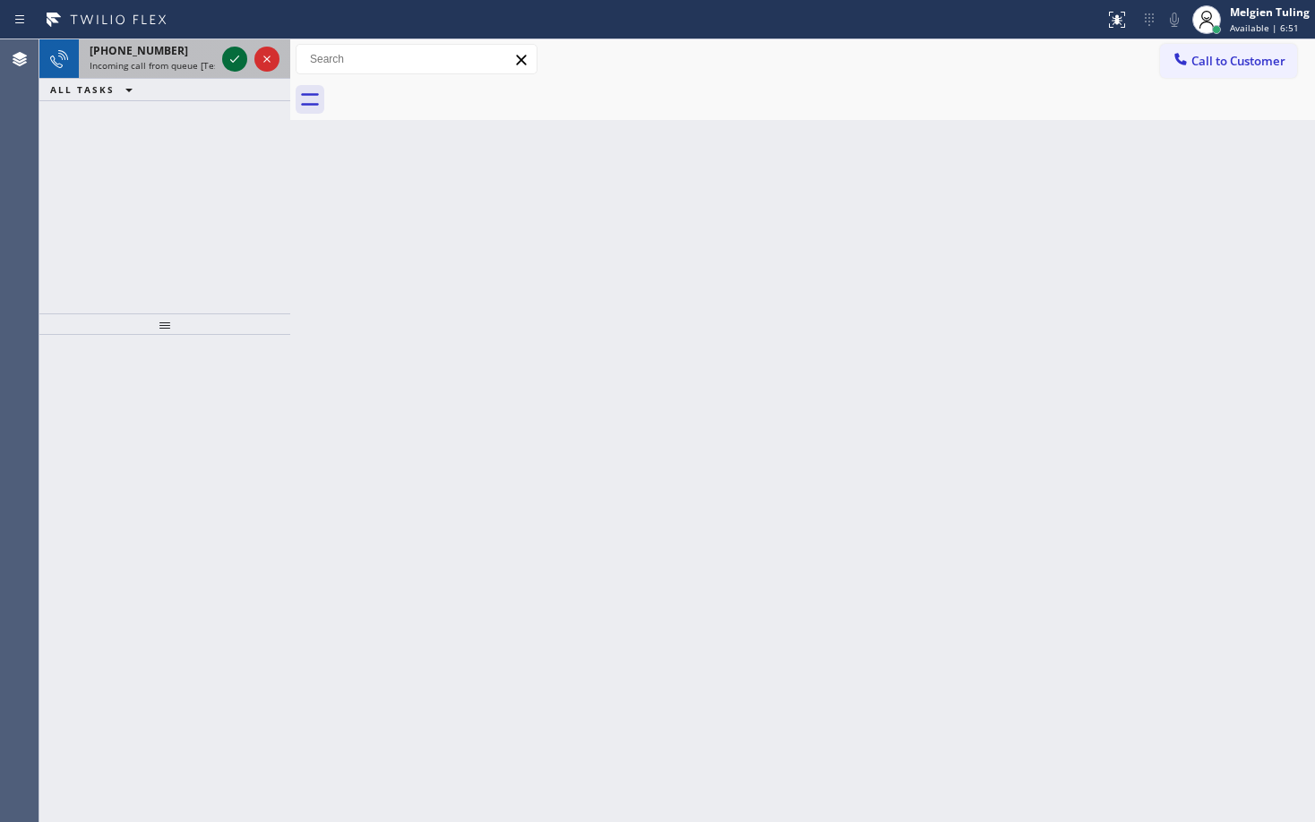
click at [235, 55] on icon at bounding box center [234, 58] width 21 height 21
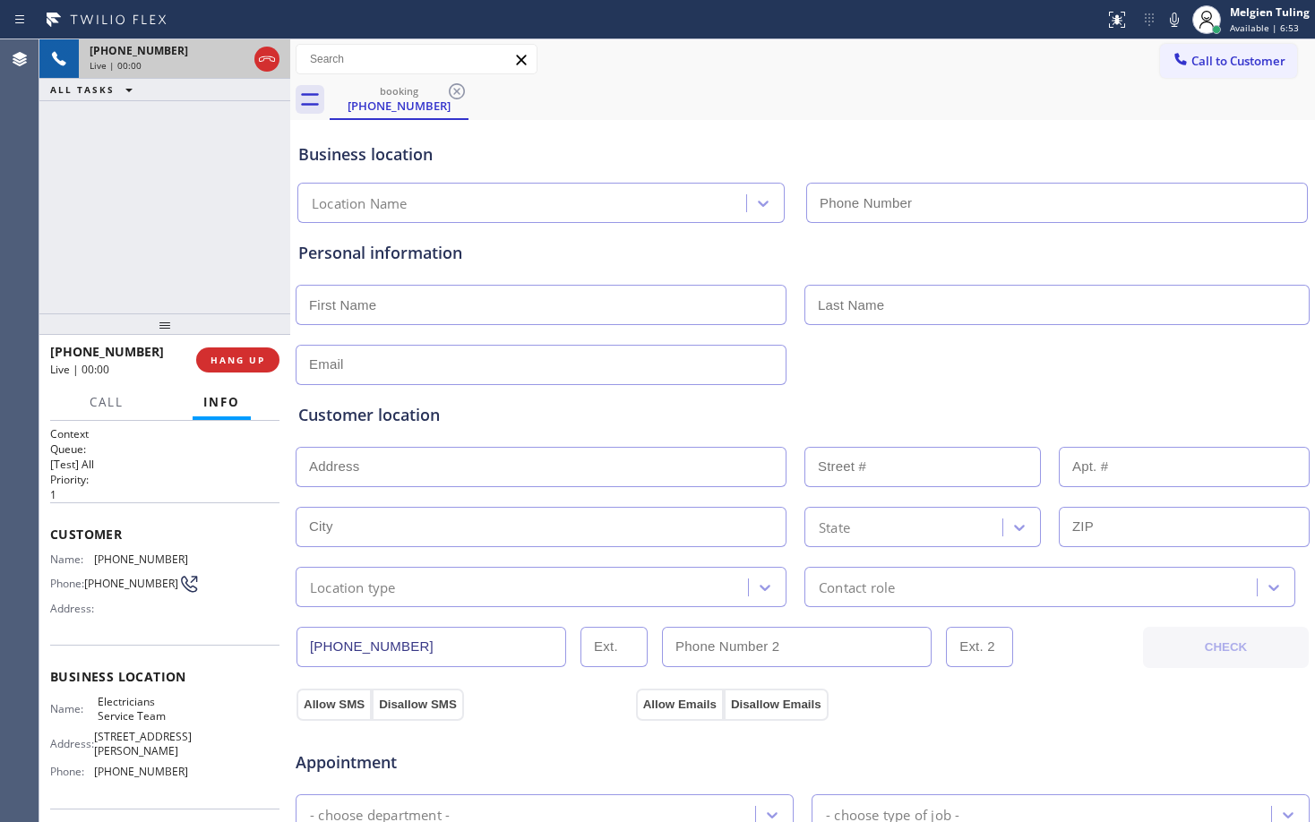
type input "(800) 568-8664"
click at [613, 261] on div "Personal information" at bounding box center [802, 253] width 1008 height 24
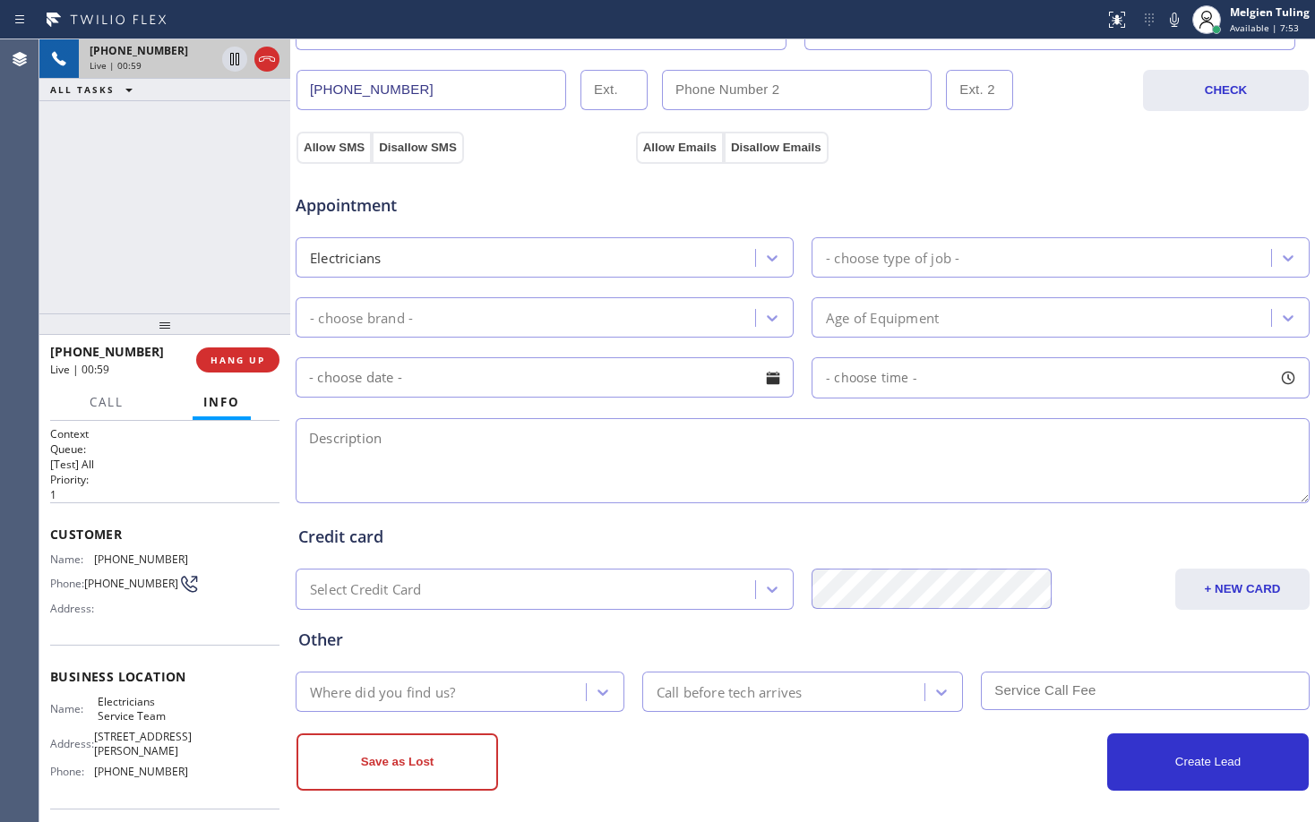
scroll to position [566, 0]
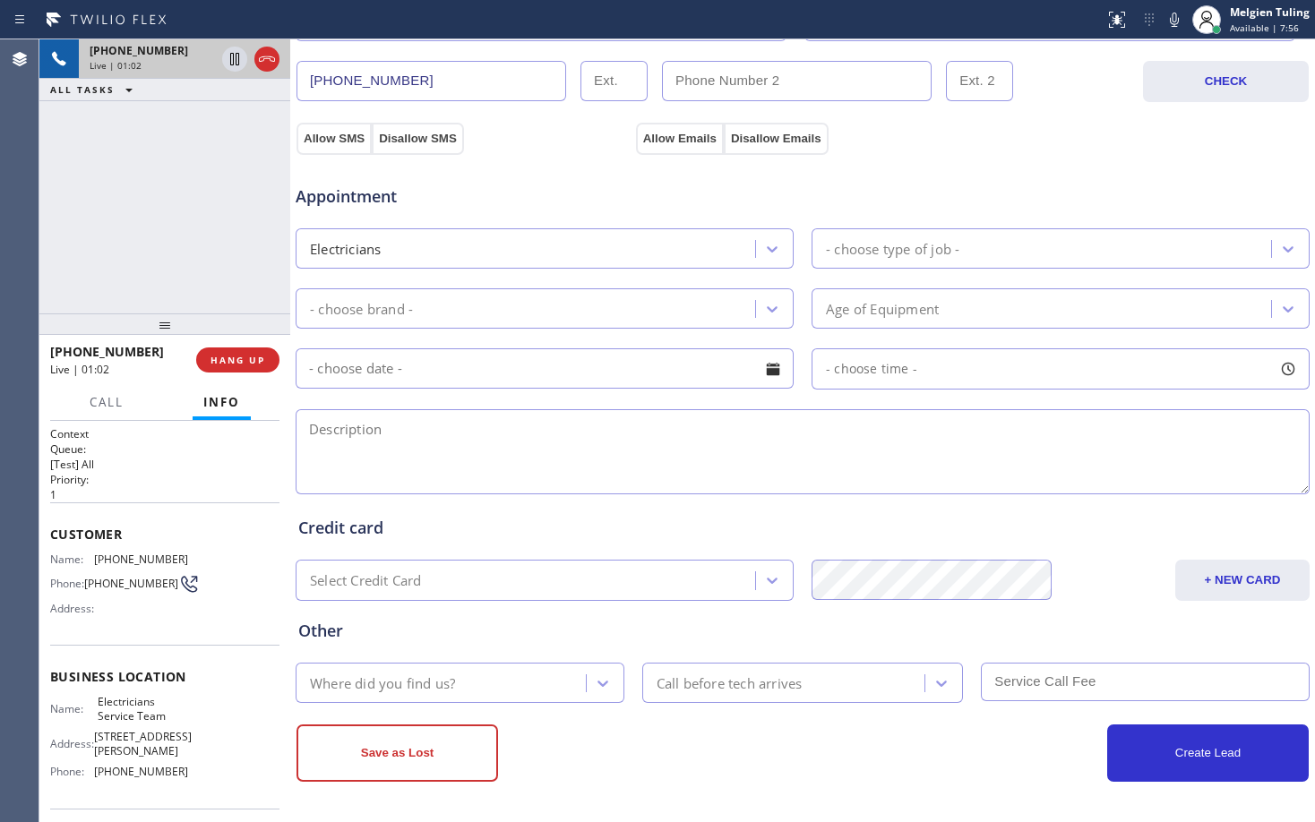
click at [1108, 167] on div "Appointment" at bounding box center [802, 186] width 1017 height 46
click at [1112, 168] on div "Appointment" at bounding box center [802, 186] width 1017 height 46
click at [501, 432] on textarea at bounding box center [803, 451] width 1014 height 85
drag, startPoint x: 339, startPoint y: 433, endPoint x: 247, endPoint y: 232, distance: 220.8
click at [247, 232] on div "+19055376745 Live | 01:13 ALL TASKS ALL TASKS ACTIVE TASKS TASKS IN WRAP UP" at bounding box center [164, 176] width 251 height 274
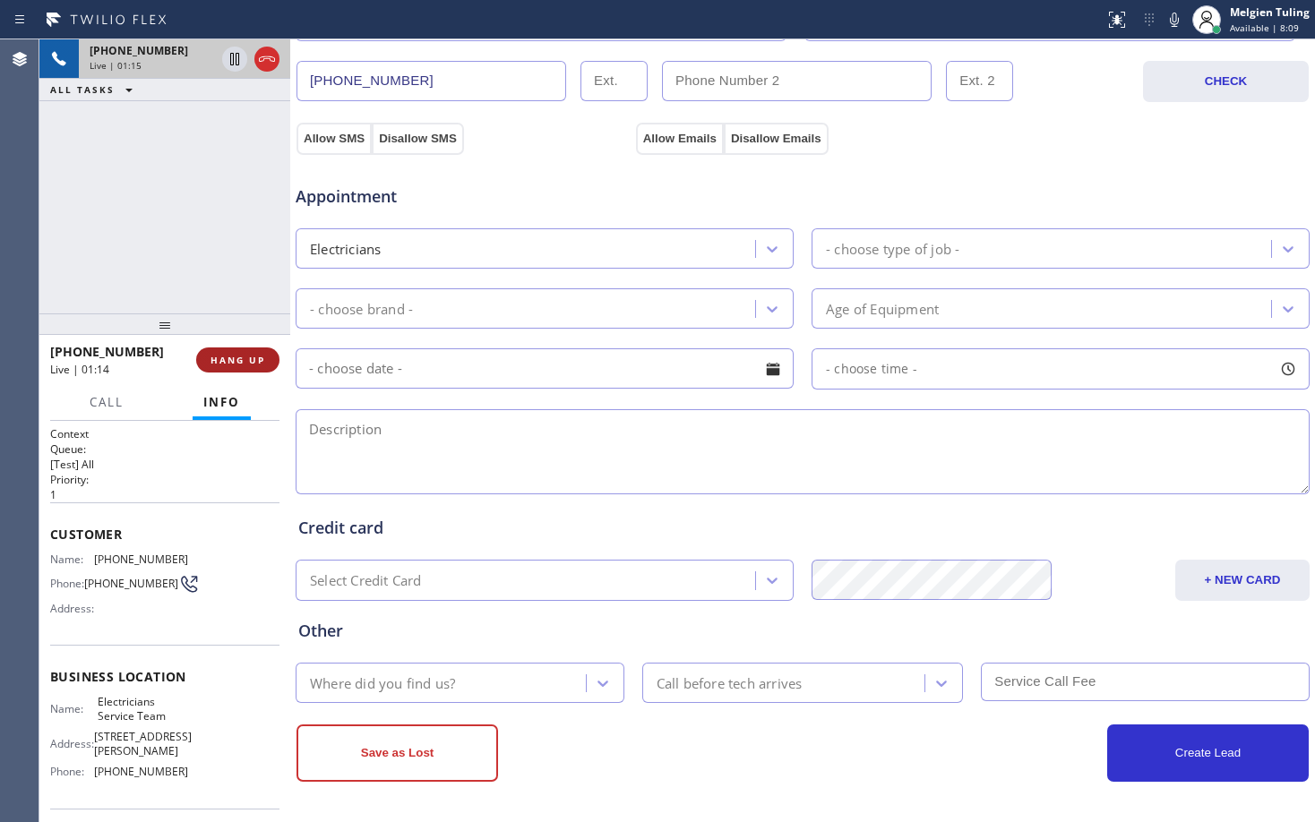
click at [236, 361] on span "HANG UP" at bounding box center [237, 360] width 55 height 13
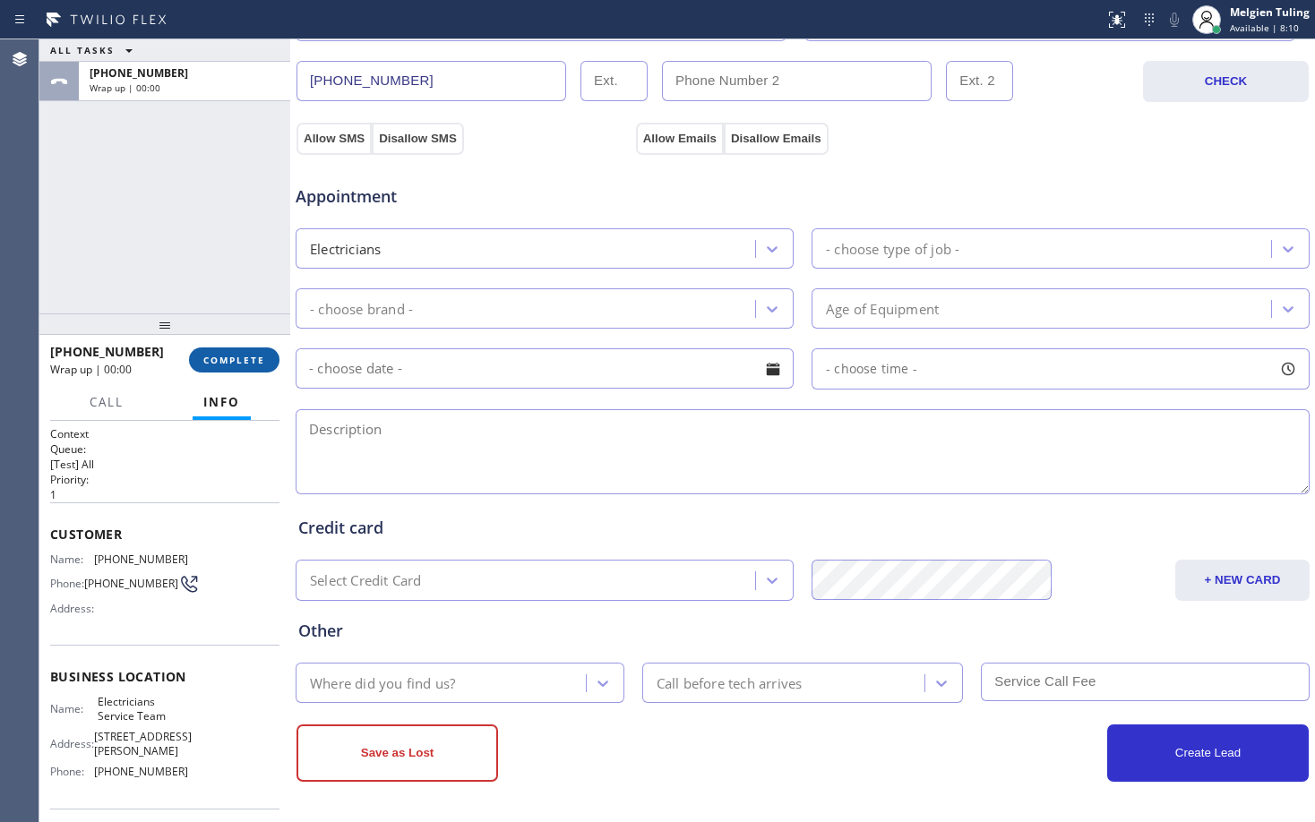
click at [238, 358] on span "COMPLETE" at bounding box center [234, 360] width 62 height 13
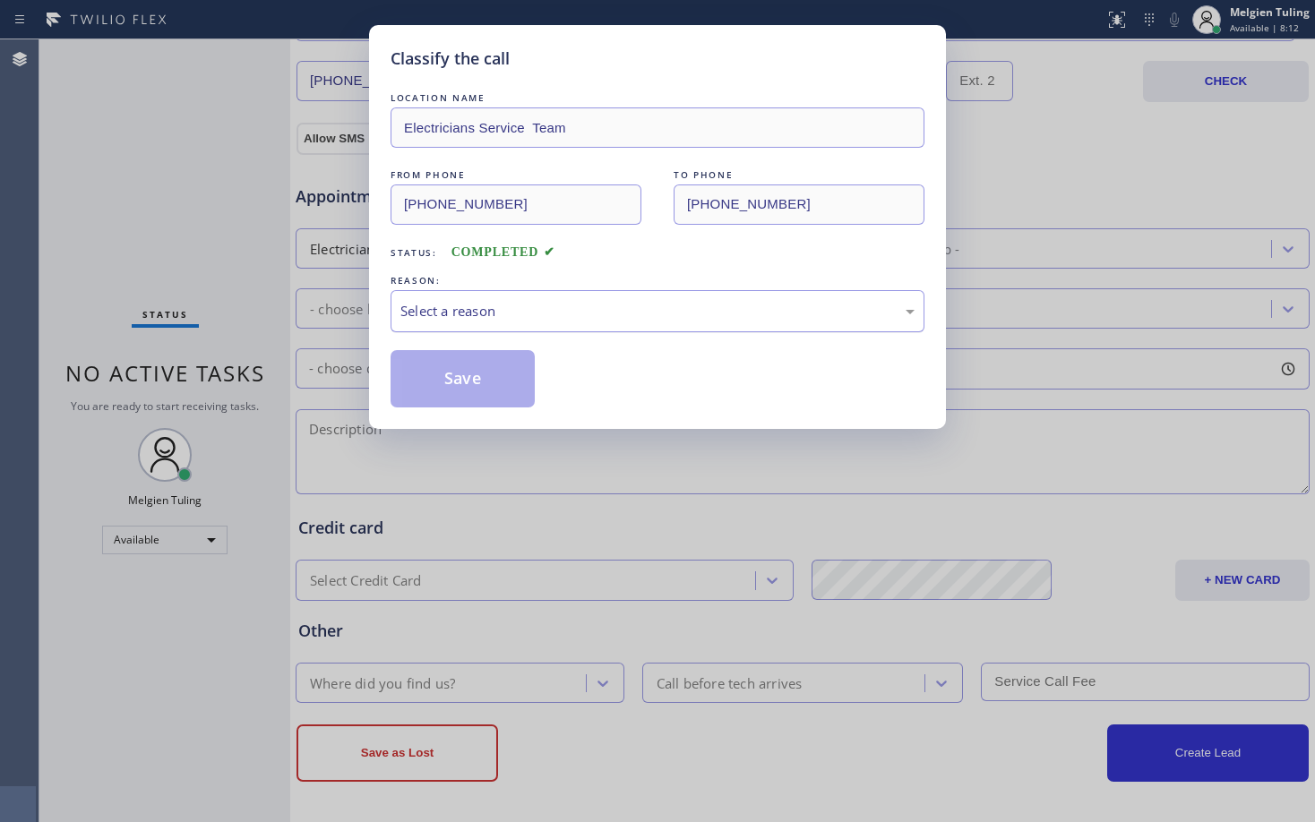
click at [432, 294] on div "Select a reason" at bounding box center [657, 311] width 534 height 42
click at [463, 507] on div "Classify the call LOCATION NAME Electricians Service Team FROM PHONE (905) 537-…" at bounding box center [657, 411] width 1315 height 822
click at [480, 388] on button "Save" at bounding box center [462, 378] width 144 height 57
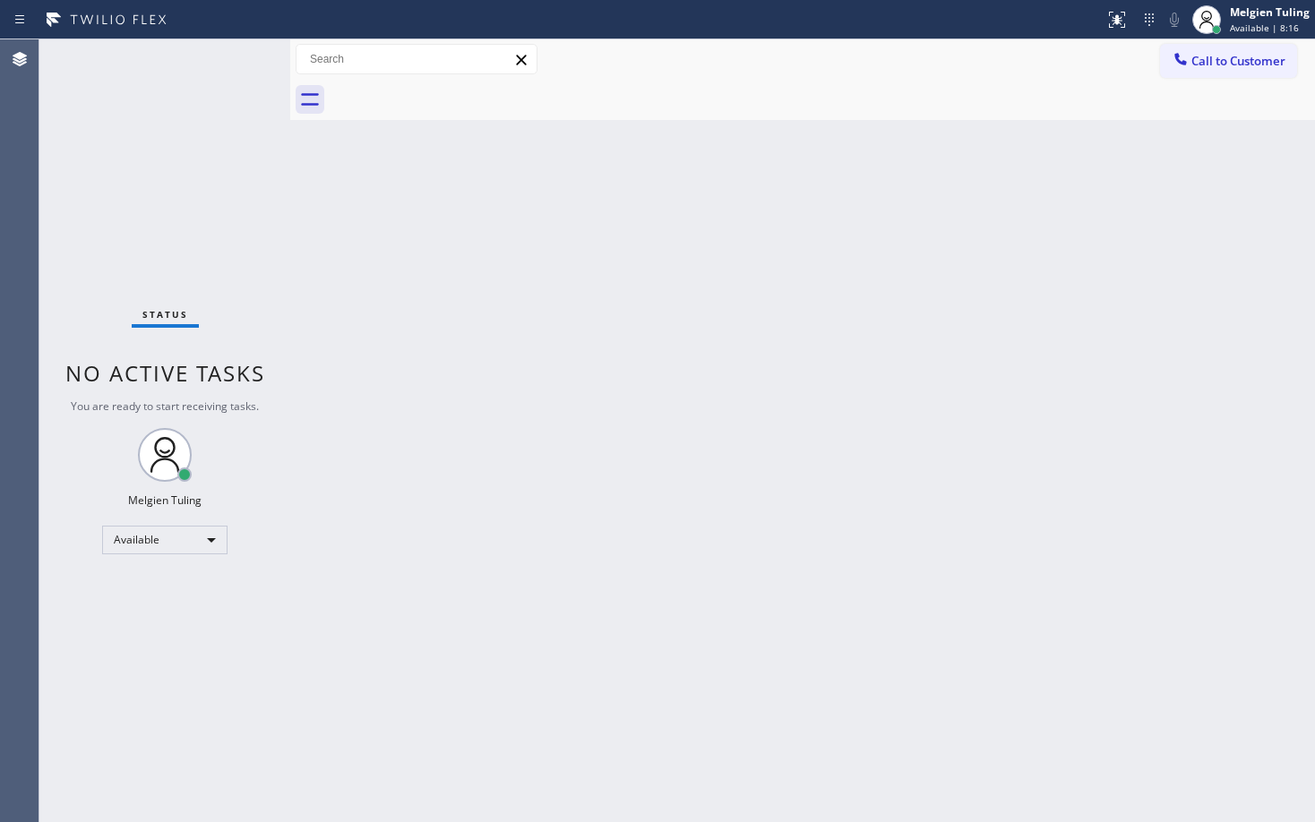
click at [481, 387] on div "Back to Dashboard Change Sender ID Customers Technicians Select a contact Outbo…" at bounding box center [802, 430] width 1024 height 783
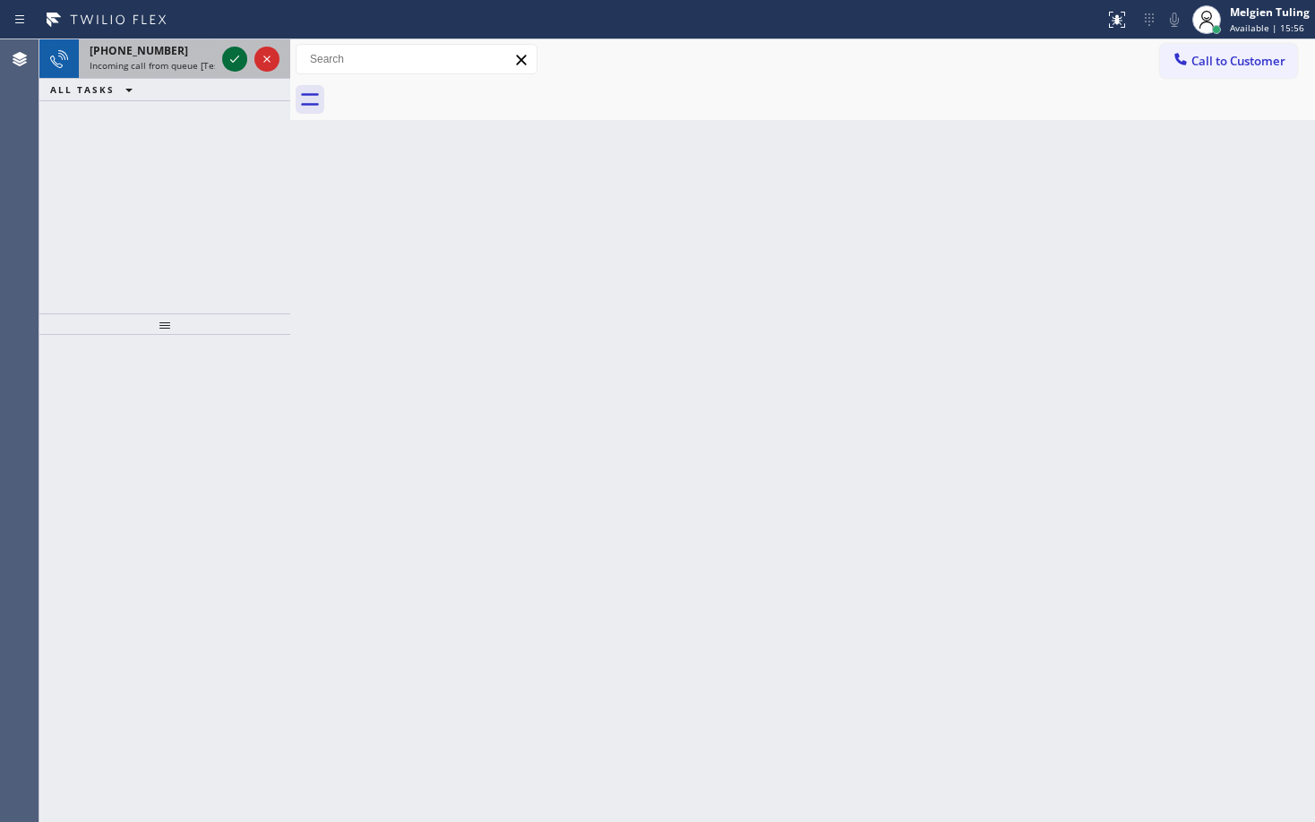
click at [238, 50] on icon at bounding box center [234, 58] width 21 height 21
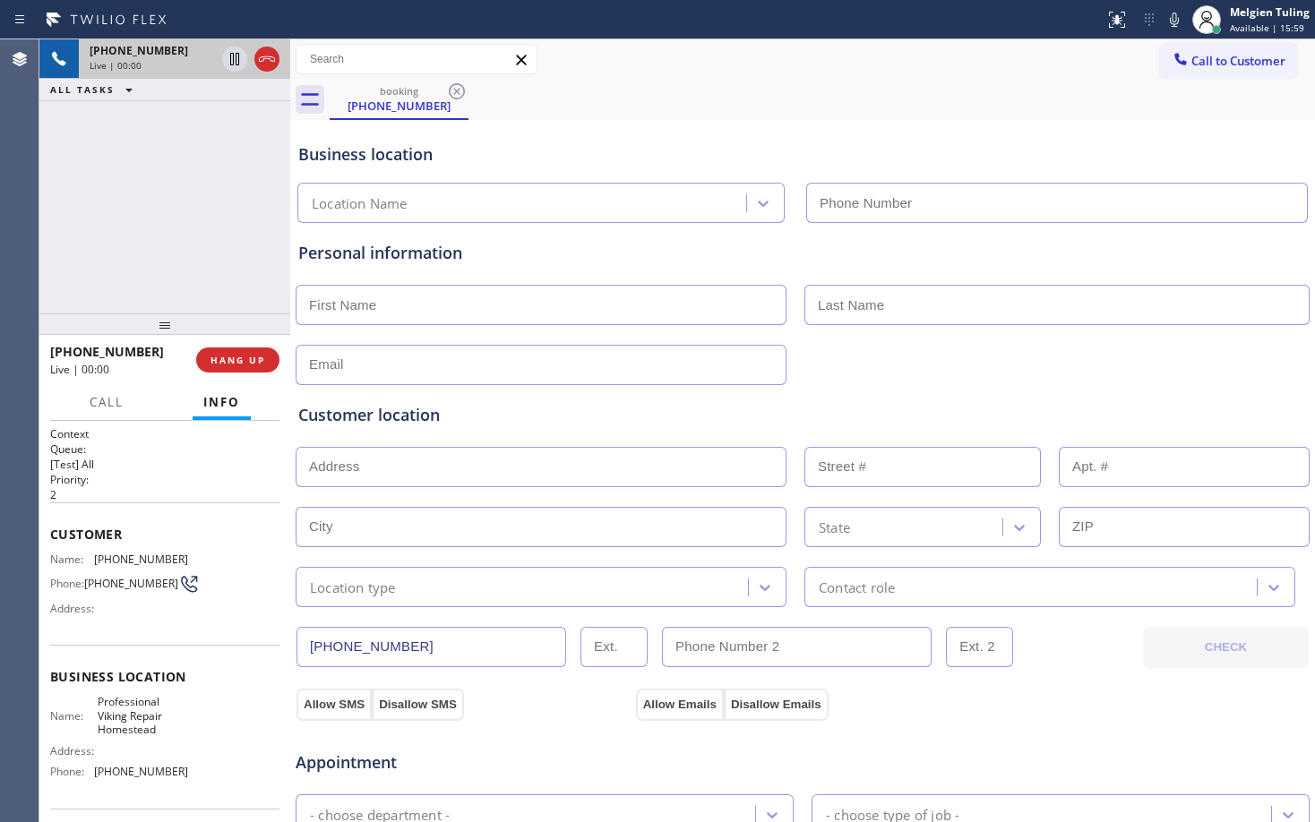
type input "(786) 321-9296"
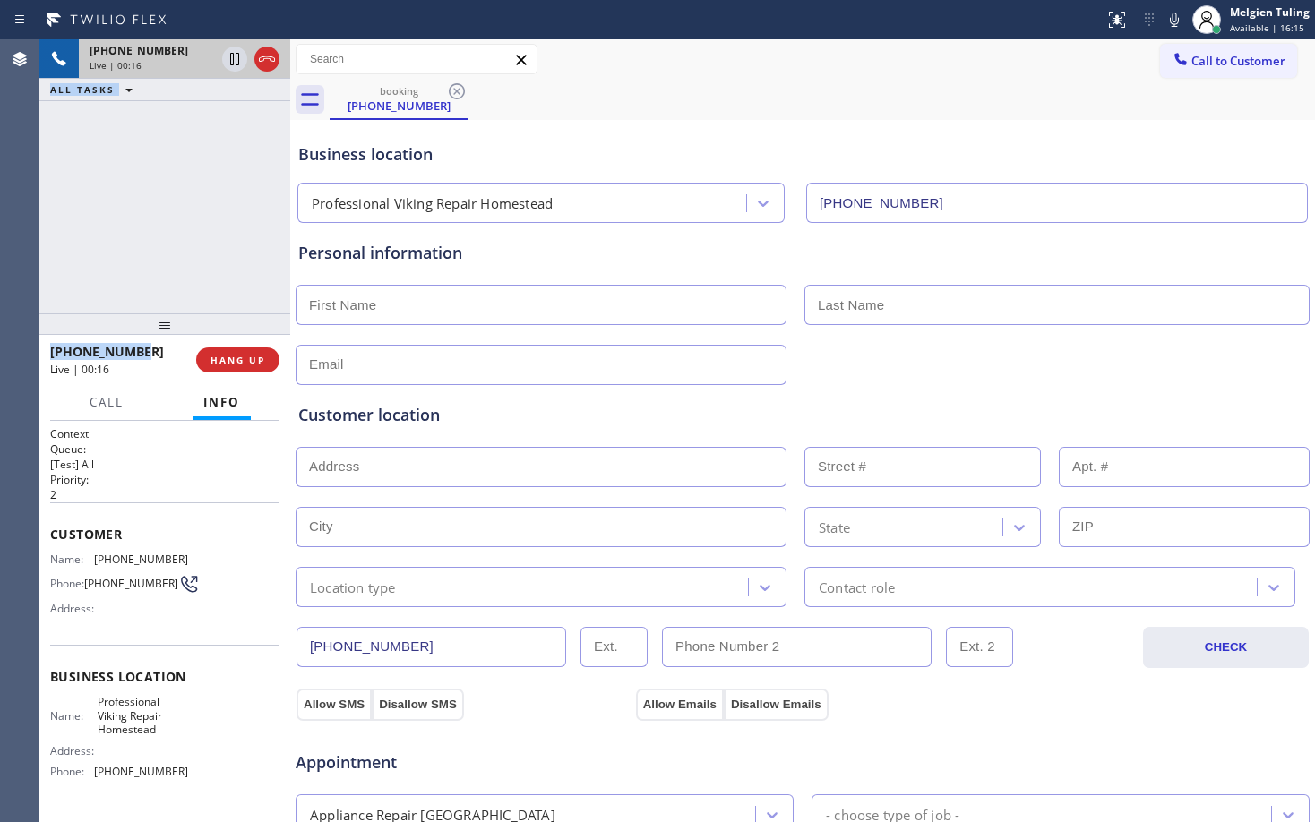
drag, startPoint x: 141, startPoint y: 350, endPoint x: 36, endPoint y: 354, distance: 104.8
click at [36, 354] on div "Agent Desktop Classify the call LOCATION NAME Synergy Home Services Bensonhurst…" at bounding box center [657, 430] width 1315 height 783
click at [140, 344] on div "+17863070001" at bounding box center [116, 351] width 133 height 17
drag, startPoint x: 136, startPoint y: 351, endPoint x: 46, endPoint y: 343, distance: 90.8
click at [46, 343] on div "+17863070001 Live | 00:18 HANG UP" at bounding box center [164, 360] width 251 height 50
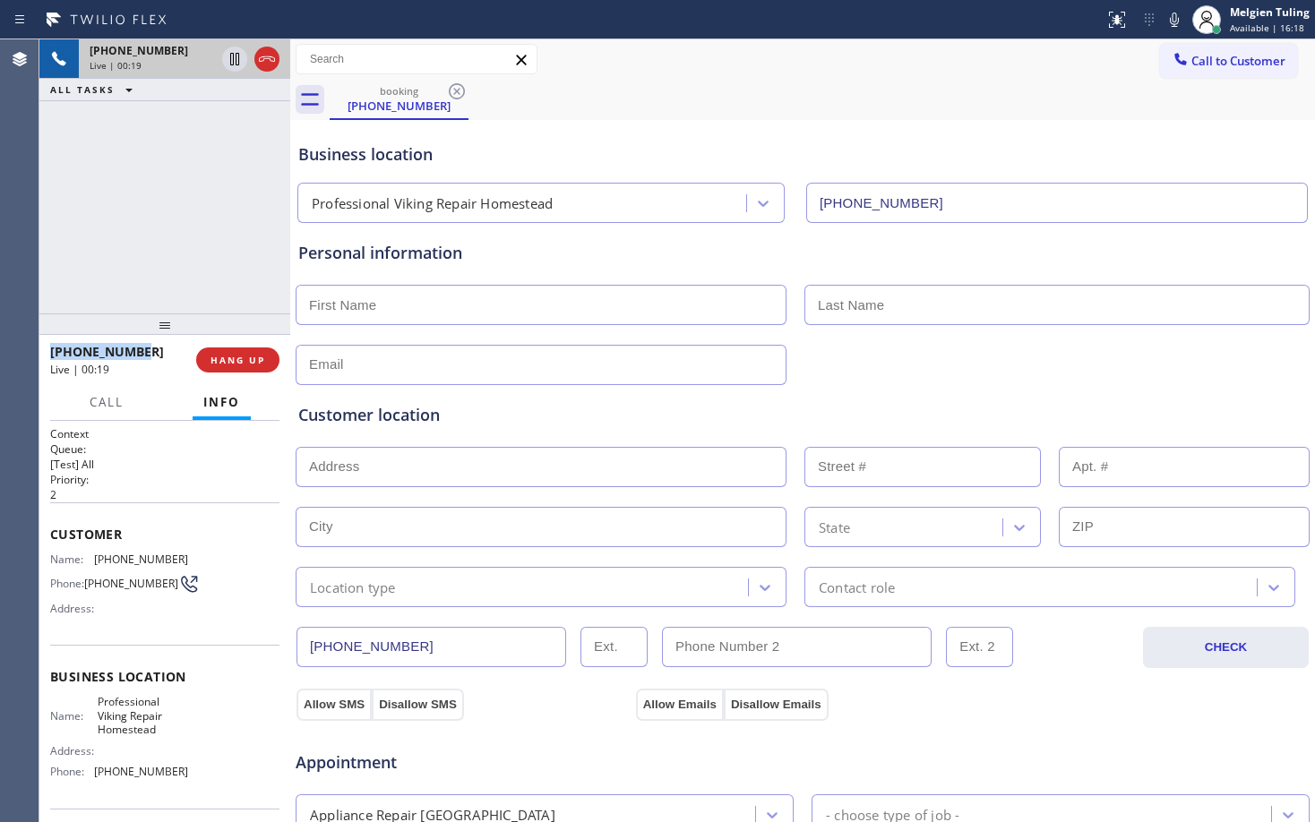
copy span "+17863070001"
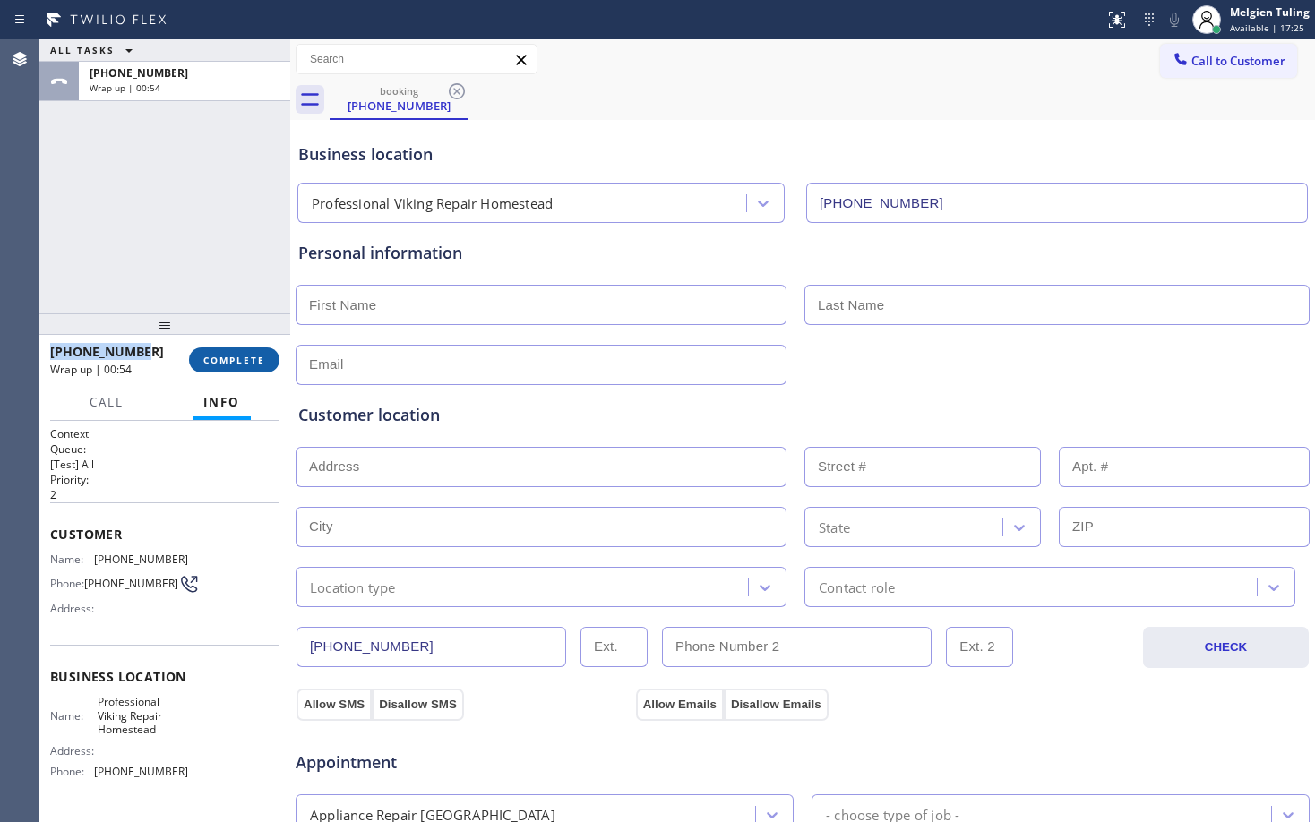
click at [240, 357] on span "COMPLETE" at bounding box center [234, 360] width 62 height 13
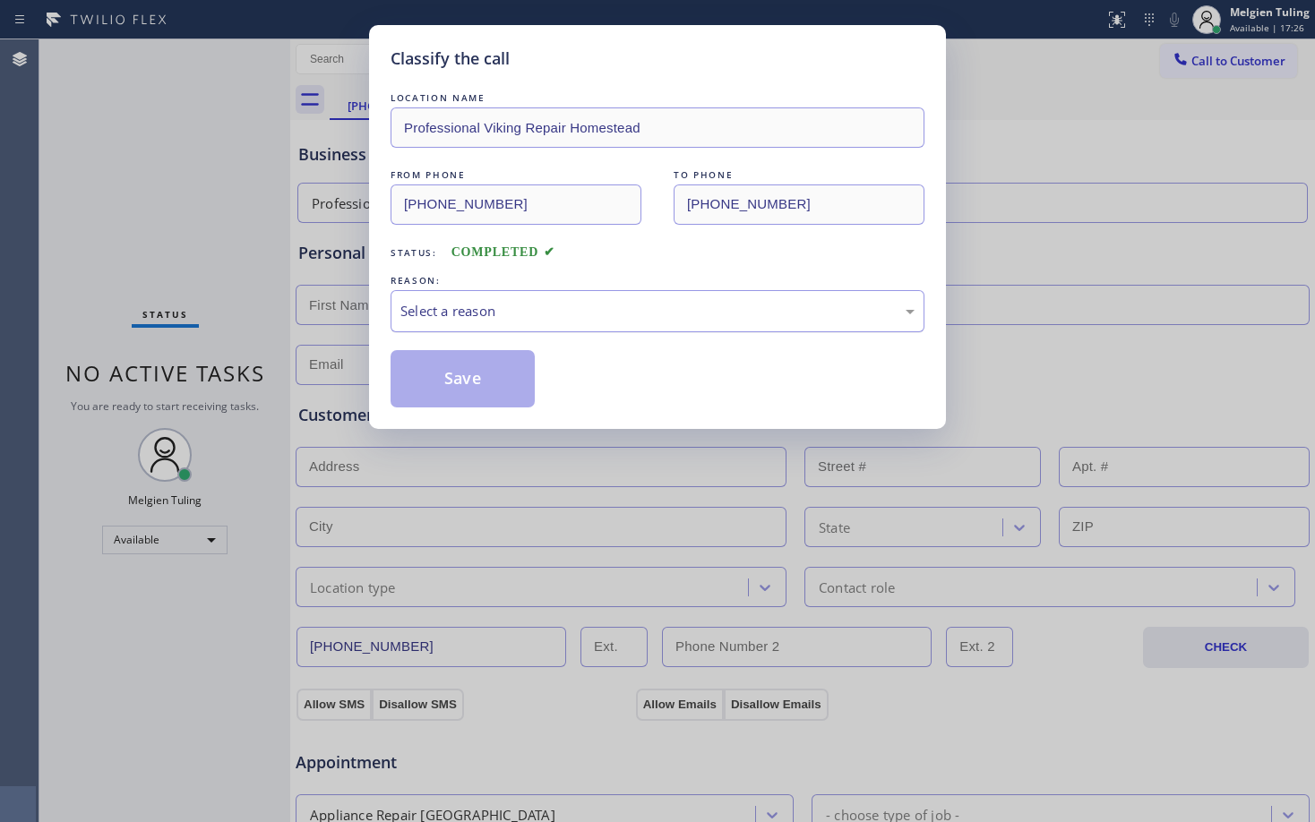
click at [484, 304] on div "Select a reason" at bounding box center [657, 311] width 514 height 21
click at [480, 378] on button "Save" at bounding box center [462, 378] width 144 height 57
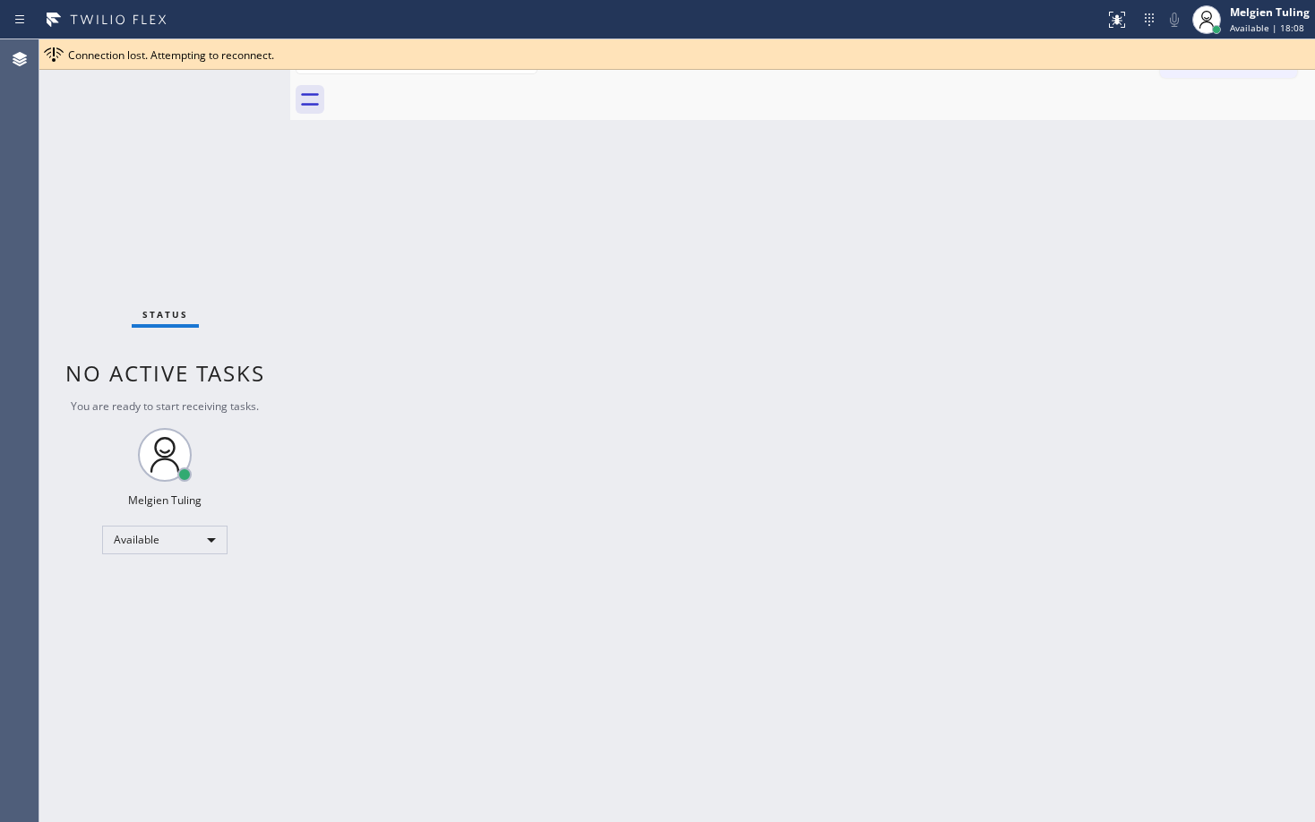
click at [450, 364] on div "Back to Dashboard Change Sender ID Customers Technicians Select a contact Outbo…" at bounding box center [802, 430] width 1024 height 783
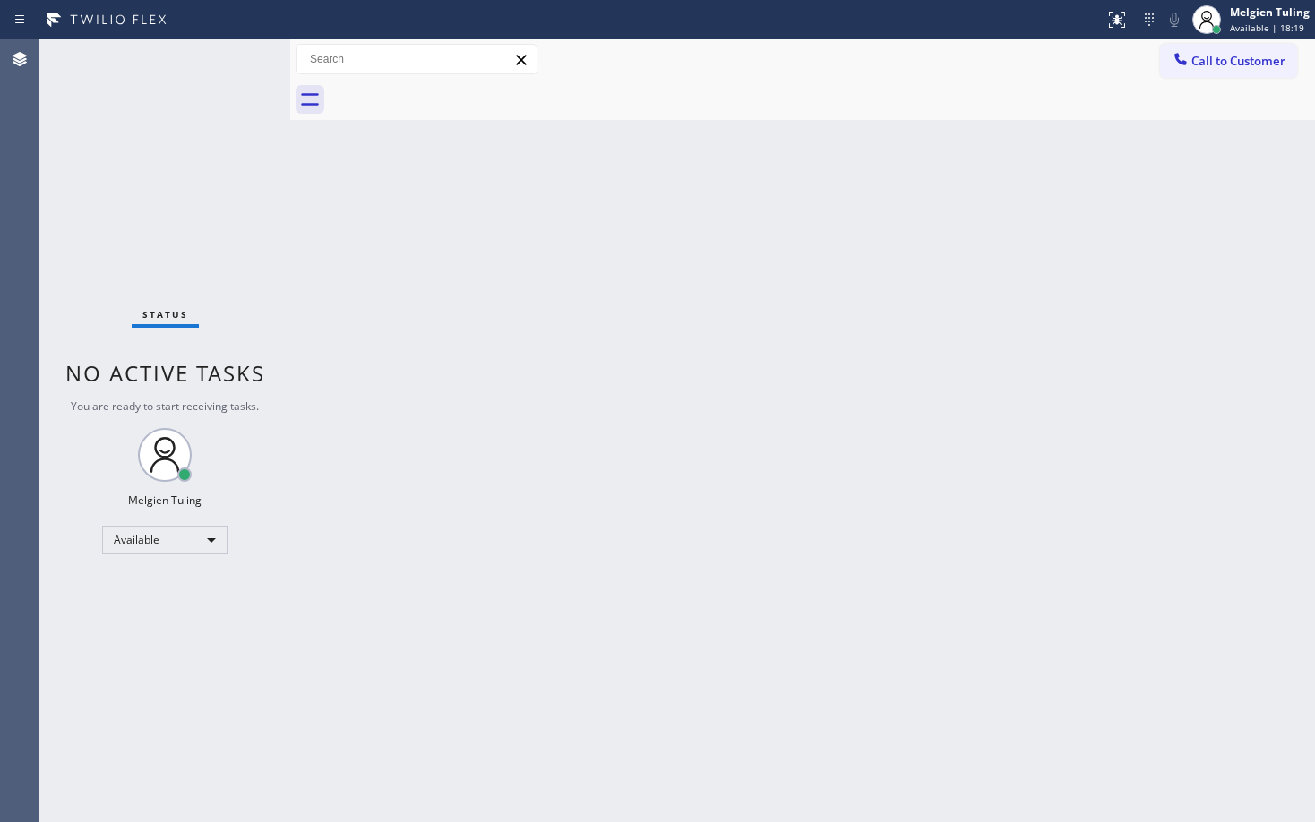
click at [875, 344] on div "Back to Dashboard Change Sender ID Customers Technicians Select a contact Outbo…" at bounding box center [802, 430] width 1024 height 783
click at [227, 193] on div "Status No active tasks You are ready to start receiving tasks. Melgien Tuling A…" at bounding box center [164, 430] width 251 height 783
click at [425, 333] on div "Back to Dashboard Change Sender ID Customers Technicians Select a contact Outbo…" at bounding box center [802, 430] width 1024 height 783
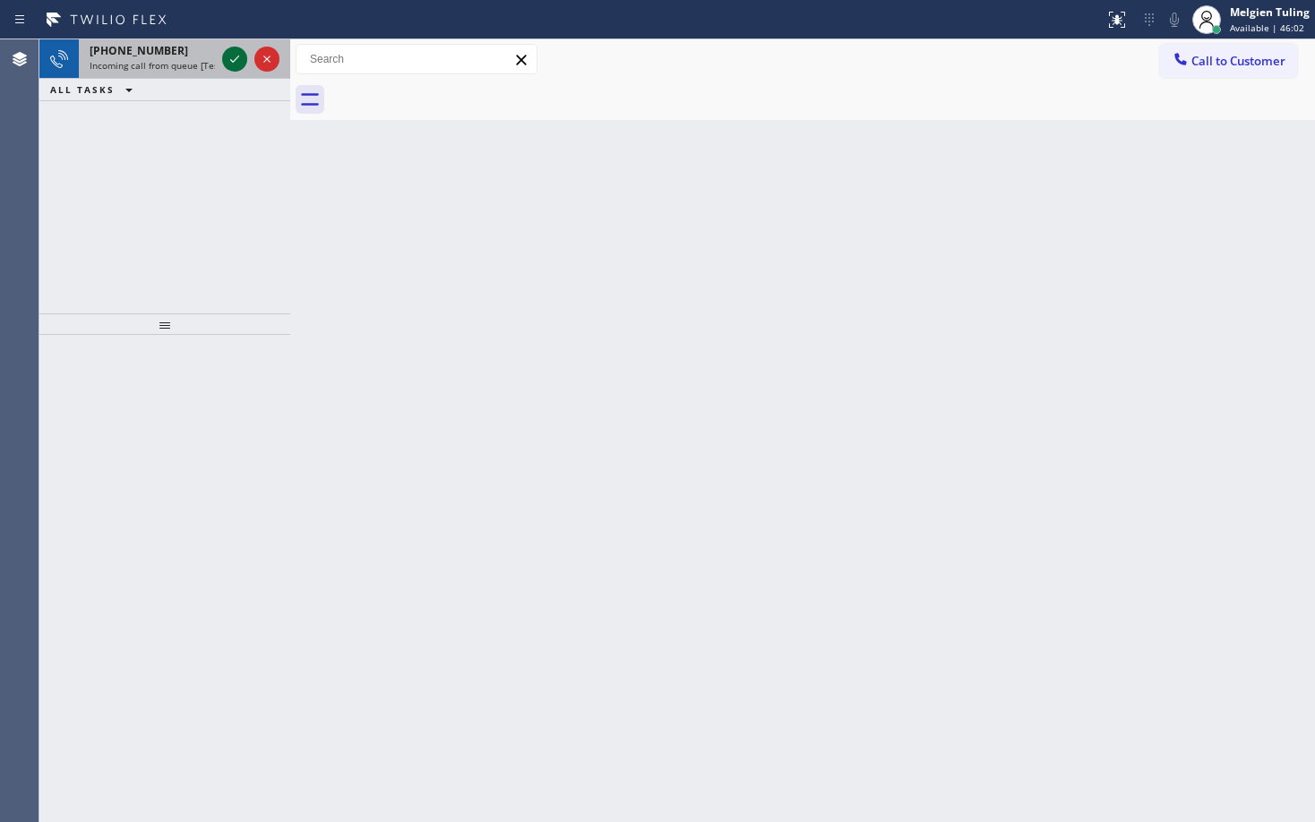
click at [235, 56] on icon at bounding box center [234, 58] width 21 height 21
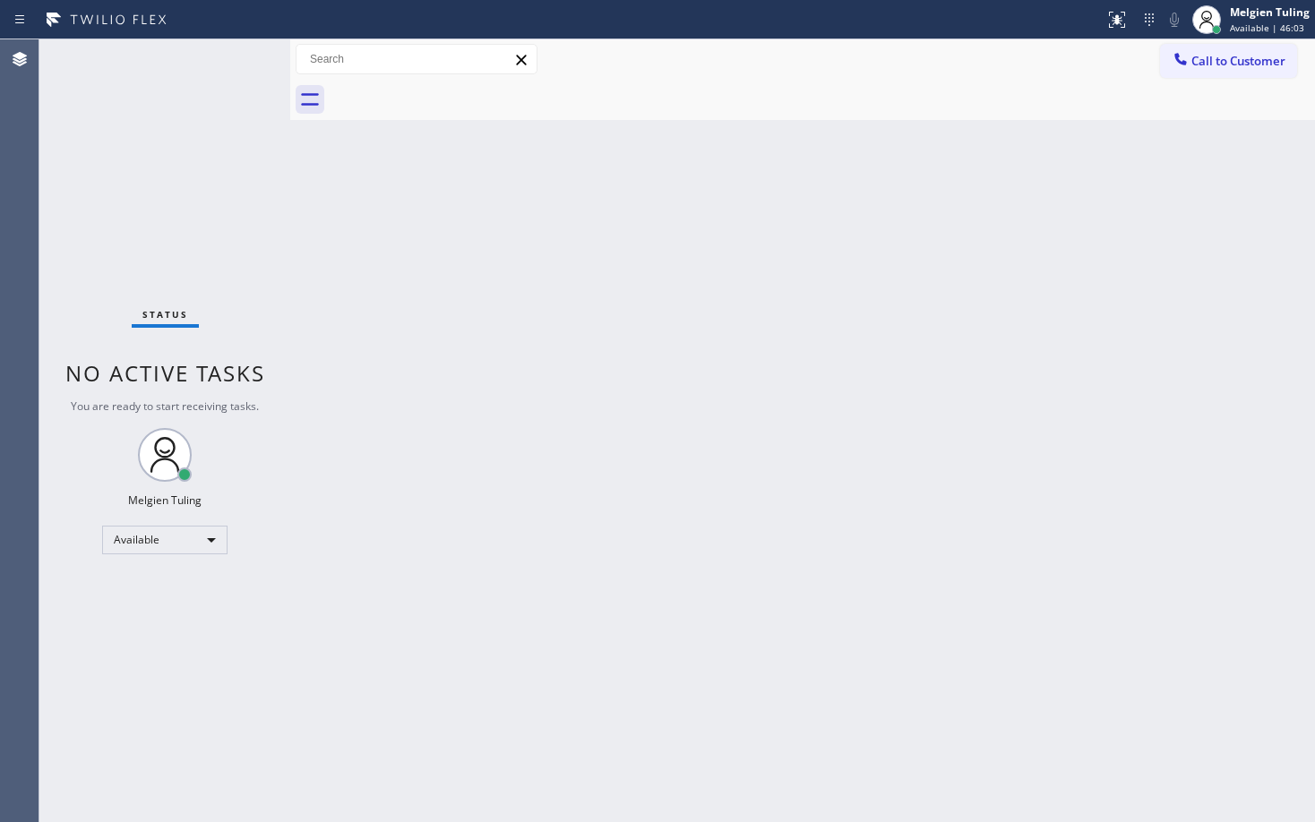
click at [236, 56] on div "Status No active tasks You are ready to start receiving tasks. Melgien Tuling A…" at bounding box center [164, 430] width 251 height 783
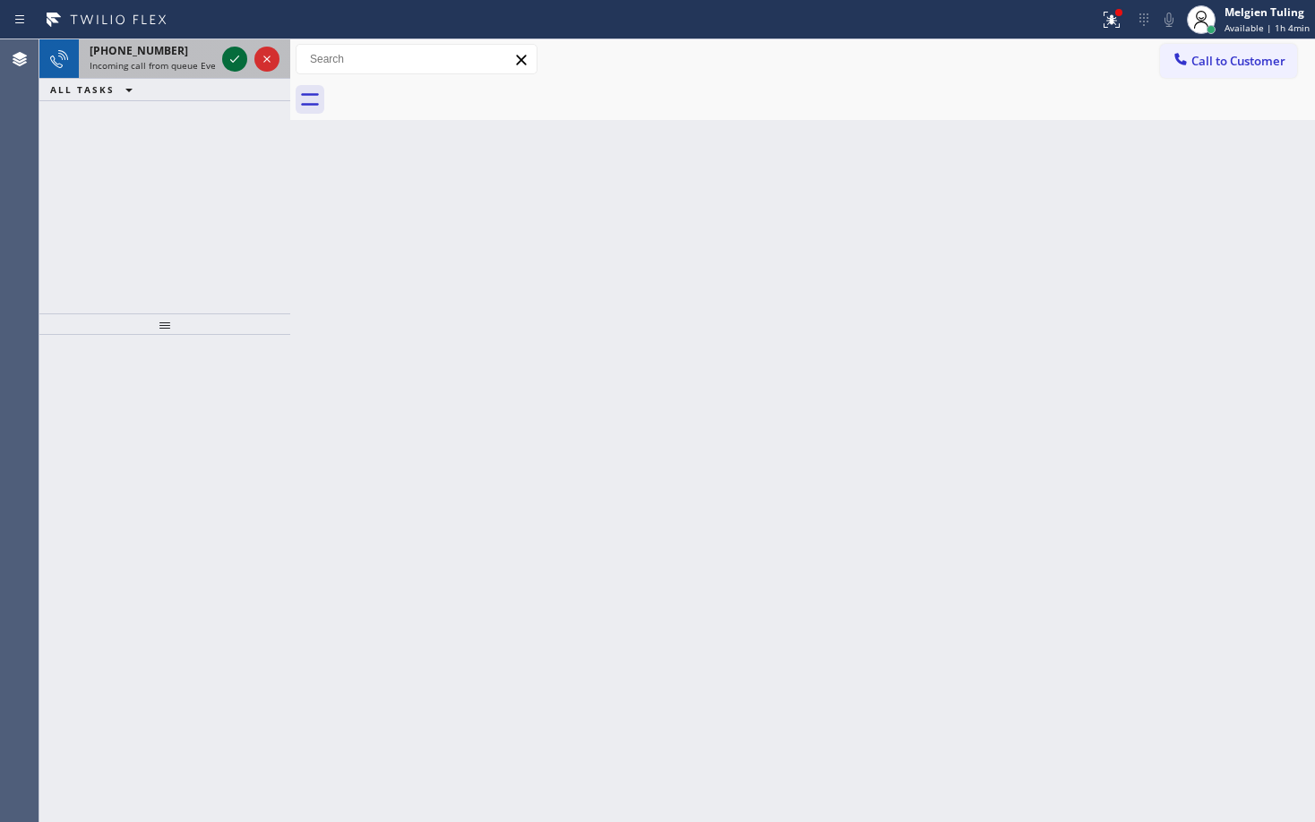
click at [236, 56] on icon at bounding box center [234, 58] width 21 height 21
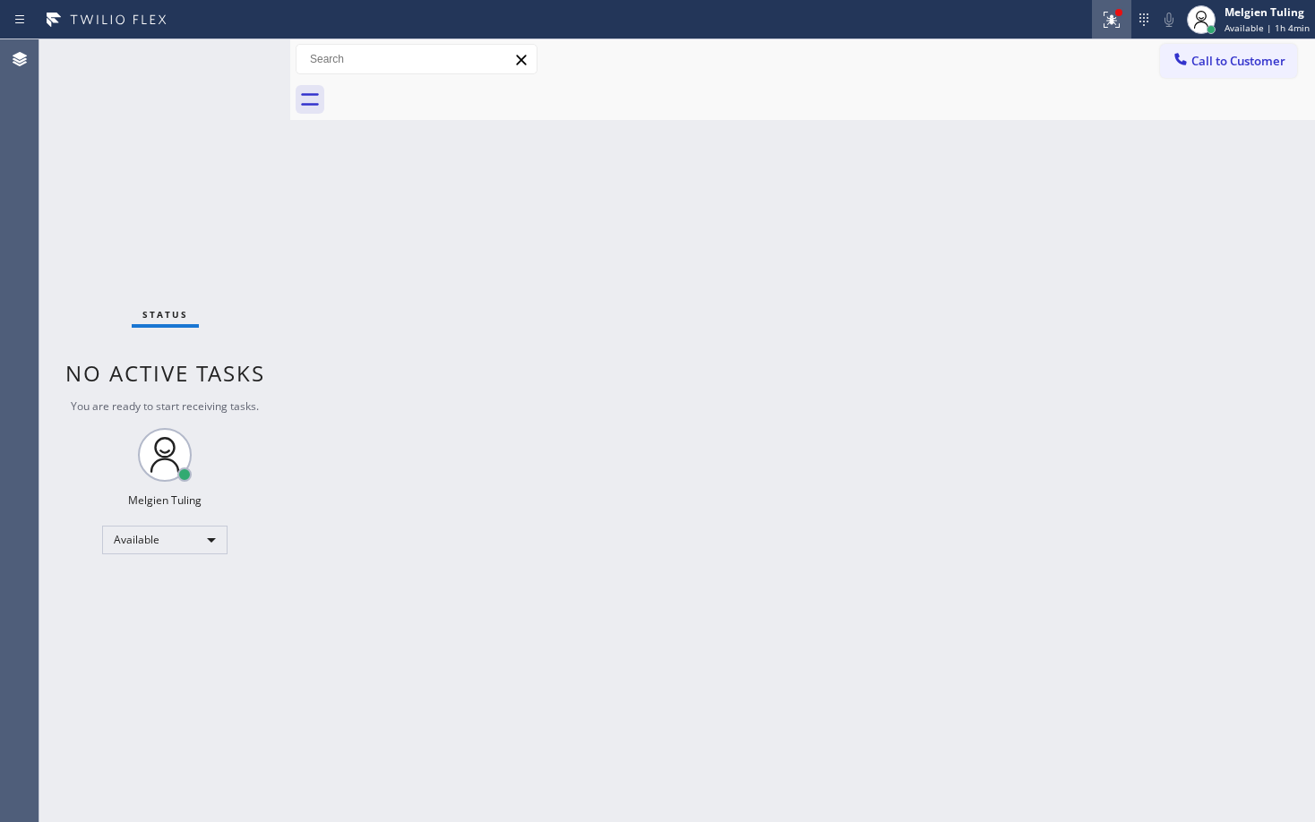
click at [1114, 13] on icon at bounding box center [1111, 19] width 21 height 21
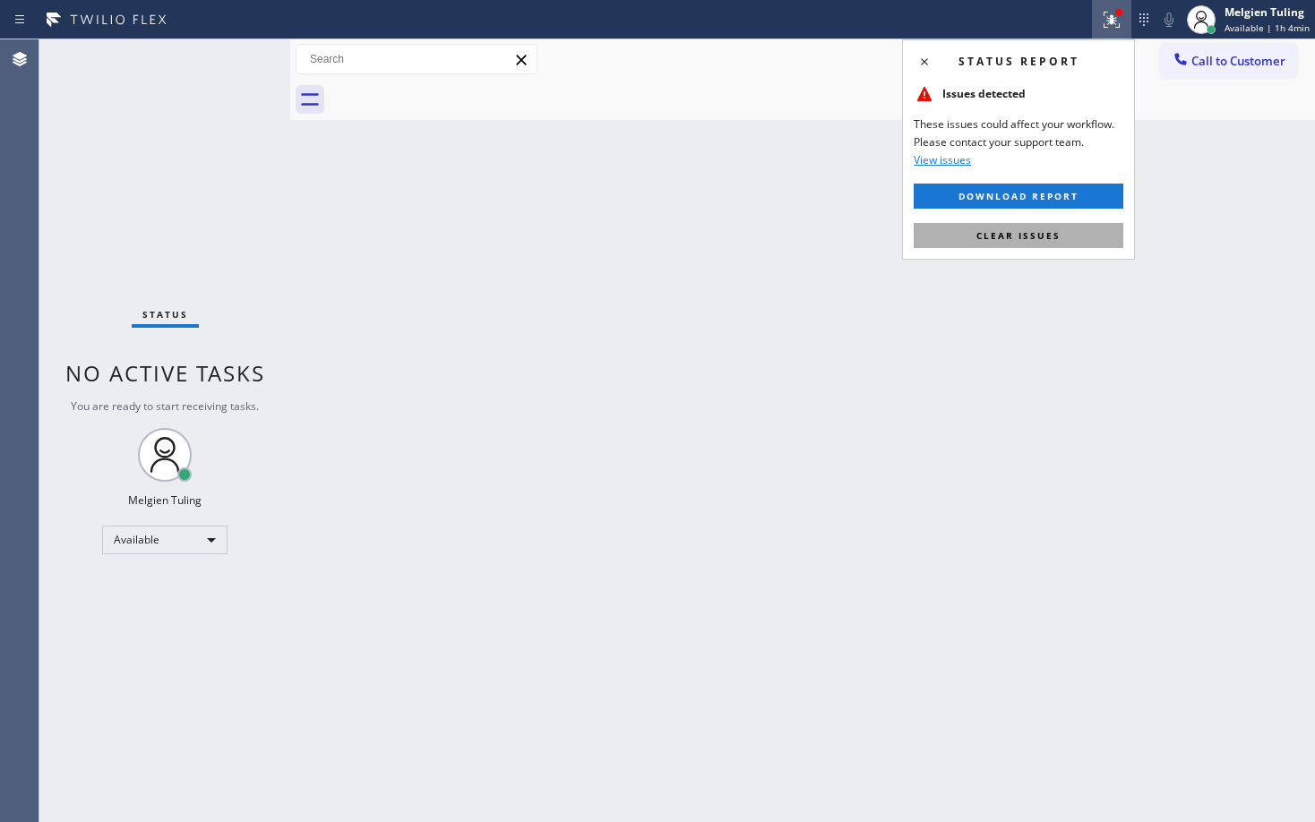
click at [1015, 234] on span "Clear issues" at bounding box center [1018, 235] width 84 height 13
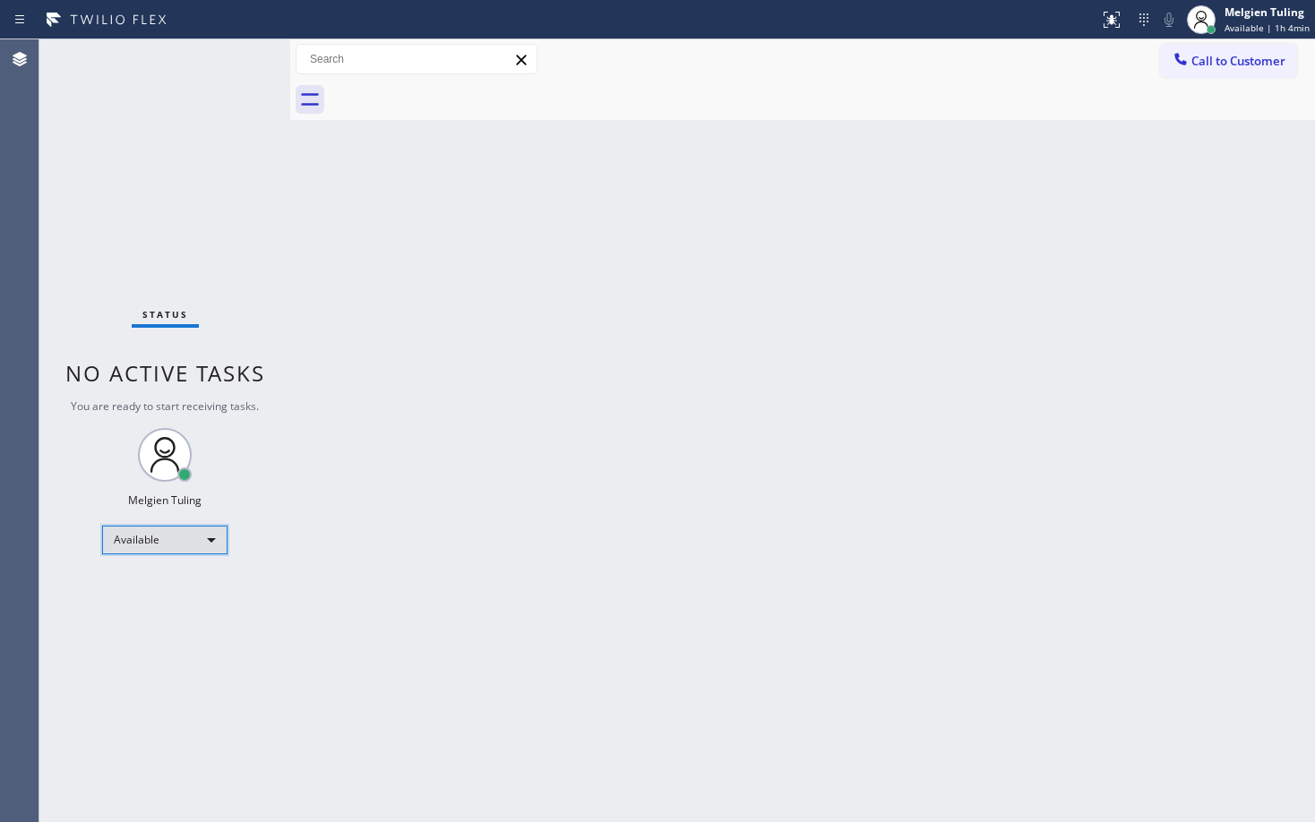
click at [176, 543] on div "Available" at bounding box center [164, 540] width 125 height 29
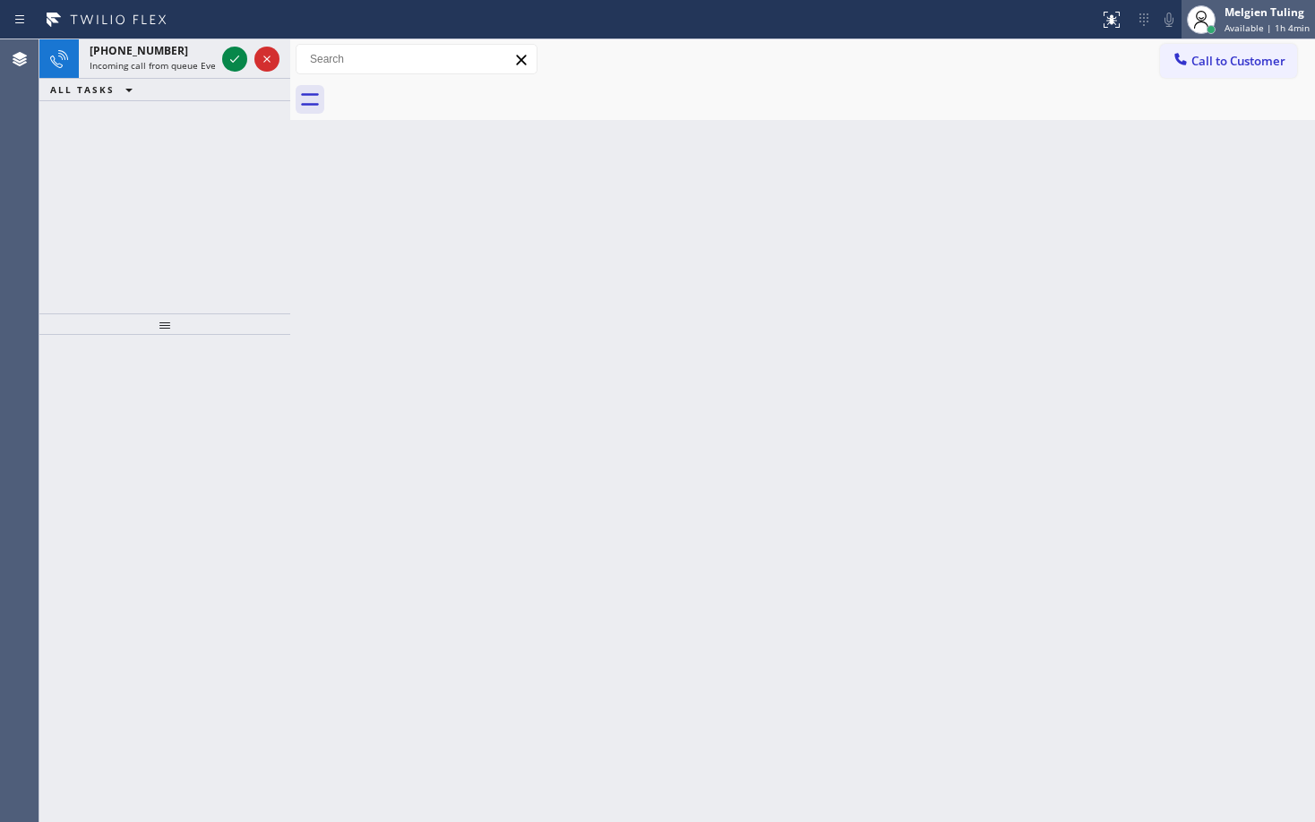
click at [1281, 10] on div "Melgien Tuling" at bounding box center [1266, 11] width 85 height 15
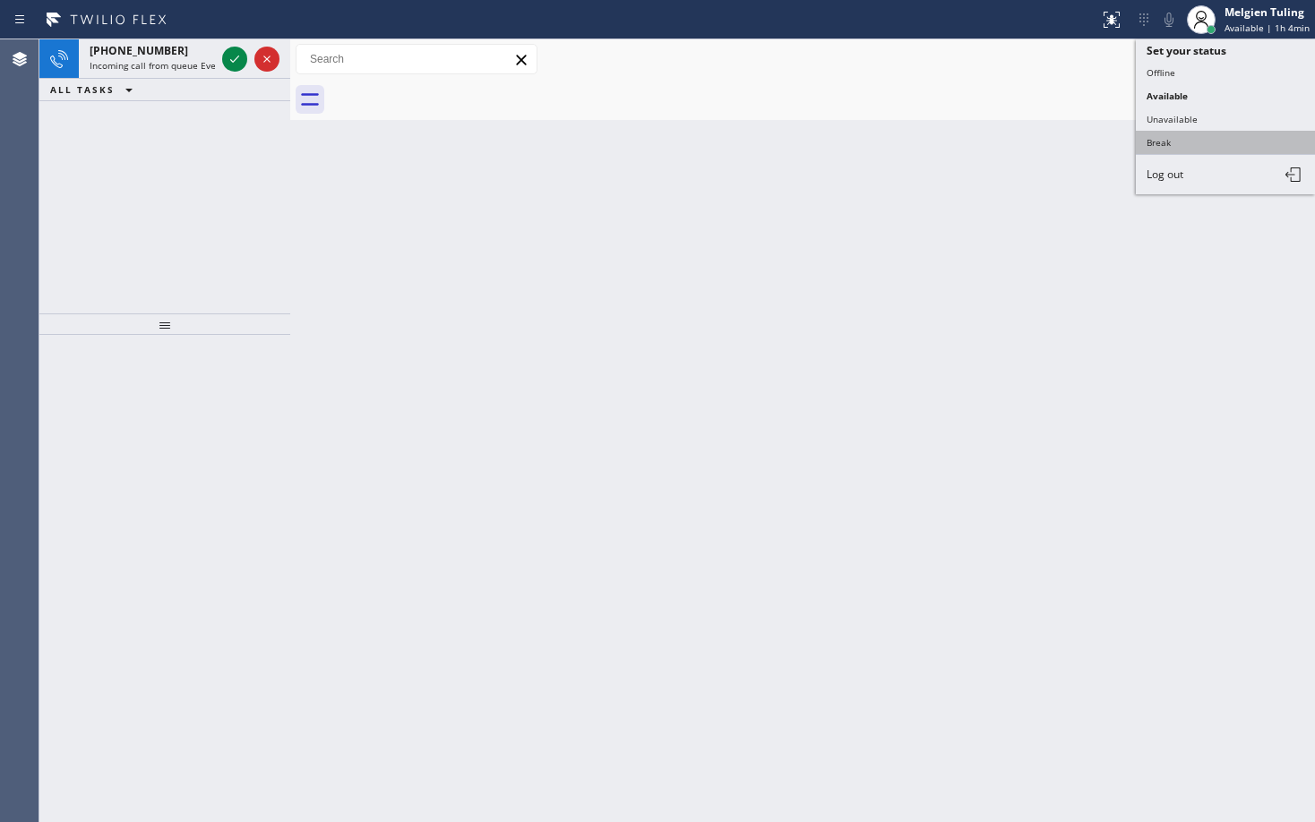
click at [1161, 146] on button "Break" at bounding box center [1224, 142] width 179 height 23
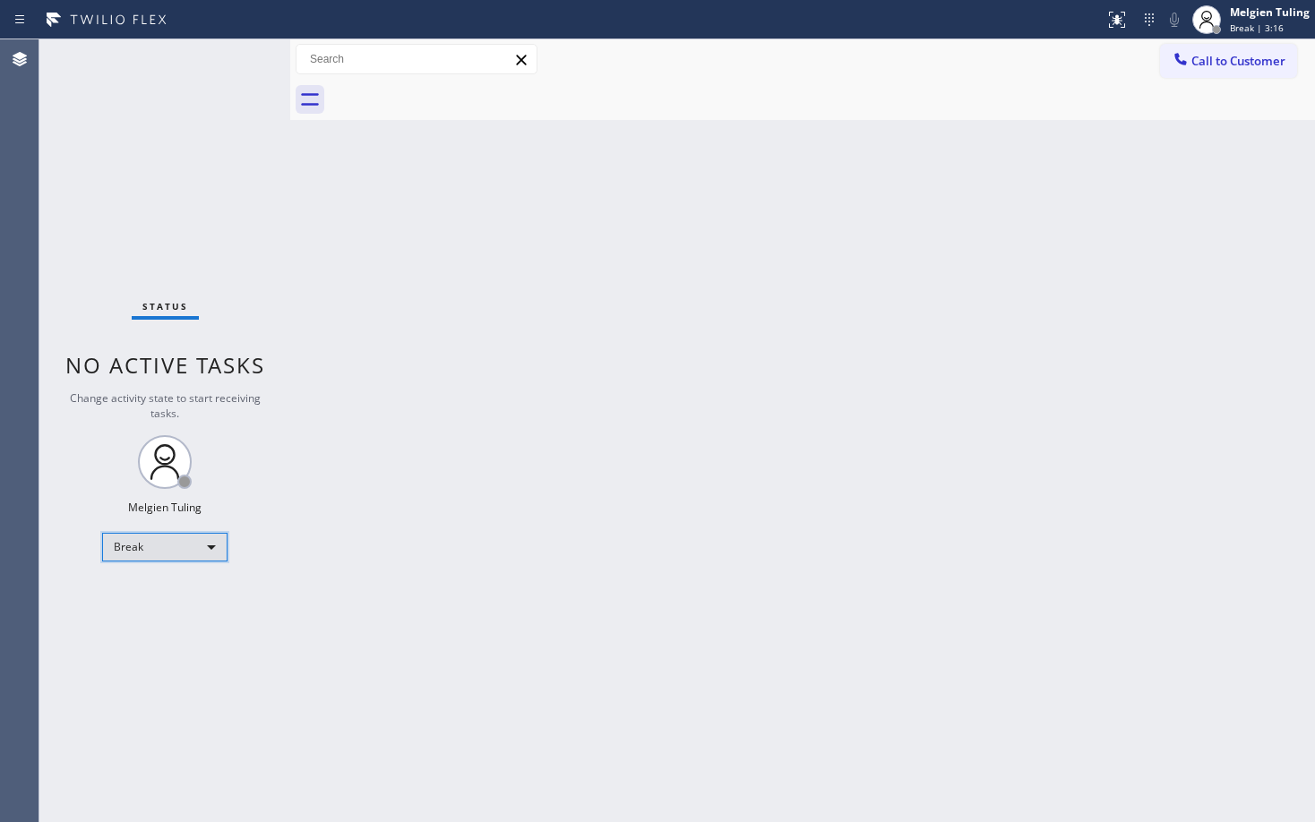
click at [180, 553] on div "Break" at bounding box center [164, 547] width 125 height 29
click at [162, 595] on li "Available" at bounding box center [164, 594] width 122 height 21
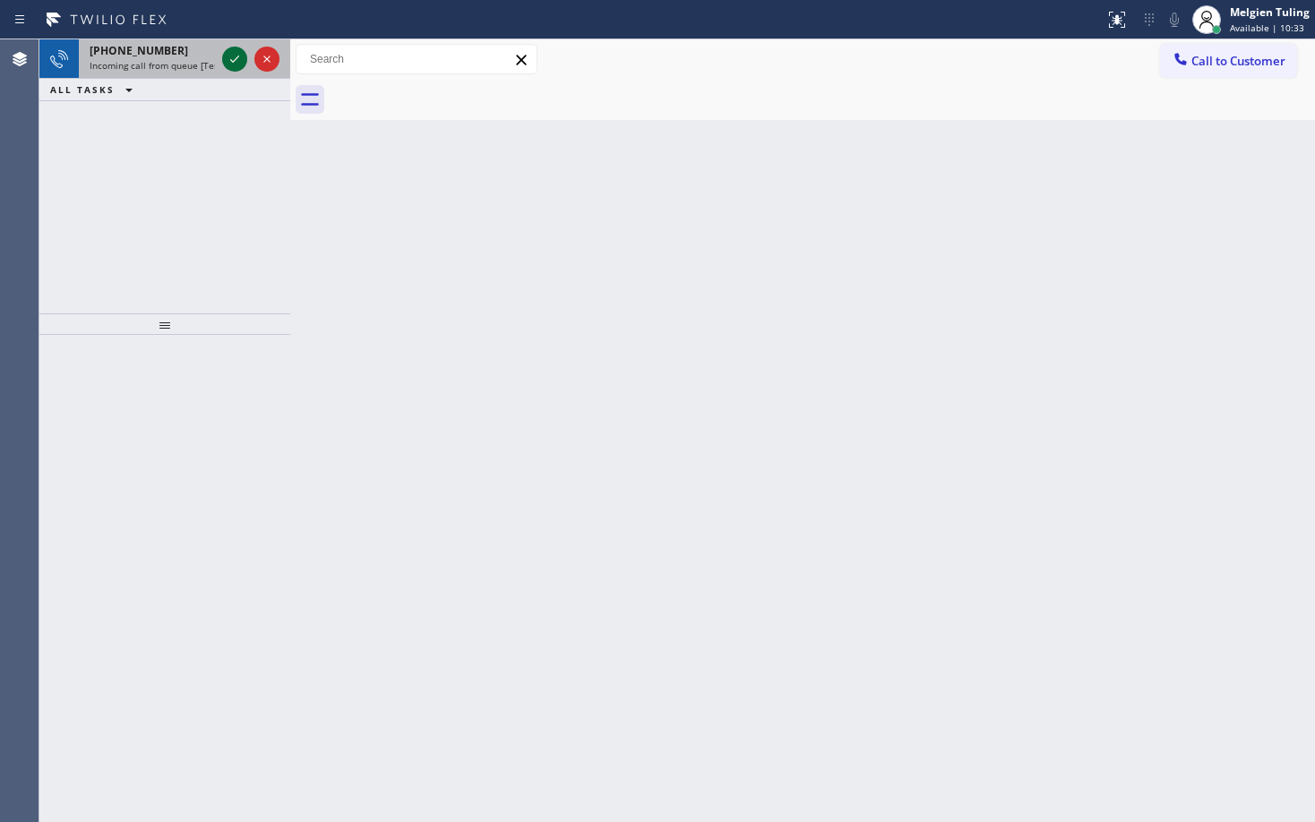
click at [236, 63] on icon at bounding box center [234, 58] width 21 height 21
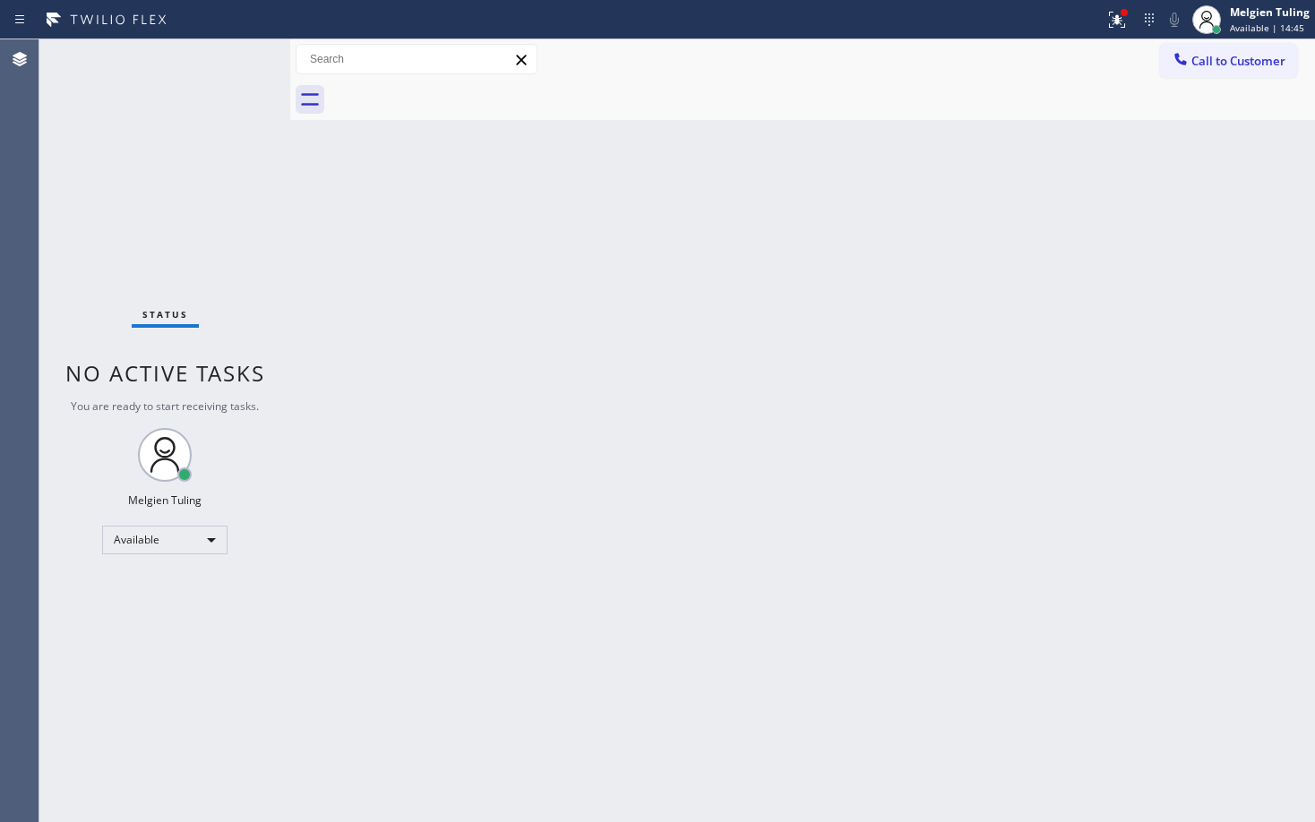
click at [236, 63] on div "Status No active tasks You are ready to start receiving tasks. Melgien Tuling A…" at bounding box center [164, 430] width 251 height 783
click at [1116, 24] on icon at bounding box center [1116, 19] width 21 height 21
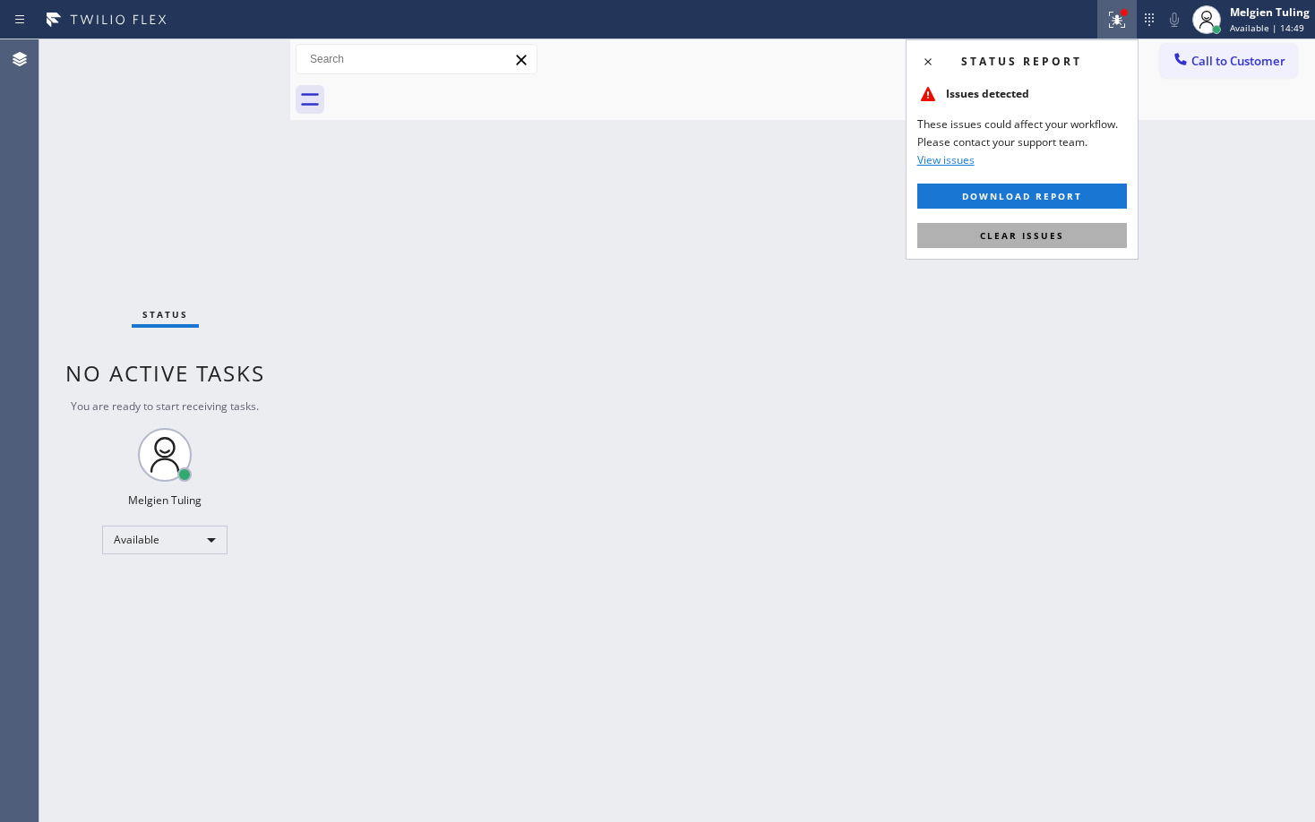
click at [981, 236] on span "Clear issues" at bounding box center [1022, 235] width 84 height 13
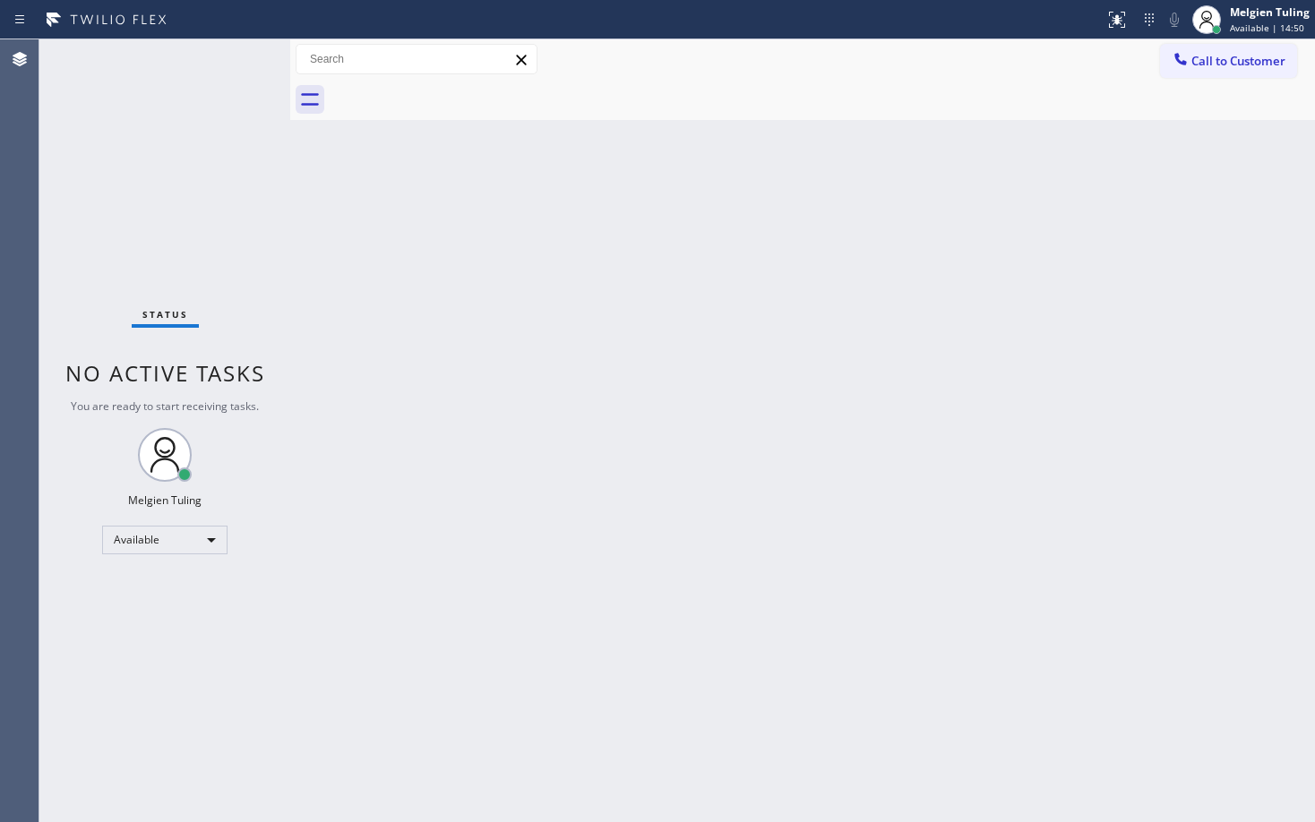
click at [981, 236] on div "Back to Dashboard Change Sender ID Customers Technicians Select a contact Outbo…" at bounding box center [802, 430] width 1024 height 783
click at [447, 223] on div "Back to Dashboard Change Sender ID Customers Technicians Select a contact Outbo…" at bounding box center [802, 430] width 1024 height 783
click at [398, 258] on div "Back to Dashboard Change Sender ID Customers Technicians Select a contact Outbo…" at bounding box center [802, 430] width 1024 height 783
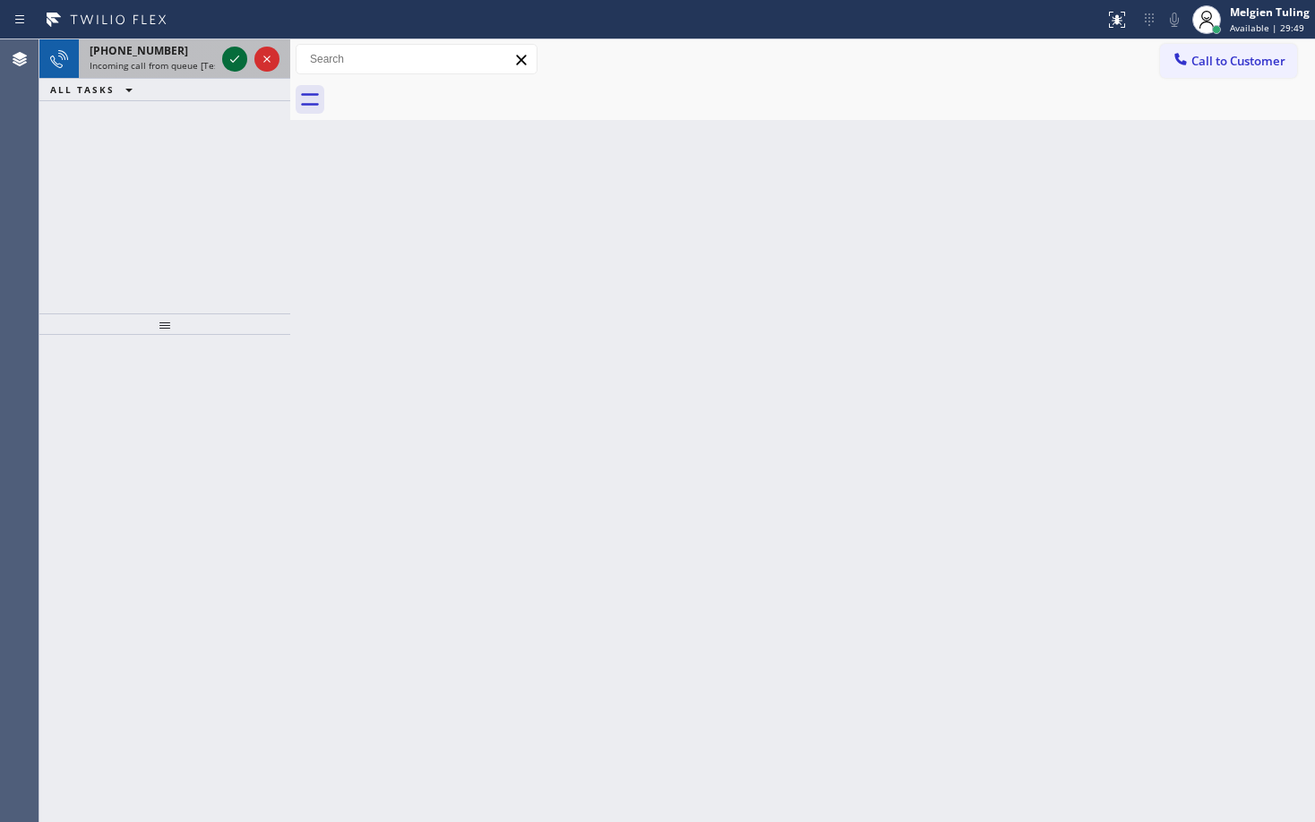
click at [242, 64] on icon at bounding box center [234, 58] width 21 height 21
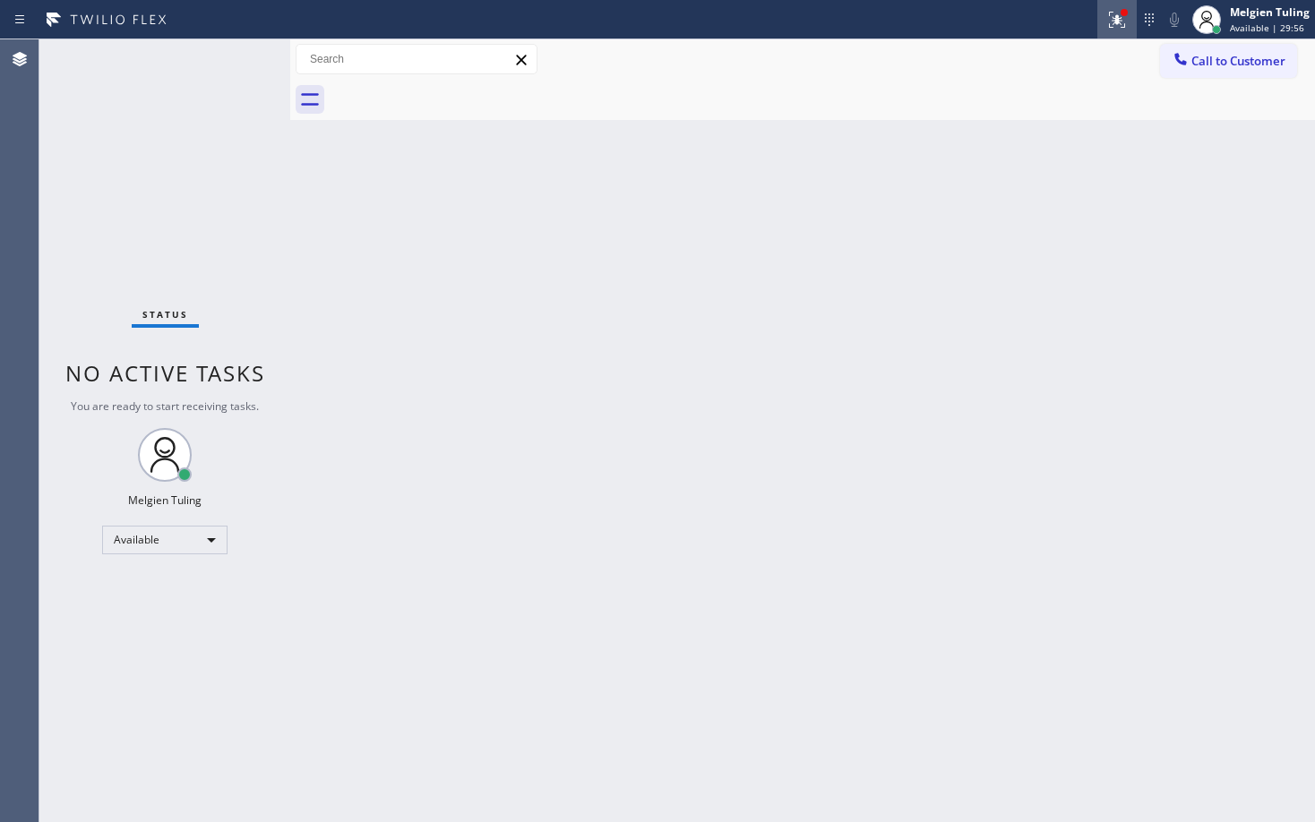
click at [1116, 22] on g at bounding box center [1117, 20] width 16 height 16
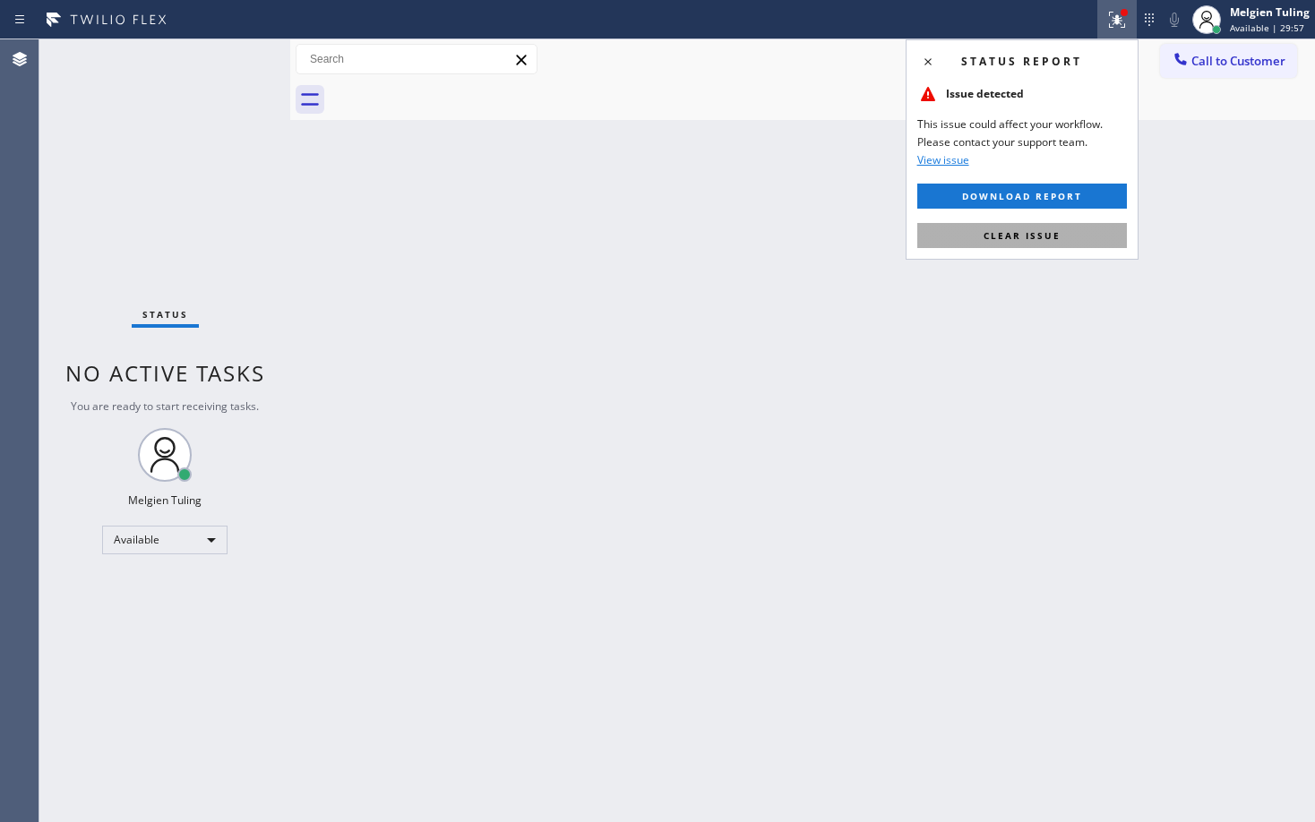
click at [981, 241] on button "Clear issue" at bounding box center [1022, 235] width 210 height 25
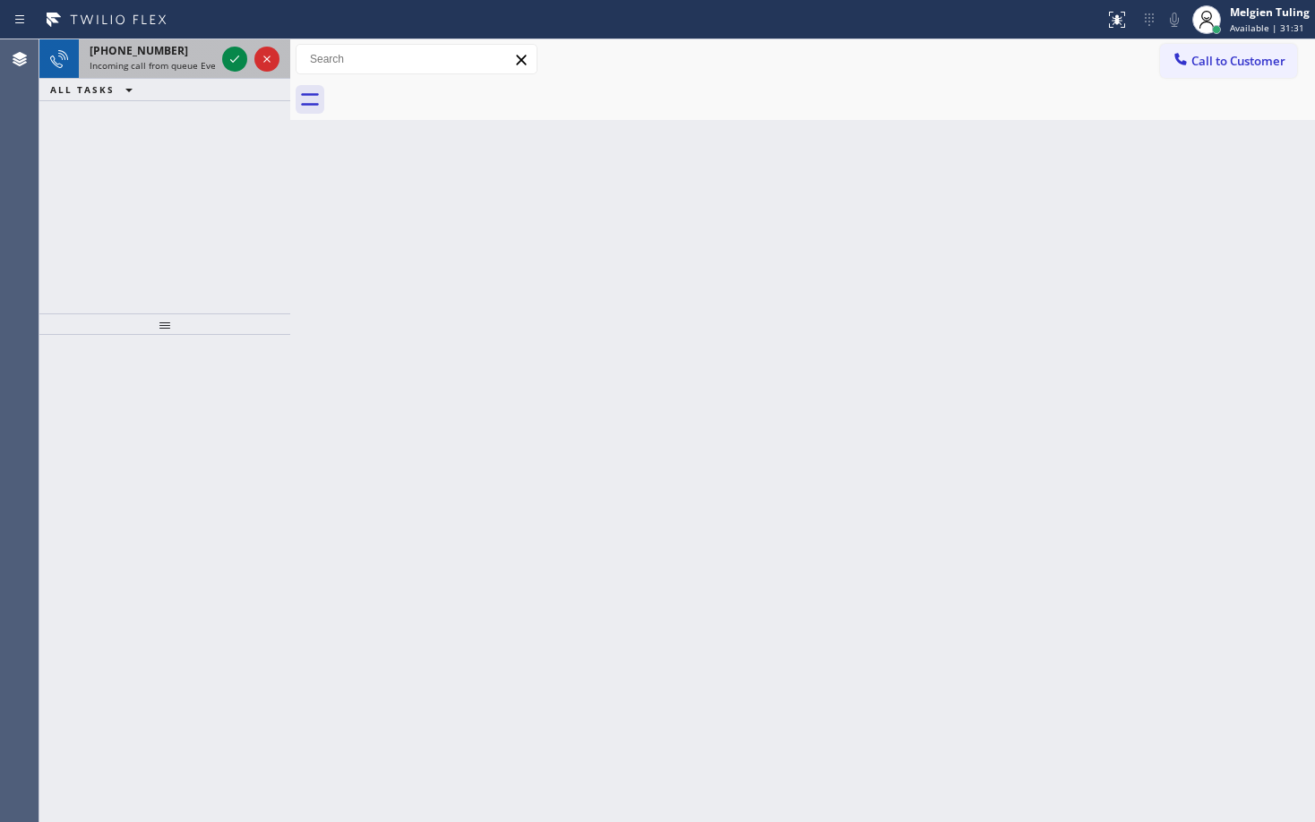
click at [233, 46] on div at bounding box center [251, 58] width 64 height 39
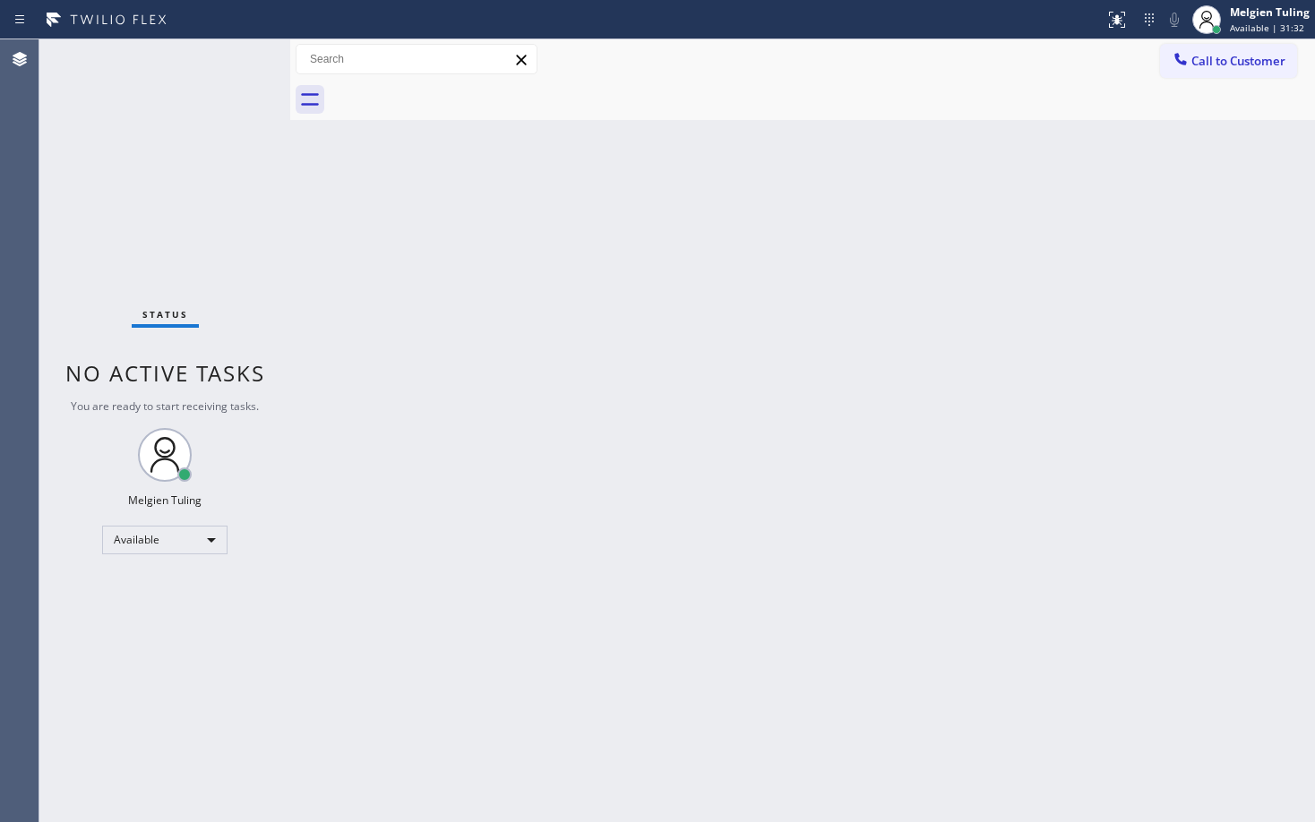
click at [239, 56] on div "Status No active tasks You are ready to start receiving tasks. Melgien Tuling A…" at bounding box center [164, 430] width 251 height 783
click at [206, 537] on div "Available" at bounding box center [164, 540] width 125 height 29
click at [128, 632] on li "Break" at bounding box center [164, 631] width 122 height 21
